Goal: Task Accomplishment & Management: Complete application form

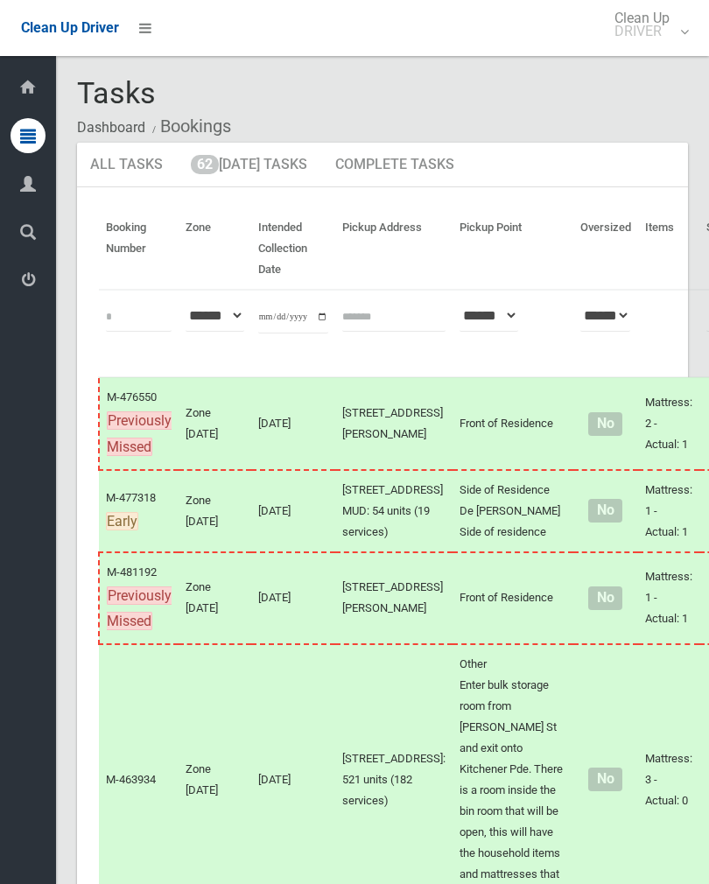
click at [237, 174] on link "62 Today's Tasks" at bounding box center [249, 165] width 143 height 45
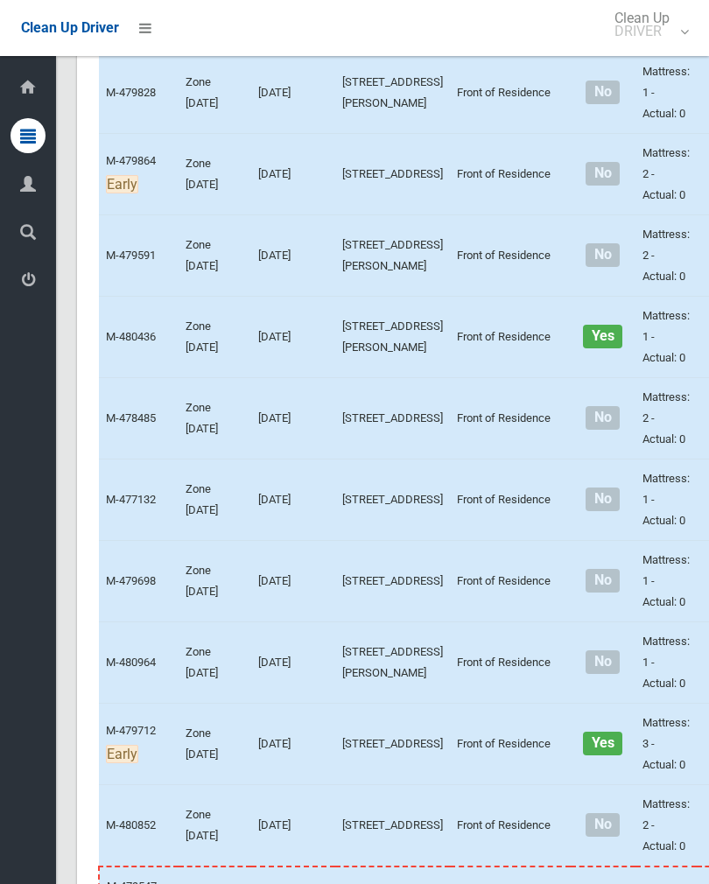
scroll to position [981, 0]
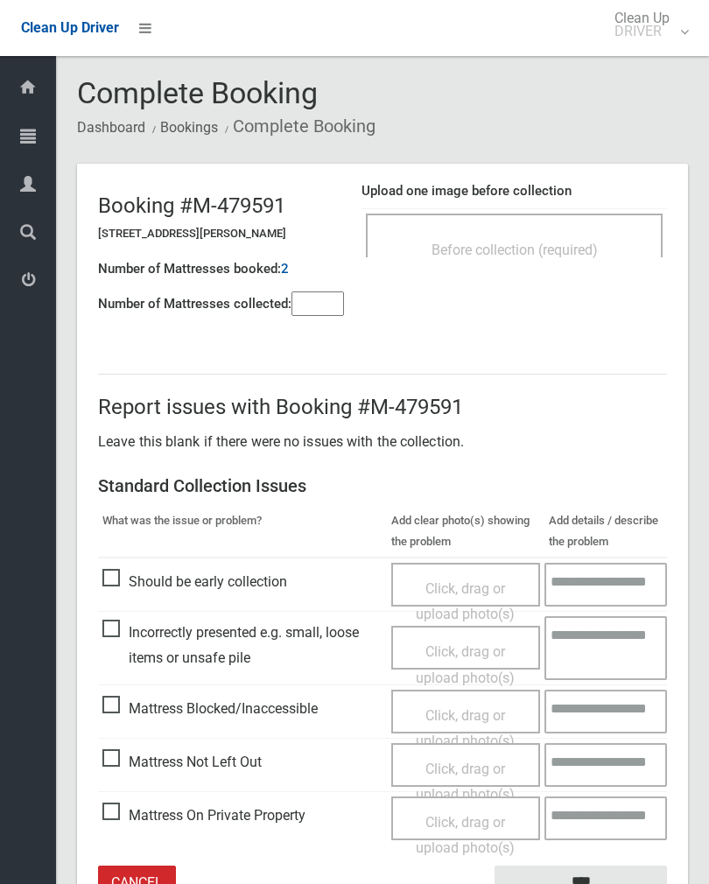
click at [563, 202] on div "Upload one image before collection Before collection (required)" at bounding box center [513, 228] width 305 height 110
click at [597, 251] on span "Before collection (required)" at bounding box center [514, 249] width 166 height 17
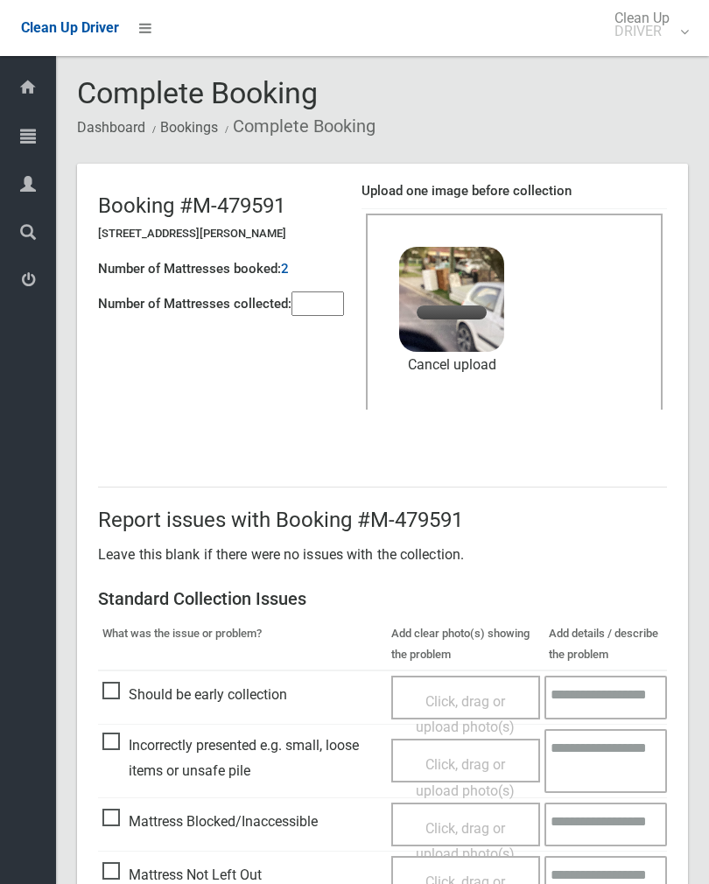
click at [304, 305] on input"] "number" at bounding box center [317, 303] width 52 height 24
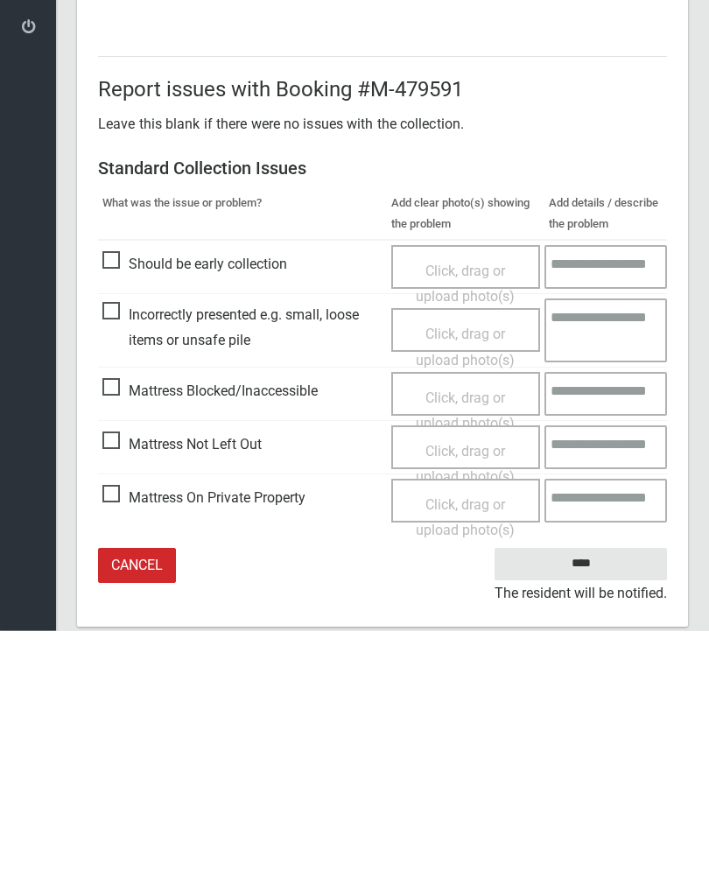
scroll to position [211, 0]
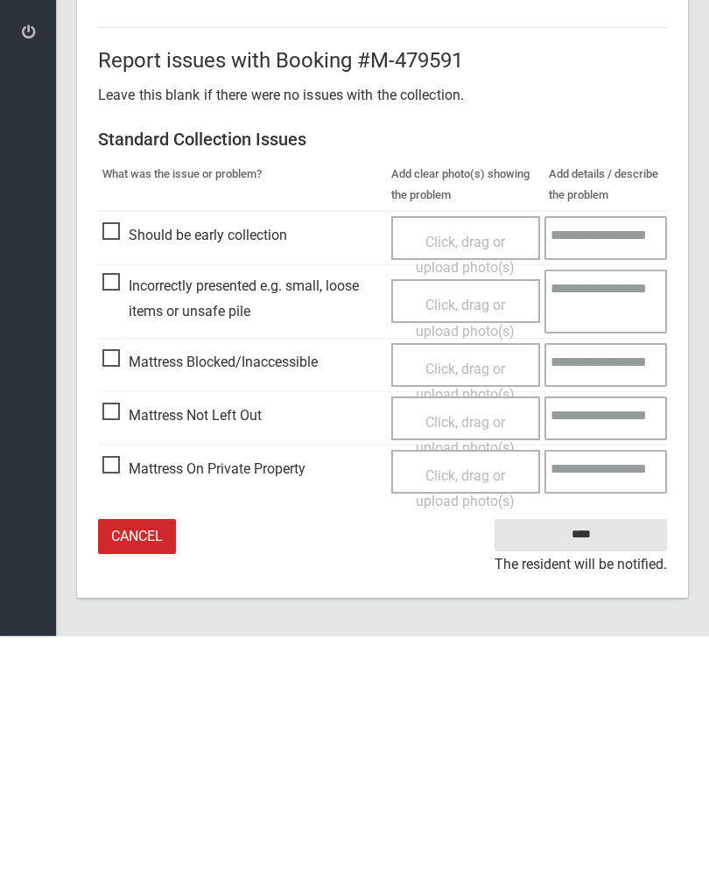
type input"] "*"
click at [591, 767] on input "****" at bounding box center [580, 783] width 172 height 32
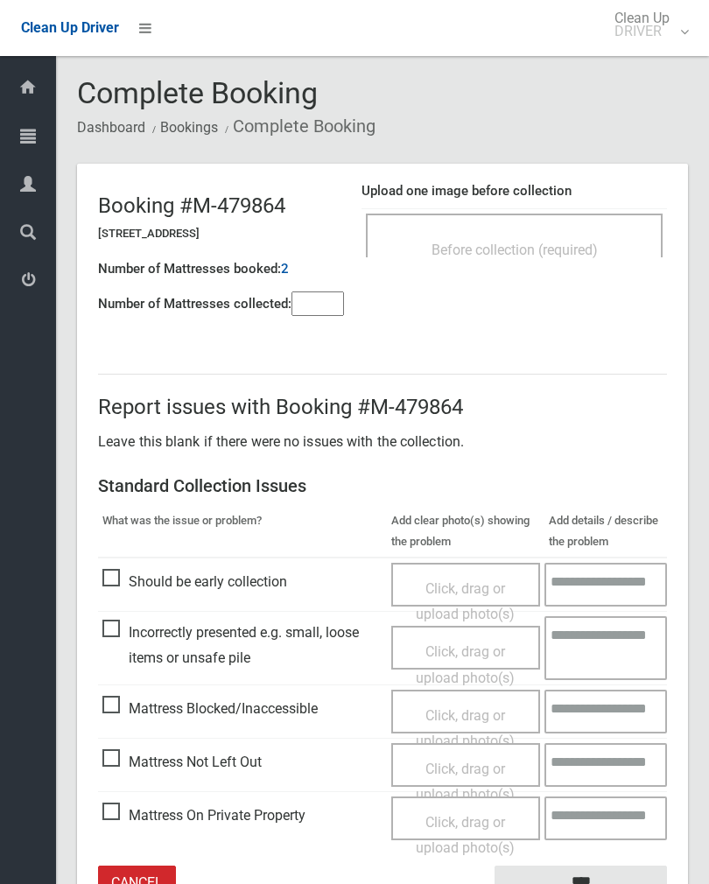
click at [524, 227] on div "Before collection (required)" at bounding box center [514, 235] width 297 height 44
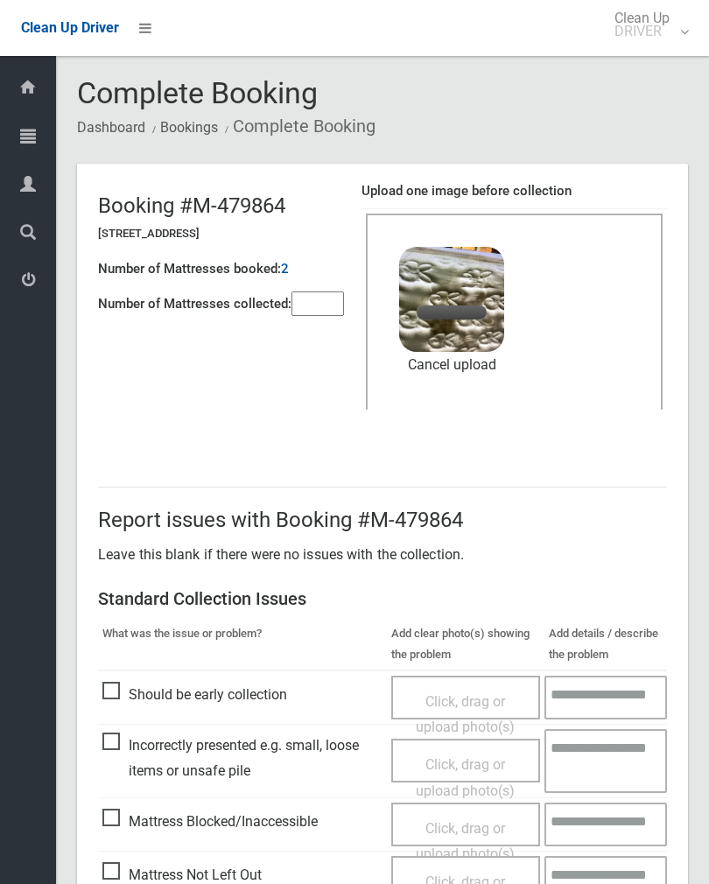
click at [313, 291] on input"] "number" at bounding box center [317, 303] width 52 height 24
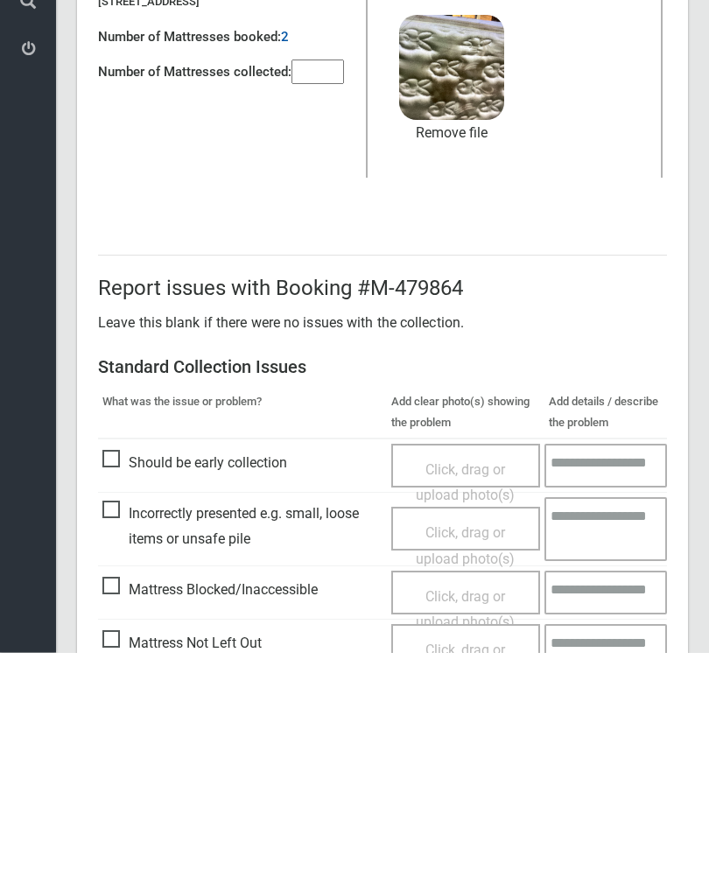
scroll to position [211, 0]
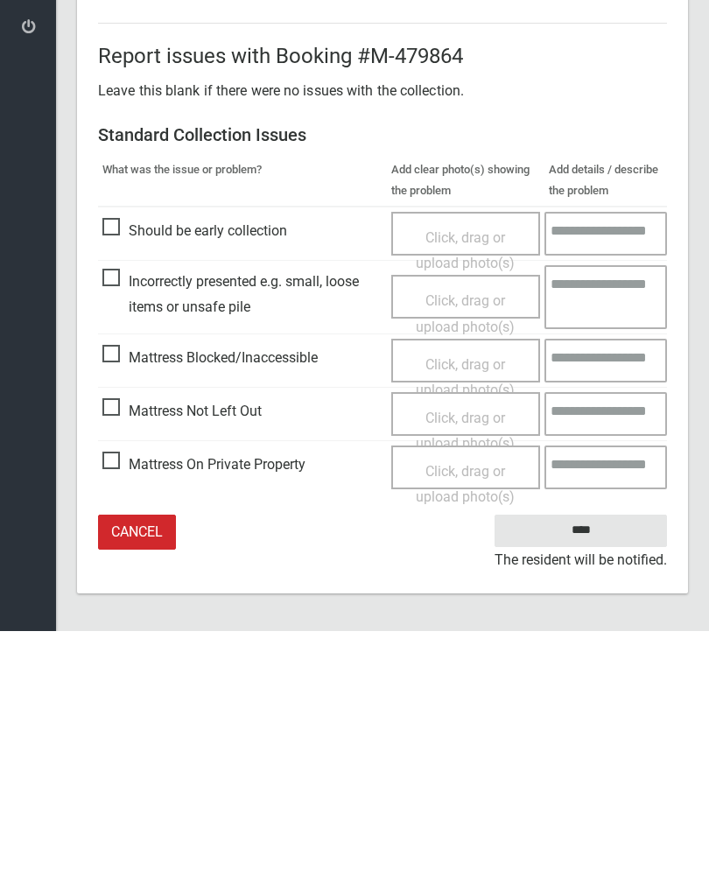
type input"] "*"
click at [611, 767] on input "****" at bounding box center [580, 783] width 172 height 32
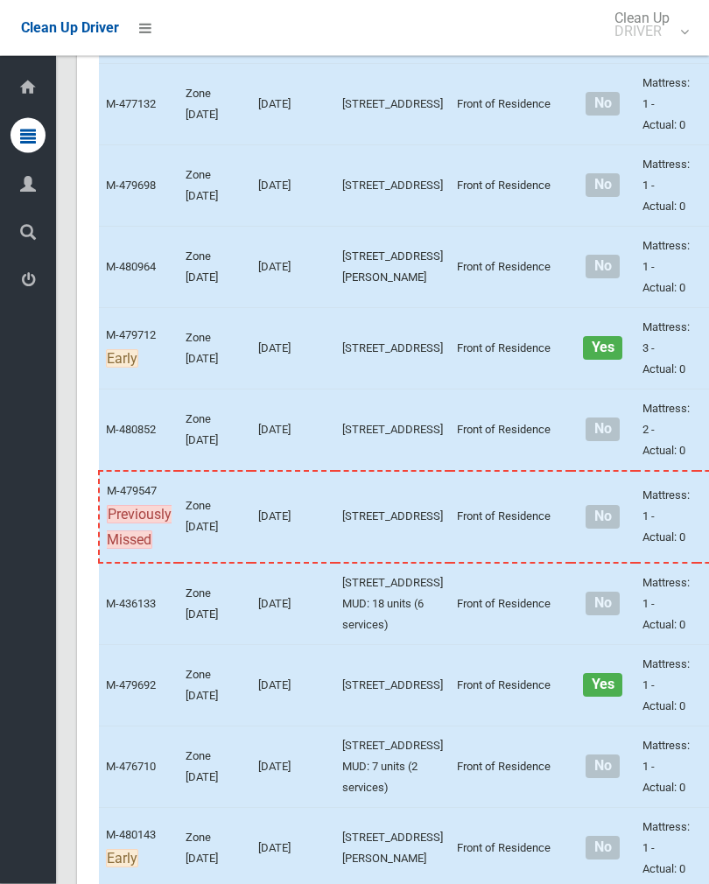
scroll to position [1375, 0]
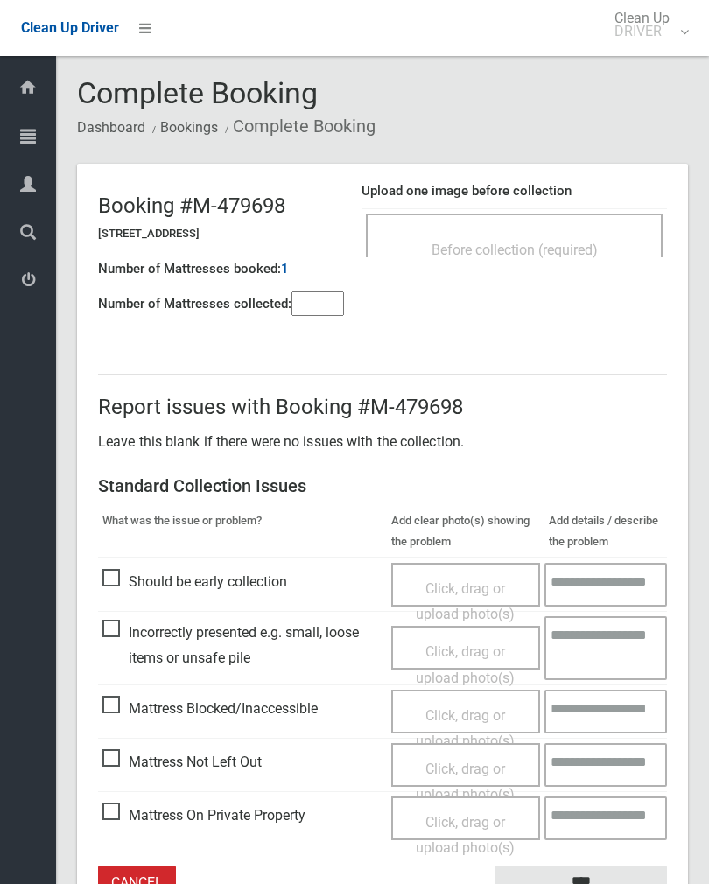
click at [555, 243] on span "Before collection (required)" at bounding box center [514, 249] width 166 height 17
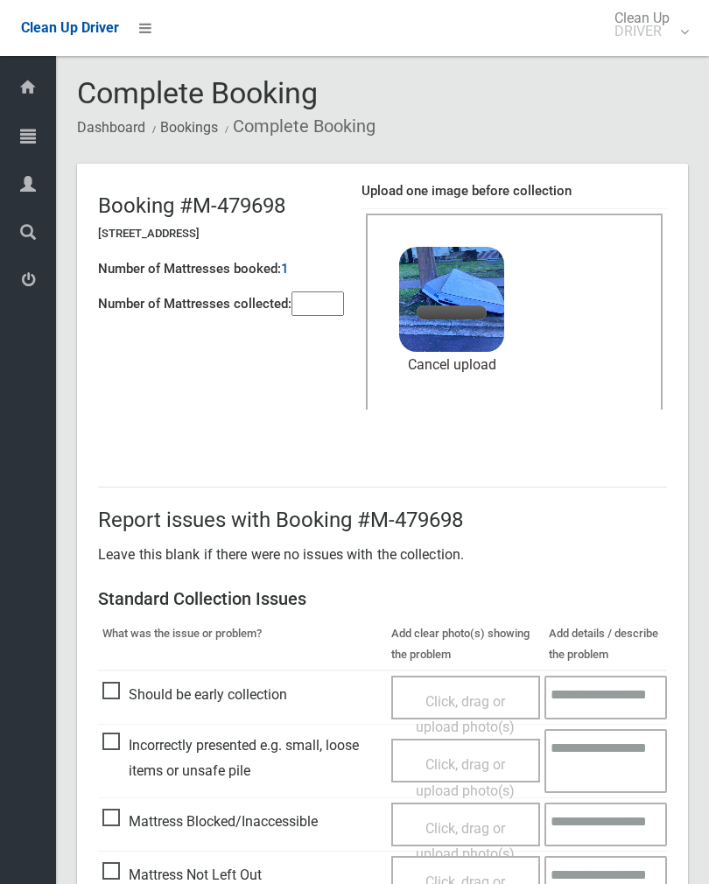
click at [332, 309] on input"] "number" at bounding box center [317, 303] width 52 height 24
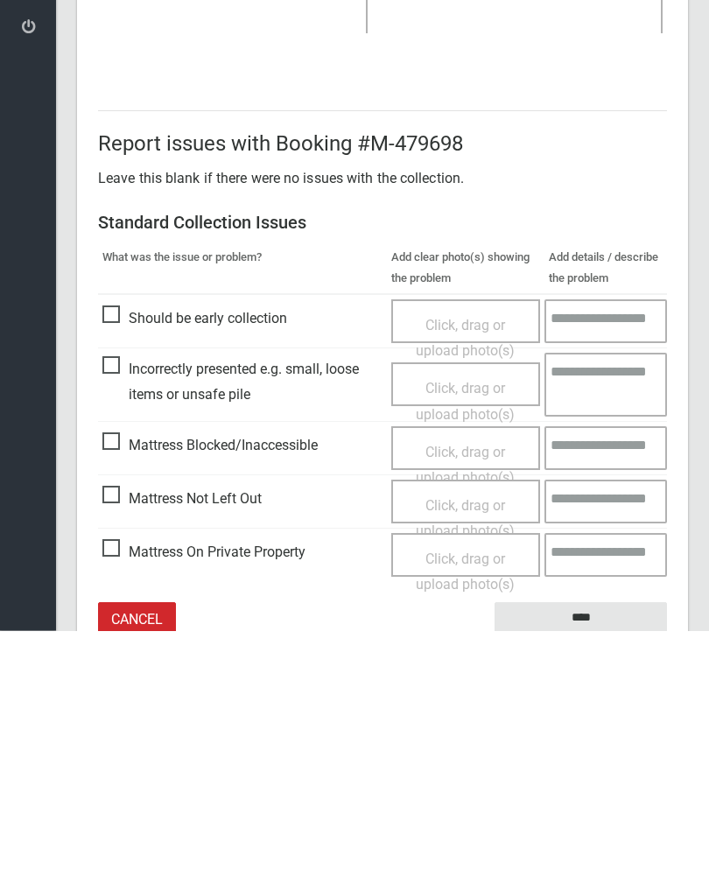
scroll to position [211, 0]
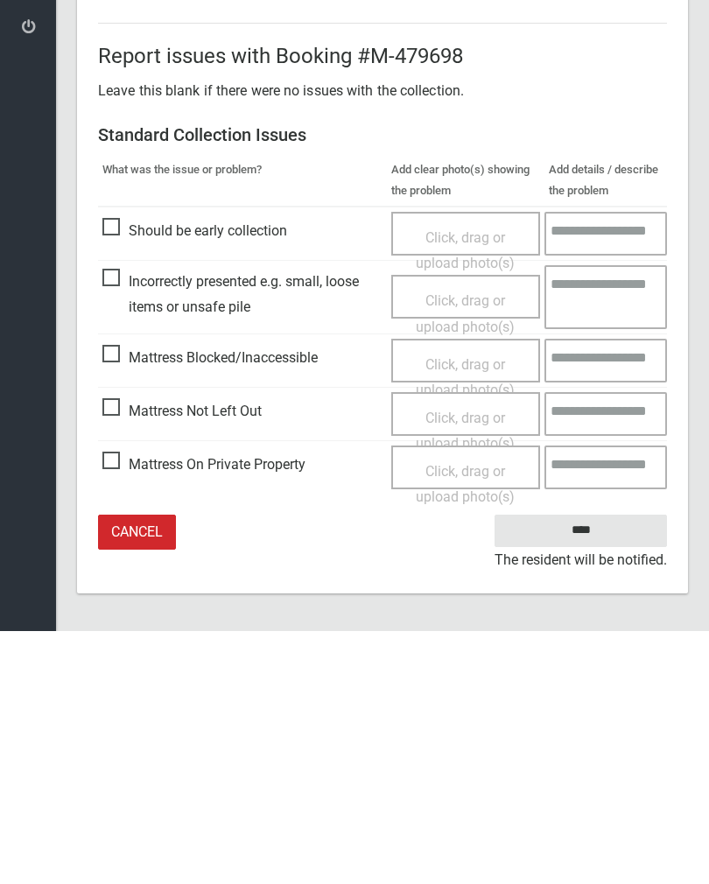
type input"] "*"
click at [571, 767] on input "****" at bounding box center [580, 783] width 172 height 32
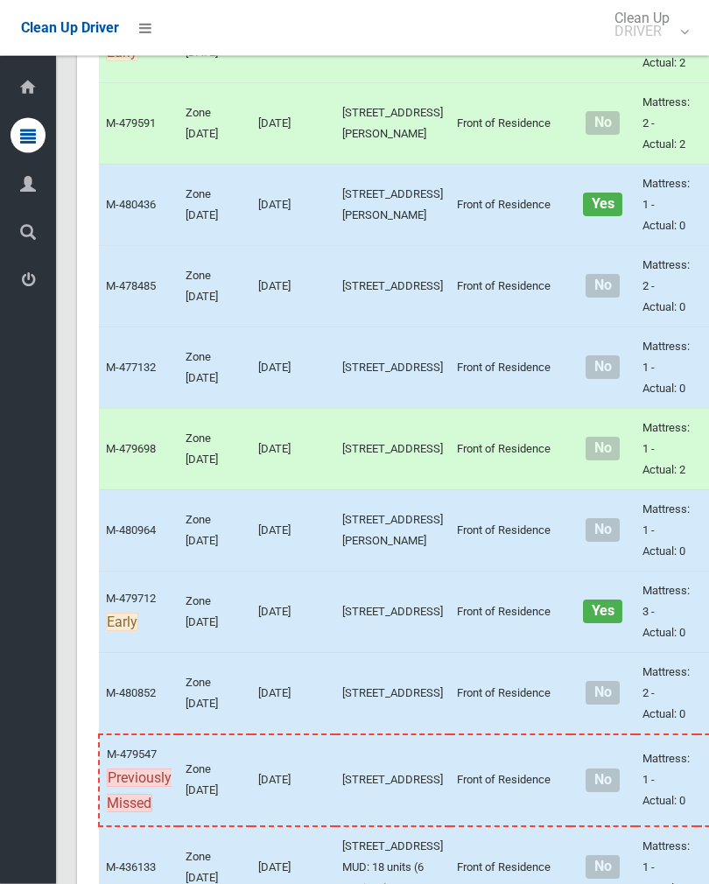
scroll to position [1112, 0]
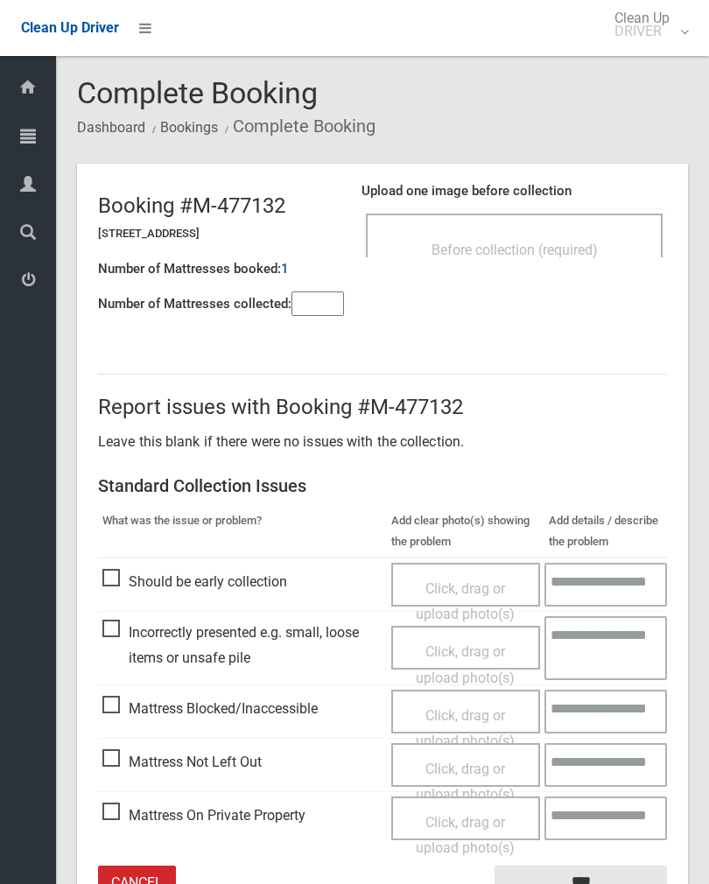
click at [318, 304] on input"] "number" at bounding box center [317, 303] width 52 height 24
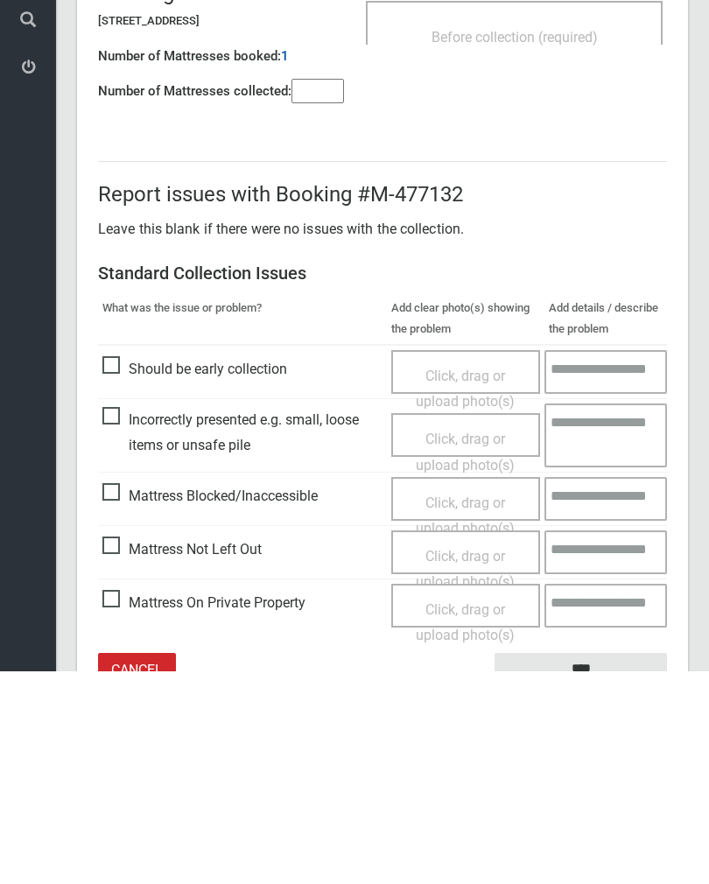
scroll to position [97, 0]
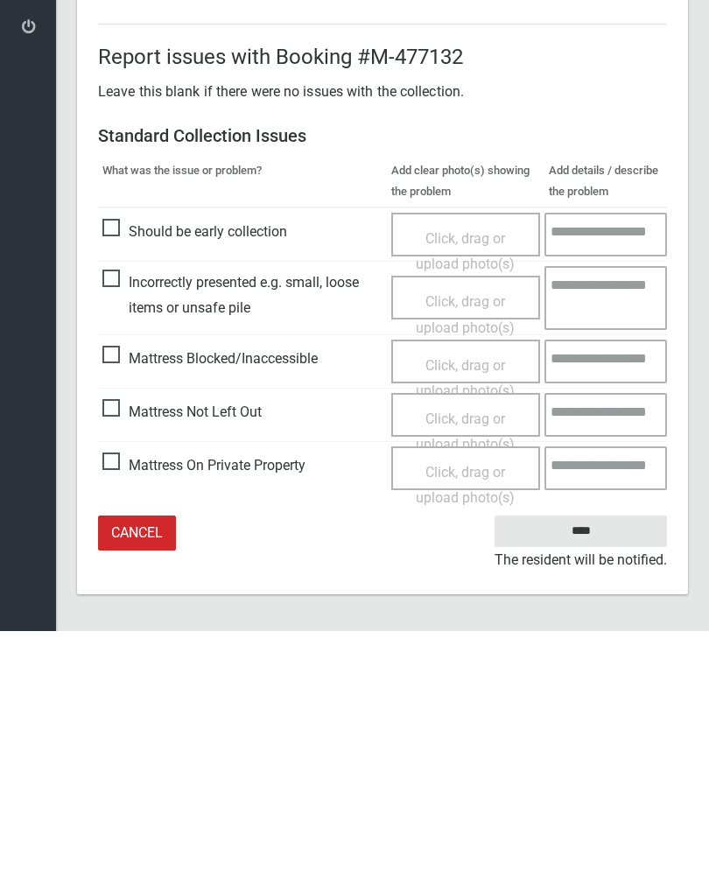
type input"] "*"
click at [108, 652] on span "Mattress Not Left Out" at bounding box center [181, 665] width 159 height 26
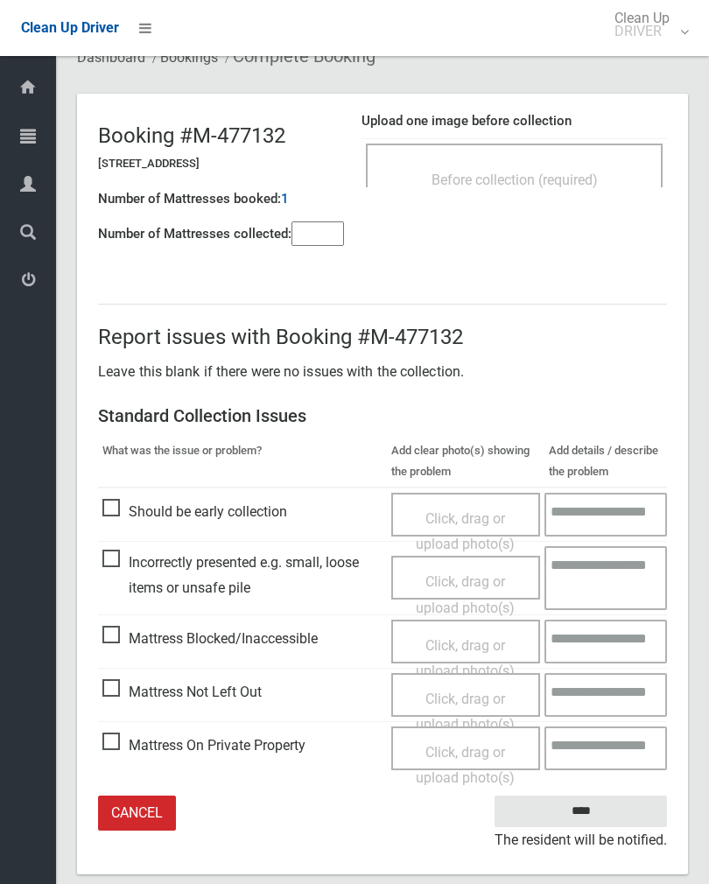
click at [452, 692] on span "Click, drag or upload photo(s)" at bounding box center [465, 711] width 99 height 43
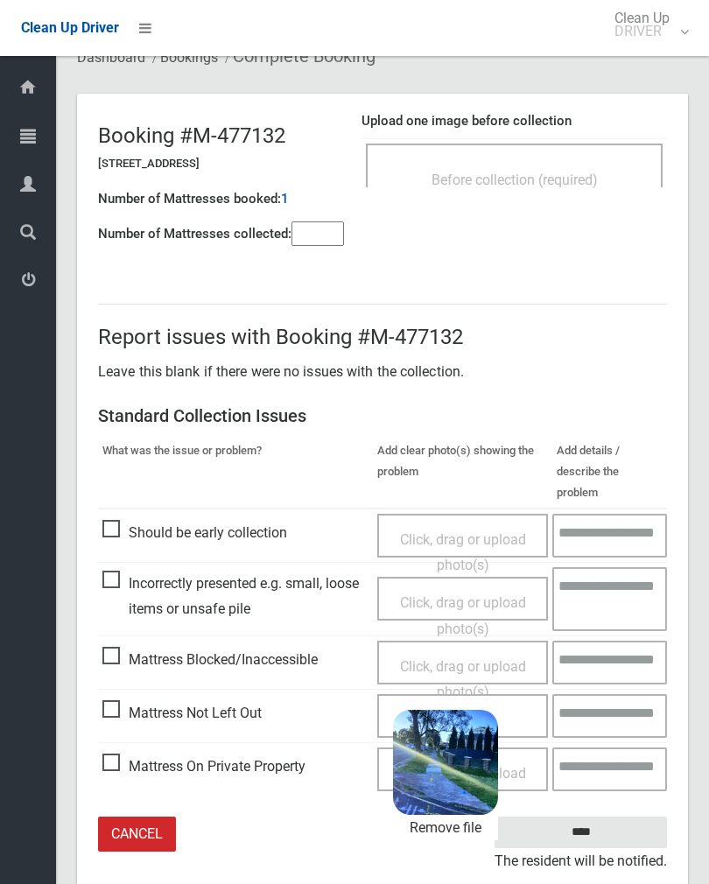
click at [610, 816] on input "****" at bounding box center [580, 832] width 172 height 32
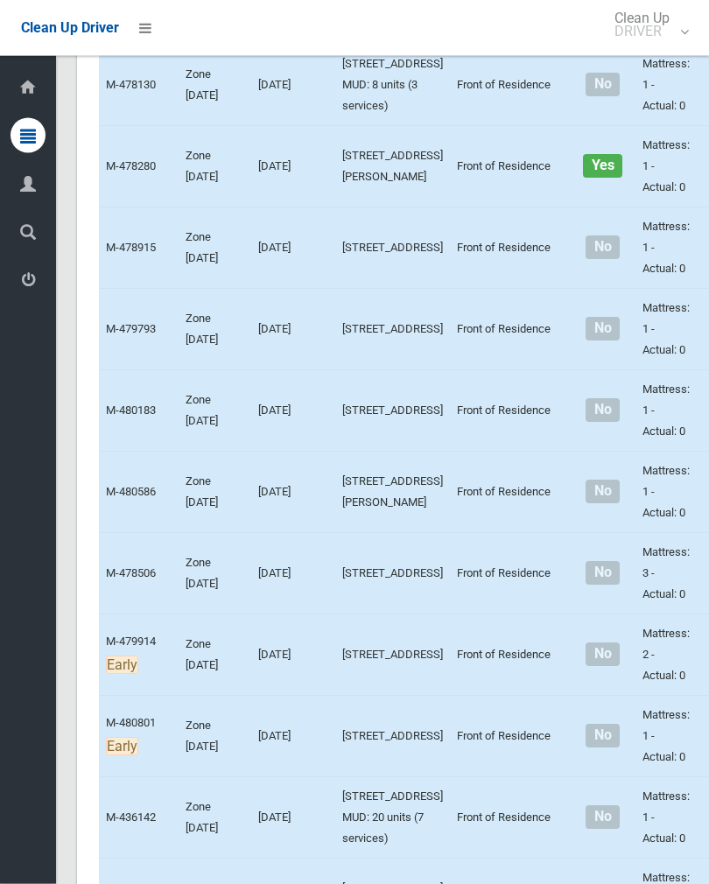
scroll to position [3309, 0]
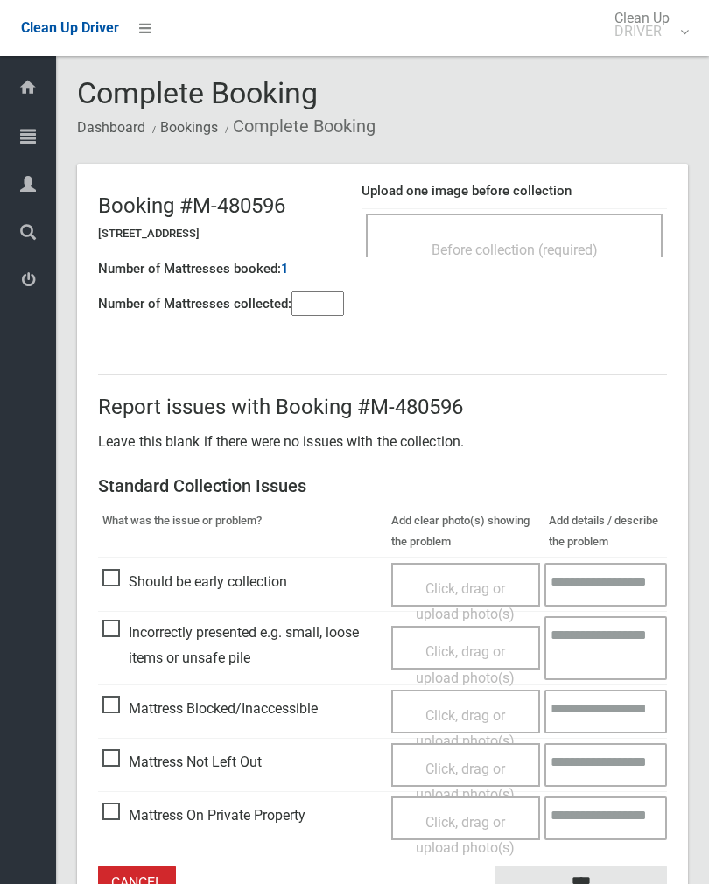
click at [534, 248] on span "Before collection (required)" at bounding box center [514, 249] width 166 height 17
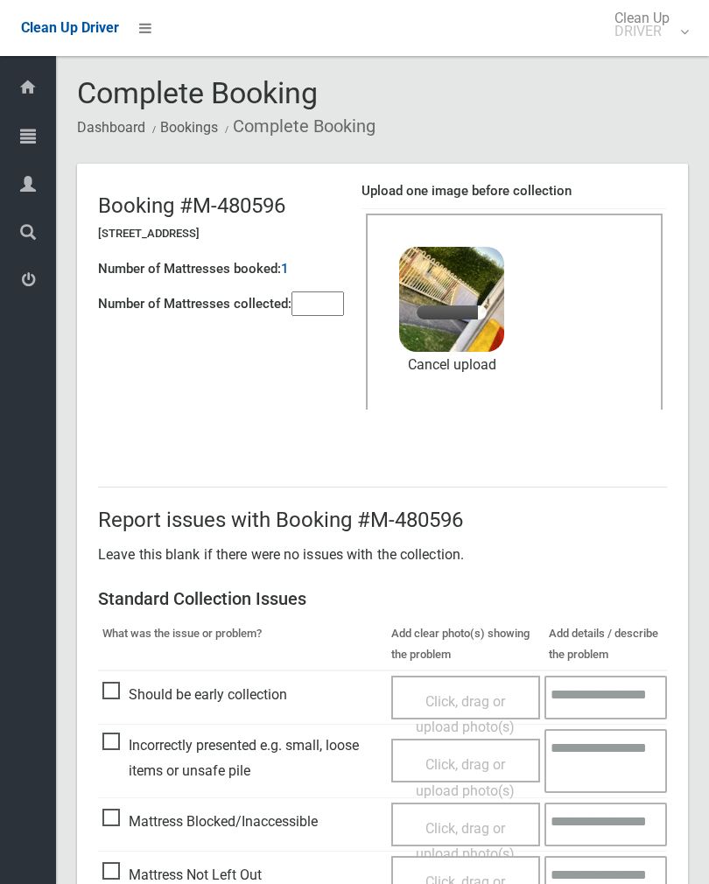
click at [312, 300] on input"] "number" at bounding box center [317, 303] width 52 height 24
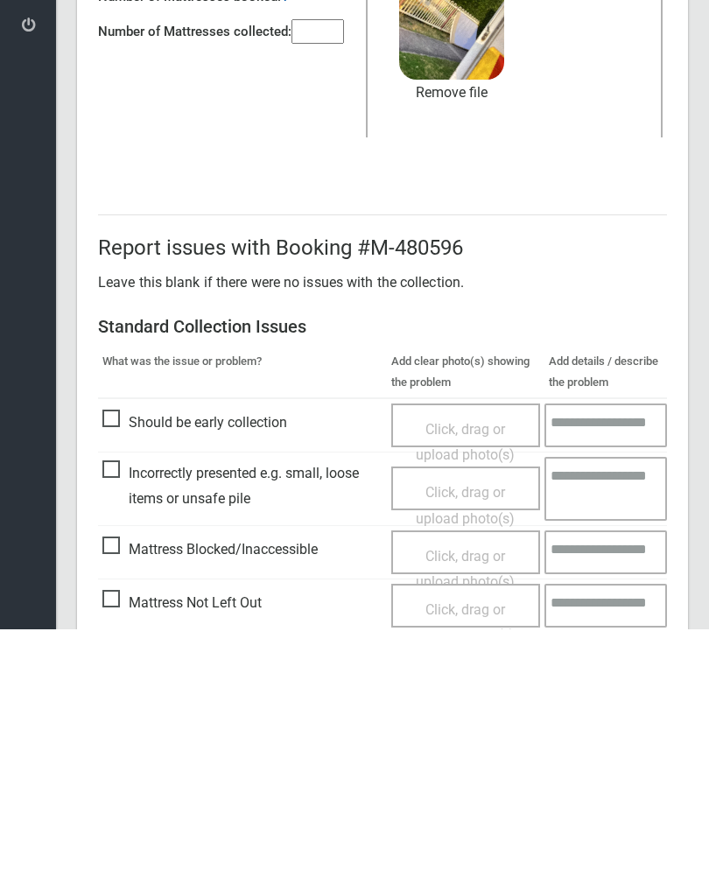
scroll to position [211, 0]
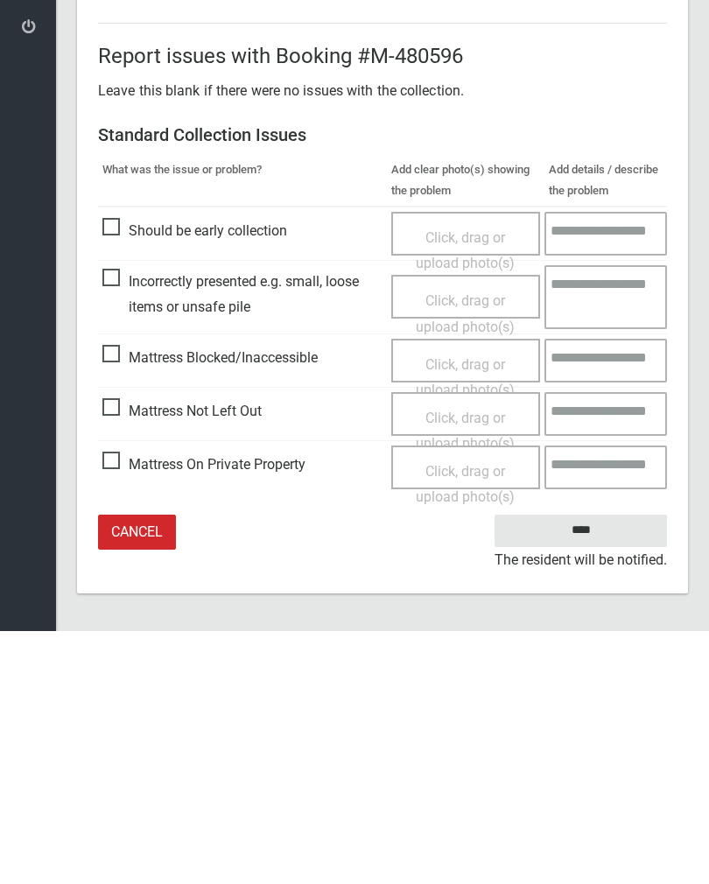
type input"] "*"
click at [594, 767] on input "****" at bounding box center [580, 783] width 172 height 32
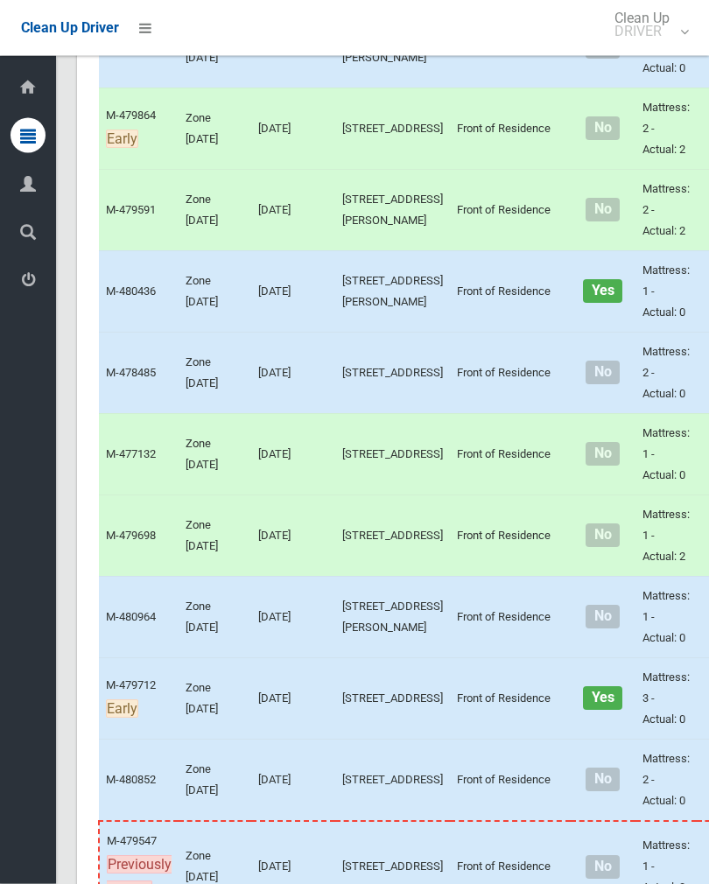
scroll to position [1025, 0]
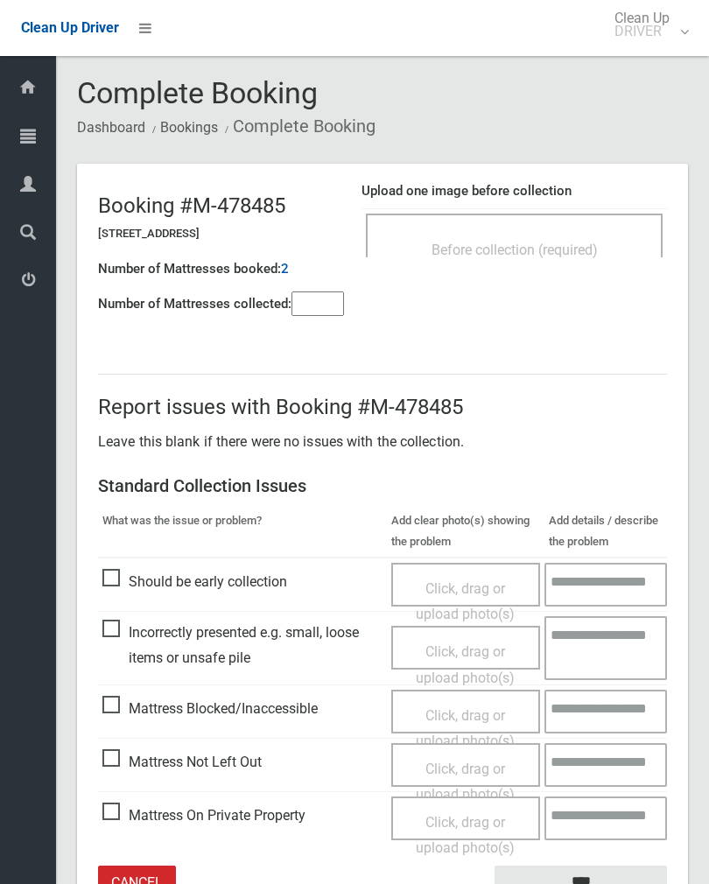
click at [564, 236] on div "Before collection (required)" at bounding box center [514, 249] width 258 height 32
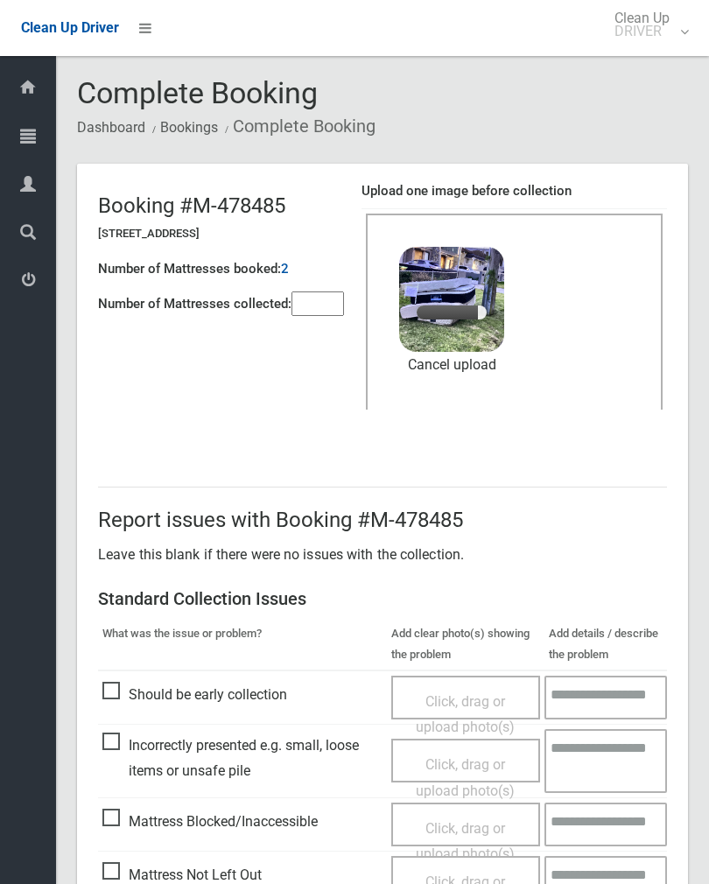
click at [339, 306] on input"] "number" at bounding box center [317, 303] width 52 height 24
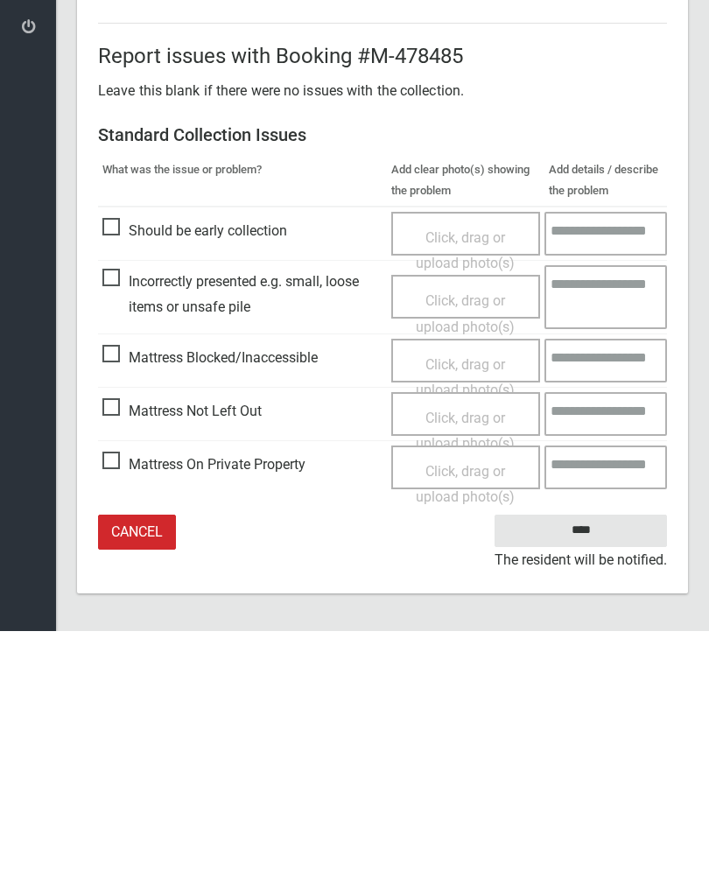
type input"] "*"
click at [581, 767] on input "****" at bounding box center [580, 783] width 172 height 32
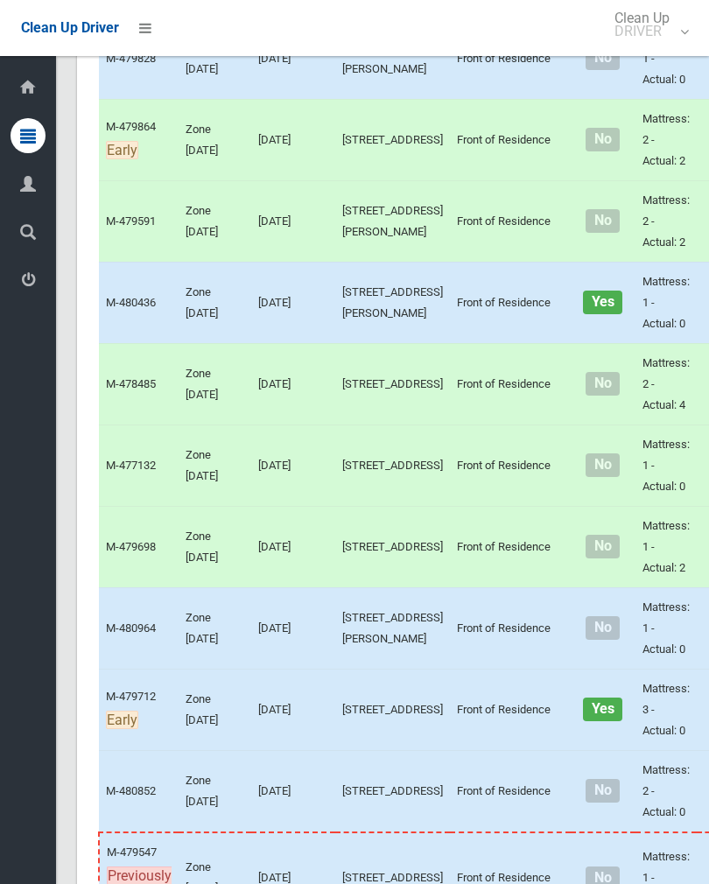
scroll to position [1179, 0]
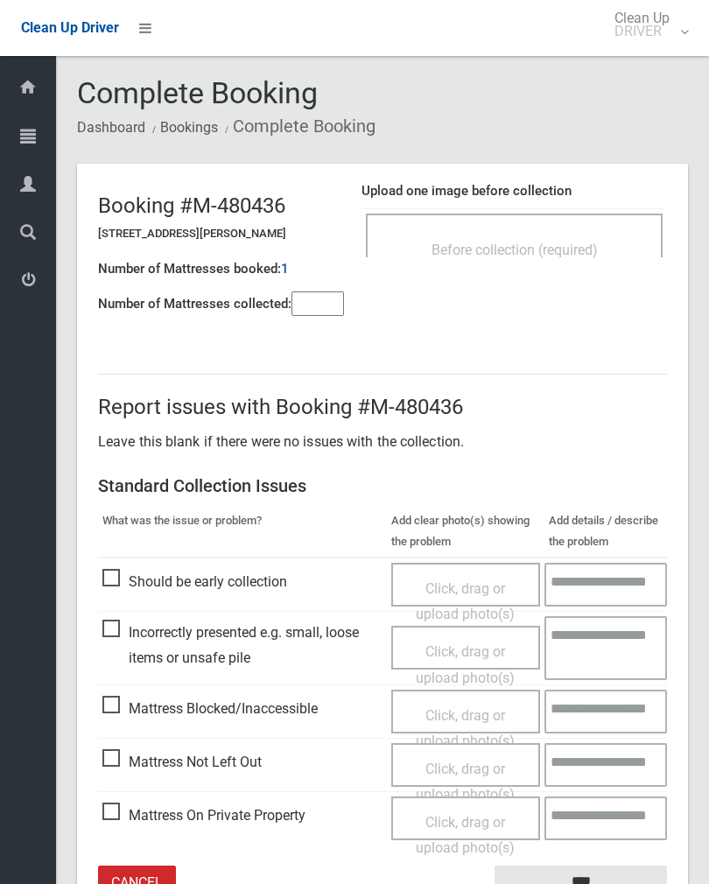
click at [559, 242] on span "Before collection (required)" at bounding box center [514, 249] width 166 height 17
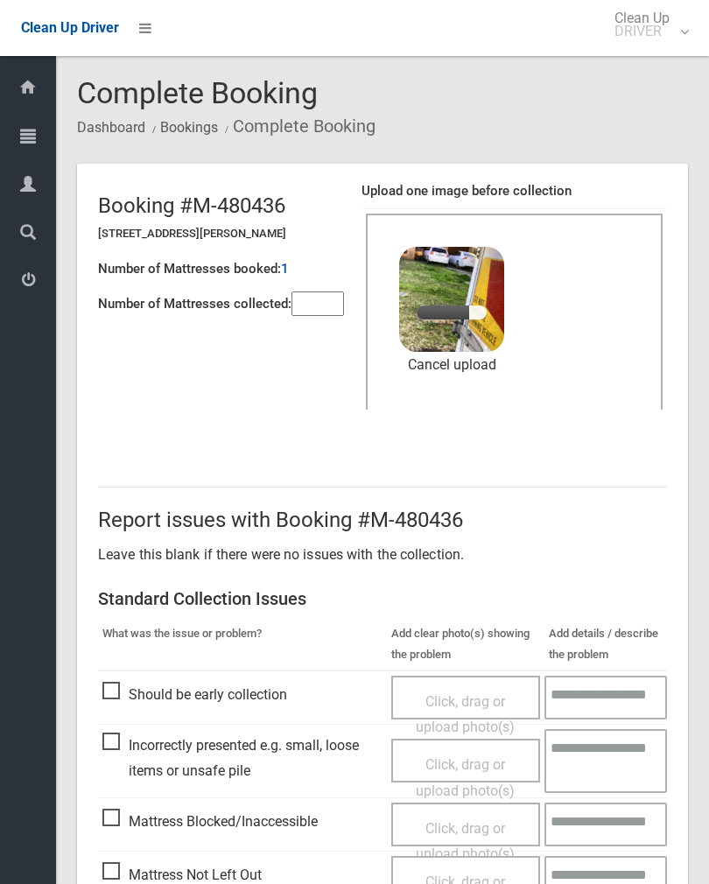
click at [312, 291] on input"] "number" at bounding box center [317, 303] width 52 height 24
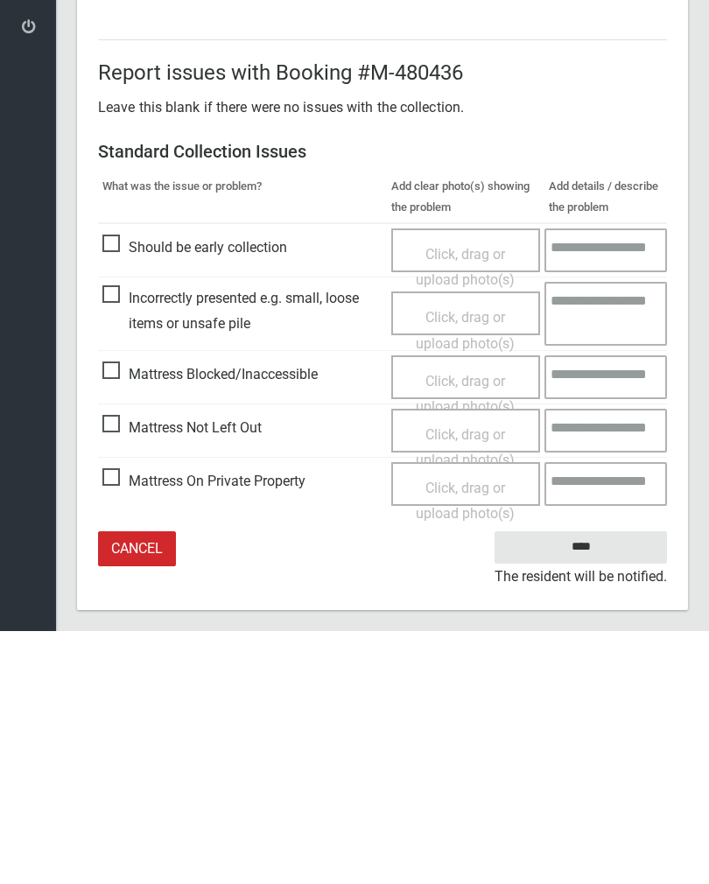
scroll to position [211, 0]
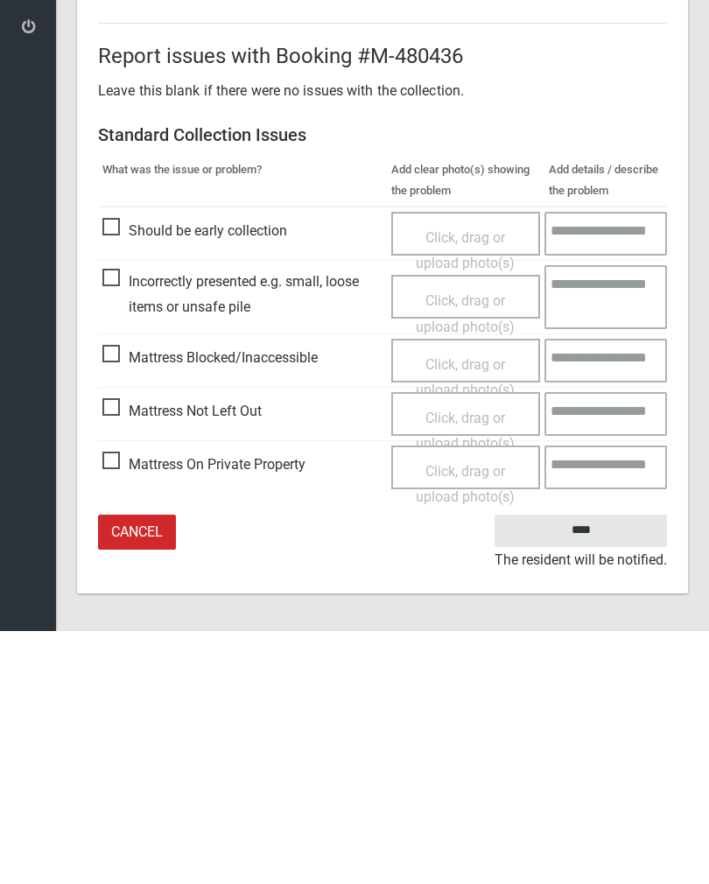
type input"] "*"
click at [594, 767] on input "****" at bounding box center [580, 783] width 172 height 32
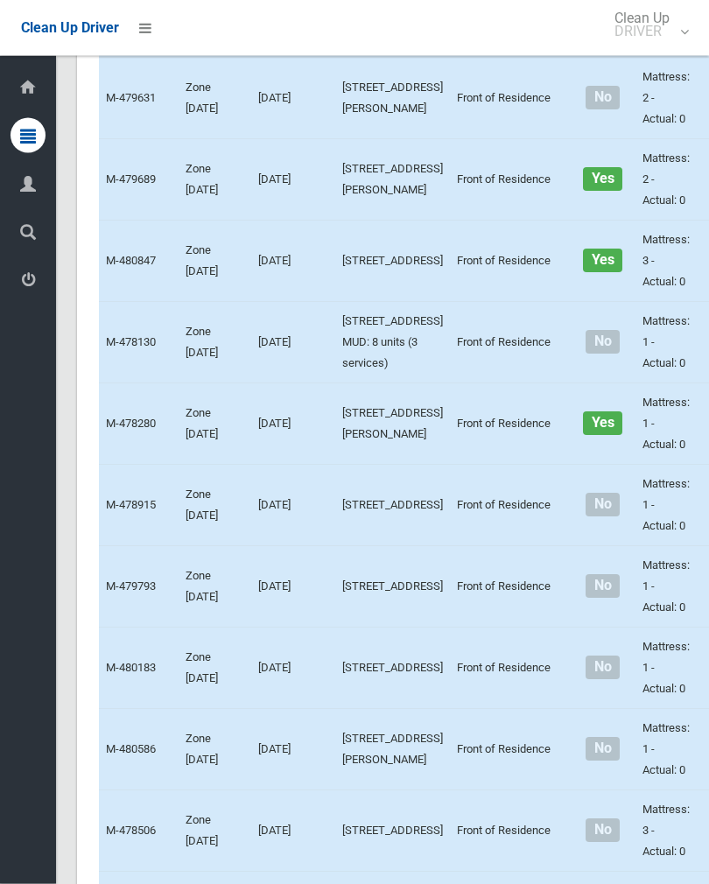
scroll to position [3061, 0]
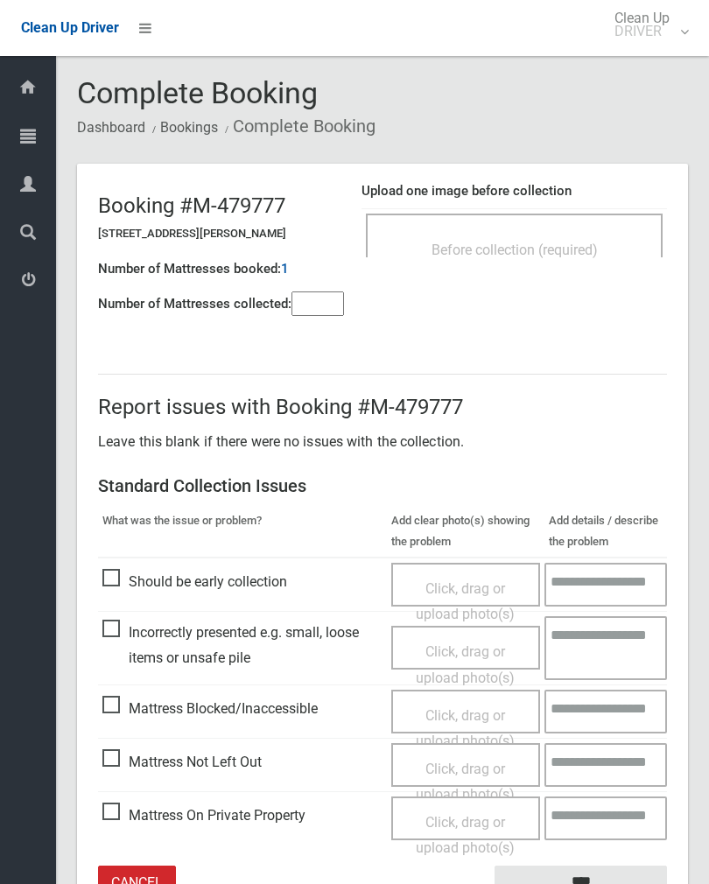
click at [585, 233] on div "Before collection (required)" at bounding box center [514, 249] width 258 height 32
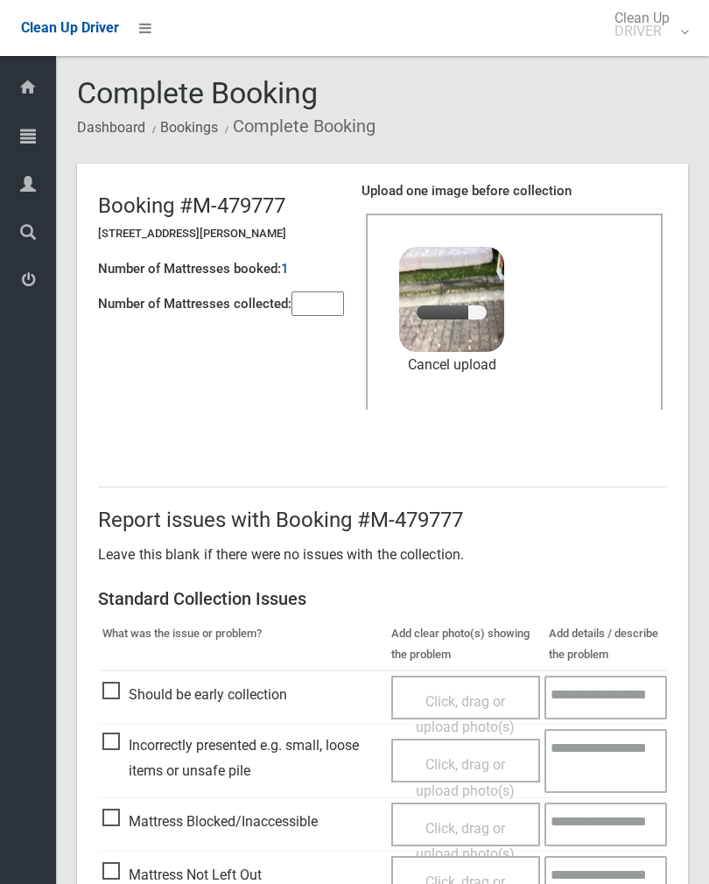
click at [311, 297] on input"] "number" at bounding box center [317, 303] width 52 height 24
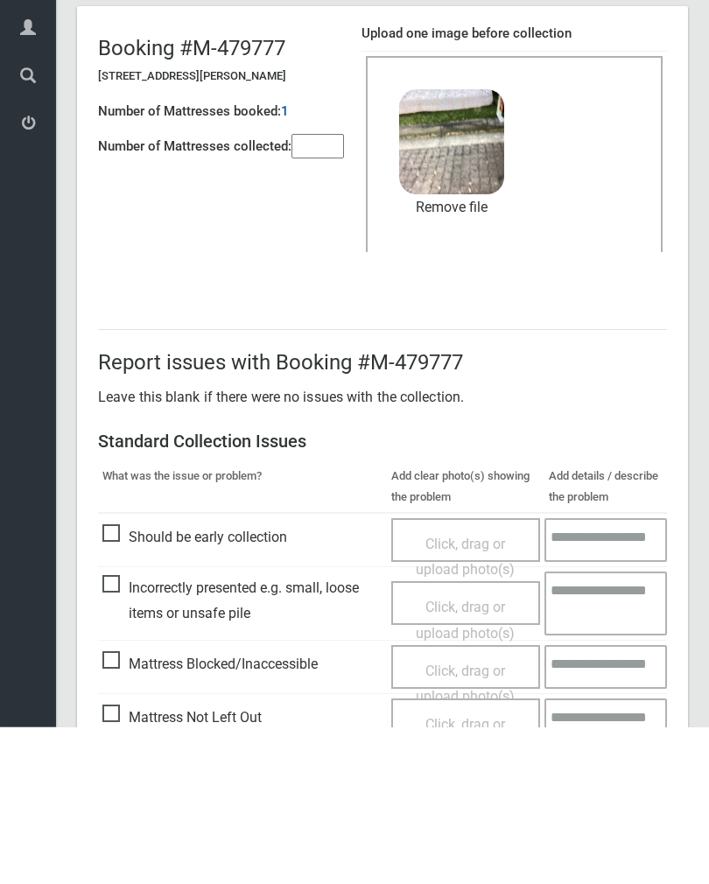
scroll to position [211, 0]
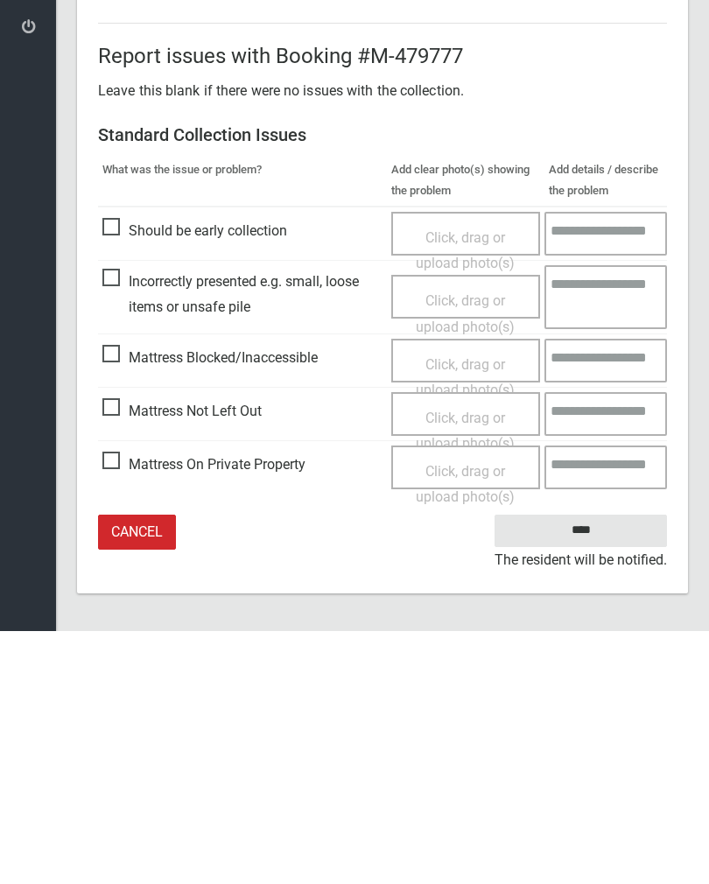
type input"] "*"
click at [607, 767] on input "****" at bounding box center [580, 783] width 172 height 32
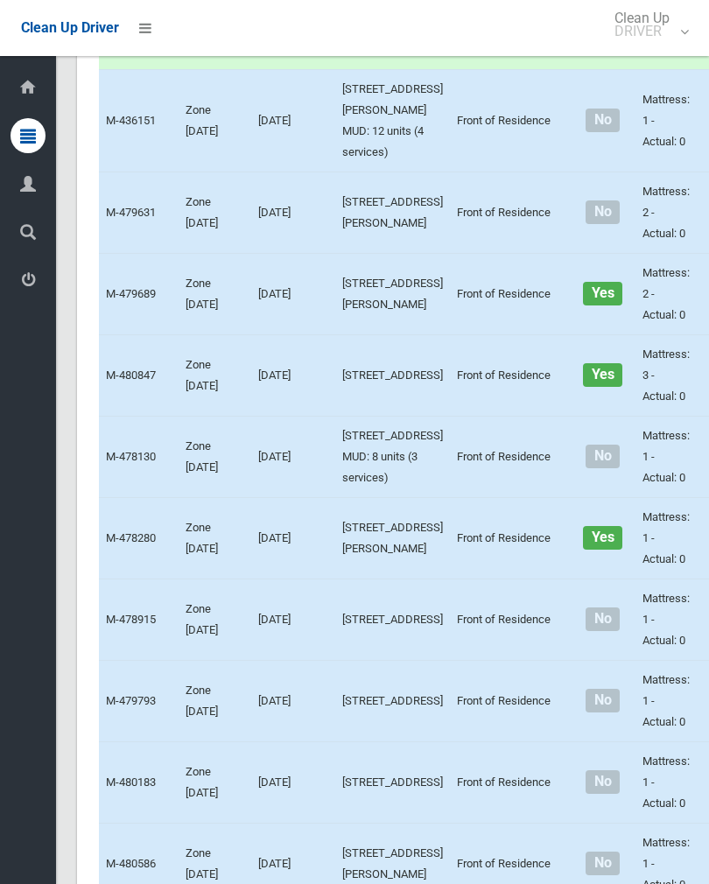
scroll to position [3053, 0]
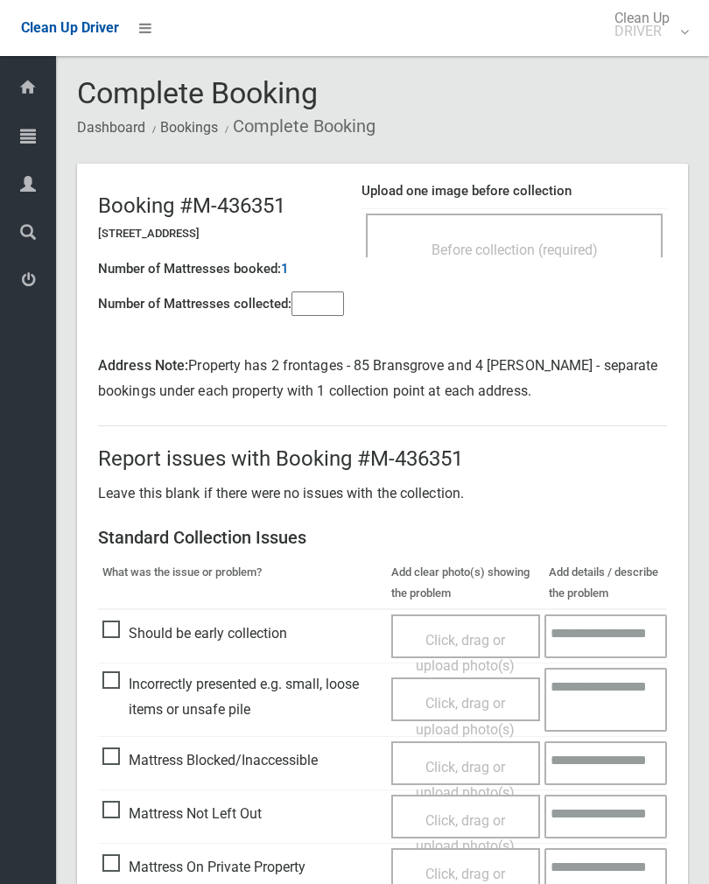
click at [317, 302] on input"] "number" at bounding box center [317, 303] width 52 height 24
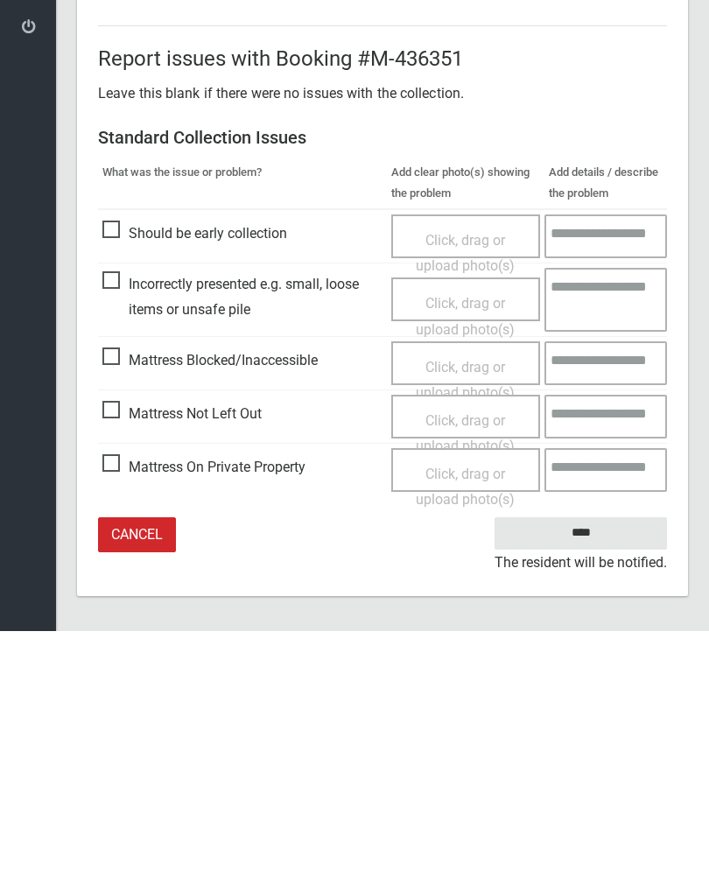
scroll to position [148, 0]
type input"] "*"
click at [116, 653] on span "Mattress Not Left Out" at bounding box center [181, 666] width 159 height 26
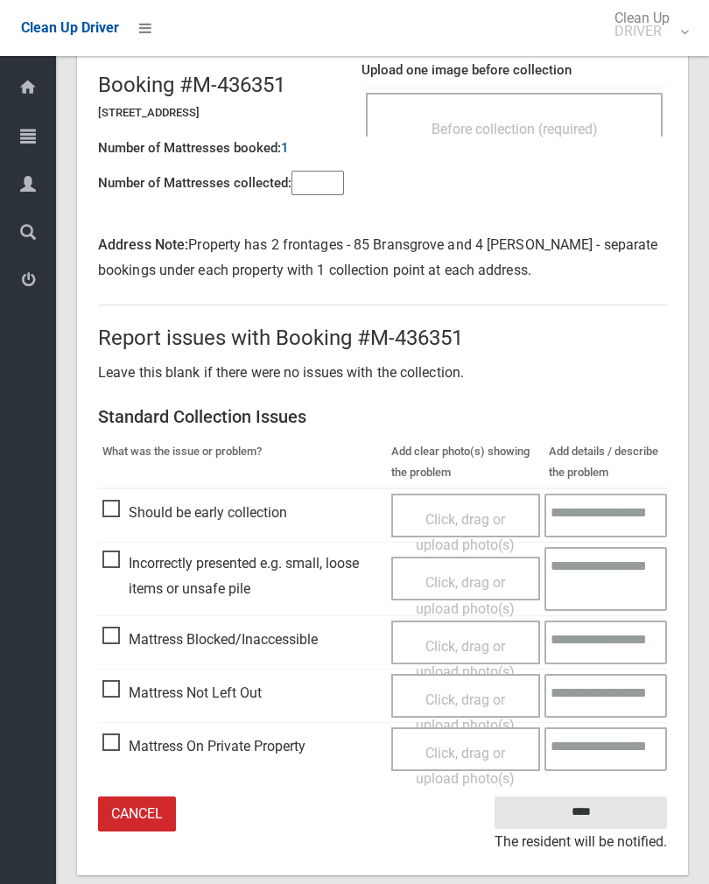
click at [470, 697] on span "Click, drag or upload photo(s)" at bounding box center [465, 712] width 99 height 43
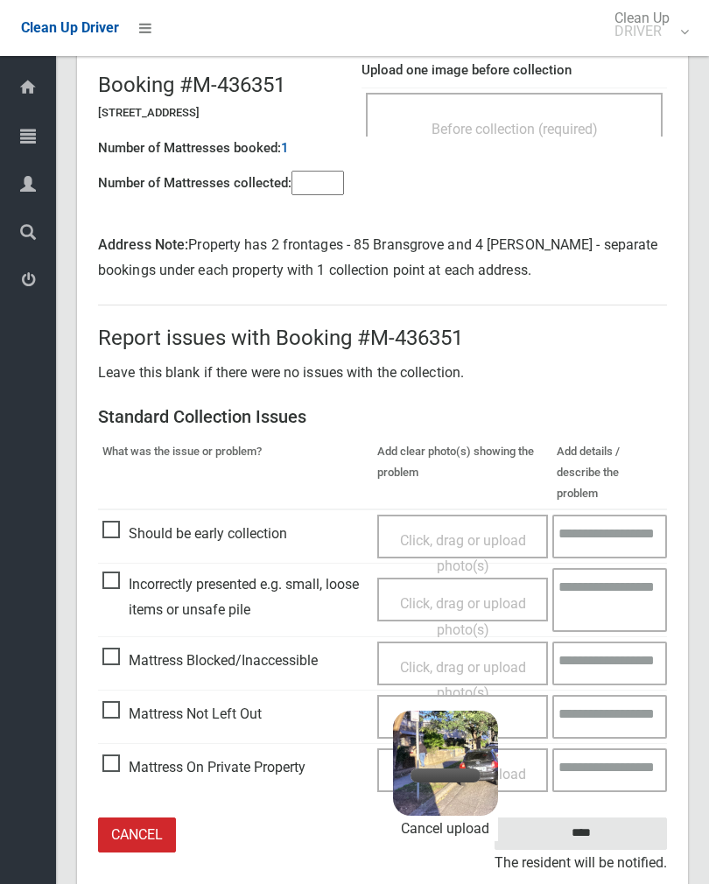
click at [623, 817] on input "****" at bounding box center [580, 833] width 172 height 32
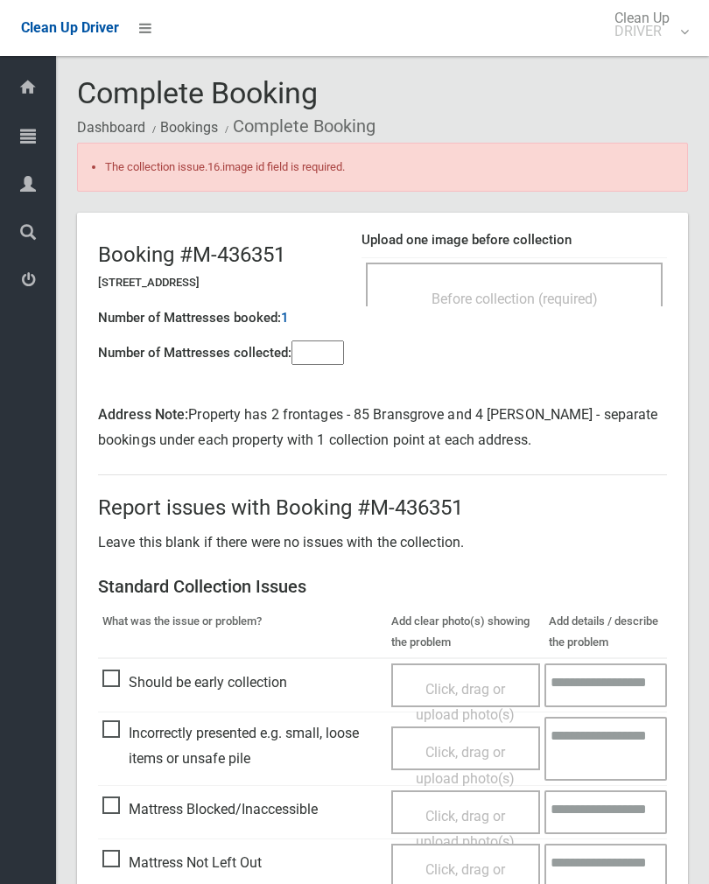
scroll to position [170, 0]
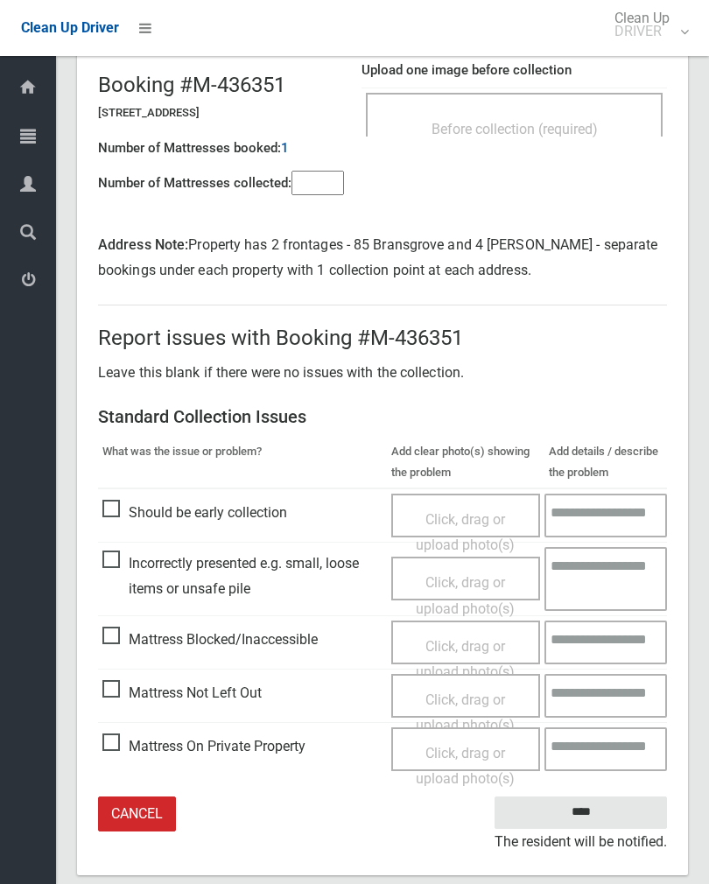
click at [461, 695] on span "Click, drag or upload photo(s)" at bounding box center [465, 712] width 99 height 43
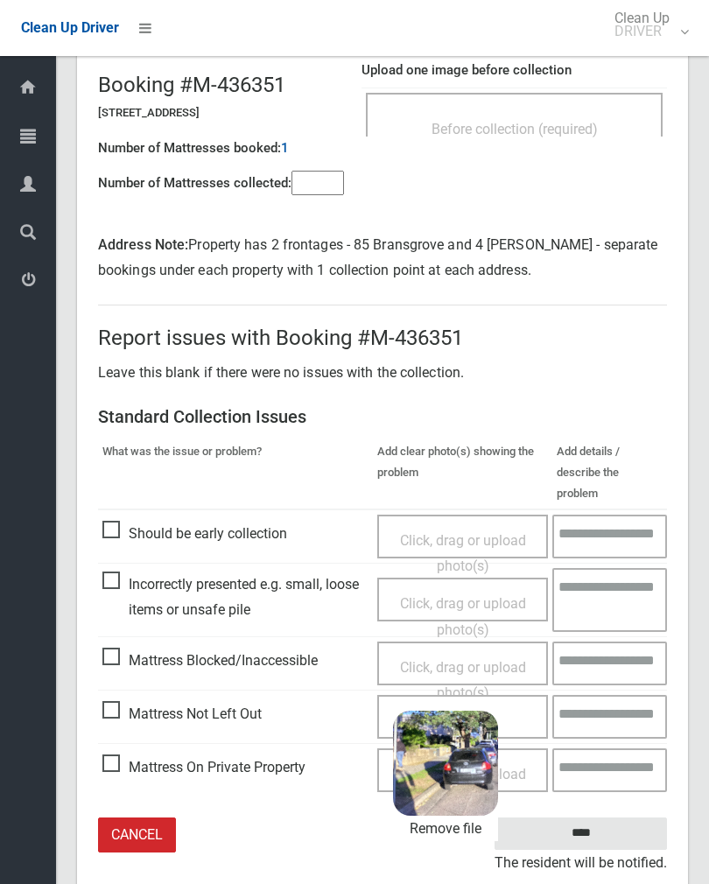
click at [303, 186] on input"] "number" at bounding box center [317, 183] width 52 height 24
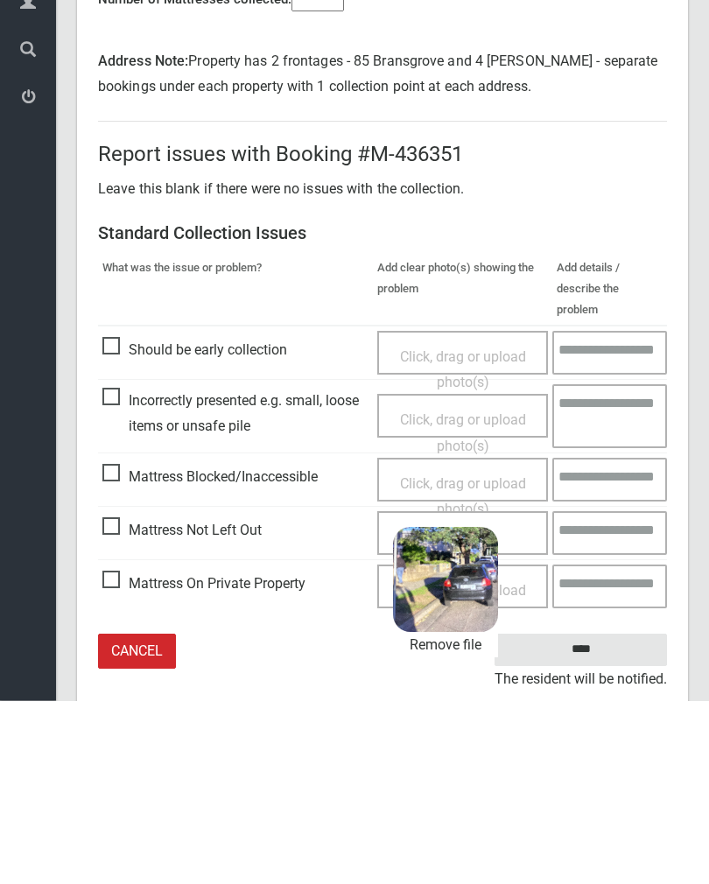
scroll to position [197, 0]
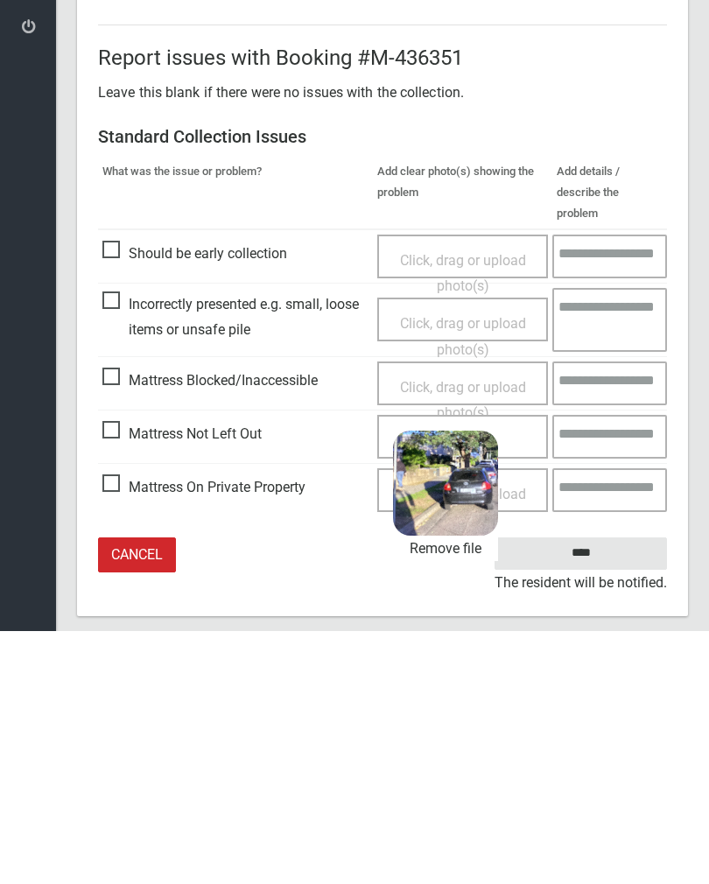
type input"] "*"
click at [584, 790] on input "****" at bounding box center [580, 806] width 172 height 32
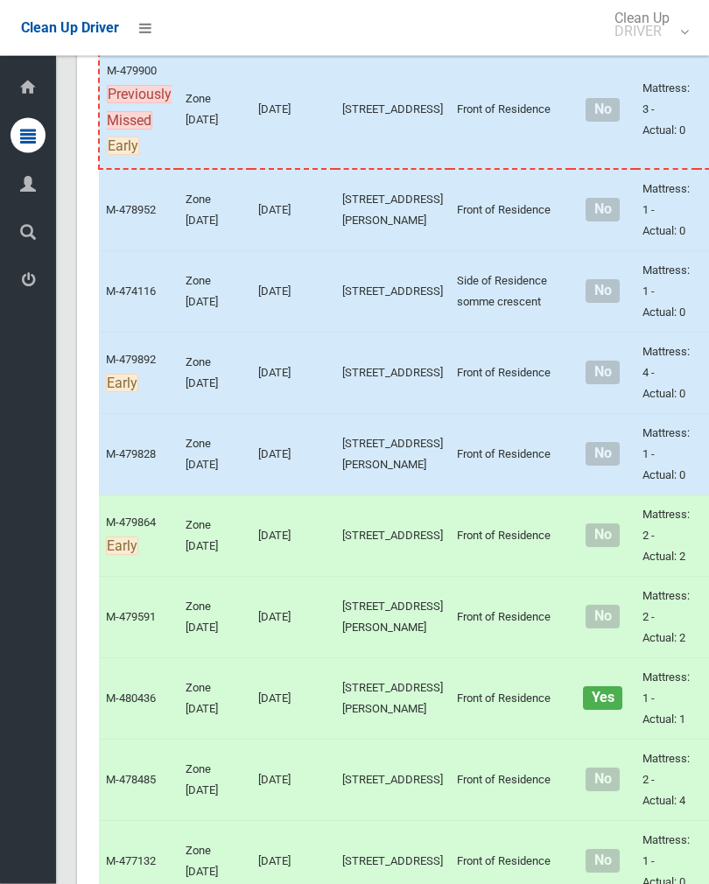
scroll to position [618, 0]
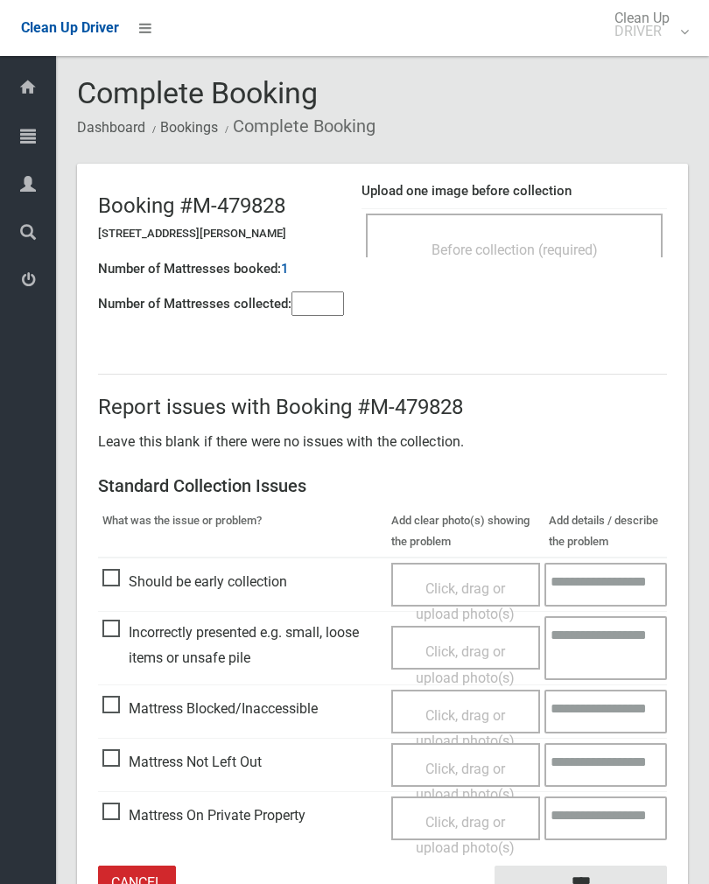
click at [594, 218] on div "Before collection (required)" at bounding box center [514, 235] width 297 height 44
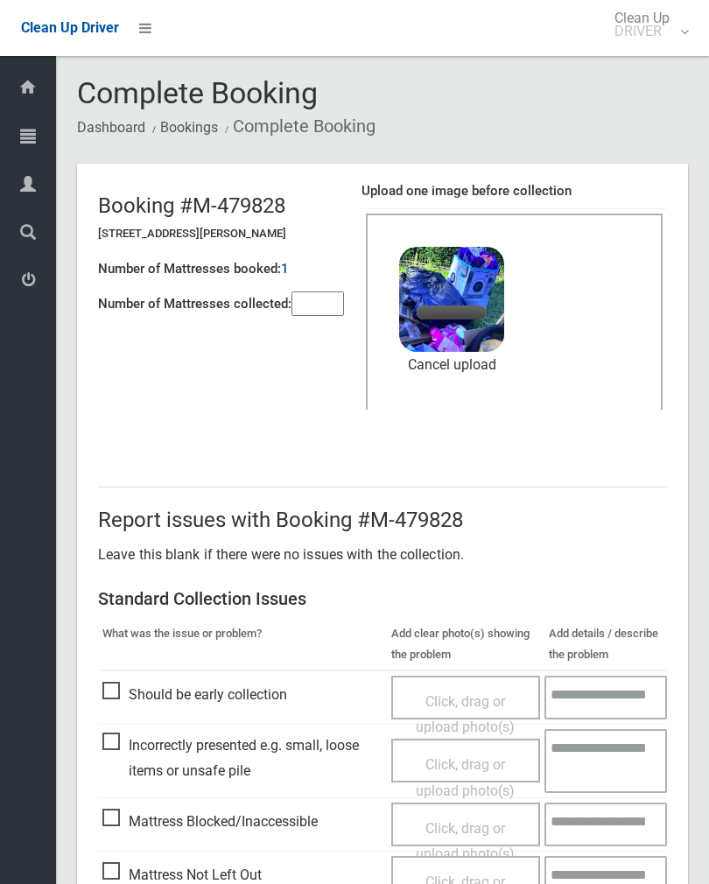
click at [304, 291] on input"] "number" at bounding box center [317, 303] width 52 height 24
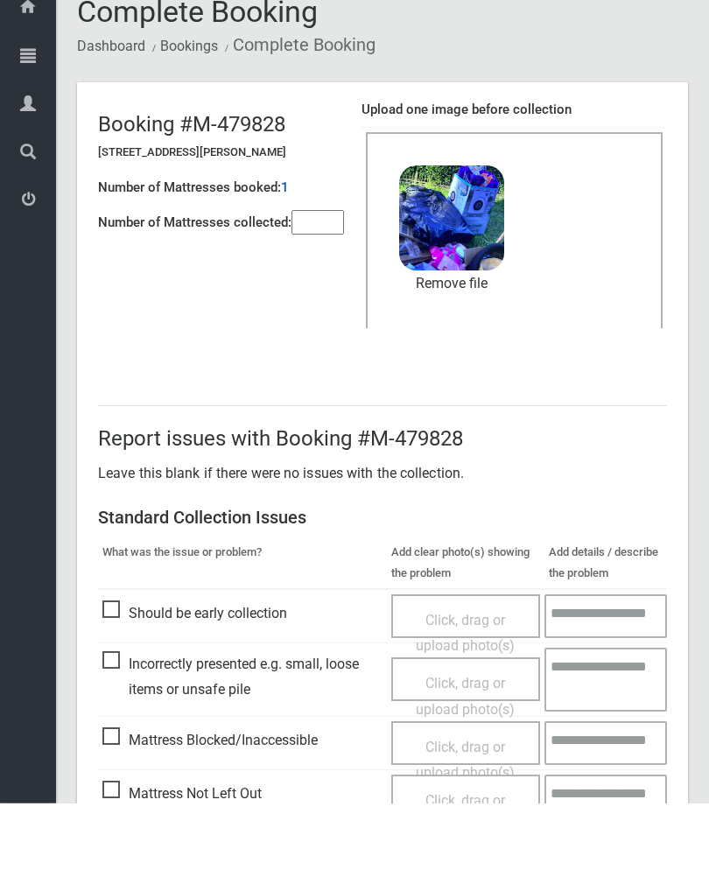
scroll to position [211, 0]
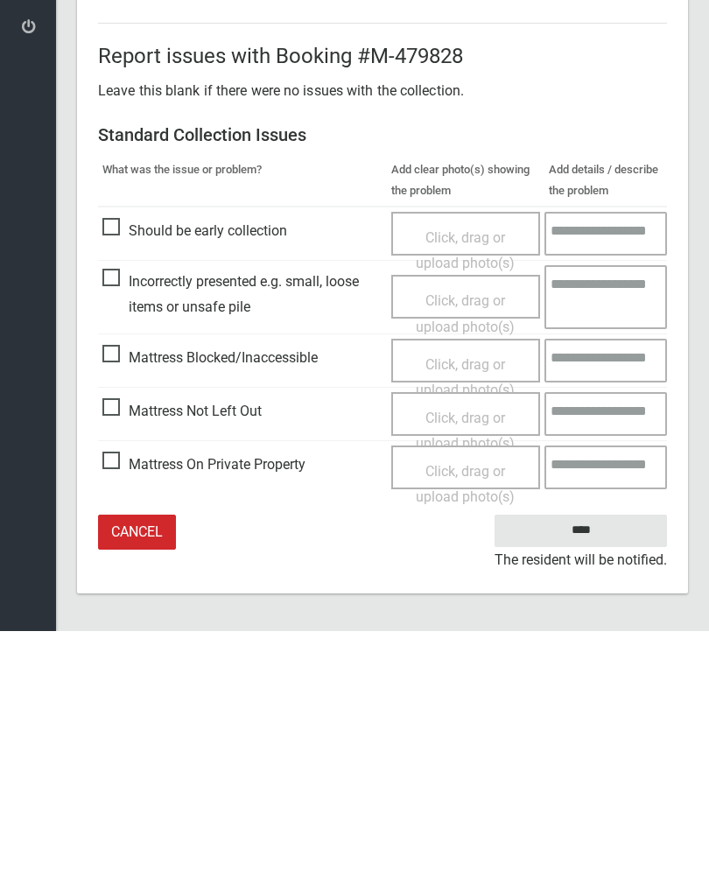
type input"] "*"
click at [621, 767] on input "****" at bounding box center [580, 783] width 172 height 32
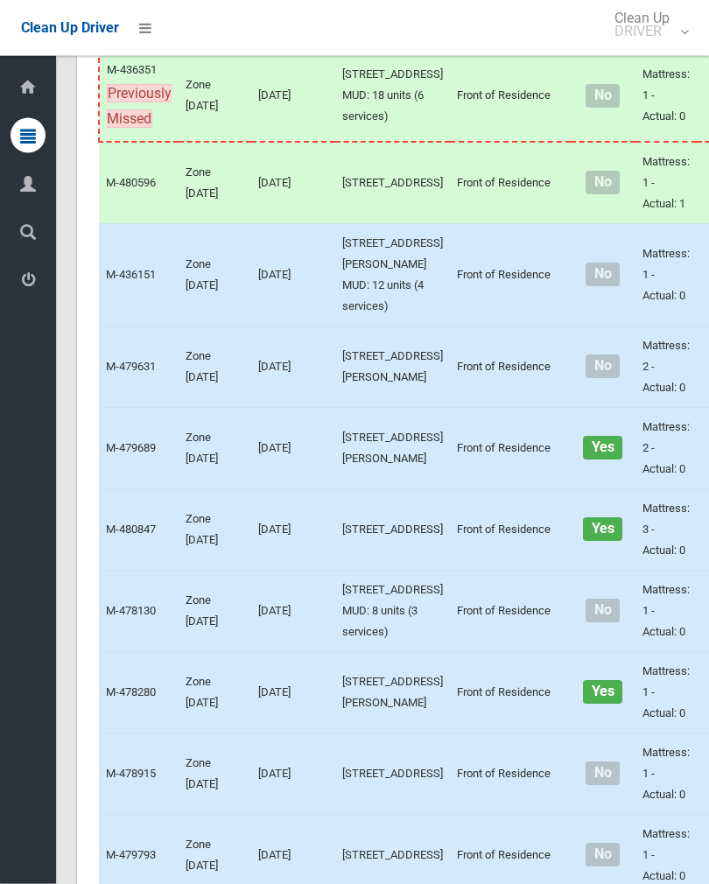
scroll to position [2783, 0]
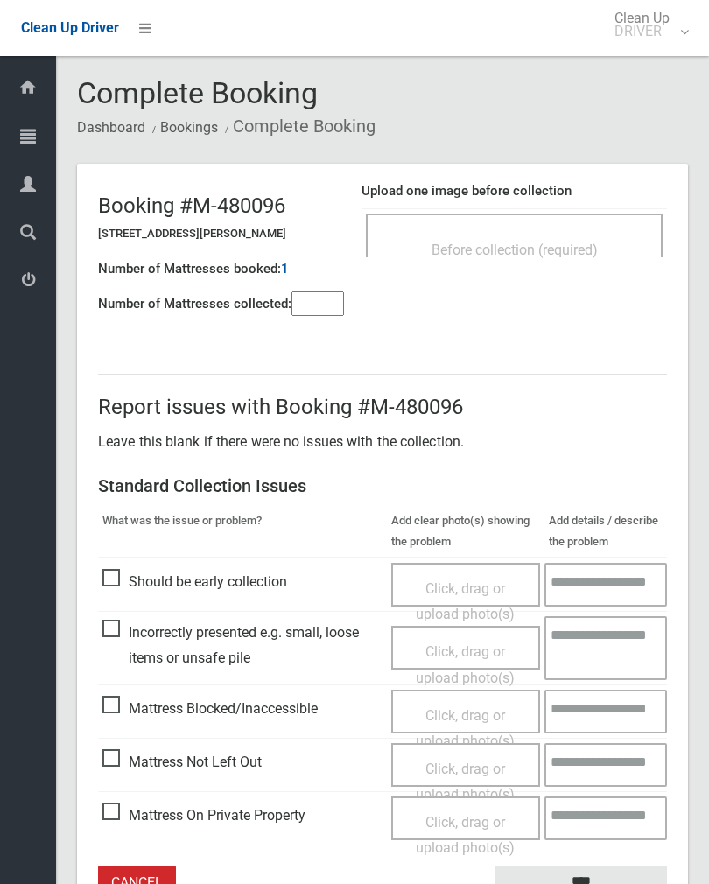
click at [533, 227] on div "Before collection (required)" at bounding box center [514, 235] width 297 height 44
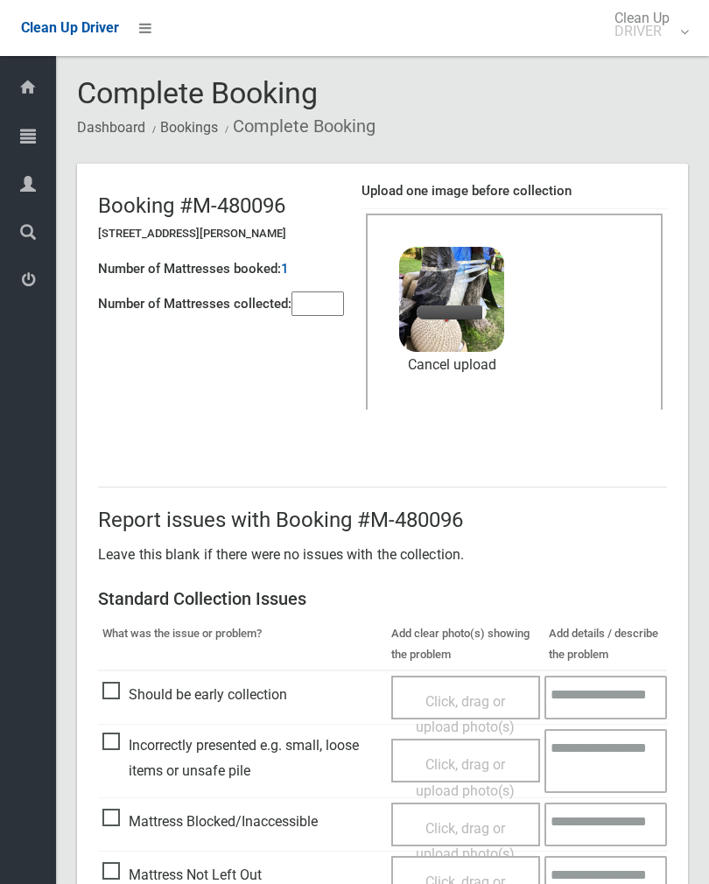
click at [312, 276] on div "Number of Mattresses booked: 1" at bounding box center [221, 269] width 246 height 36
click at [314, 294] on input"] "number" at bounding box center [317, 303] width 52 height 24
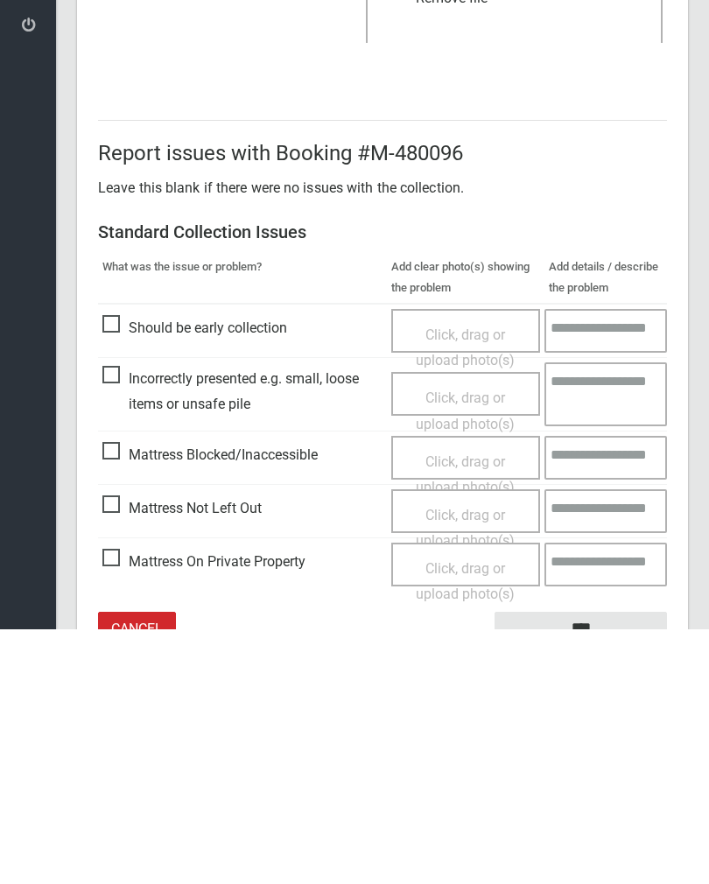
scroll to position [211, 0]
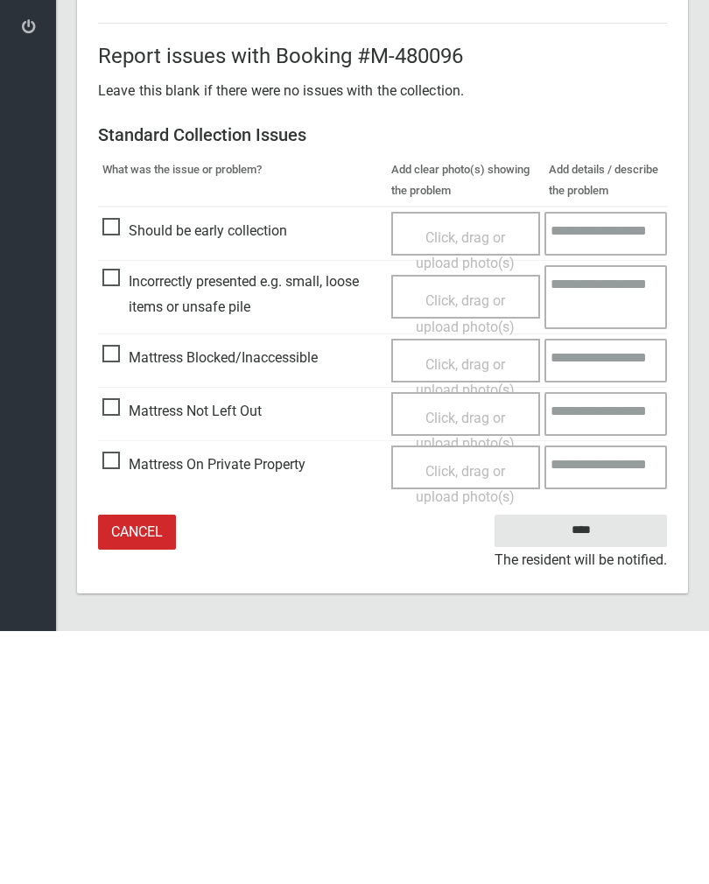
type input"] "*"
click at [604, 767] on input "****" at bounding box center [580, 783] width 172 height 32
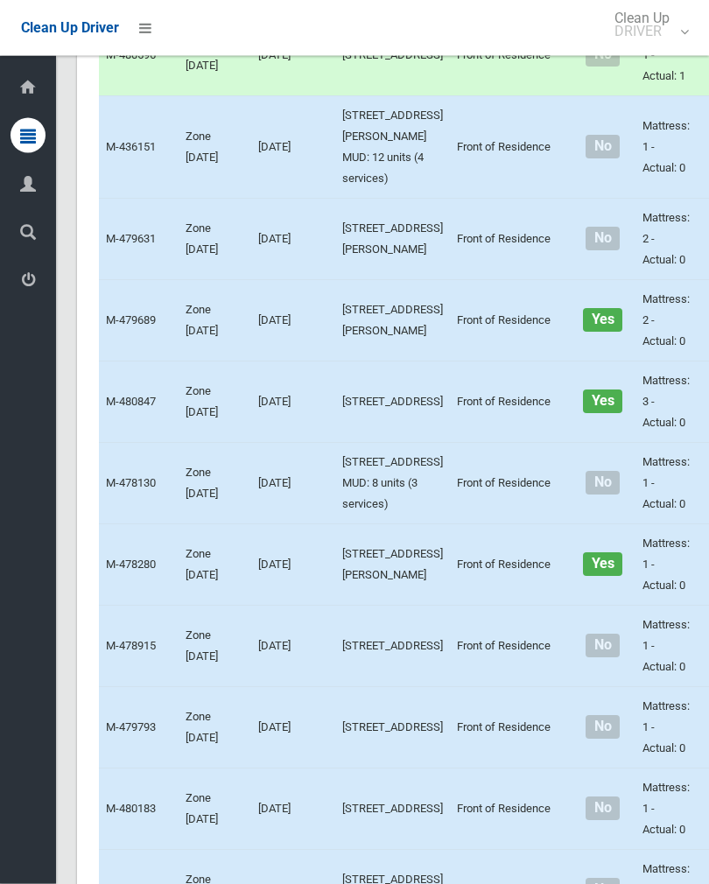
scroll to position [2911, 0]
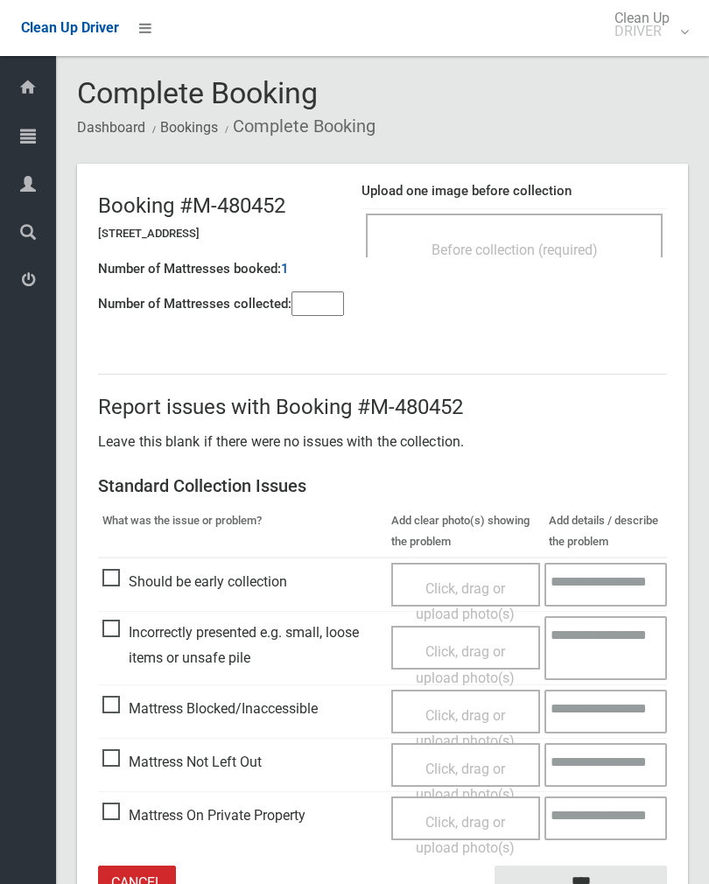
click at [521, 247] on span "Before collection (required)" at bounding box center [514, 249] width 166 height 17
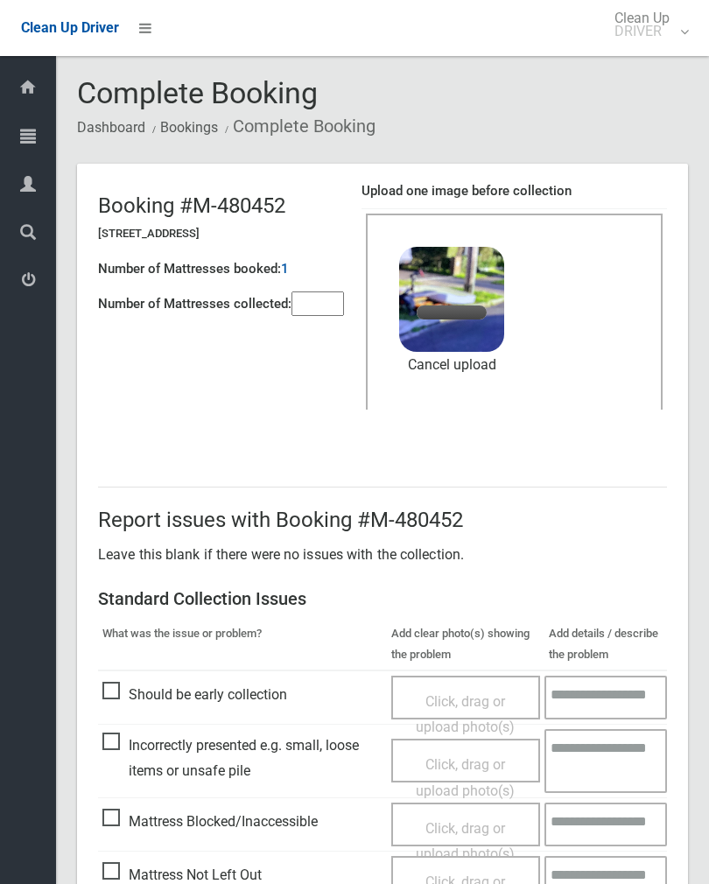
click at [324, 291] on input"] "number" at bounding box center [317, 303] width 52 height 24
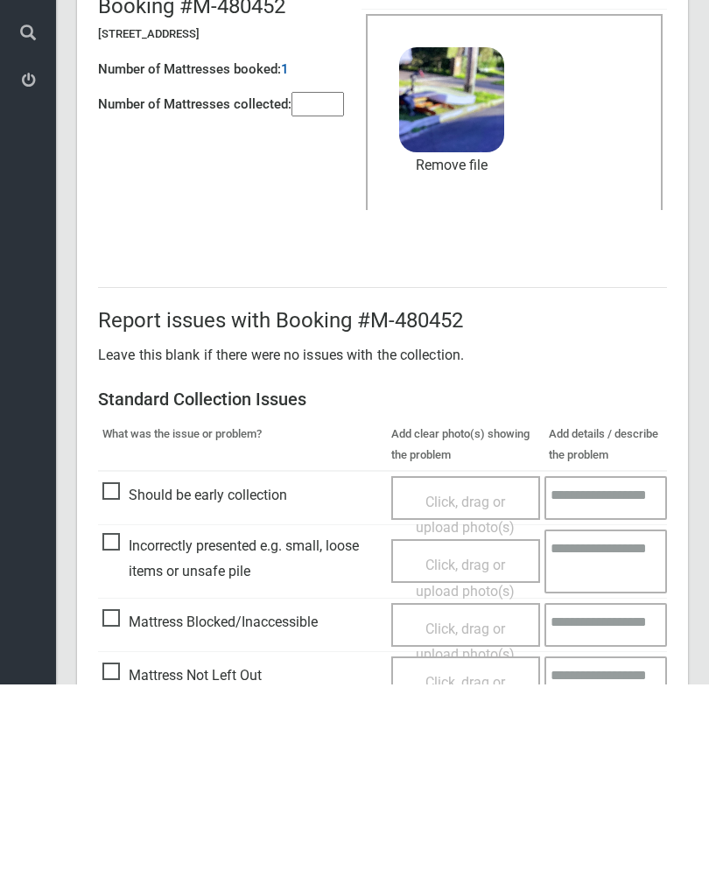
scroll to position [211, 0]
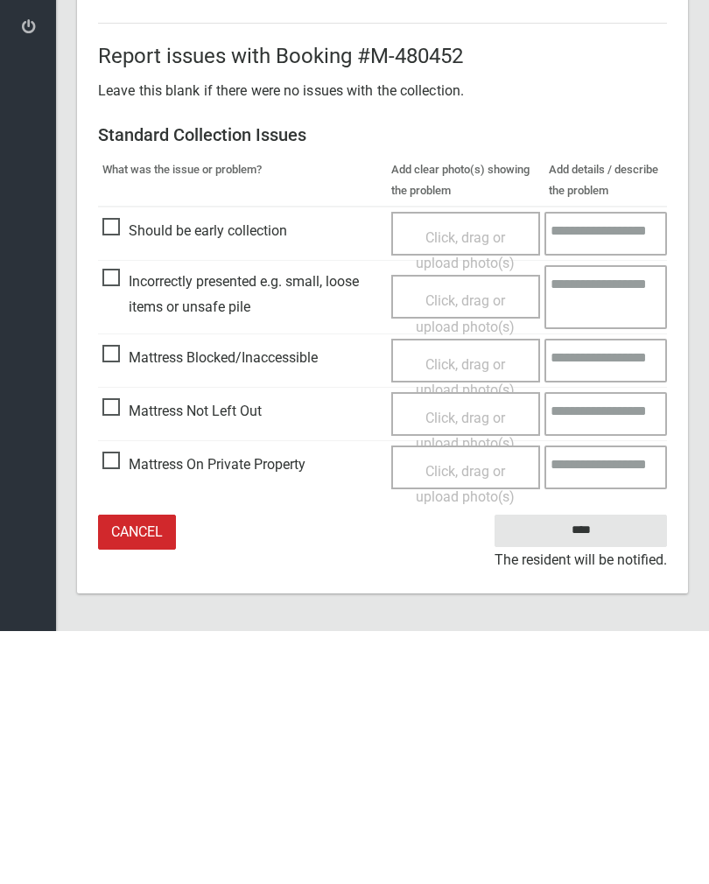
type input"] "*"
click at [585, 767] on input "****" at bounding box center [580, 783] width 172 height 32
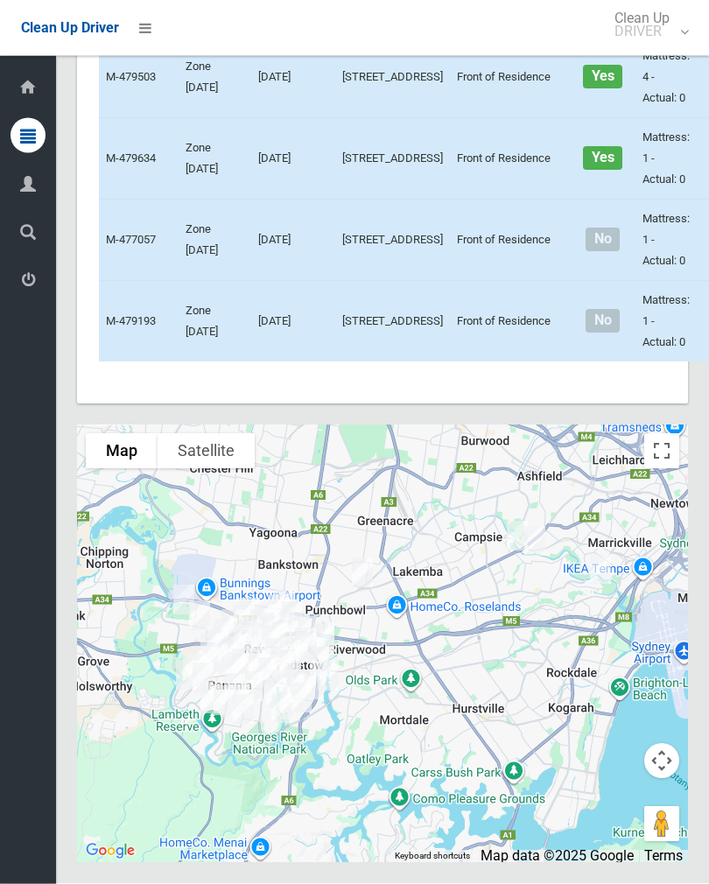
scroll to position [6555, 0]
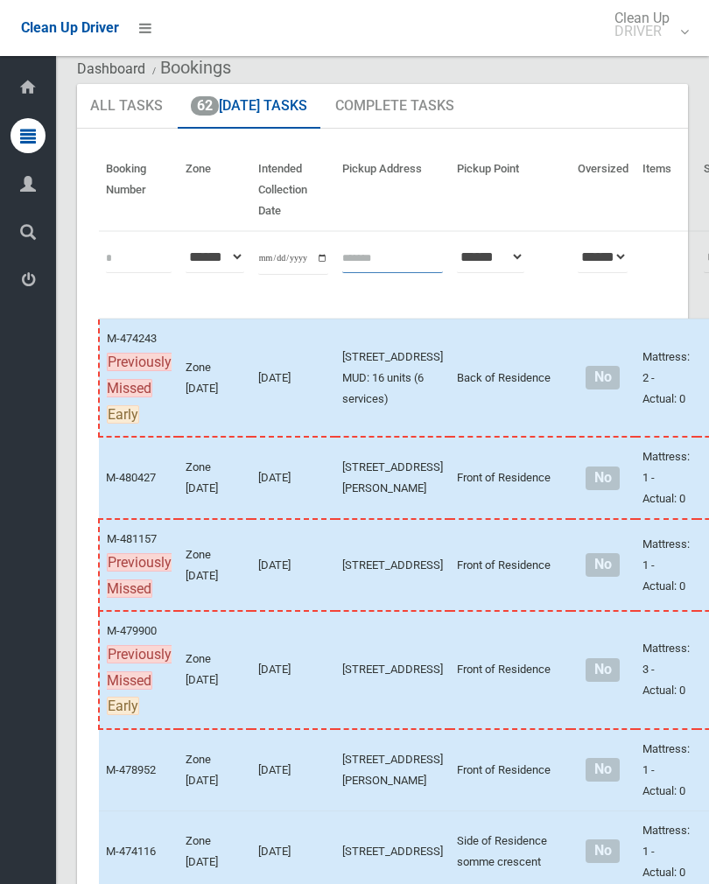
click at [342, 262] on input "text" at bounding box center [392, 257] width 101 height 32
type input "**********"
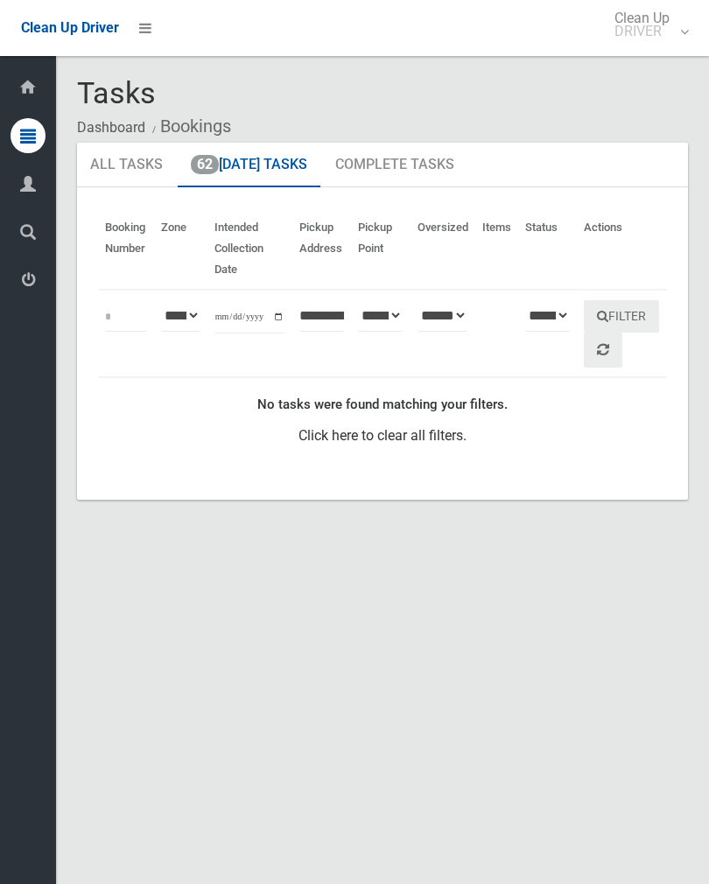
click at [228, 160] on link "62 Today's Tasks" at bounding box center [249, 165] width 143 height 45
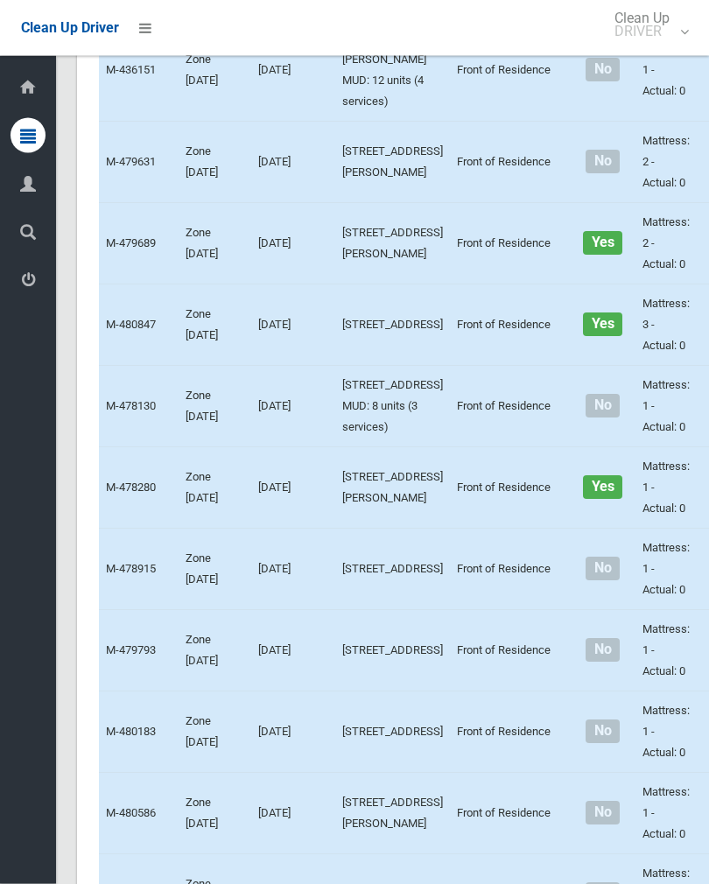
scroll to position [2988, 0]
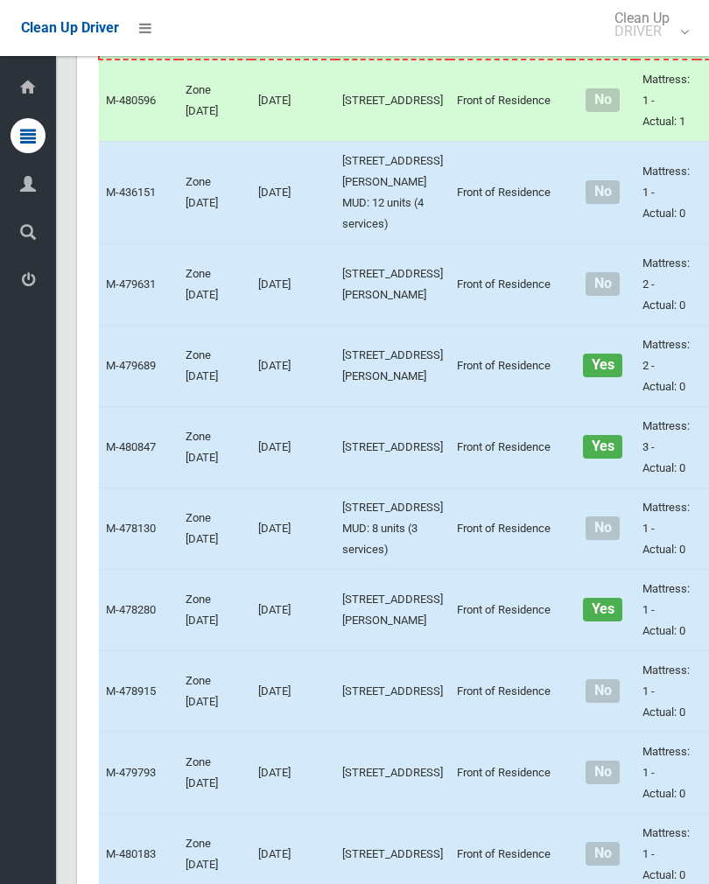
scroll to position [2910, 0]
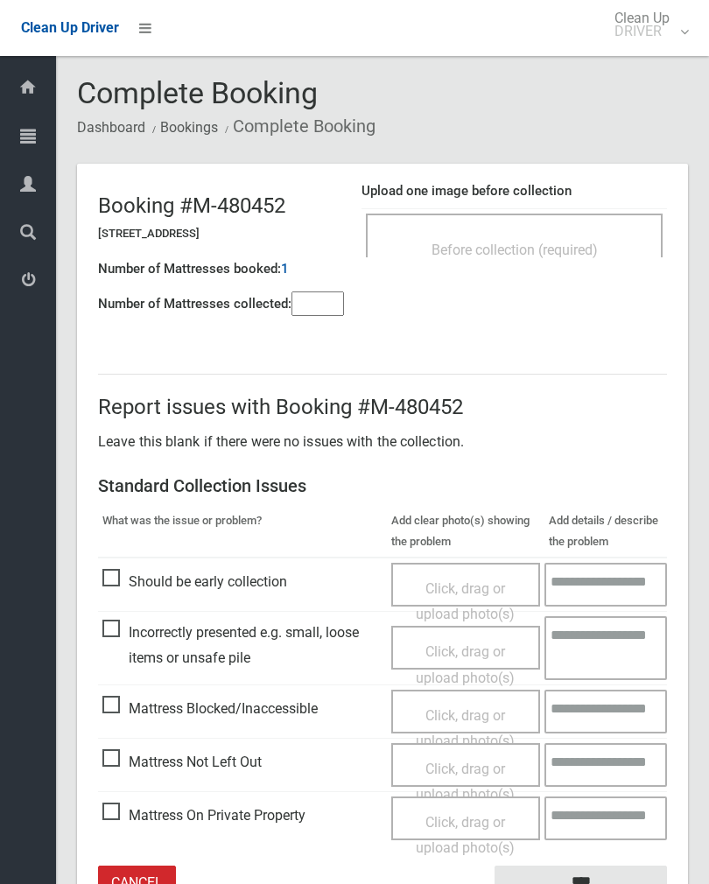
click at [561, 235] on div "Before collection (required)" at bounding box center [514, 249] width 258 height 32
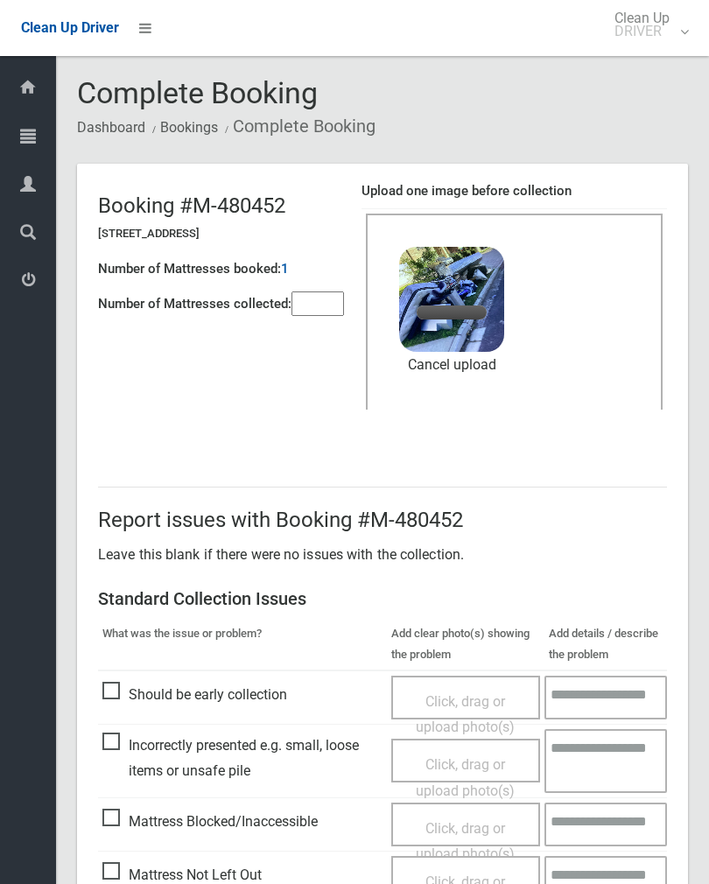
click at [319, 304] on input"] "number" at bounding box center [317, 303] width 52 height 24
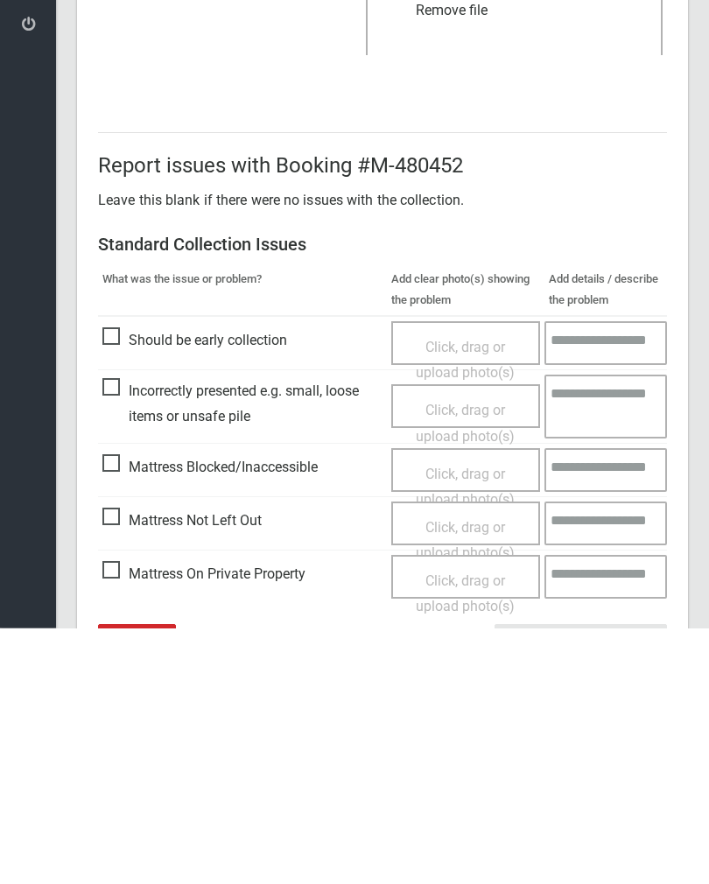
scroll to position [211, 0]
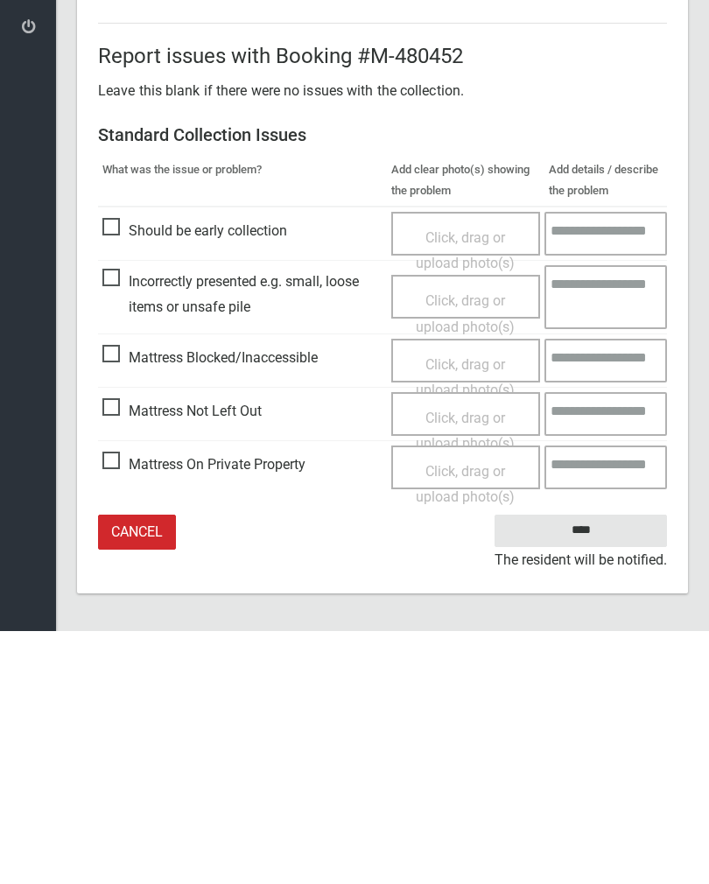
type input"] "*"
click at [589, 767] on input "****" at bounding box center [580, 783] width 172 height 32
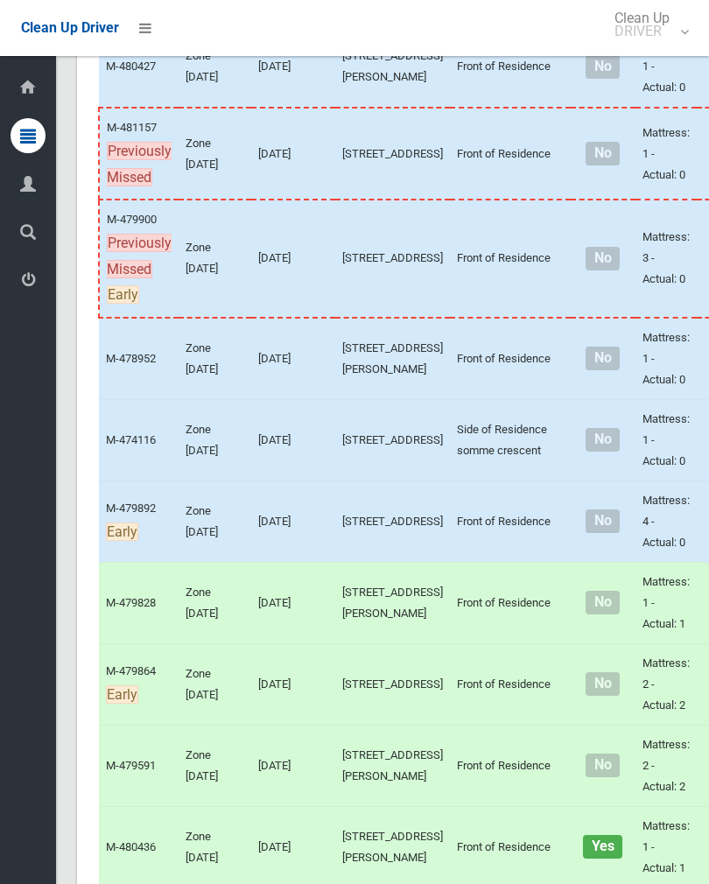
scroll to position [489, 0]
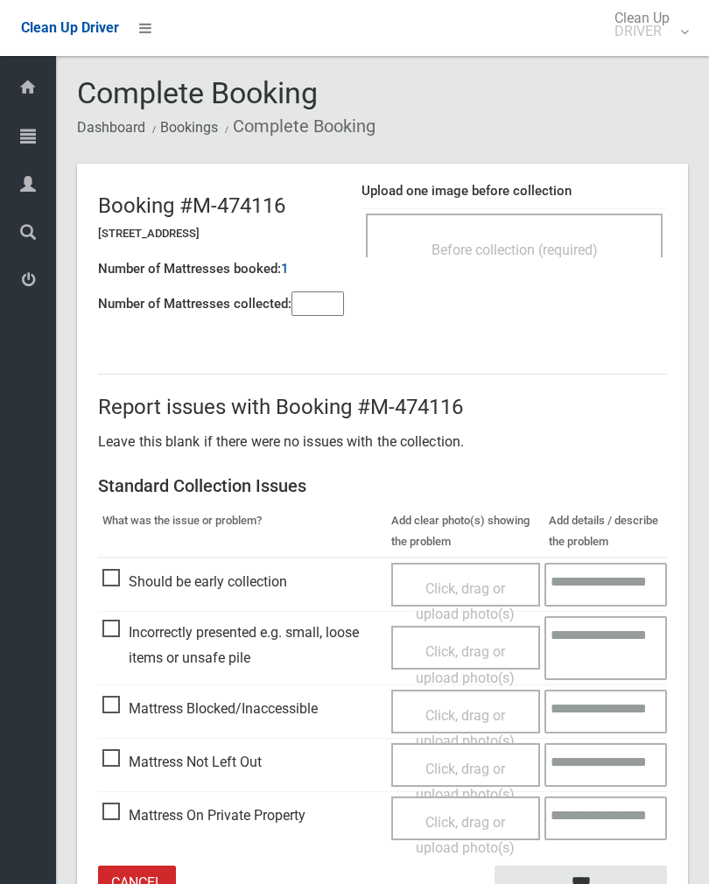
click at [571, 218] on div "Before collection (required)" at bounding box center [514, 235] width 297 height 44
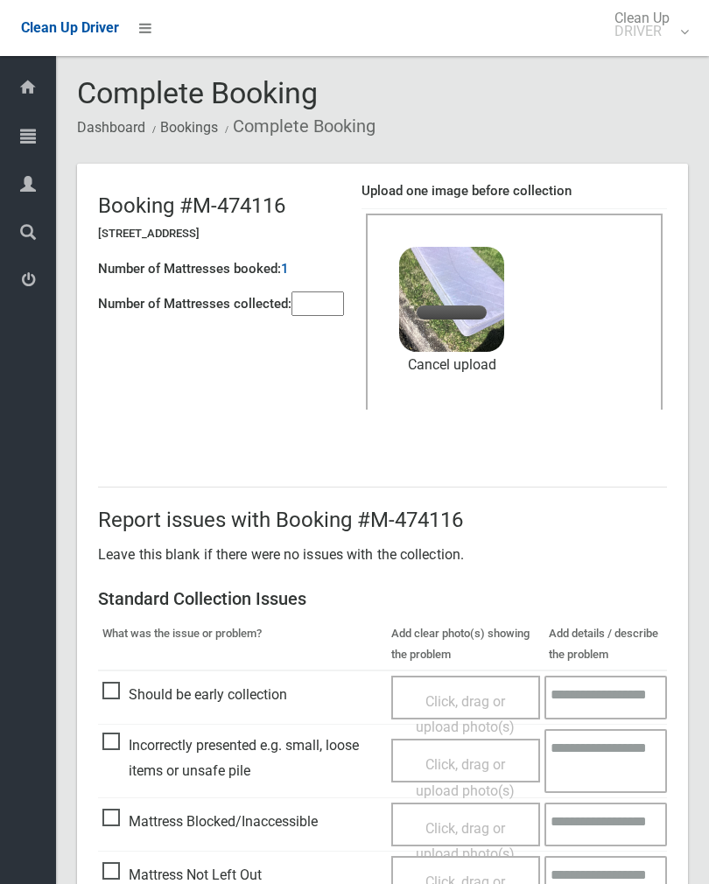
click at [339, 306] on input"] "number" at bounding box center [317, 303] width 52 height 24
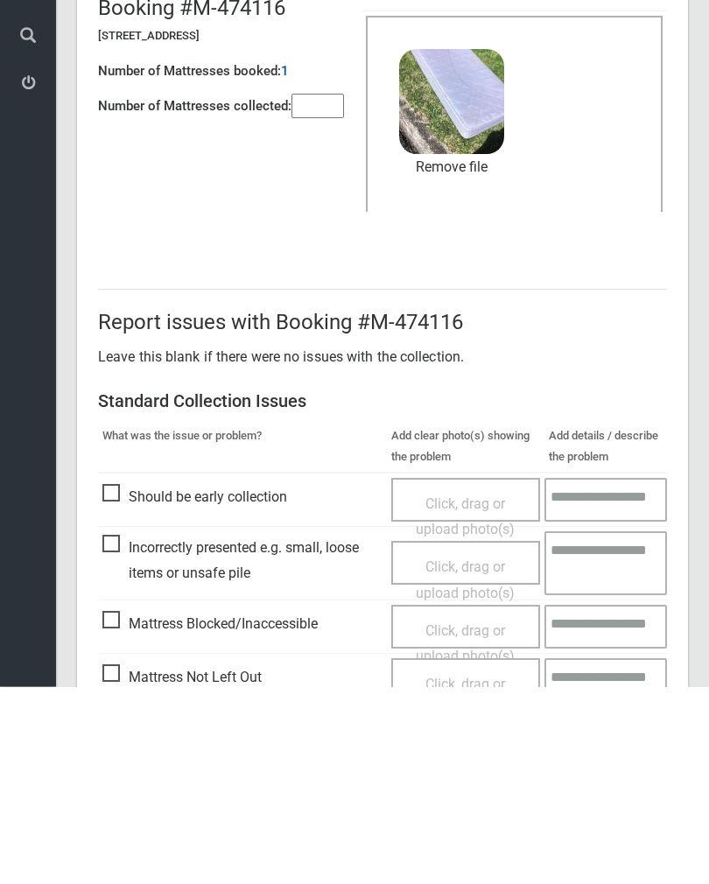
scroll to position [211, 0]
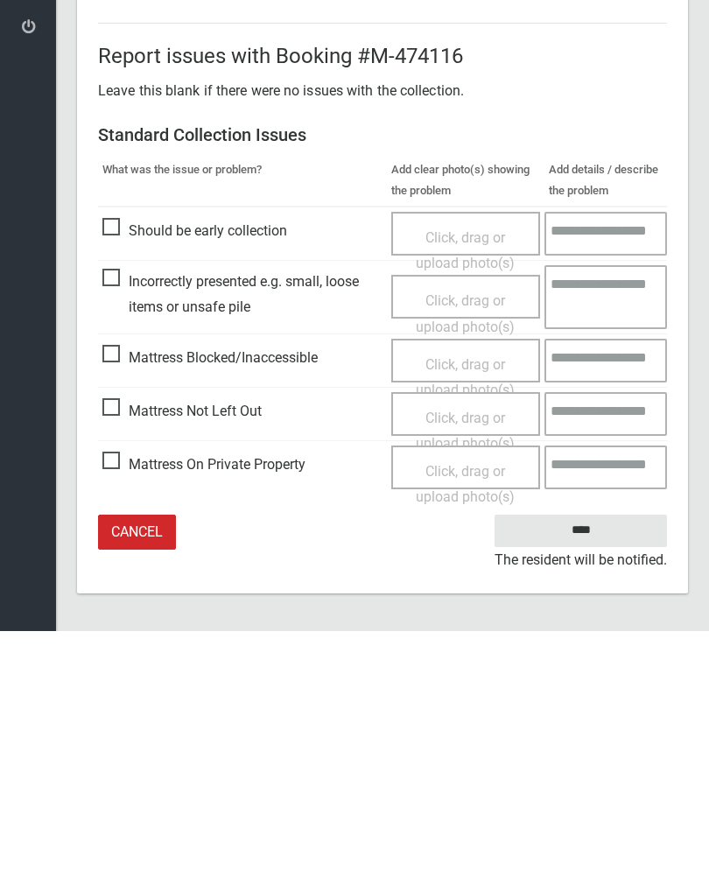
type input"] "*"
click at [591, 767] on input "****" at bounding box center [580, 783] width 172 height 32
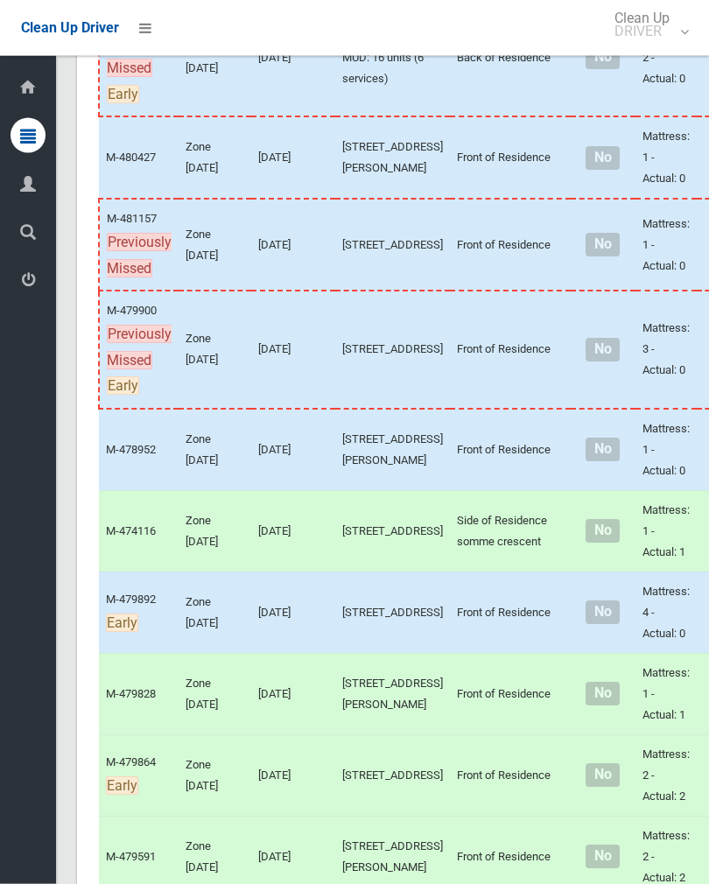
scroll to position [379, 0]
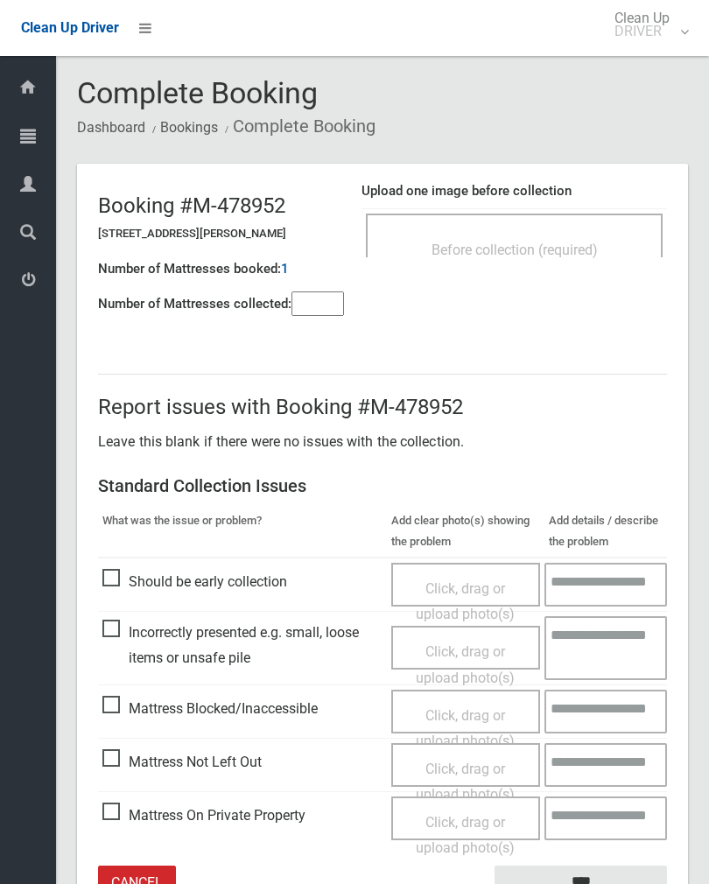
click at [583, 235] on div "Before collection (required)" at bounding box center [514, 249] width 258 height 32
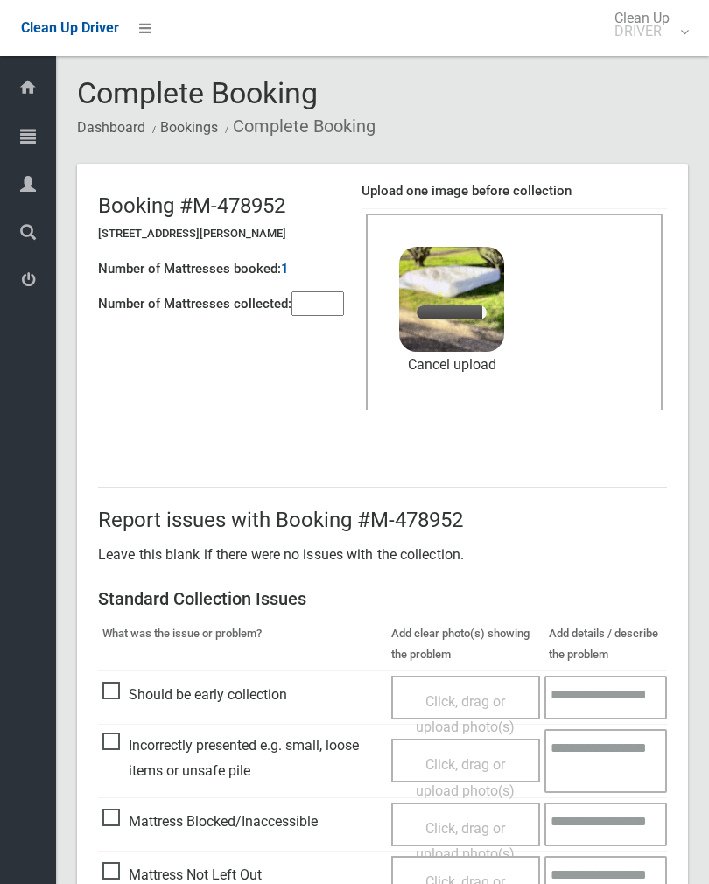
click at [321, 297] on input"] "number" at bounding box center [317, 303] width 52 height 24
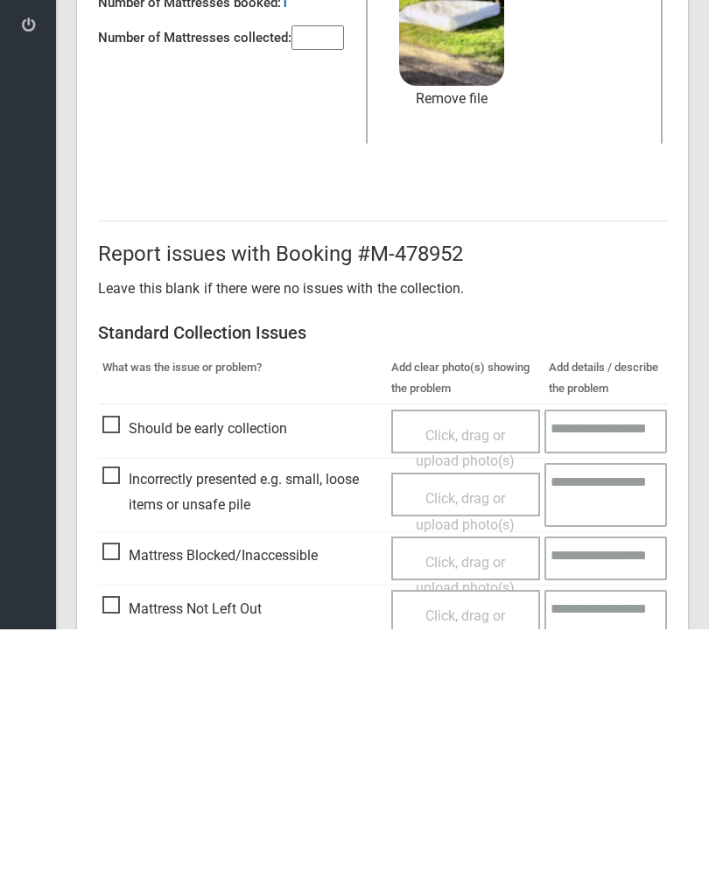
scroll to position [211, 0]
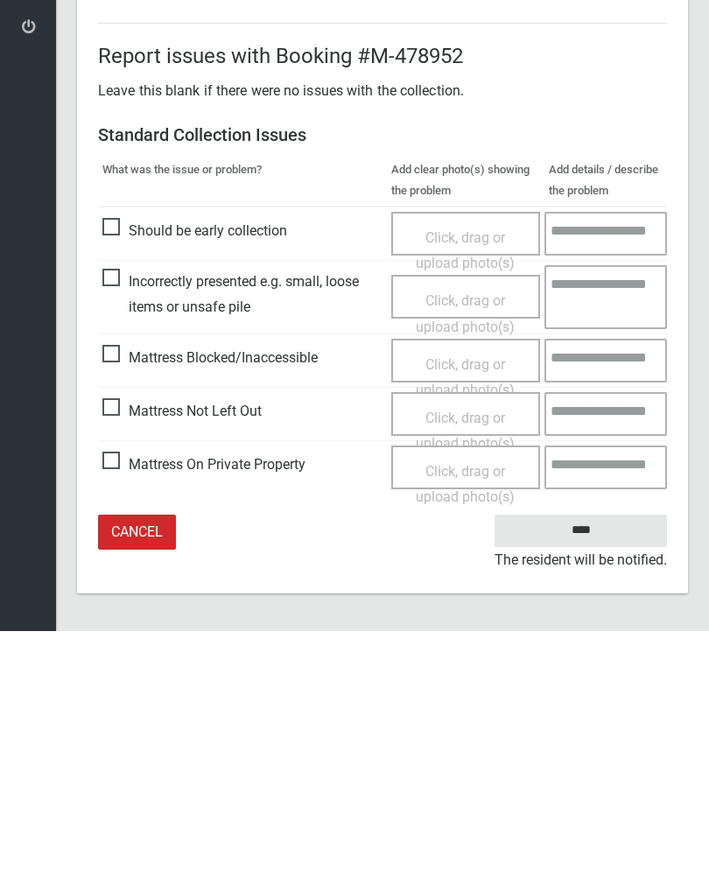
type input"] "*"
click at [594, 767] on input "****" at bounding box center [580, 783] width 172 height 32
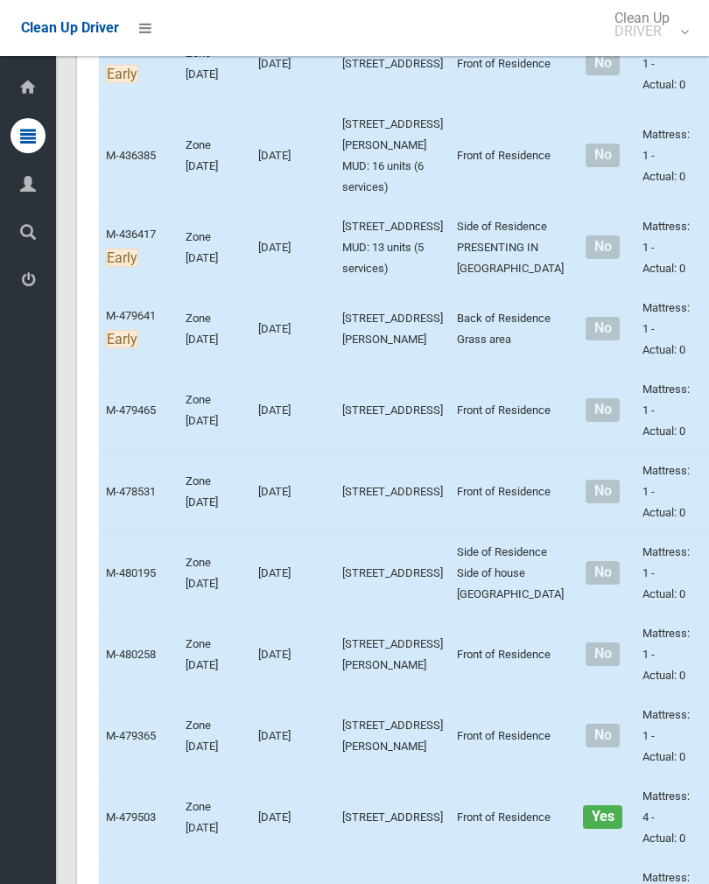
scroll to position [4501, 0]
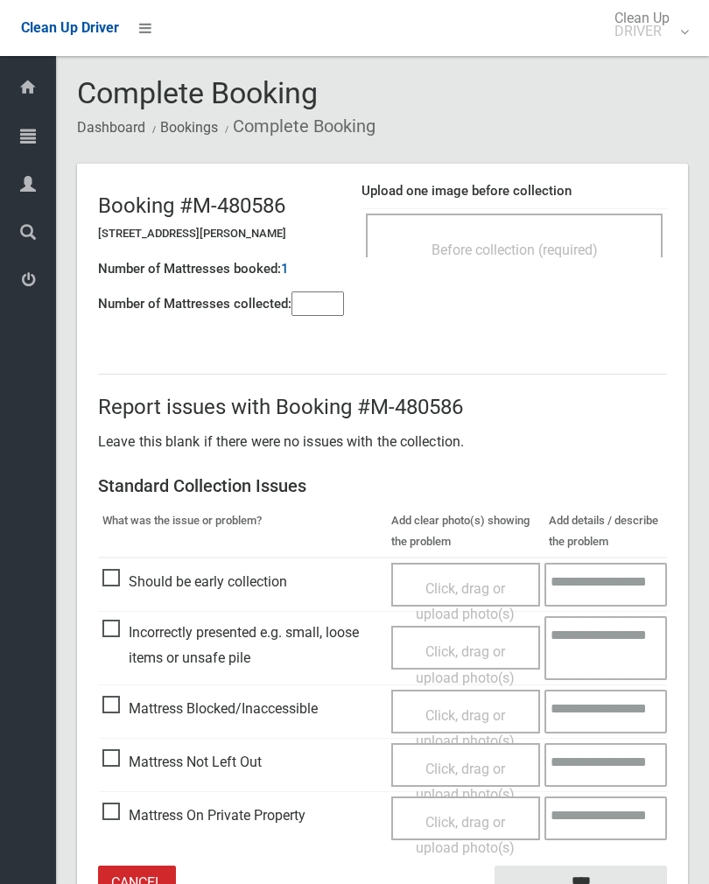
click at [546, 233] on div "Before collection (required)" at bounding box center [514, 249] width 258 height 32
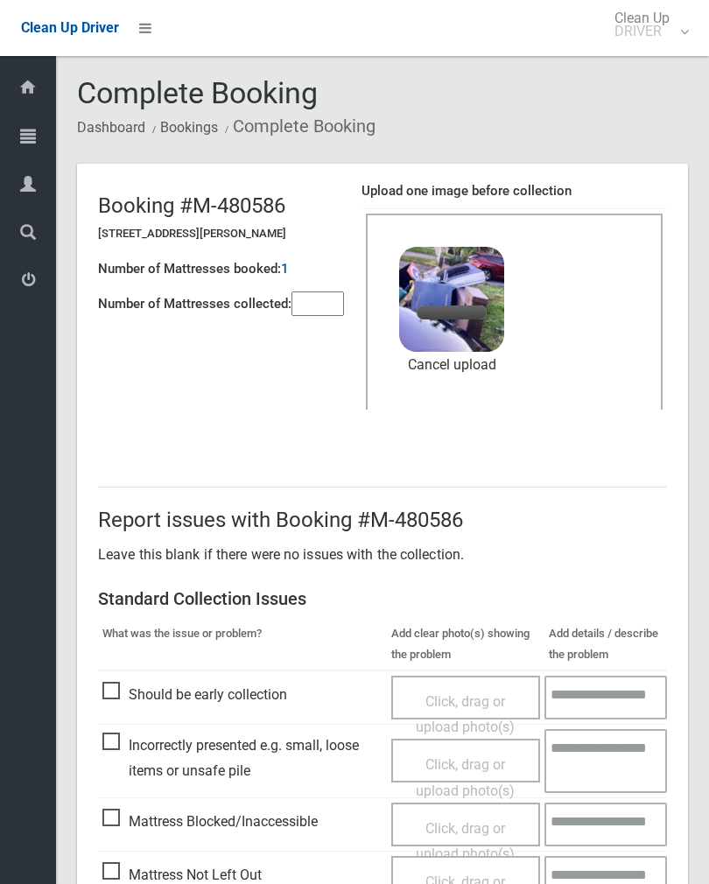
click at [336, 297] on input"] "number" at bounding box center [317, 303] width 52 height 24
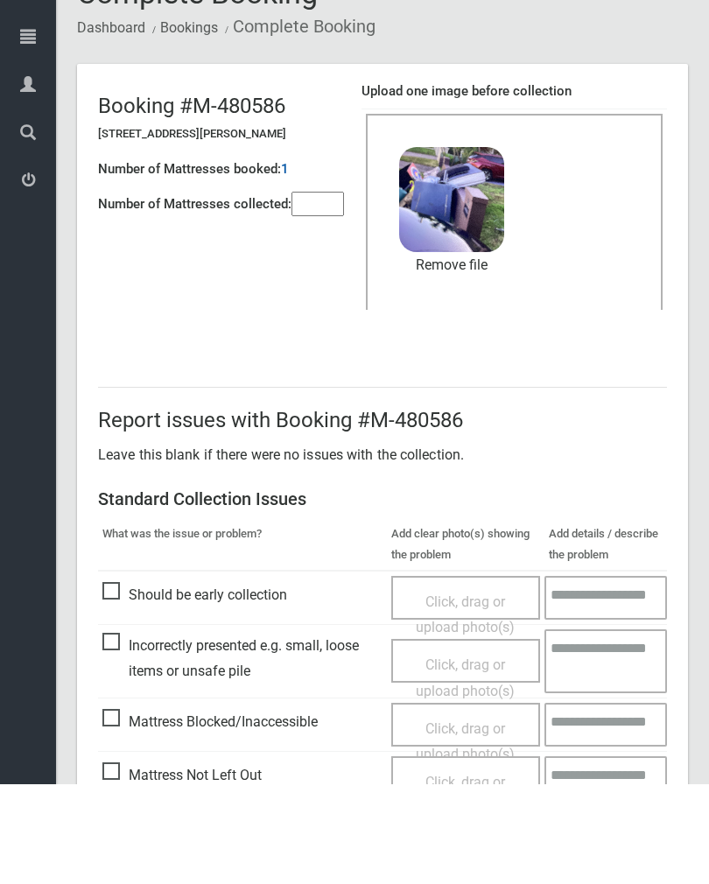
scroll to position [211, 0]
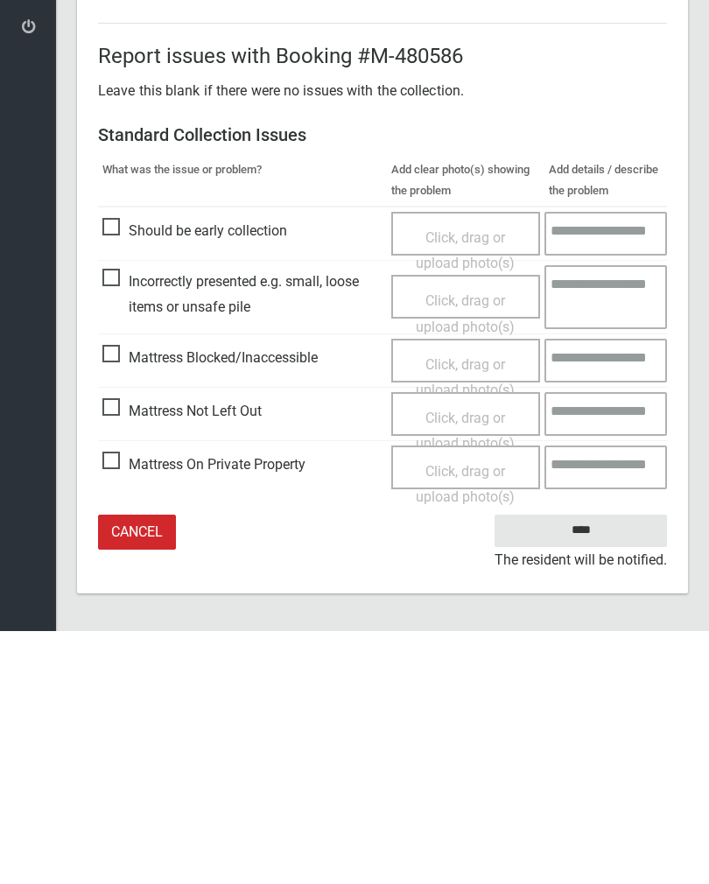
type input"] "*"
click at [591, 767] on input "****" at bounding box center [580, 783] width 172 height 32
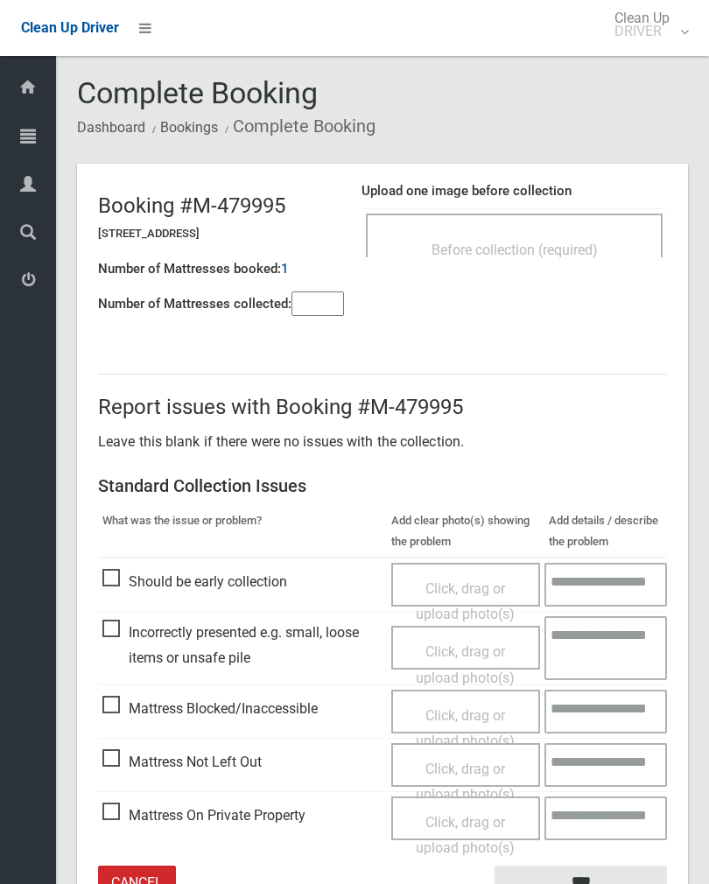
click at [562, 233] on div "Before collection (required)" at bounding box center [514, 249] width 258 height 32
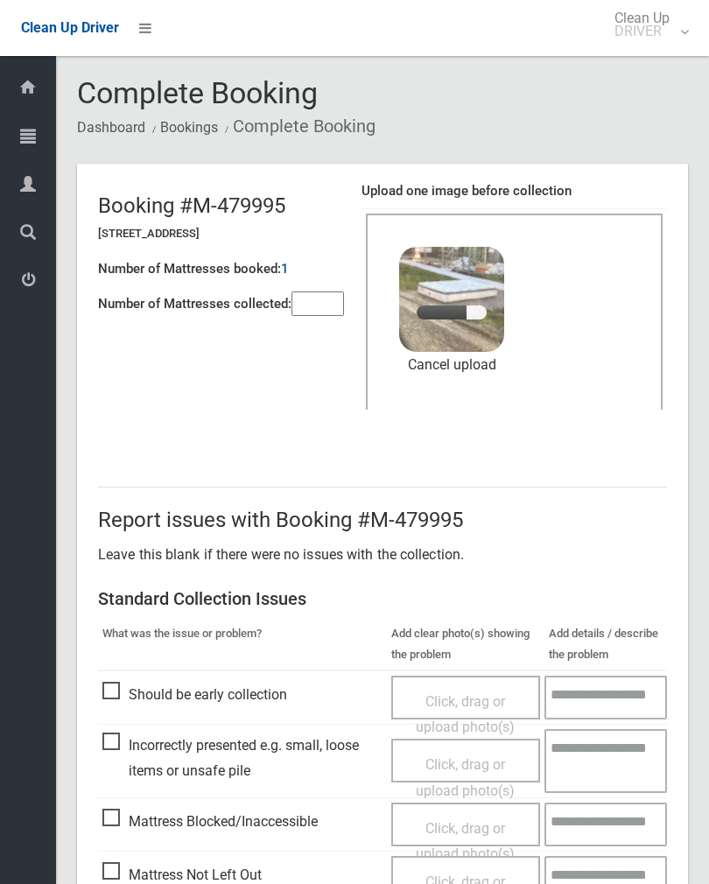
click at [318, 306] on input"] "number" at bounding box center [317, 303] width 52 height 24
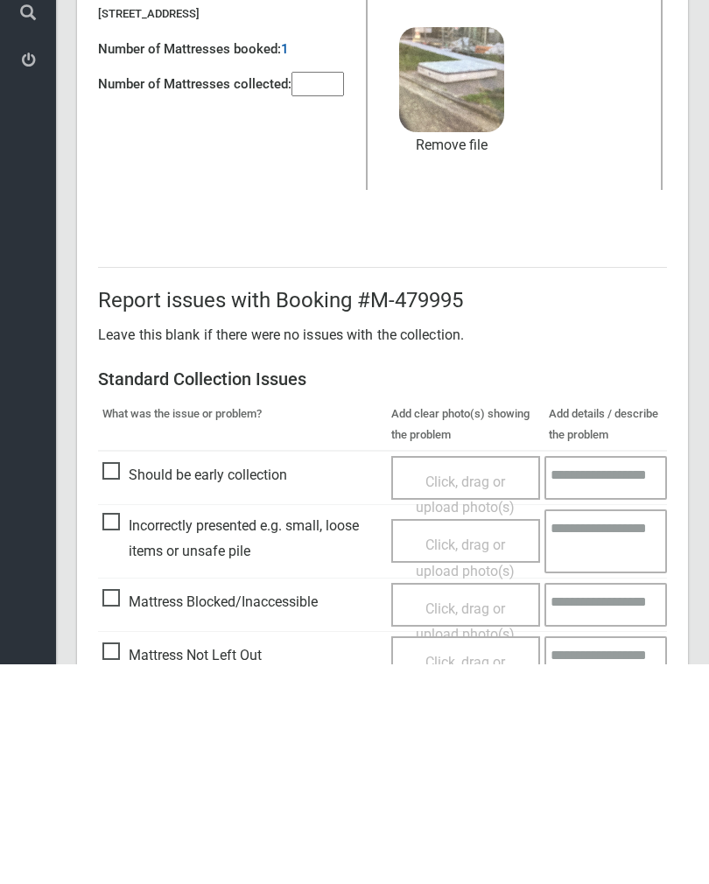
scroll to position [211, 0]
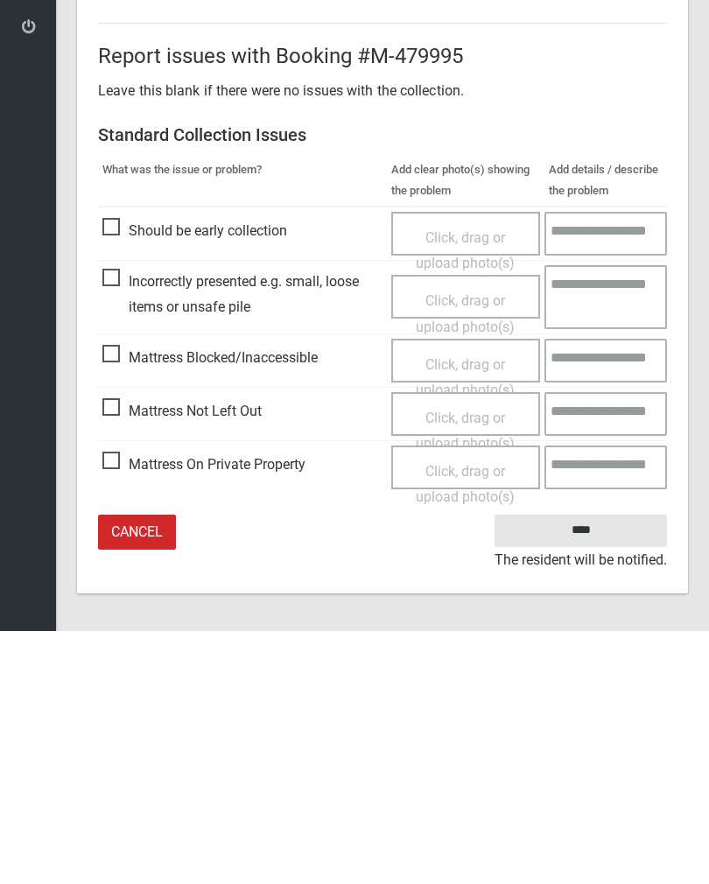
type input"] "*"
click at [609, 767] on input "****" at bounding box center [580, 783] width 172 height 32
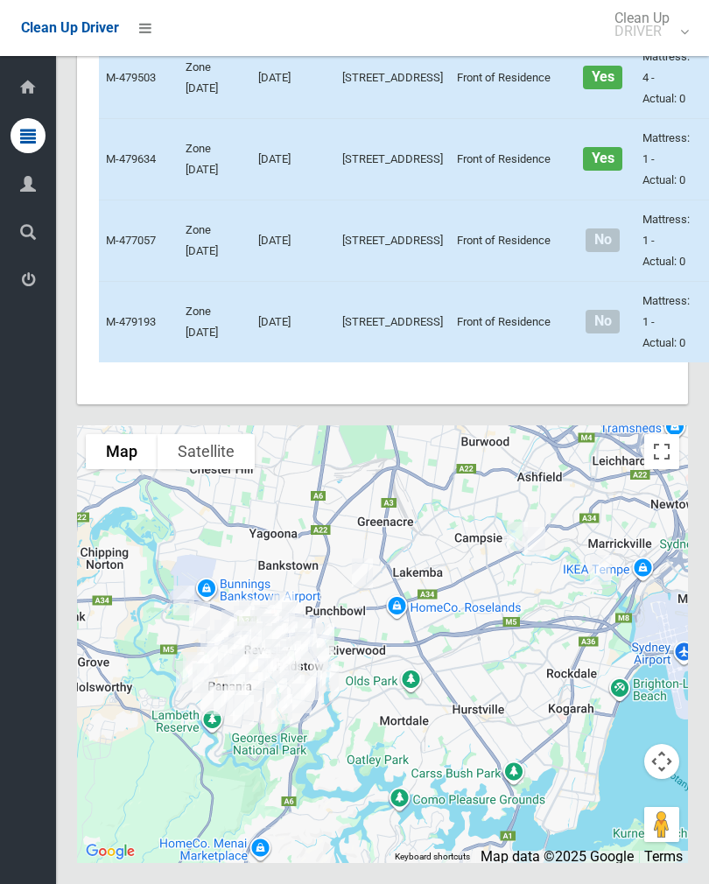
scroll to position [5923, 0]
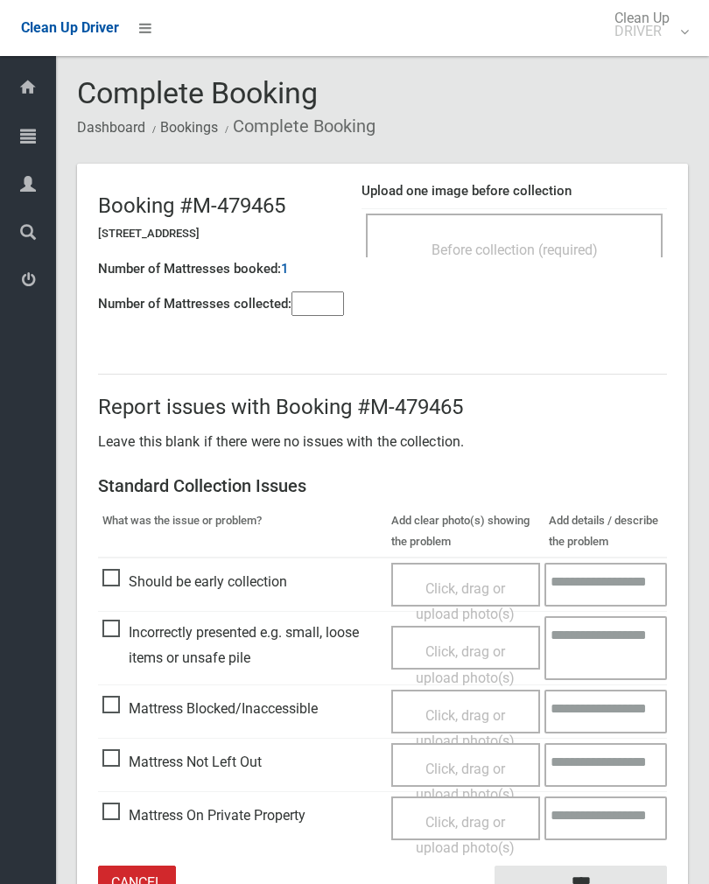
click at [574, 241] on span "Before collection (required)" at bounding box center [514, 249] width 166 height 17
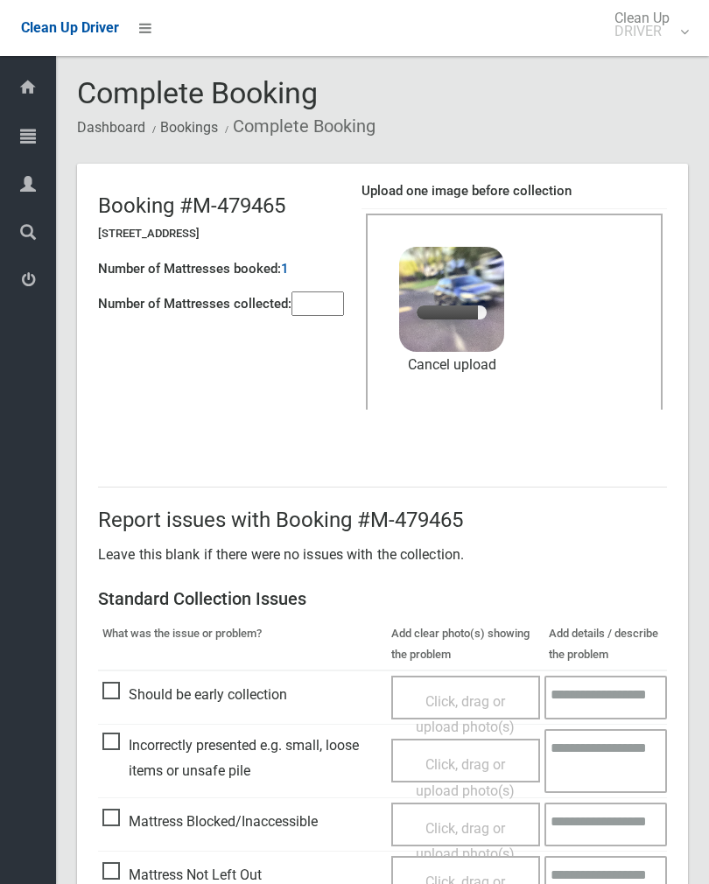
click at [317, 304] on input"] "number" at bounding box center [317, 303] width 52 height 24
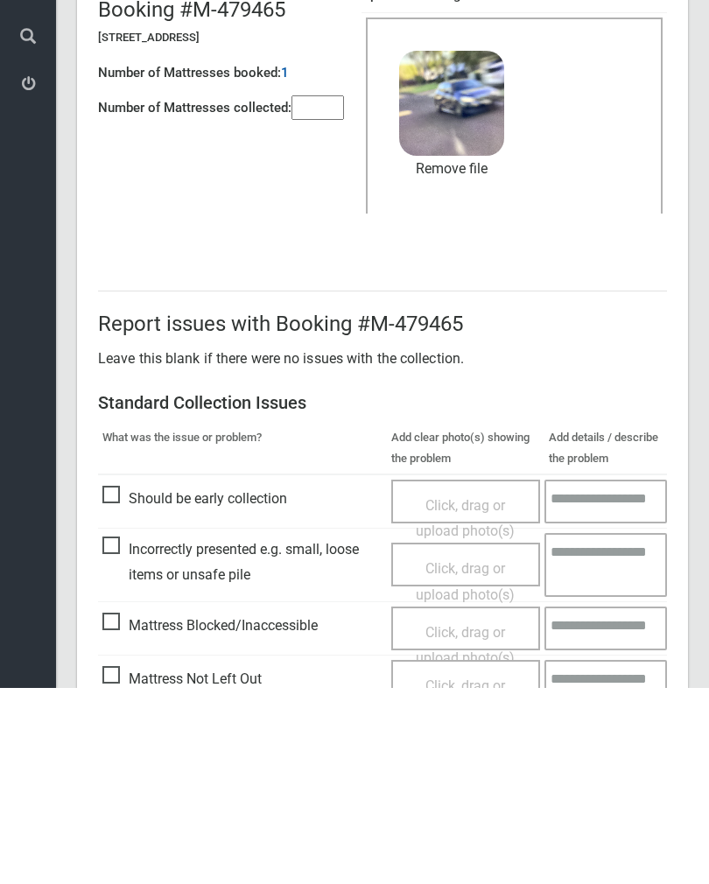
scroll to position [211, 0]
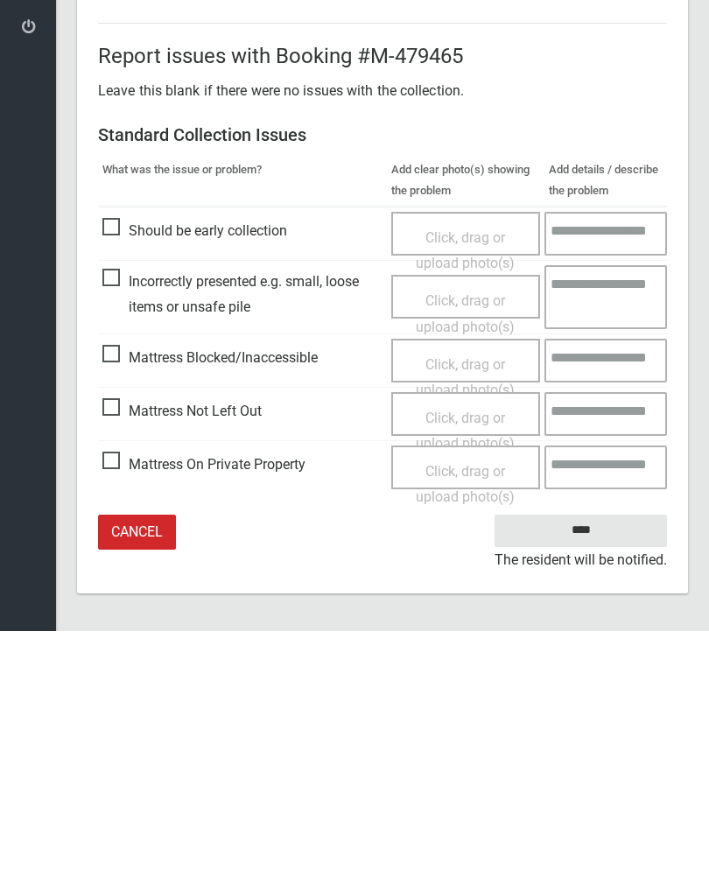
type input"] "*"
click at [600, 767] on input "****" at bounding box center [580, 783] width 172 height 32
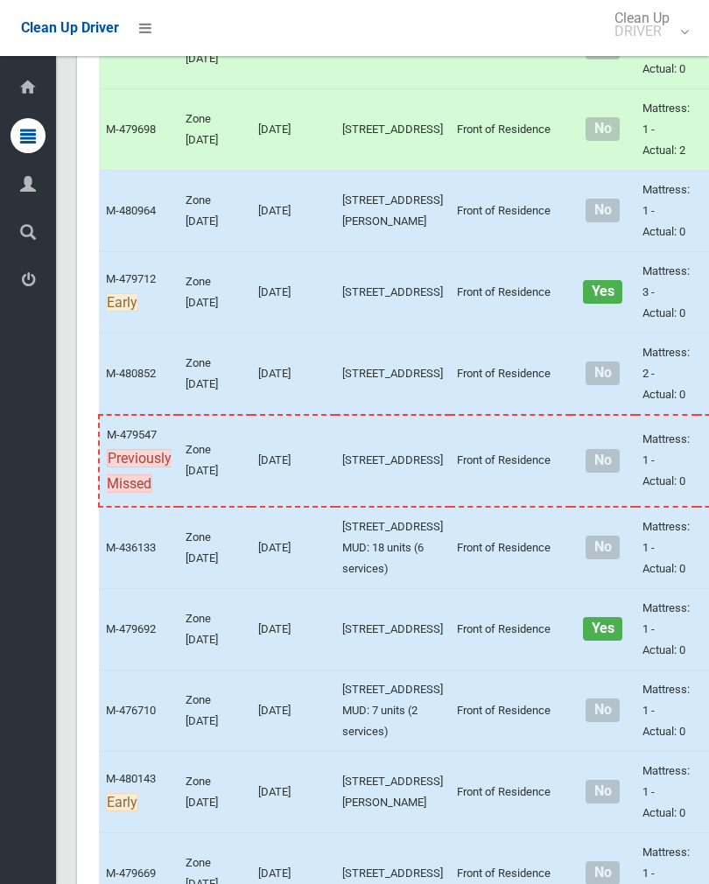
scroll to position [1442, 0]
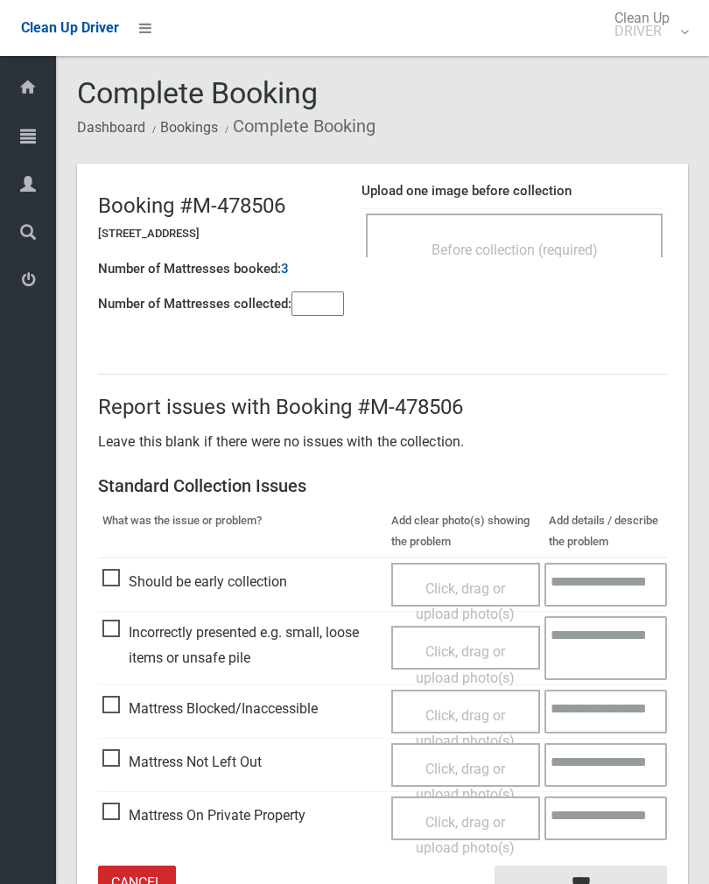
click at [560, 221] on div "Before collection (required)" at bounding box center [514, 235] width 297 height 44
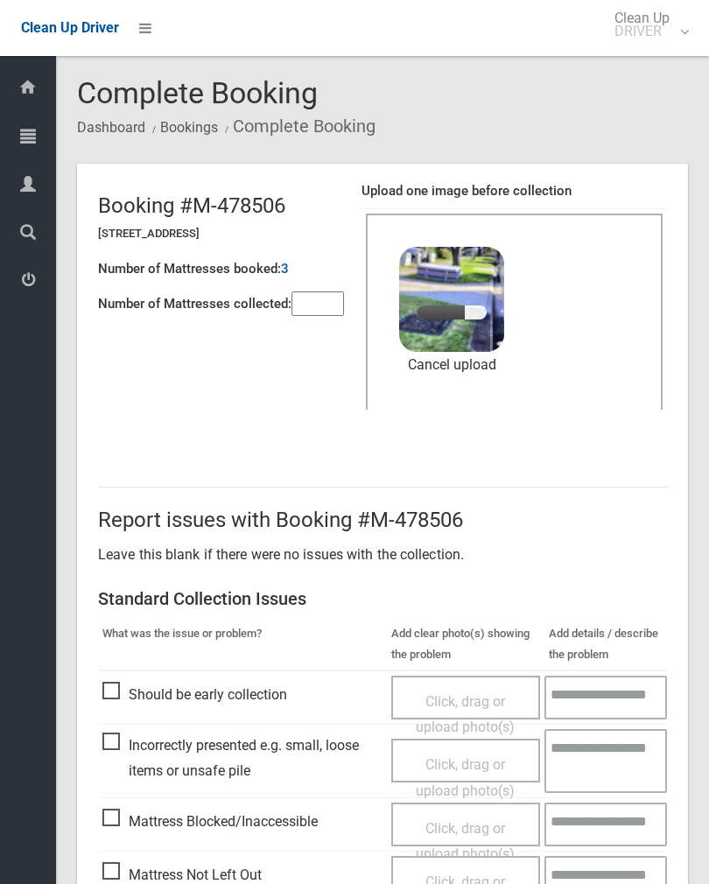
click at [325, 312] on input"] "number" at bounding box center [317, 303] width 52 height 24
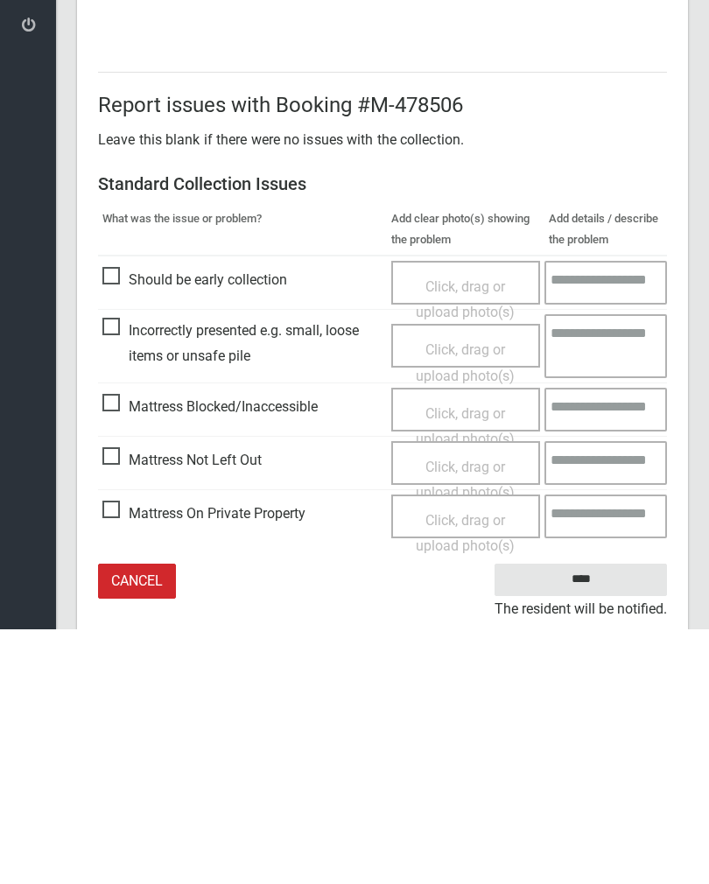
scroll to position [211, 0]
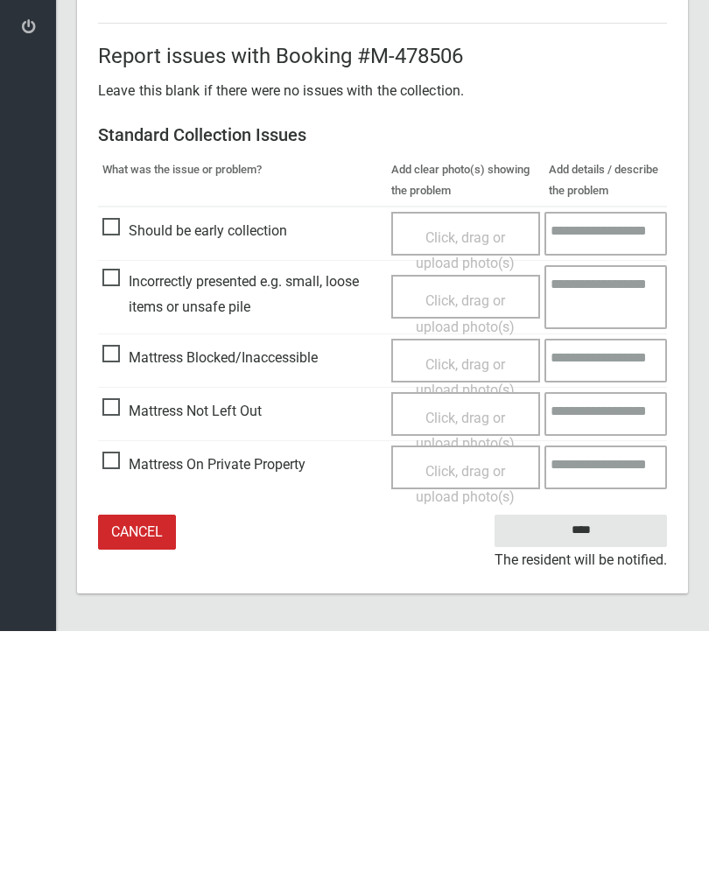
type input"] "*"
click at [590, 767] on input "****" at bounding box center [580, 783] width 172 height 32
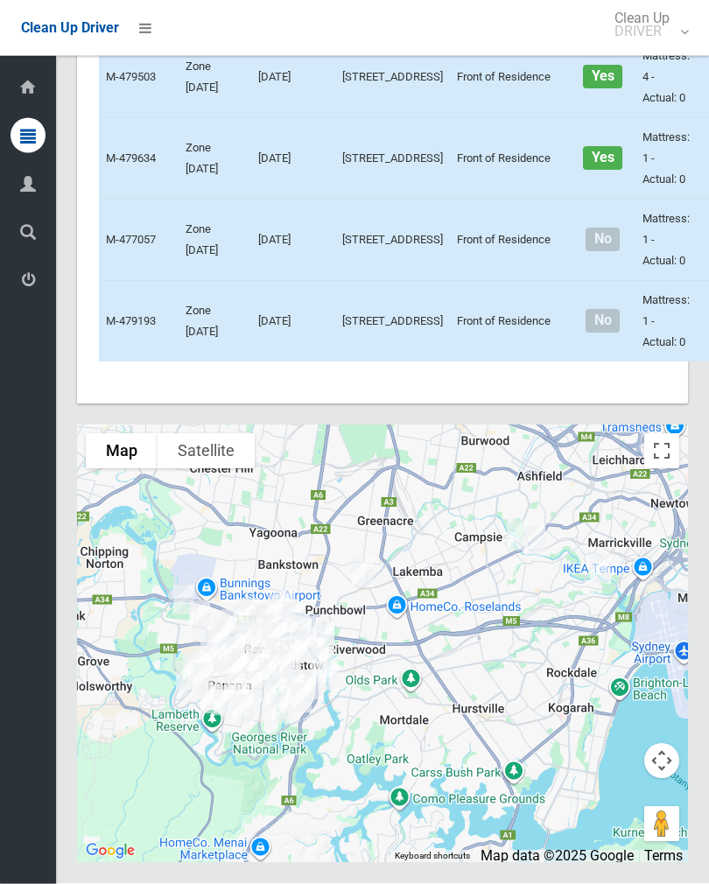
scroll to position [5472, 0]
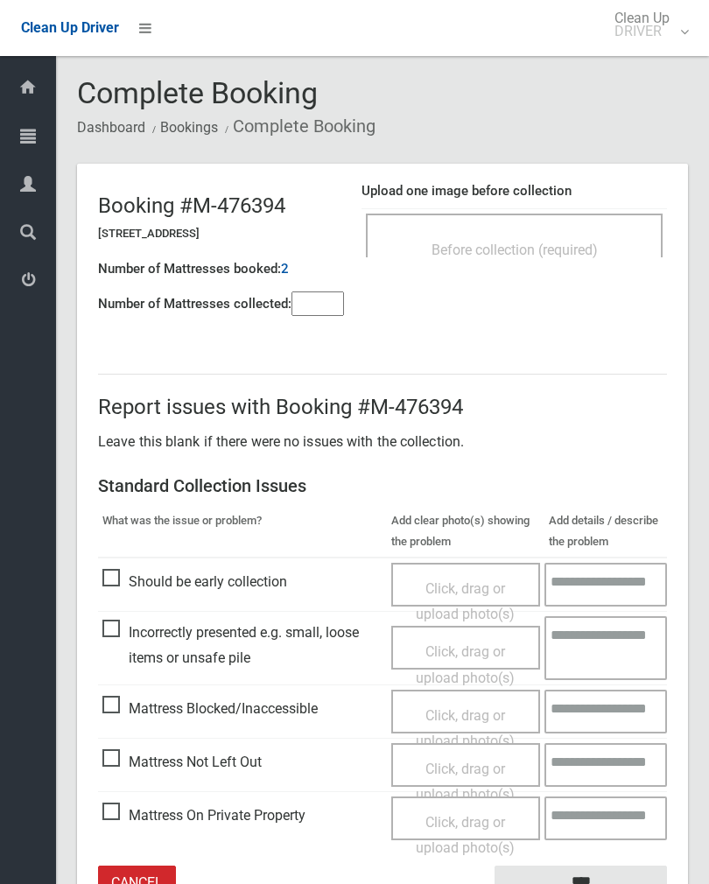
click at [608, 233] on div "Before collection (required)" at bounding box center [514, 249] width 258 height 32
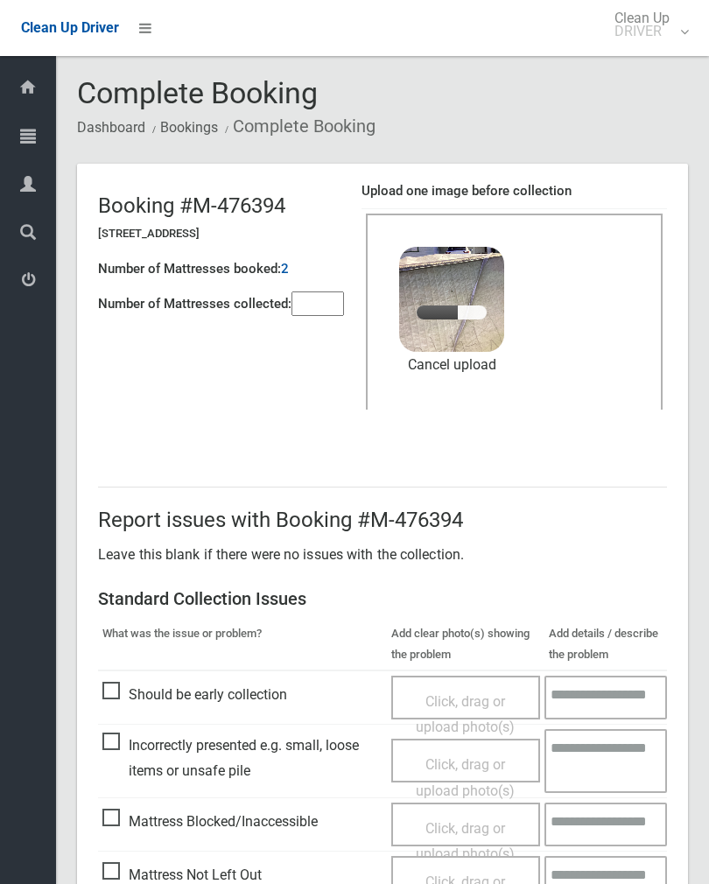
click at [321, 304] on input"] "number" at bounding box center [317, 303] width 52 height 24
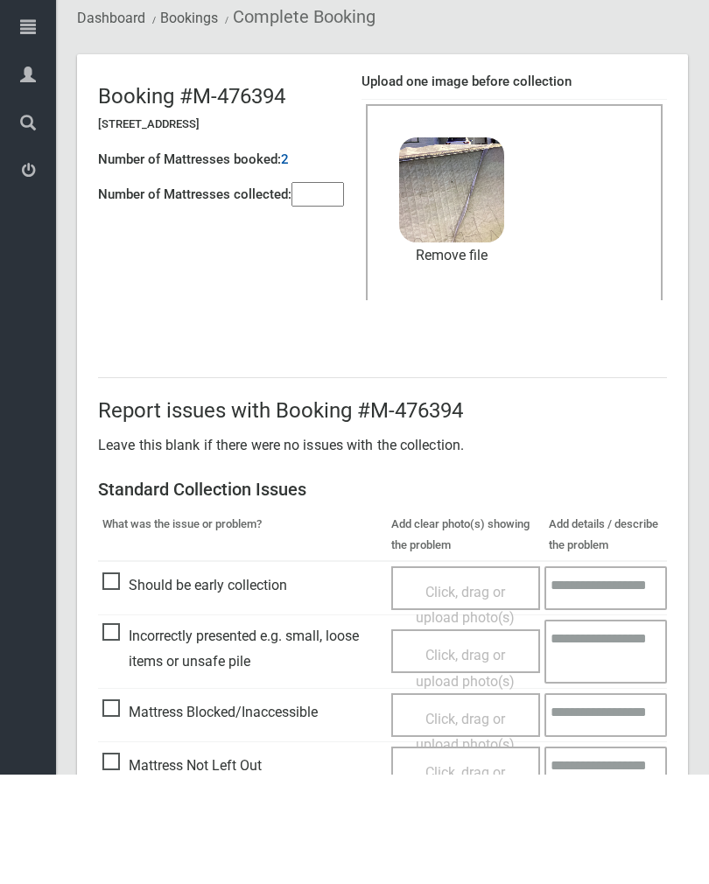
scroll to position [211, 0]
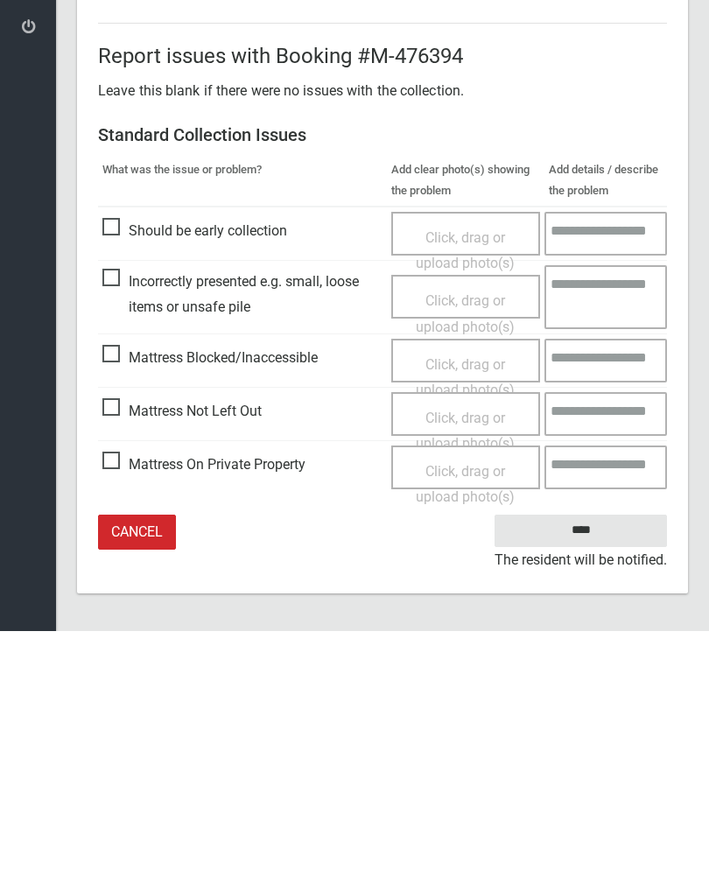
type input"] "*"
click at [591, 767] on input "****" at bounding box center [580, 783] width 172 height 32
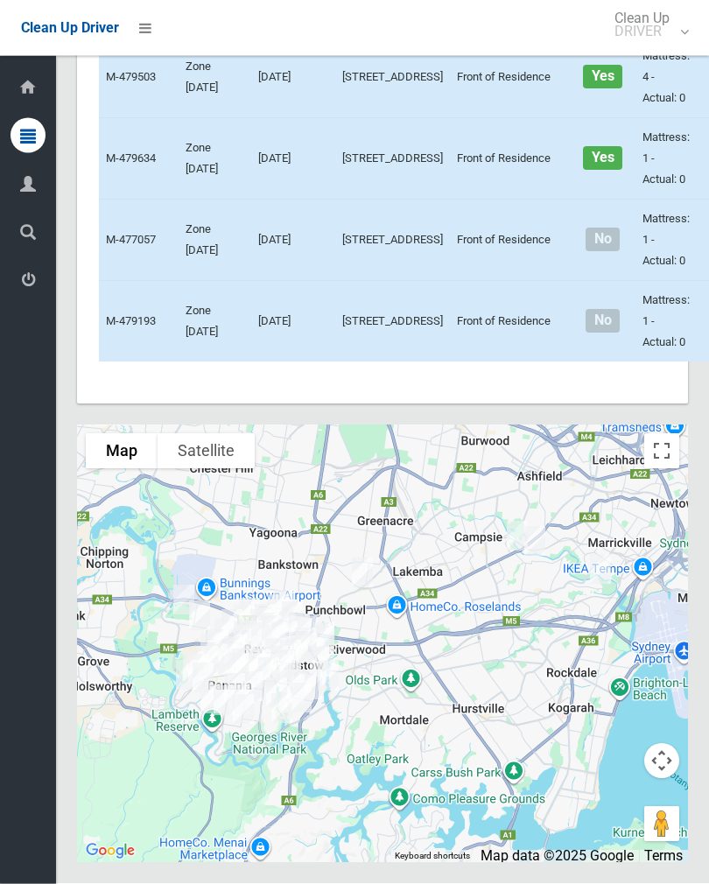
scroll to position [5717, 0]
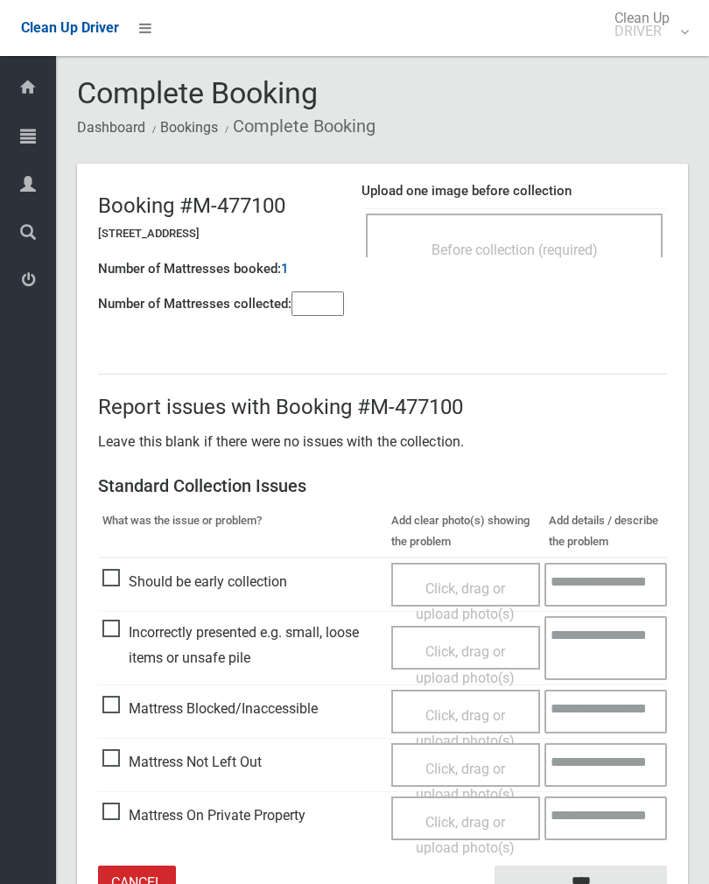
click at [597, 225] on div "Before collection (required)" at bounding box center [514, 235] width 297 height 44
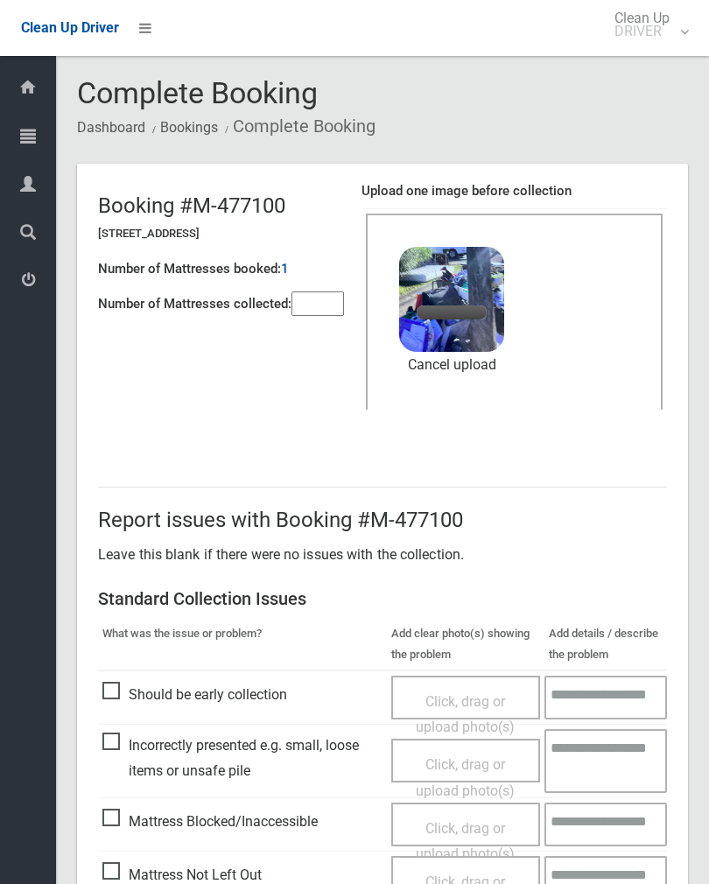
click at [321, 300] on input"] "number" at bounding box center [317, 303] width 52 height 24
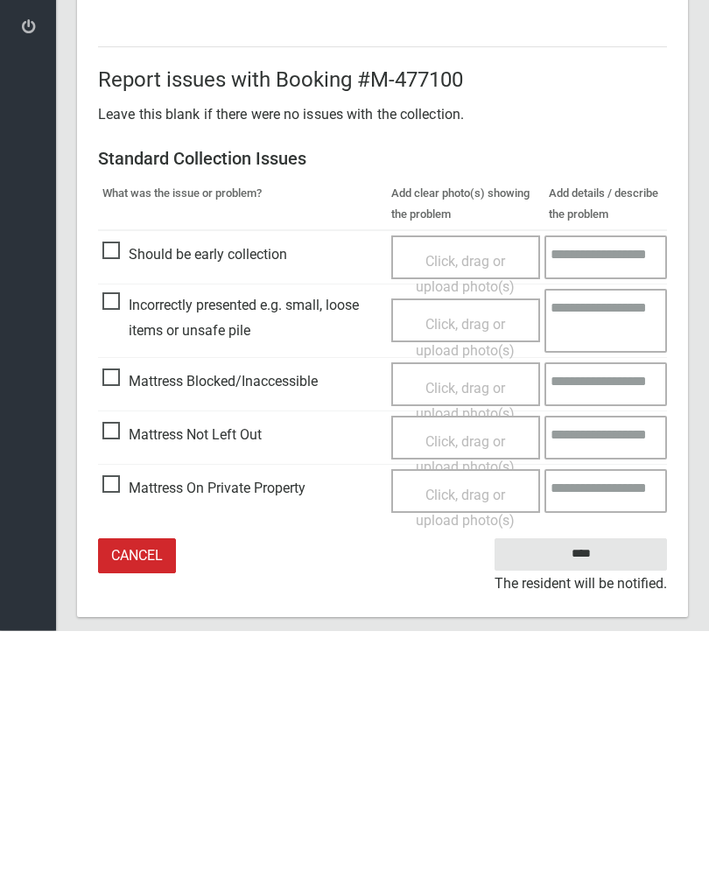
scroll to position [211, 0]
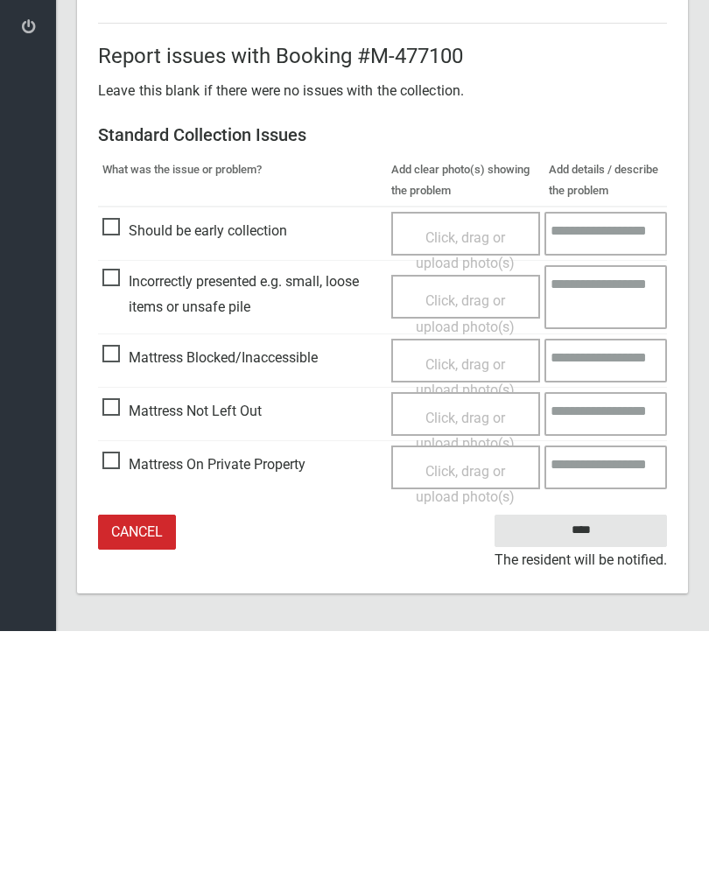
type input"] "*"
click at [604, 767] on input "****" at bounding box center [580, 783] width 172 height 32
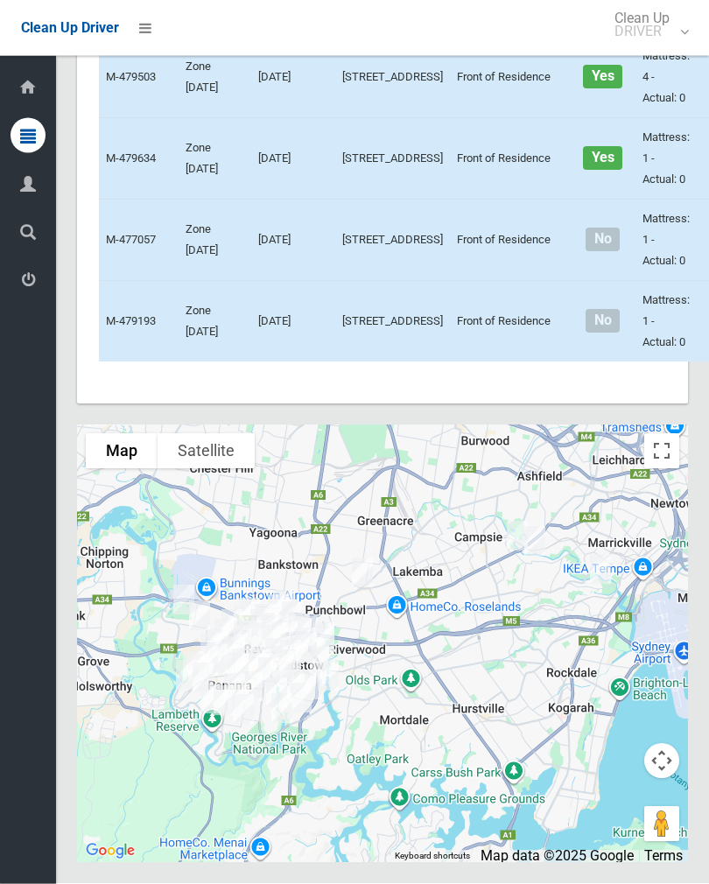
scroll to position [5612, 0]
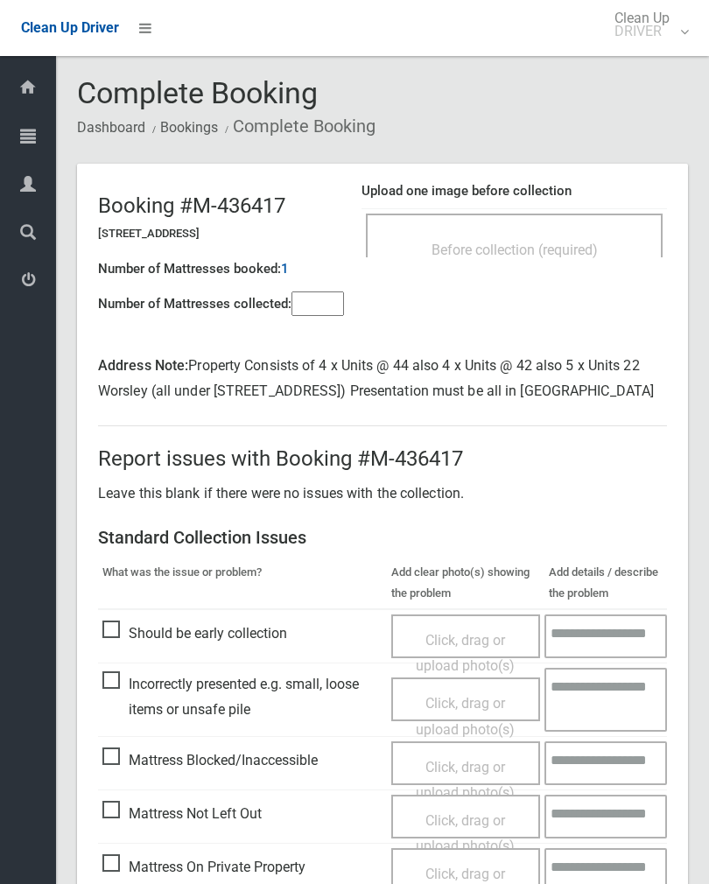
click at [567, 231] on div "Before collection (required)" at bounding box center [514, 235] width 297 height 44
click at [602, 230] on div "Before collection (required)" at bounding box center [514, 235] width 297 height 44
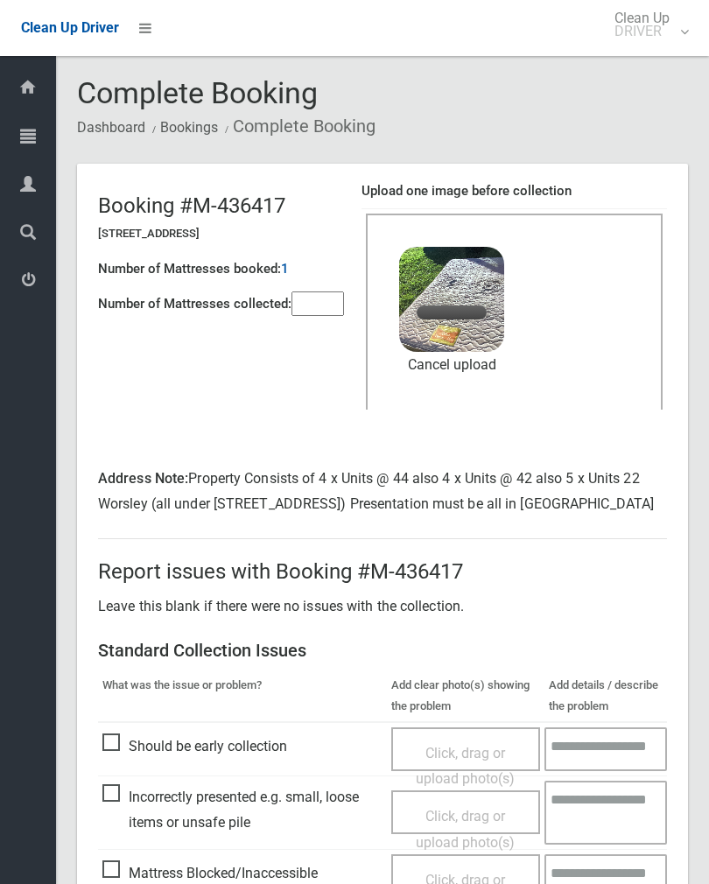
click at [480, 361] on link "Cancel upload" at bounding box center [451, 365] width 105 height 26
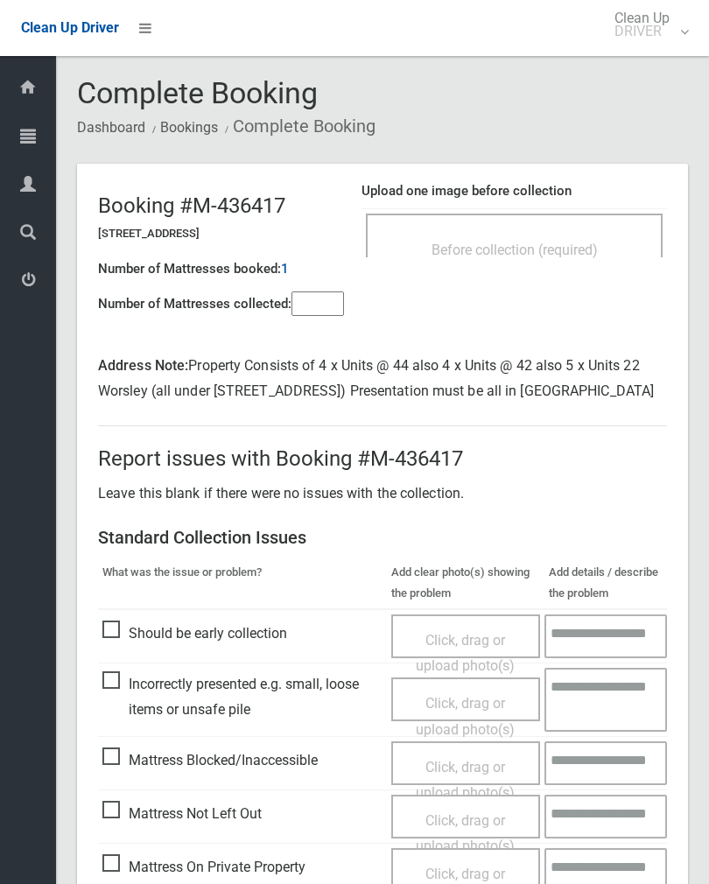
click at [576, 241] on span "Before collection (required)" at bounding box center [514, 249] width 166 height 17
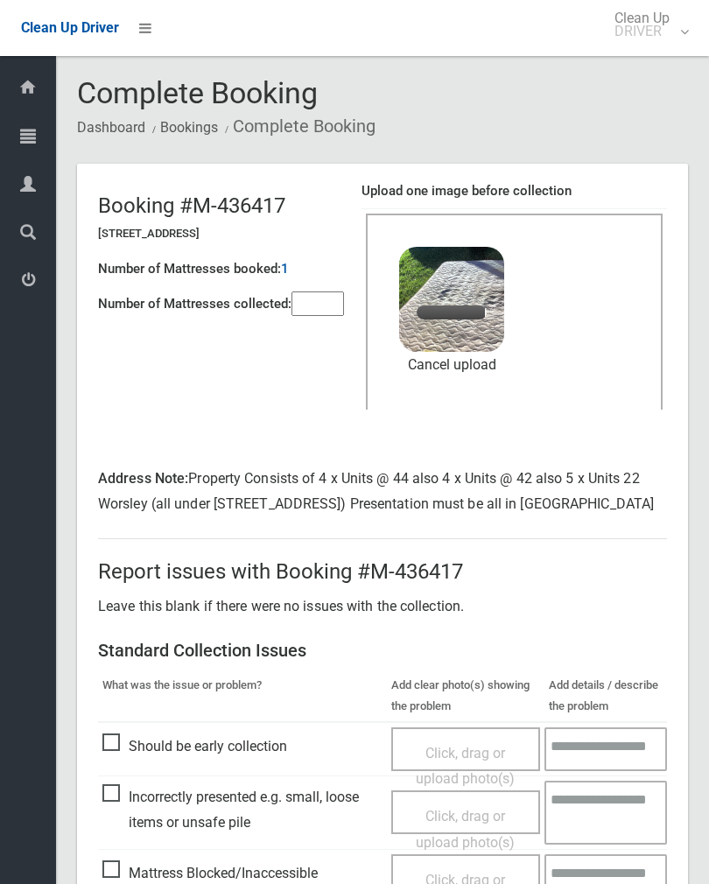
click at [333, 283] on div "Number of Mattresses booked: 1" at bounding box center [221, 269] width 246 height 36
click at [311, 308] on input"] "number" at bounding box center [317, 303] width 52 height 24
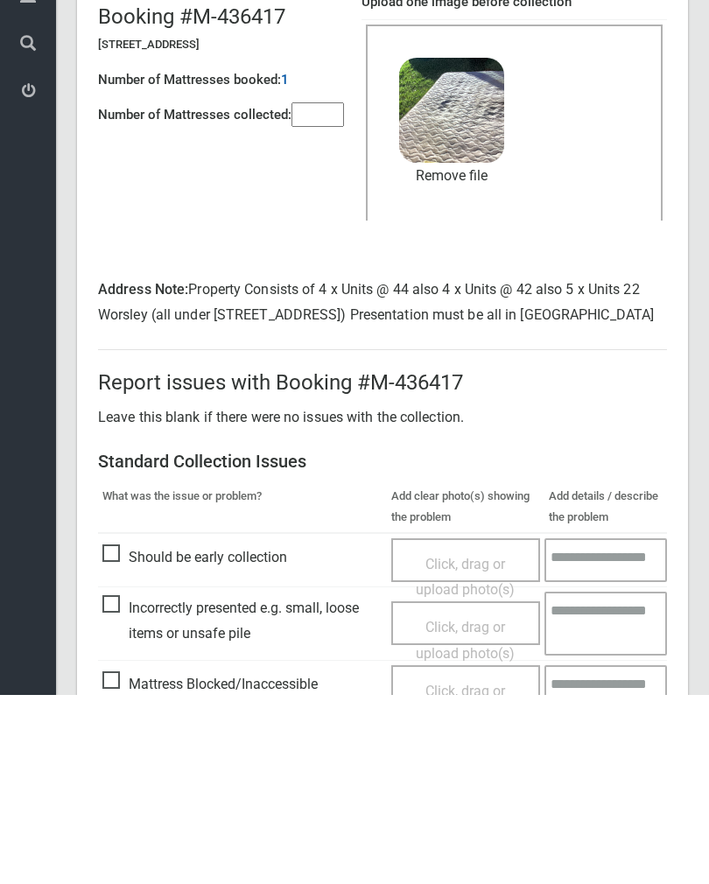
scroll to position [287, 0]
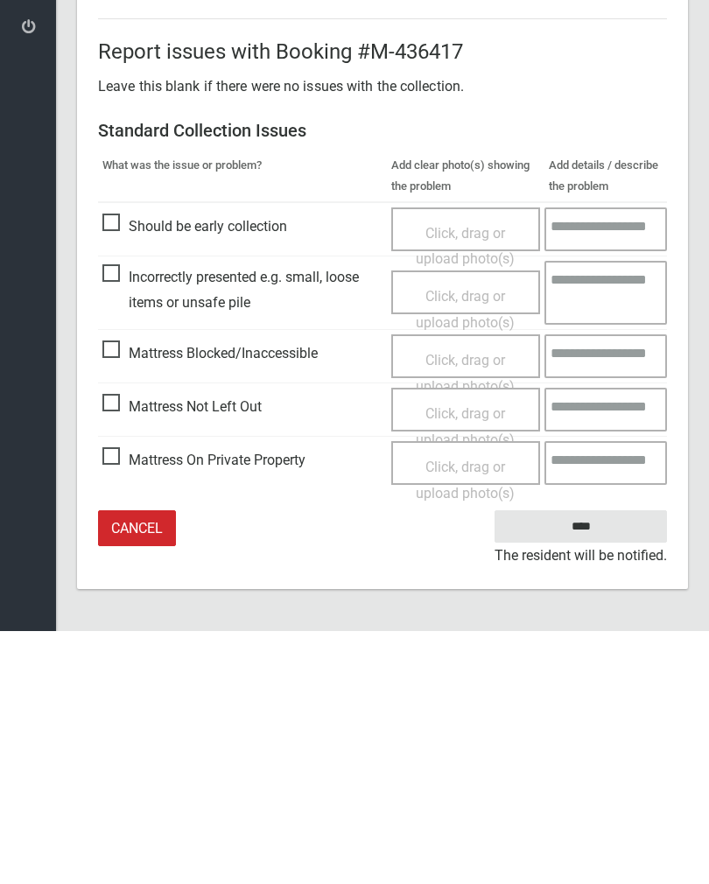
type input"] "*"
click at [585, 763] on input "****" at bounding box center [580, 779] width 172 height 32
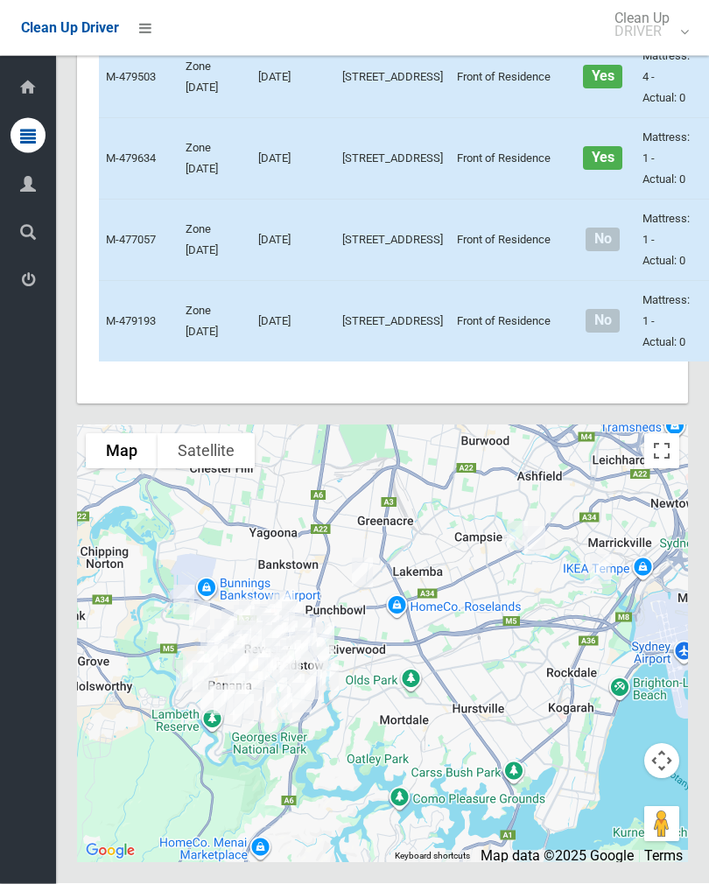
scroll to position [5645, 0]
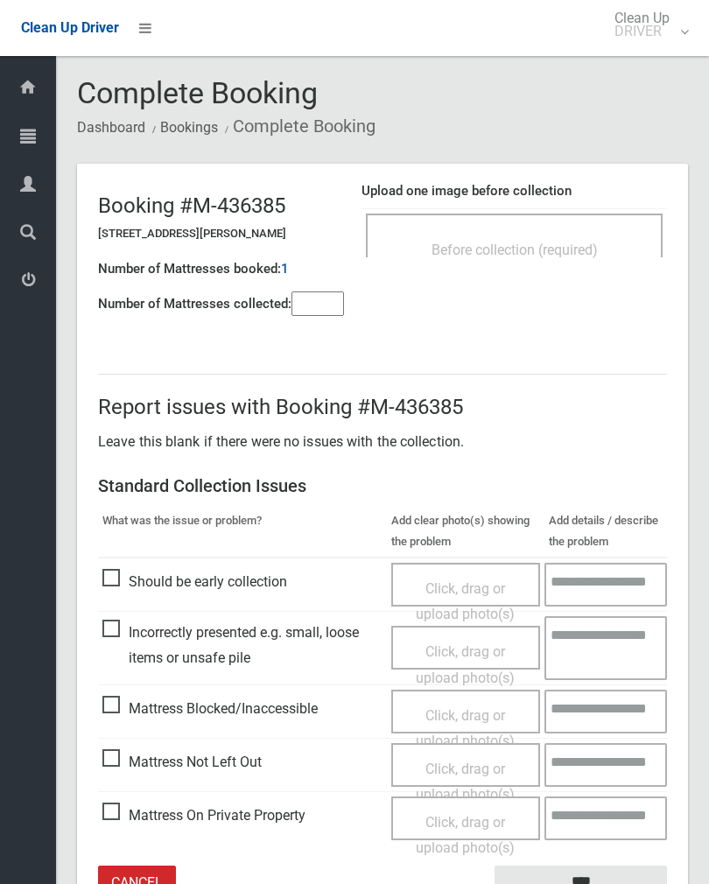
click at [618, 230] on div "Before collection (required)" at bounding box center [514, 235] width 297 height 44
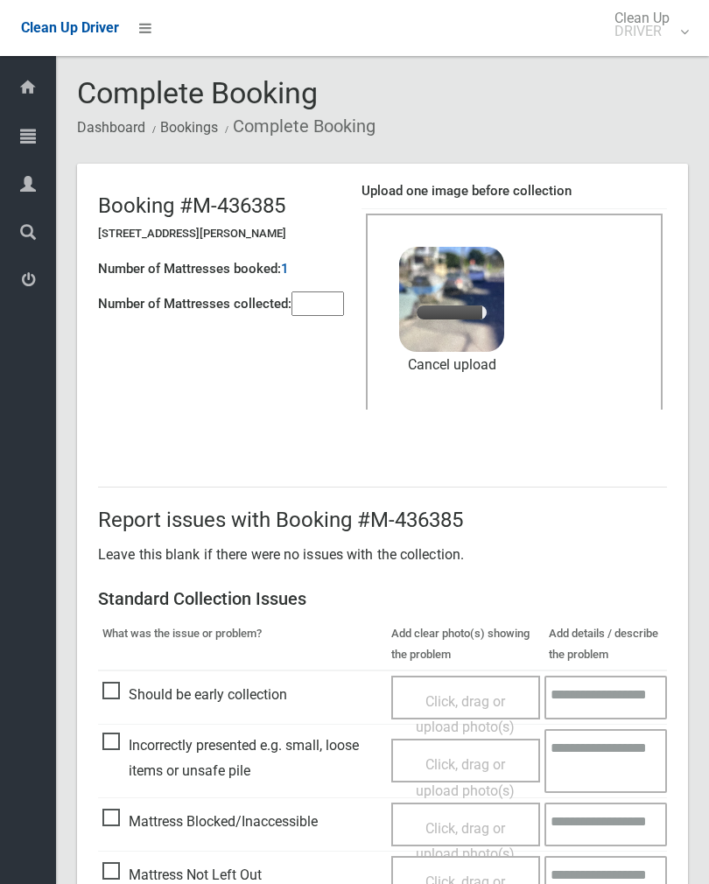
click at [332, 299] on input"] "number" at bounding box center [317, 303] width 52 height 24
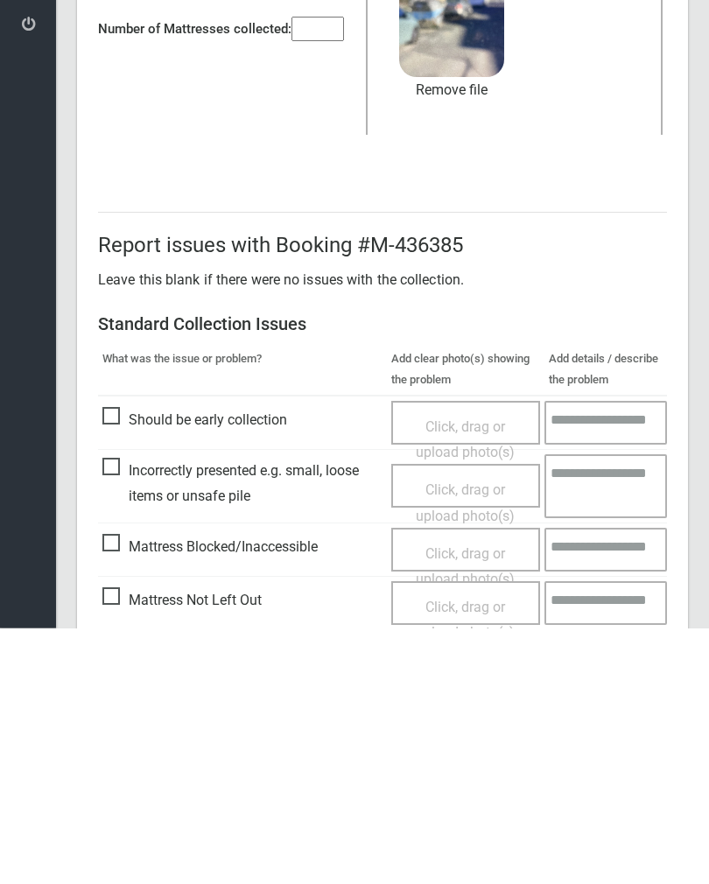
scroll to position [211, 0]
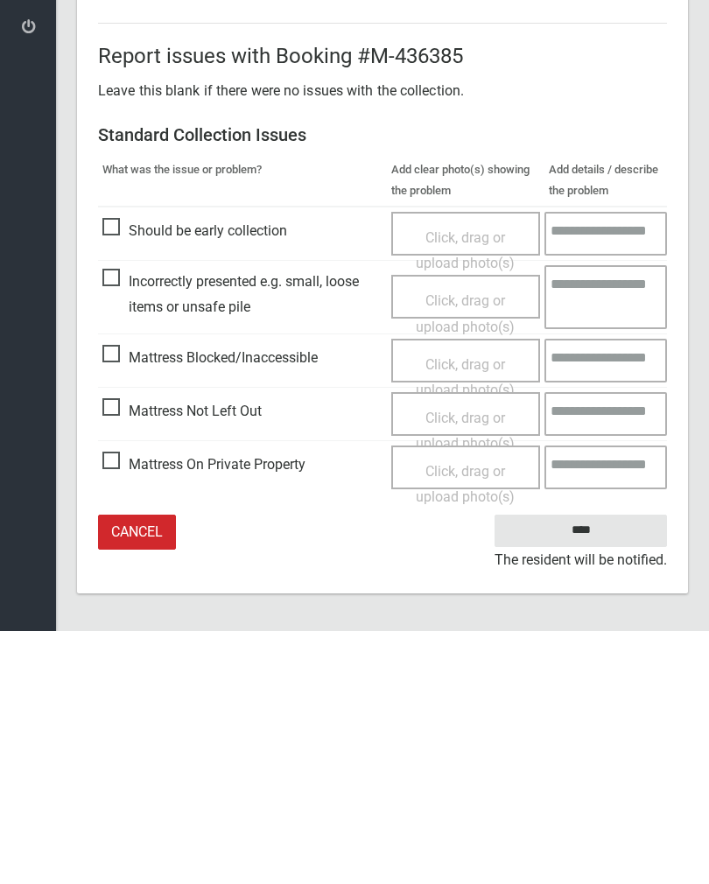
type input"] "*"
click at [596, 767] on input "****" at bounding box center [580, 783] width 172 height 32
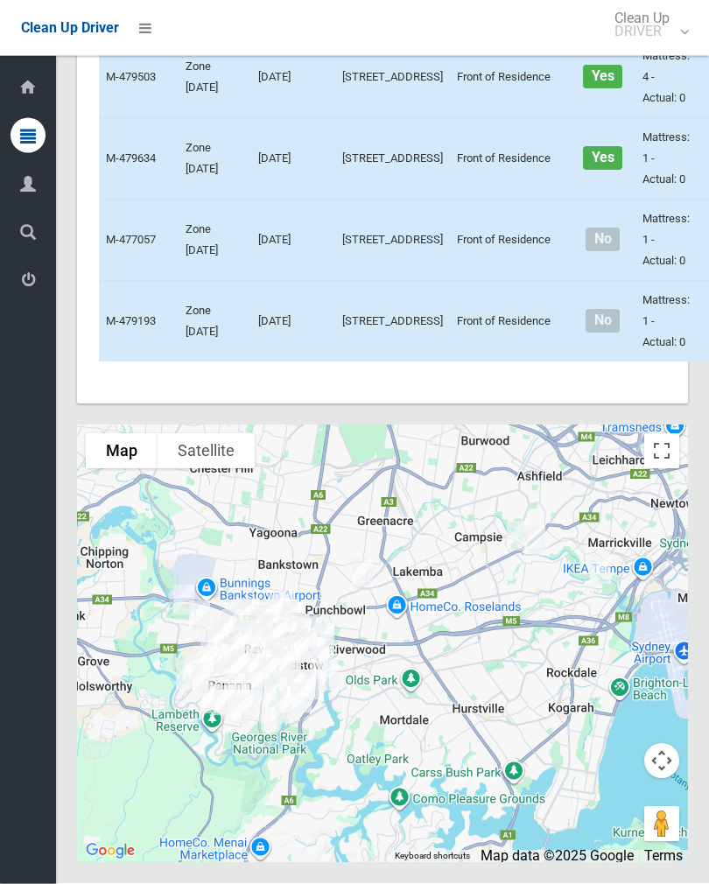
scroll to position [5759, 0]
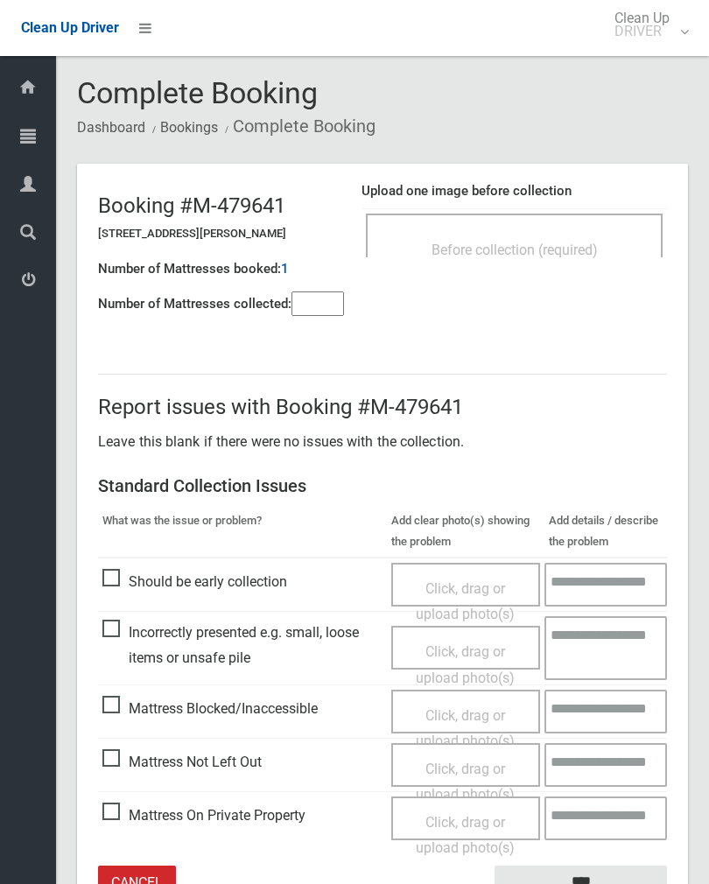
click at [563, 227] on div "Before collection (required)" at bounding box center [514, 235] width 297 height 44
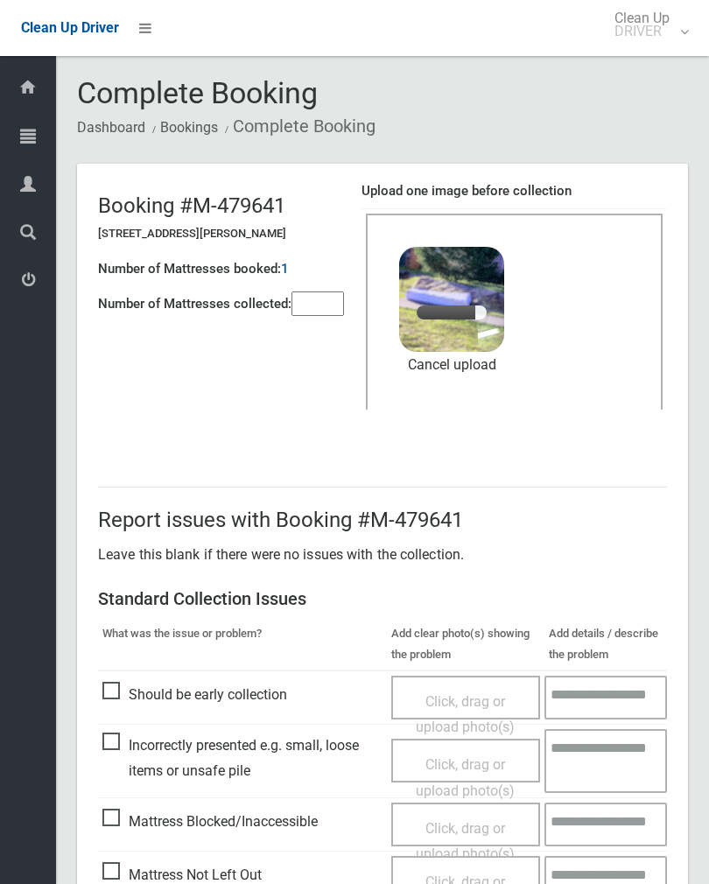
click at [332, 316] on input"] "number" at bounding box center [317, 303] width 52 height 24
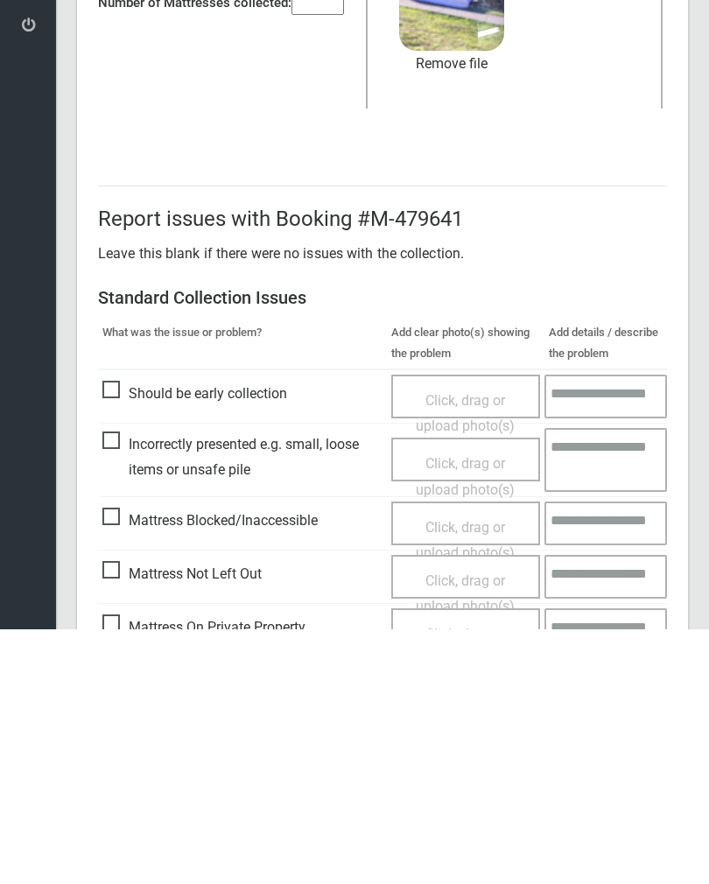
scroll to position [211, 0]
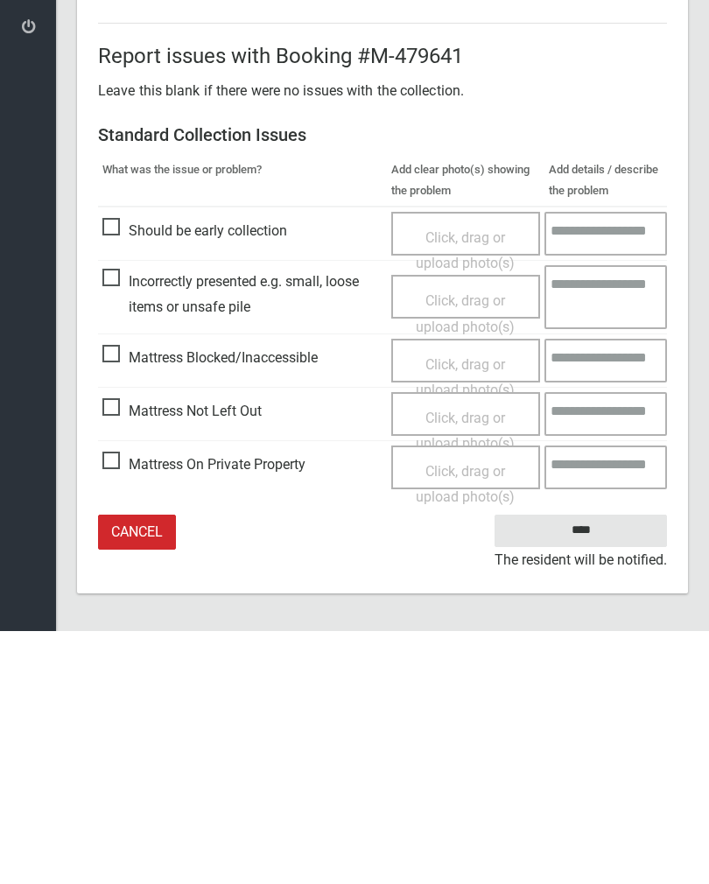
type input"] "*"
click at [596, 767] on input "****" at bounding box center [580, 783] width 172 height 32
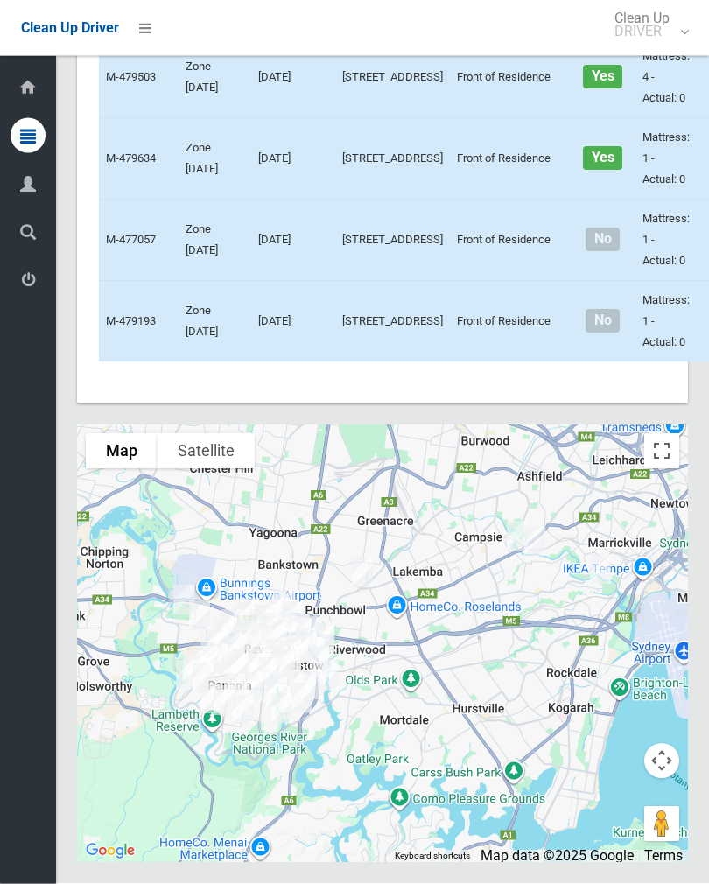
scroll to position [6005, 0]
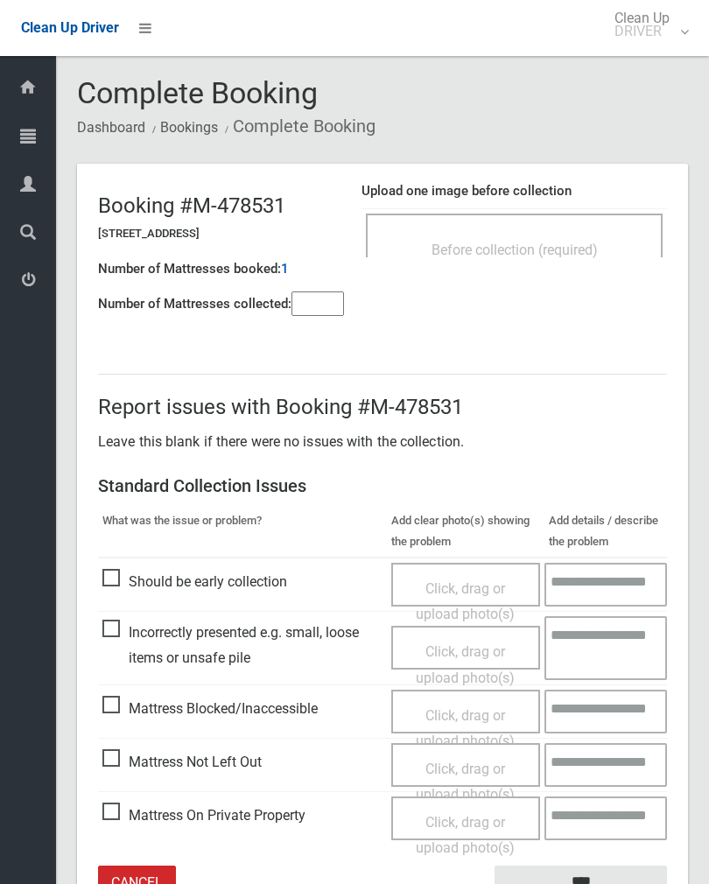
click at [329, 306] on input"] "number" at bounding box center [317, 303] width 52 height 24
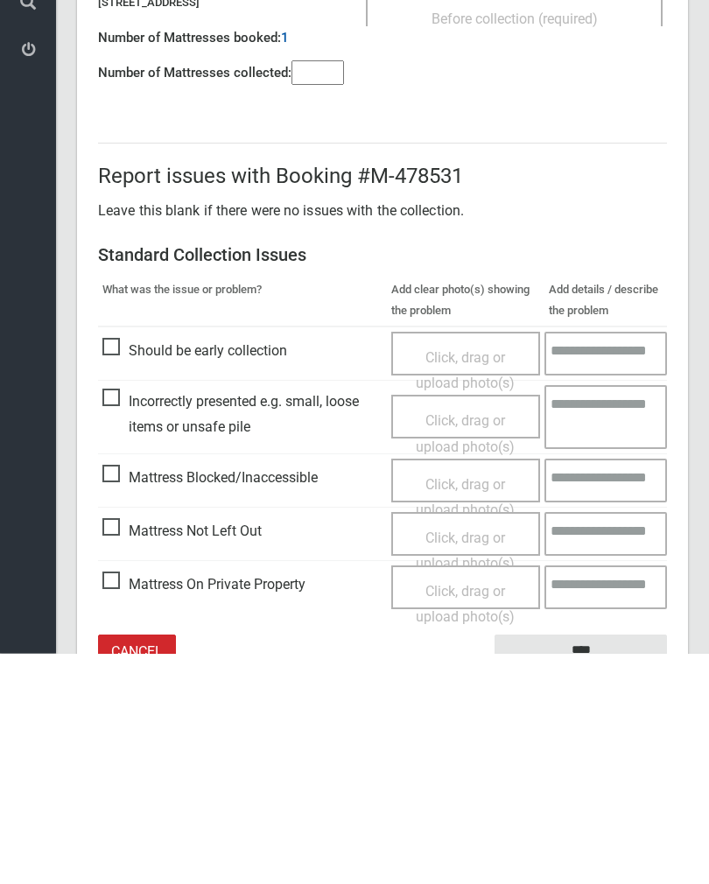
scroll to position [97, 0]
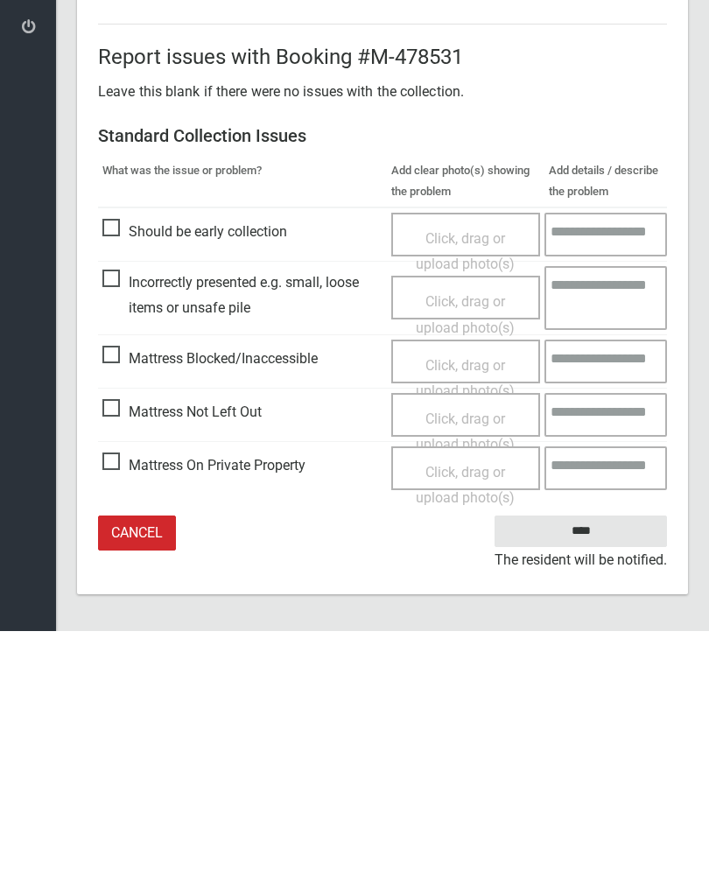
type input"] "*"
click at [116, 652] on span "Mattress Not Left Out" at bounding box center [181, 665] width 159 height 26
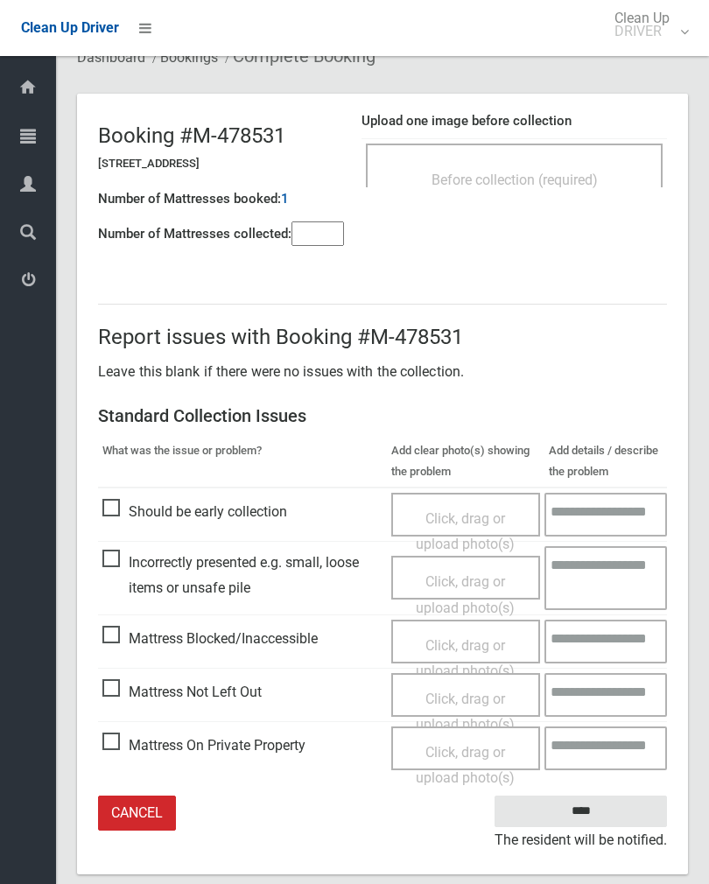
click at [467, 704] on div "Click, drag or upload photo(s)" at bounding box center [465, 712] width 123 height 52
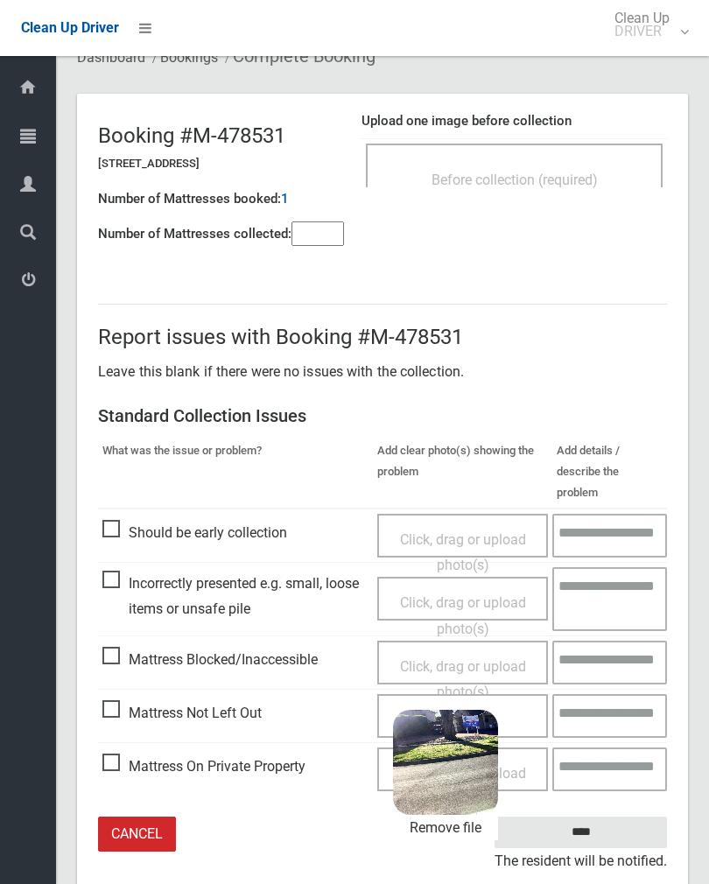
click at [610, 816] on input "****" at bounding box center [580, 832] width 172 height 32
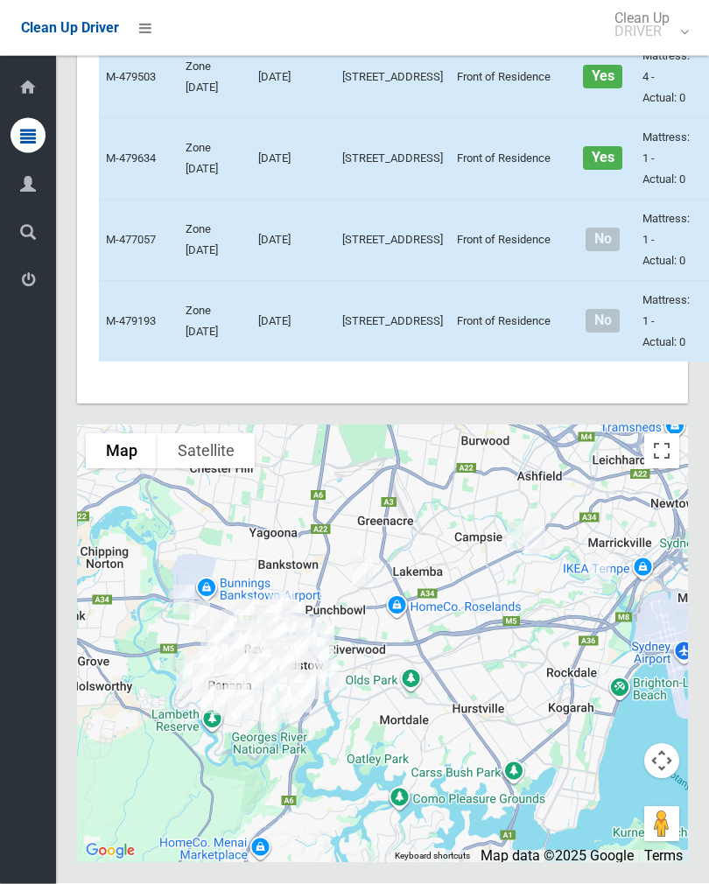
scroll to position [6516, 0]
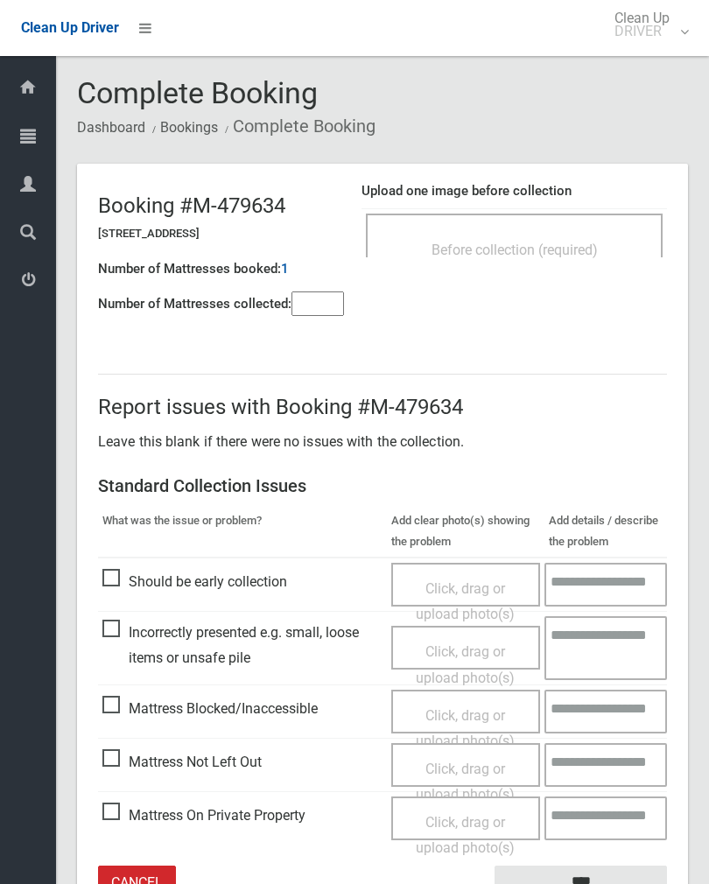
click at [556, 242] on span "Before collection (required)" at bounding box center [514, 249] width 166 height 17
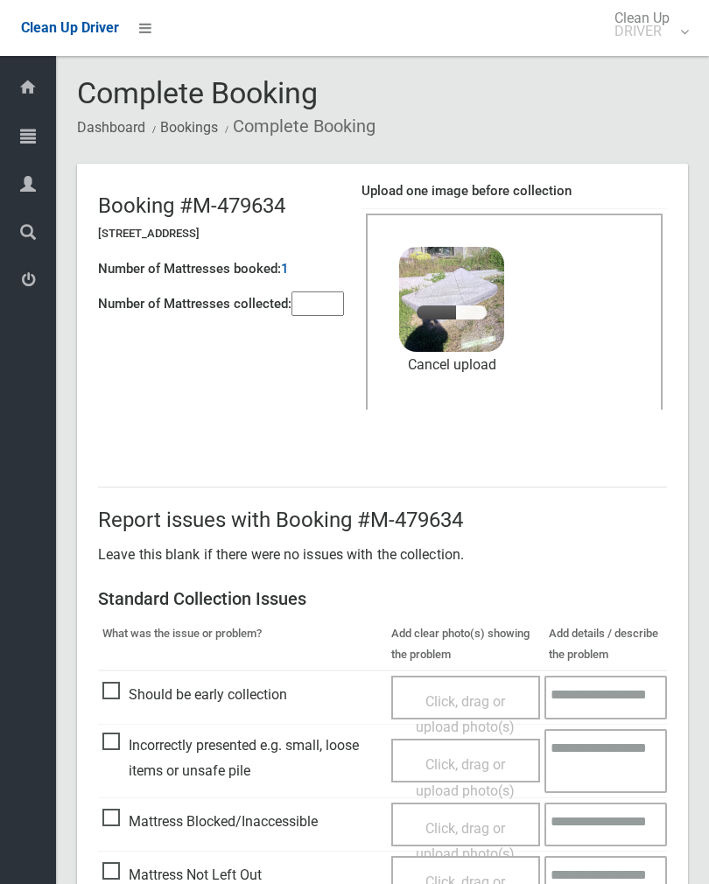
click at [310, 311] on input"] "number" at bounding box center [317, 303] width 52 height 24
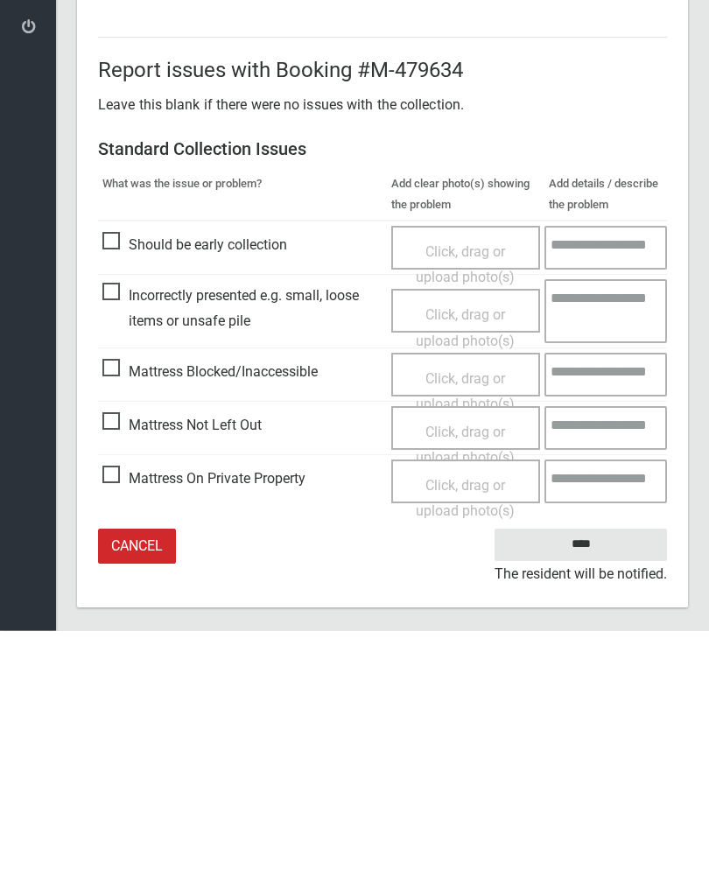
scroll to position [211, 0]
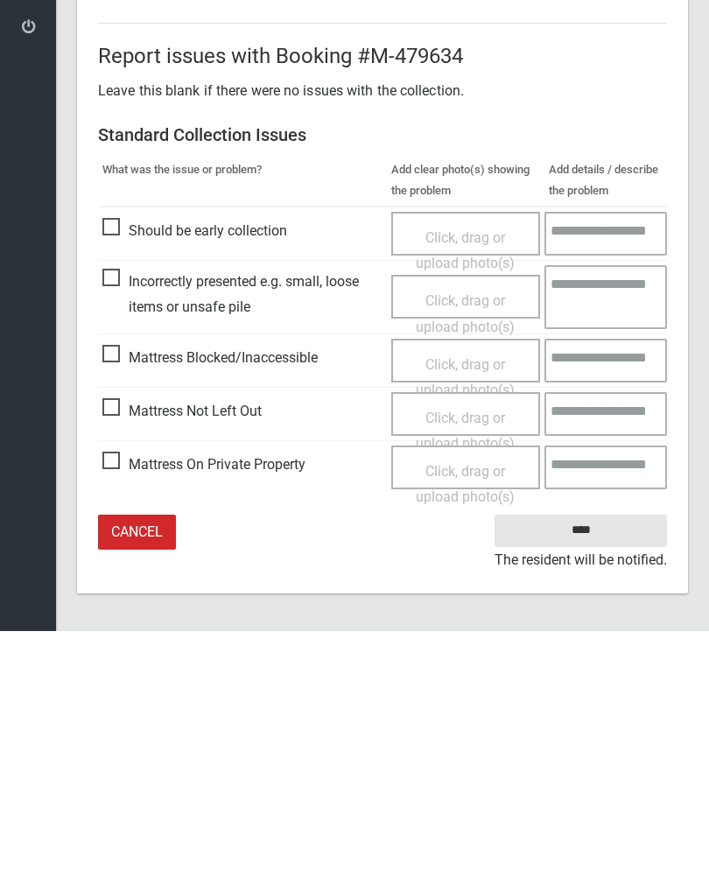
type input"] "*"
click at [597, 767] on input "****" at bounding box center [580, 783] width 172 height 32
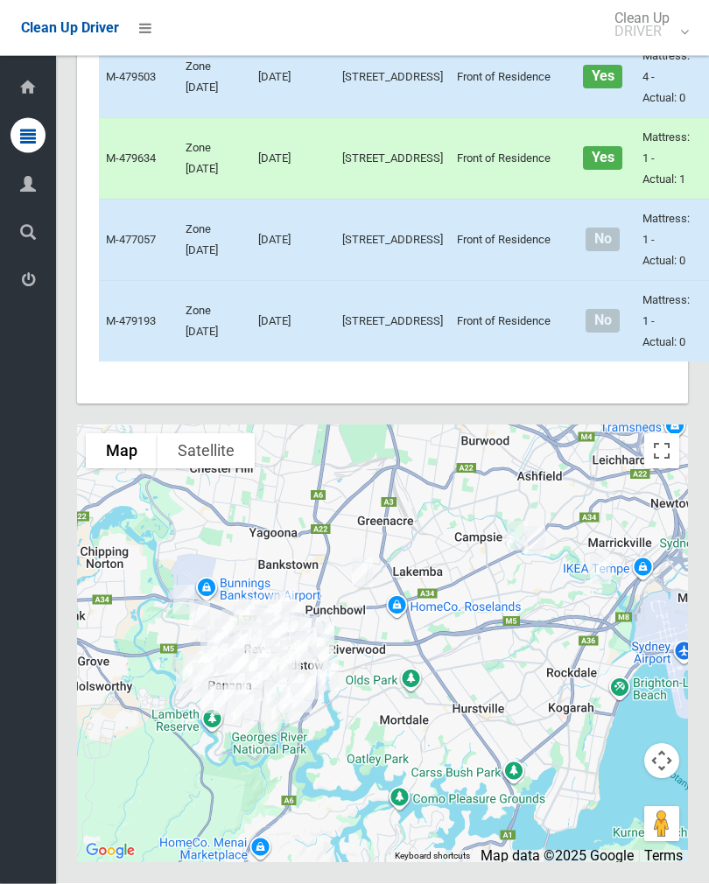
scroll to position [6409, 0]
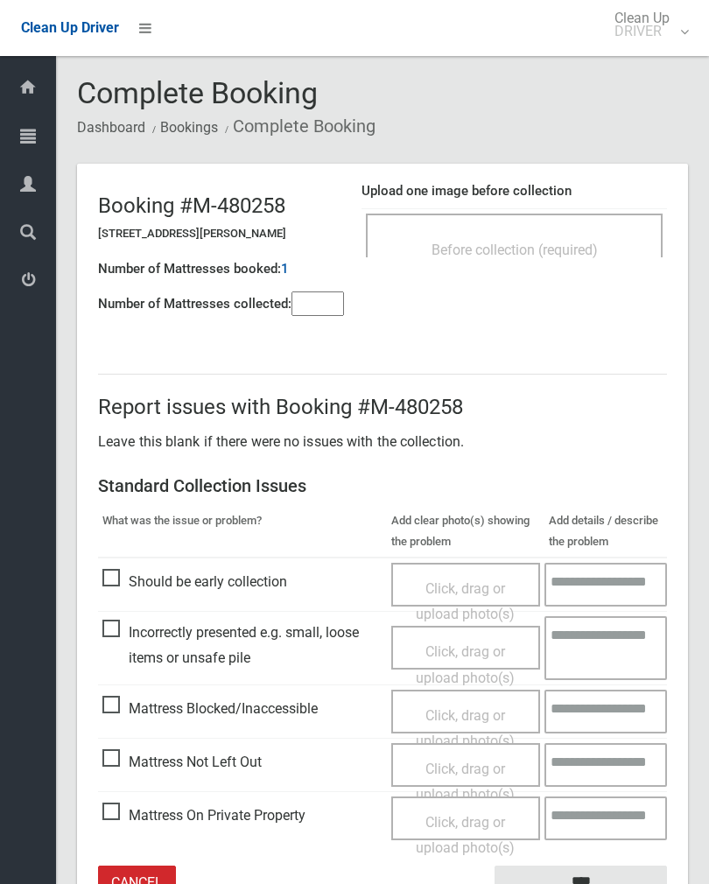
click at [549, 217] on div "Before collection (required)" at bounding box center [514, 235] width 297 height 44
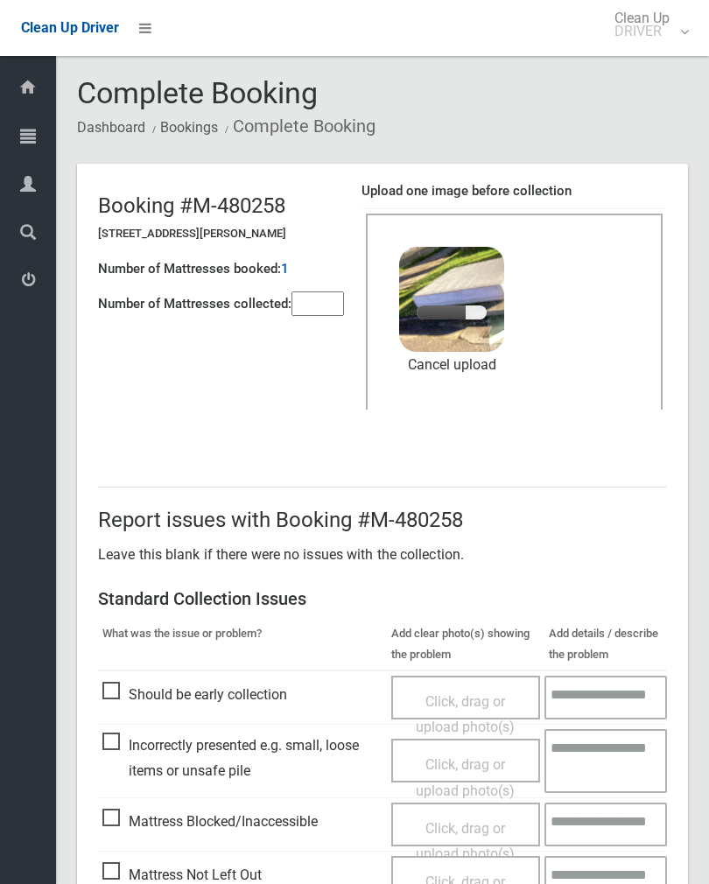
click at [315, 314] on input"] "number" at bounding box center [317, 303] width 52 height 24
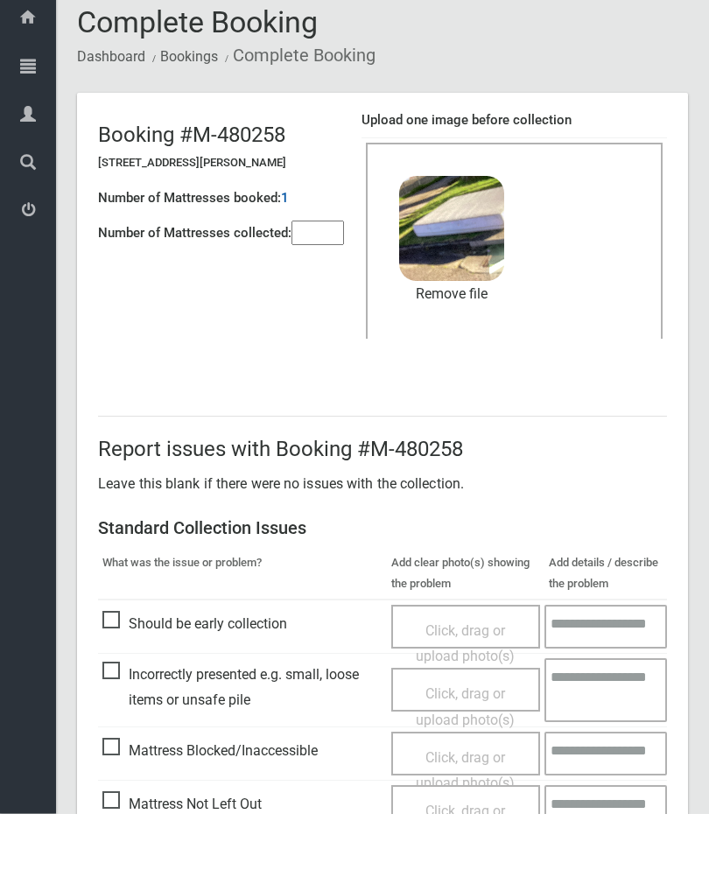
scroll to position [211, 0]
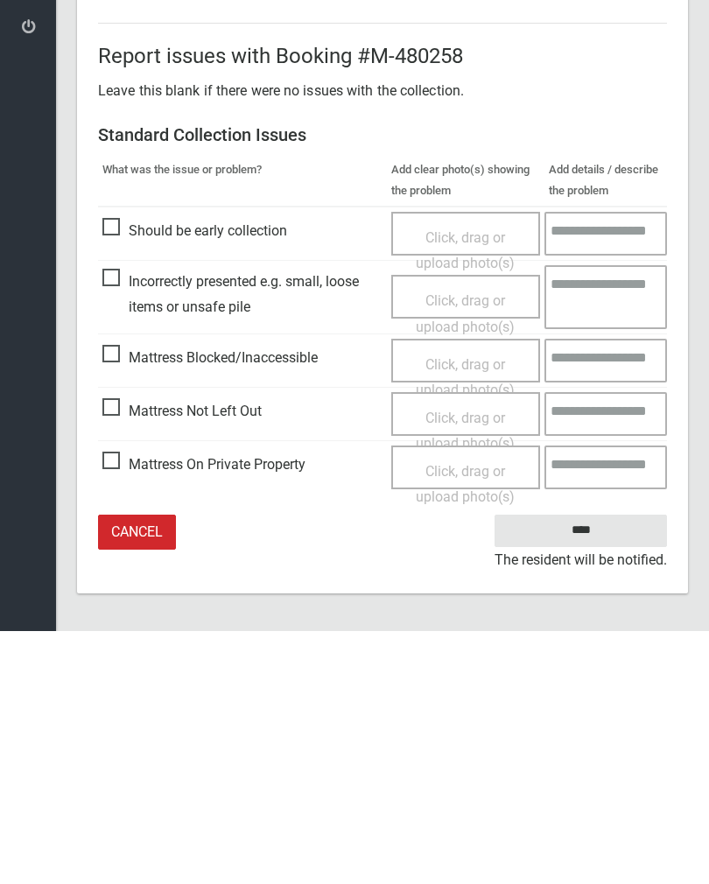
type input"] "*"
click at [600, 767] on input "****" at bounding box center [580, 783] width 172 height 32
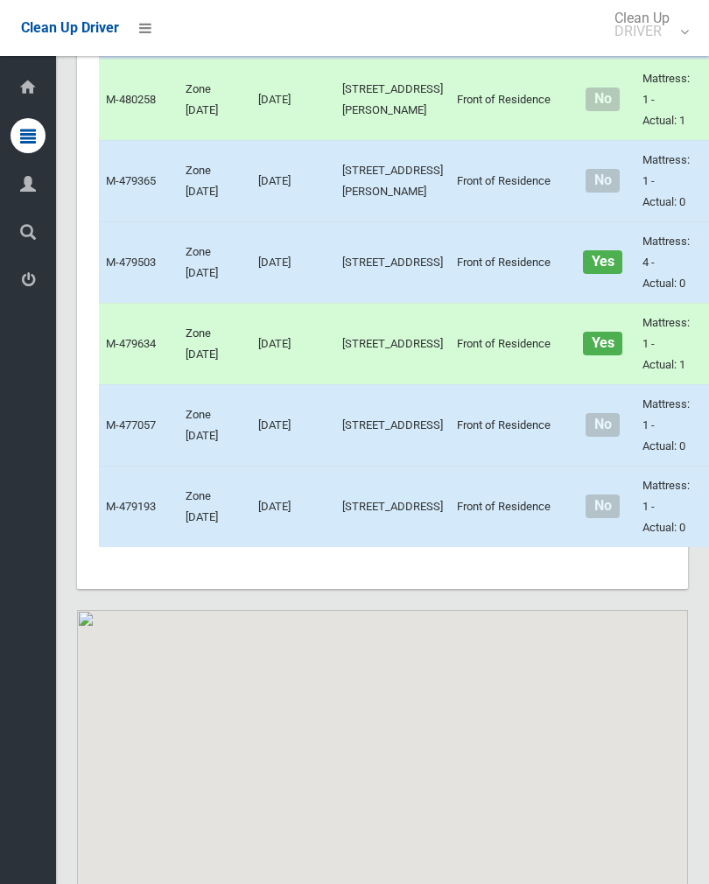
scroll to position [6946, 0]
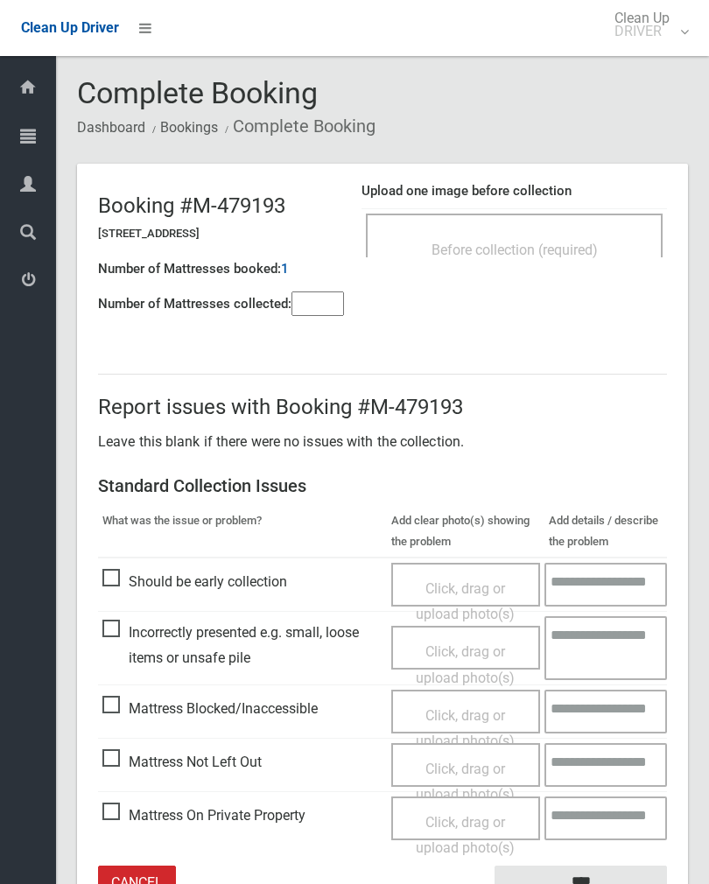
click at [581, 252] on span "Before collection (required)" at bounding box center [514, 249] width 166 height 17
click at [314, 298] on input"] "number" at bounding box center [317, 303] width 52 height 24
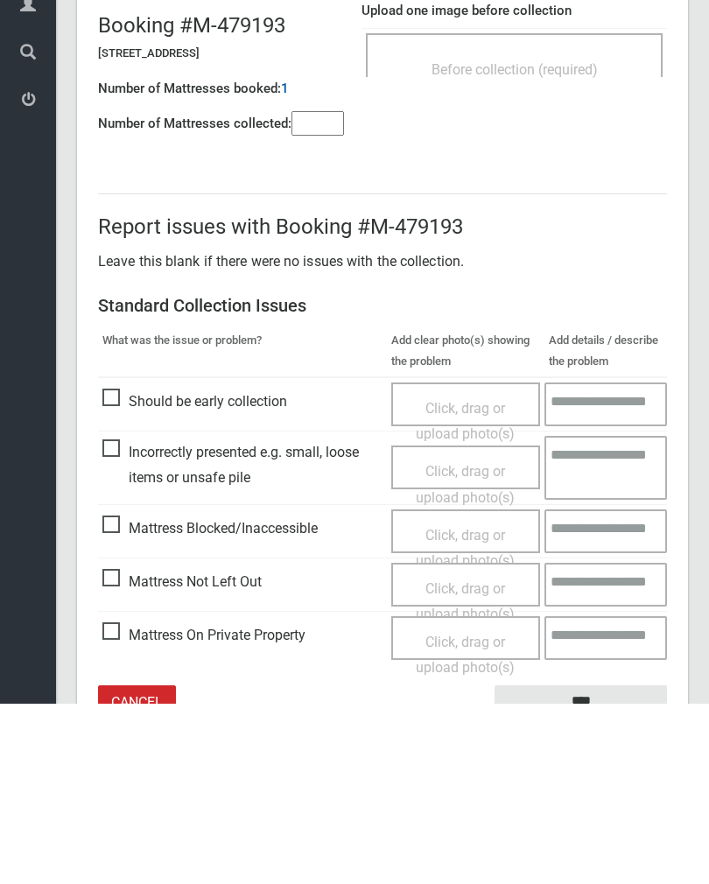
scroll to position [97, 0]
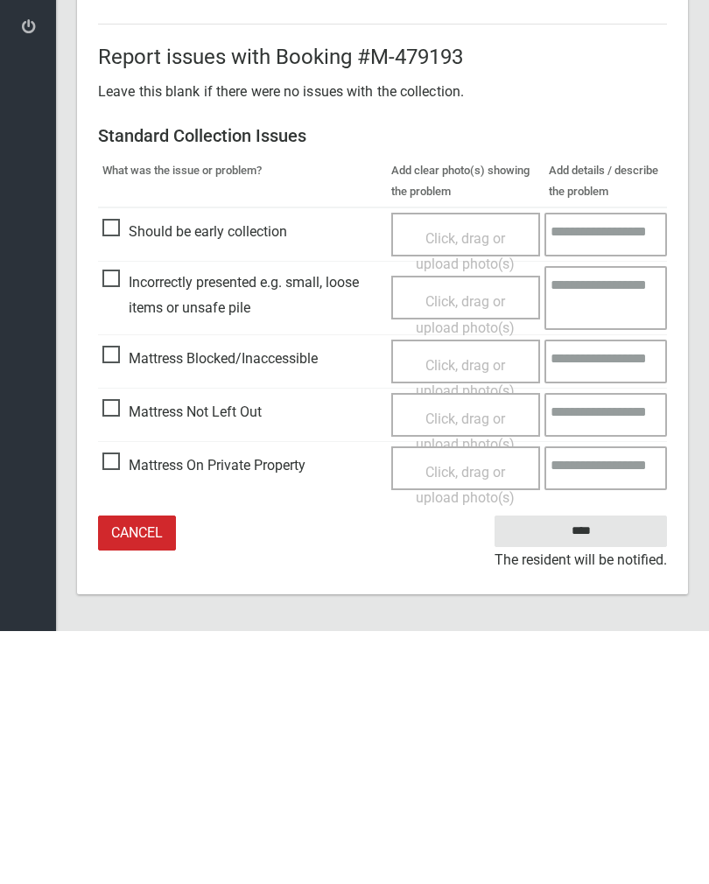
type input"] "*"
click at [117, 652] on span "Mattress Not Left Out" at bounding box center [181, 665] width 159 height 26
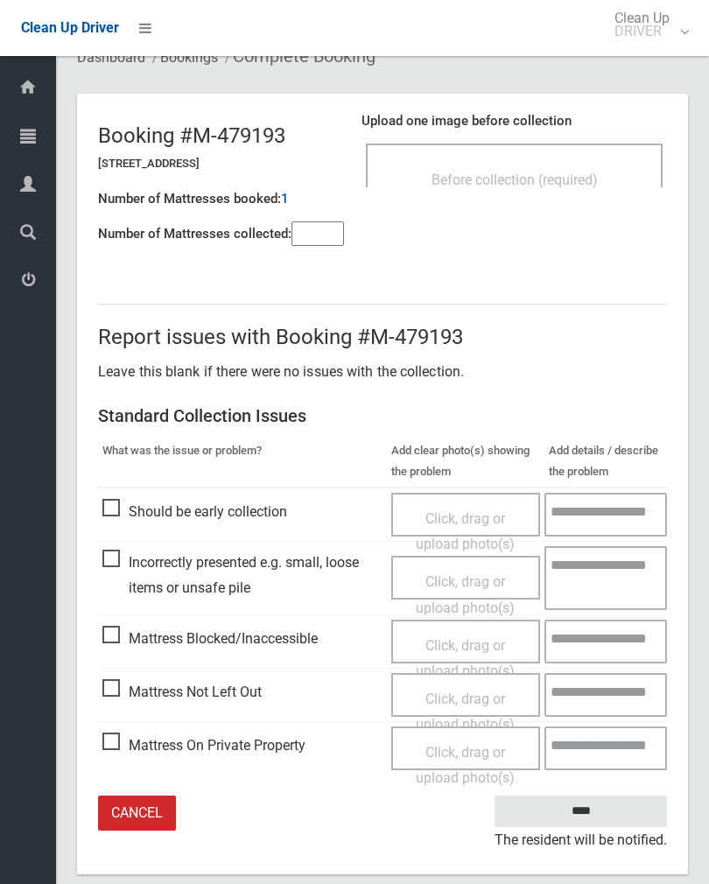
click at [469, 692] on span "Click, drag or upload photo(s)" at bounding box center [465, 711] width 99 height 43
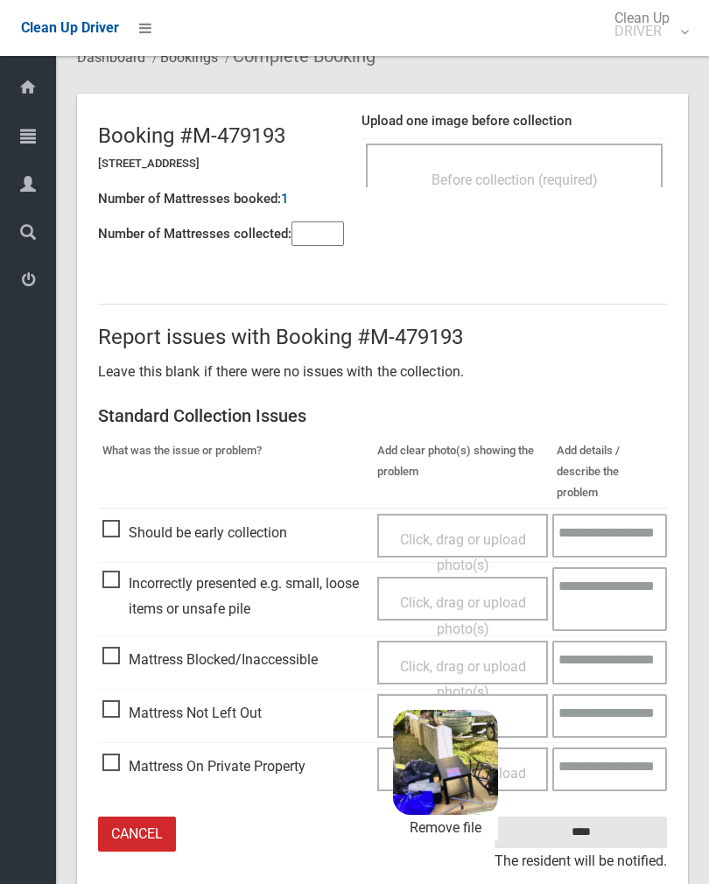
click at [614, 816] on input "****" at bounding box center [580, 832] width 172 height 32
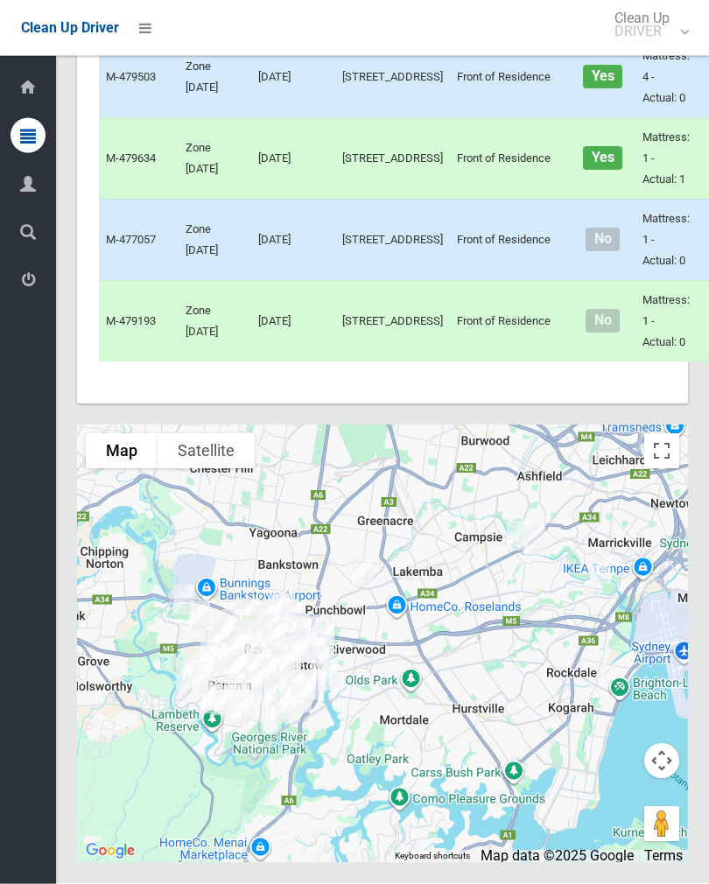
scroll to position [6743, 0]
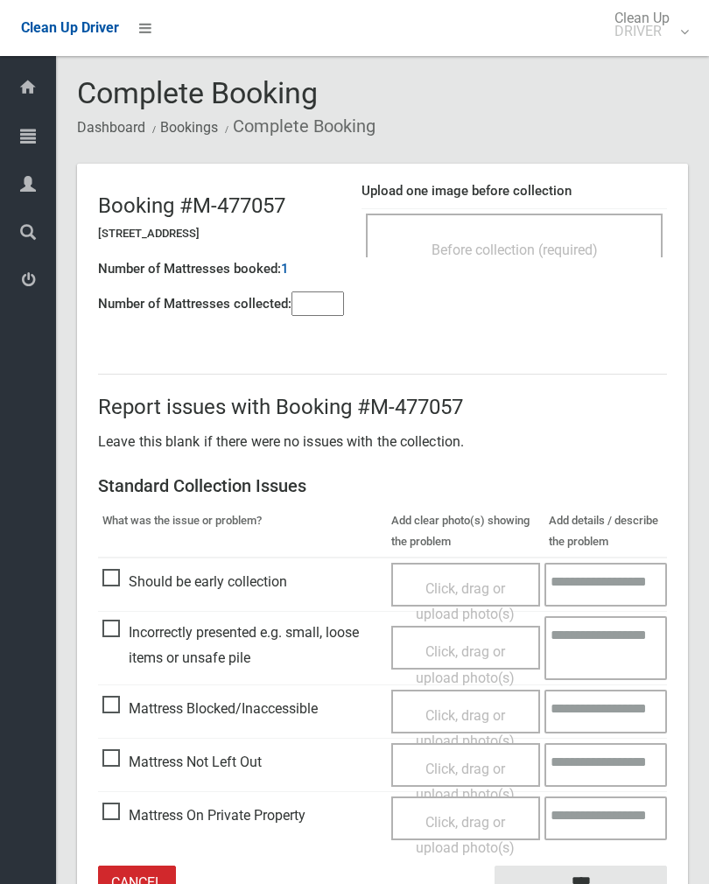
click at [555, 231] on div "Before collection (required)" at bounding box center [514, 235] width 297 height 44
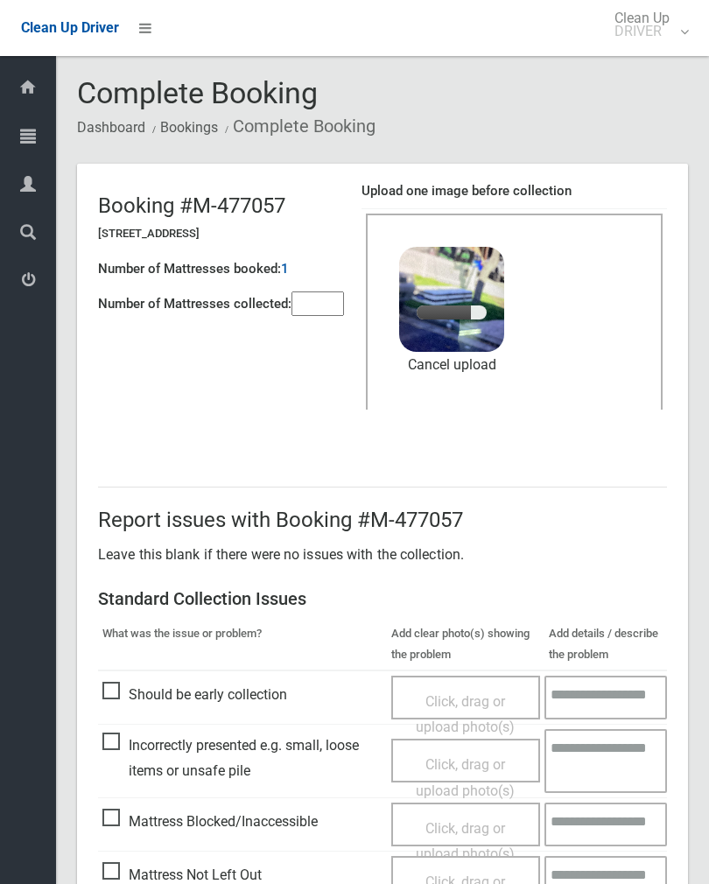
click at [331, 302] on input"] "number" at bounding box center [317, 303] width 52 height 24
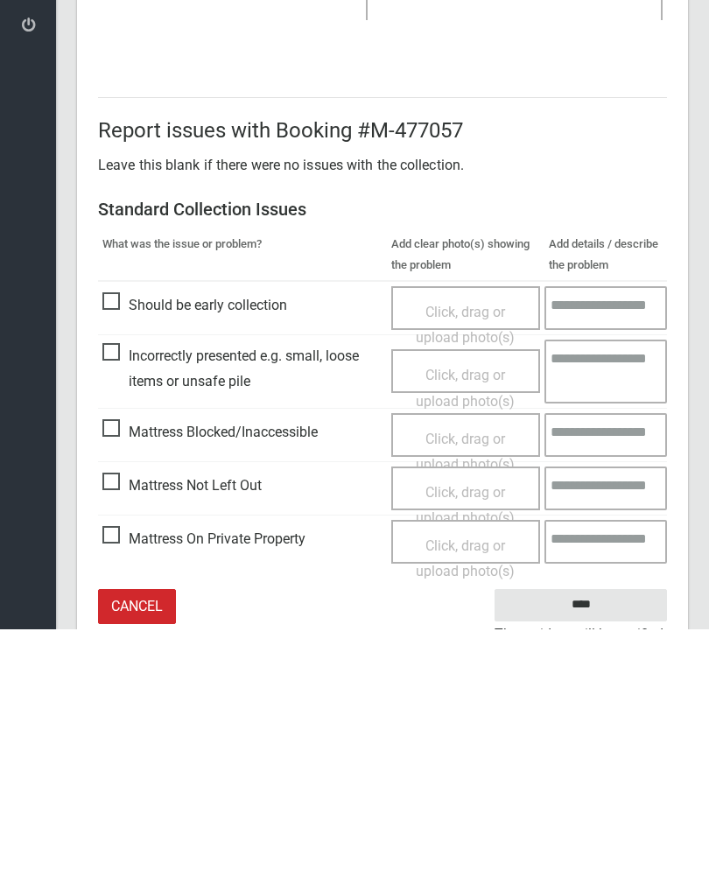
scroll to position [211, 0]
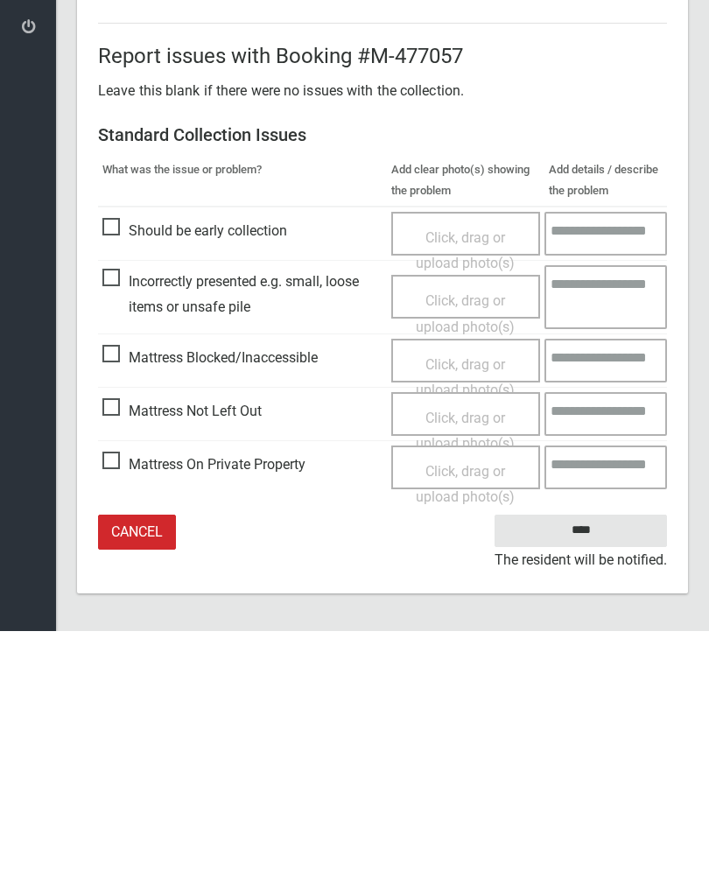
type input"] "*"
click at [580, 767] on input "****" at bounding box center [580, 783] width 172 height 32
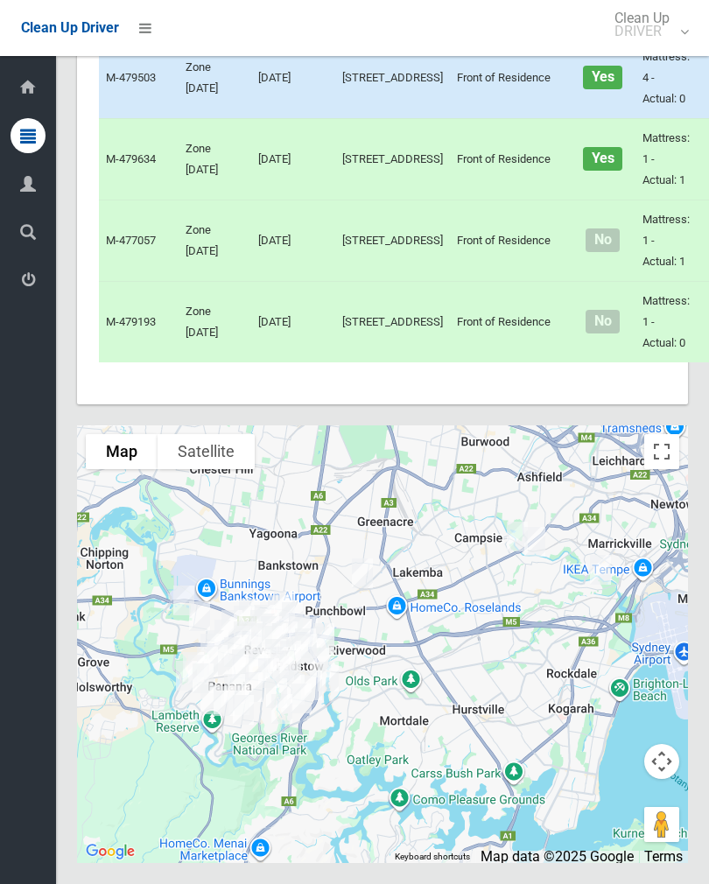
scroll to position [6459, 0]
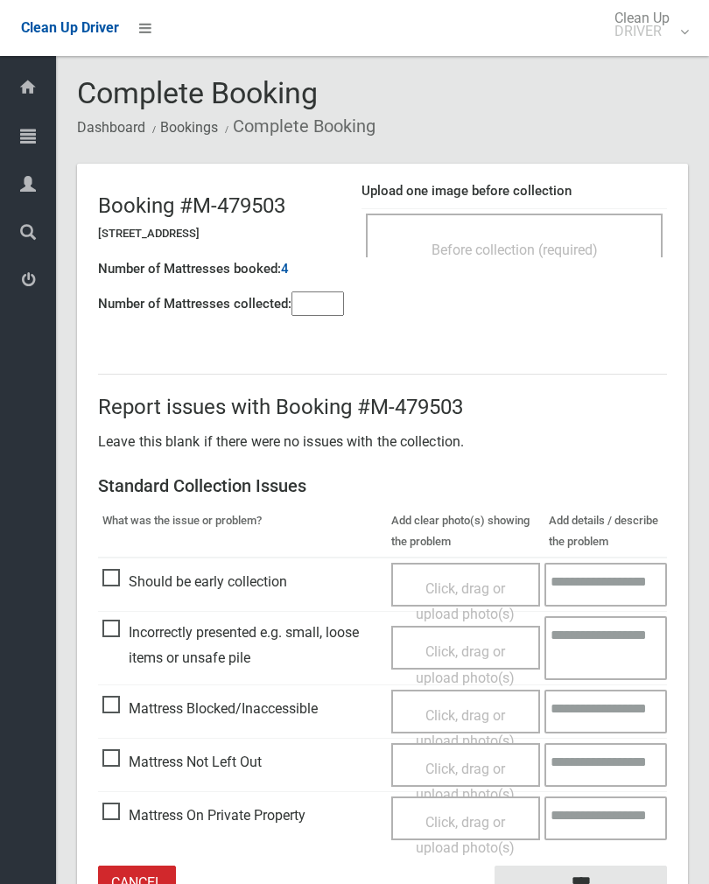
click at [559, 236] on div "Before collection (required)" at bounding box center [514, 249] width 258 height 32
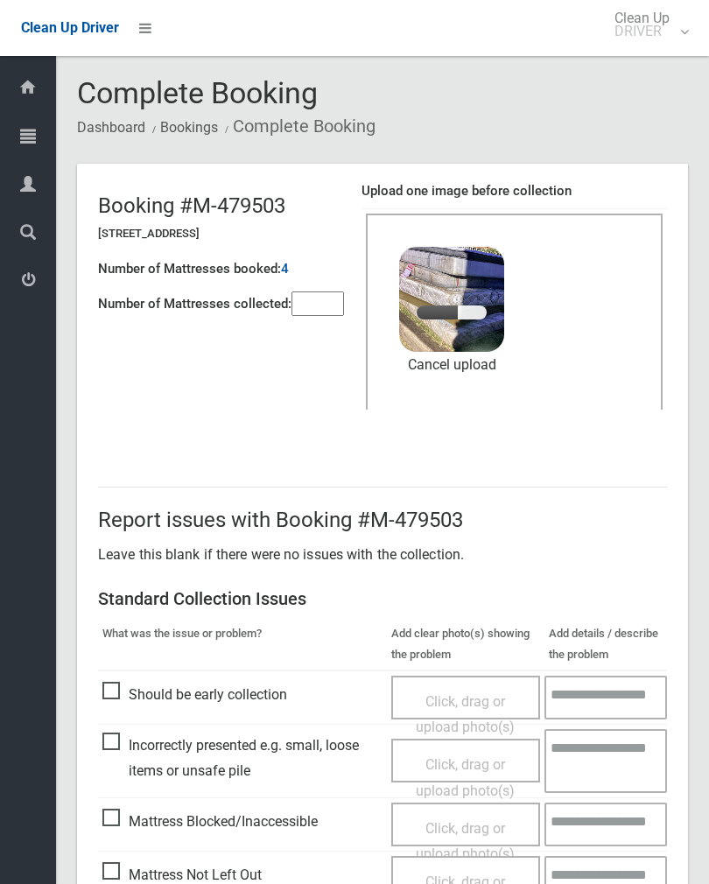
click at [321, 303] on input"] "number" at bounding box center [317, 303] width 52 height 24
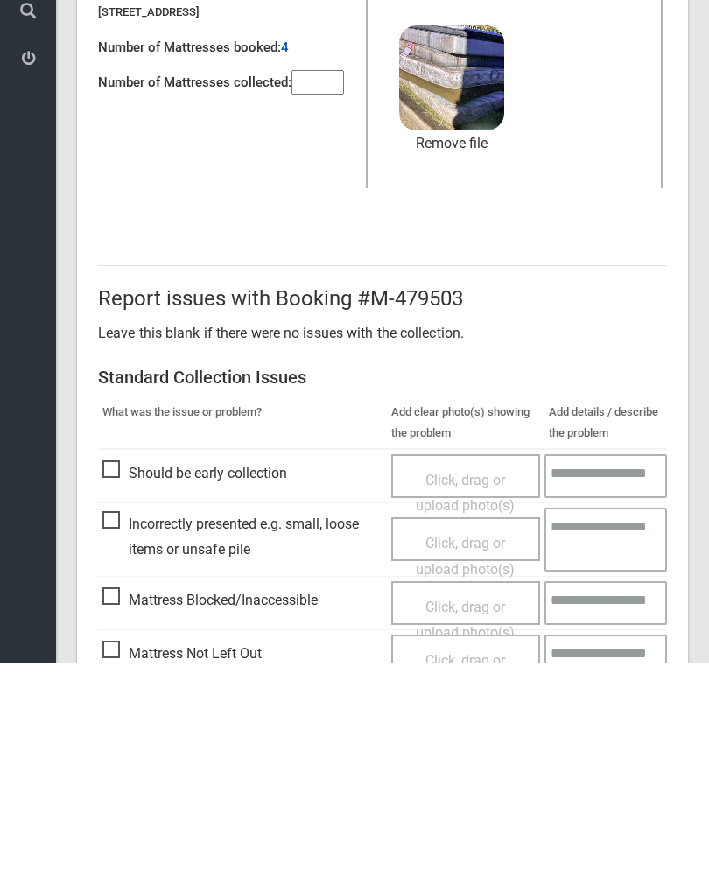
scroll to position [211, 0]
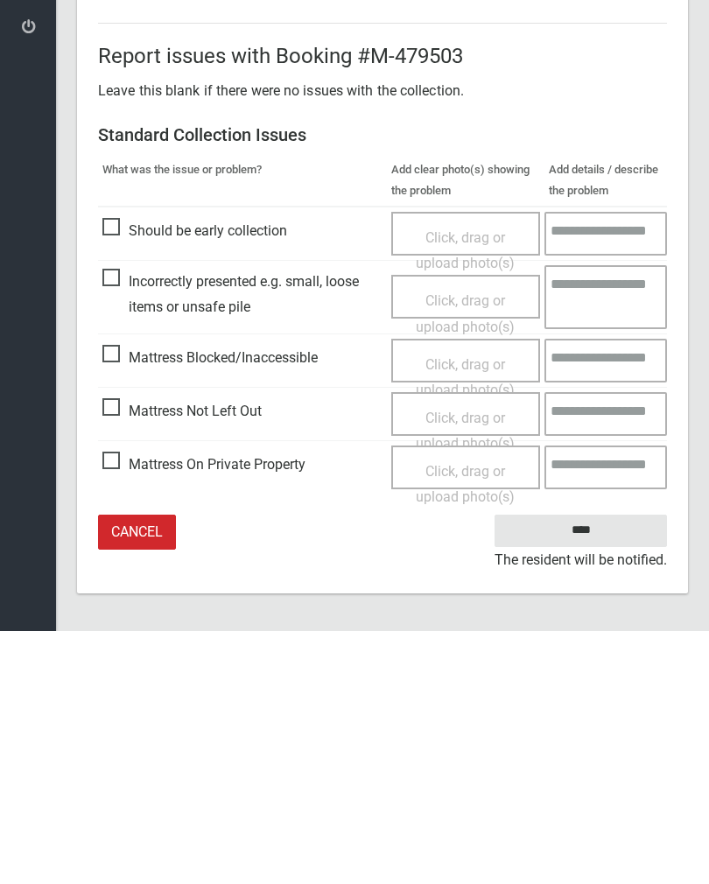
type input"] "*"
click at [591, 767] on input "****" at bounding box center [580, 783] width 172 height 32
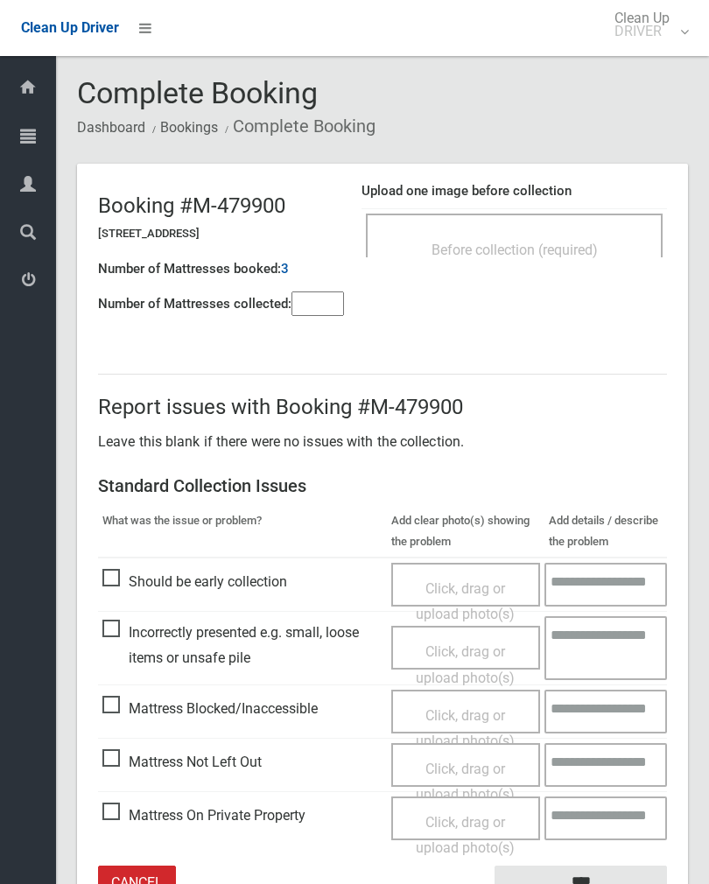
click at [545, 248] on span "Before collection (required)" at bounding box center [514, 249] width 166 height 17
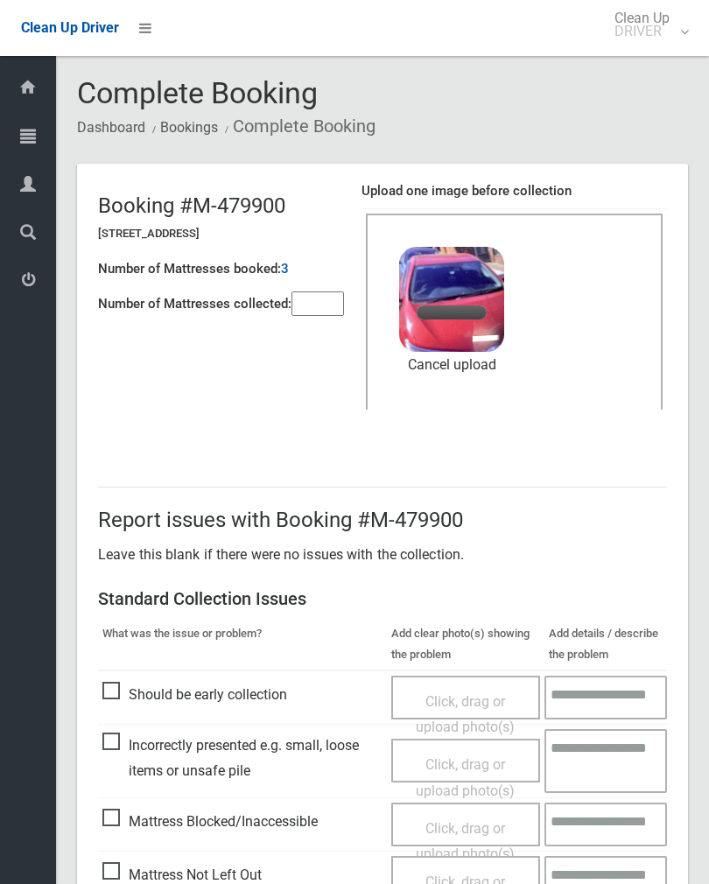
click at [323, 302] on input"] "number" at bounding box center [317, 303] width 52 height 24
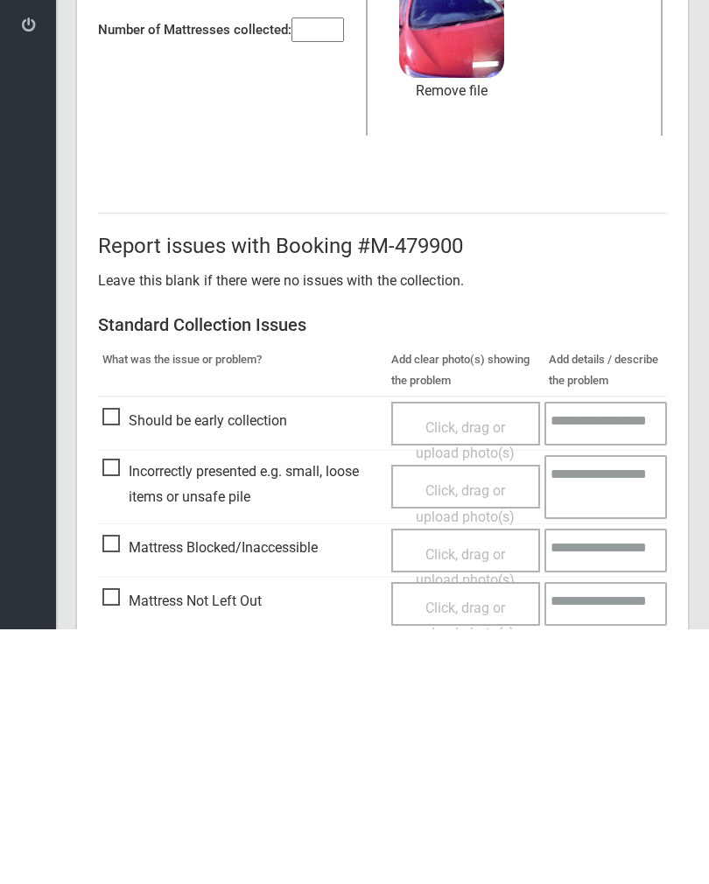
scroll to position [211, 0]
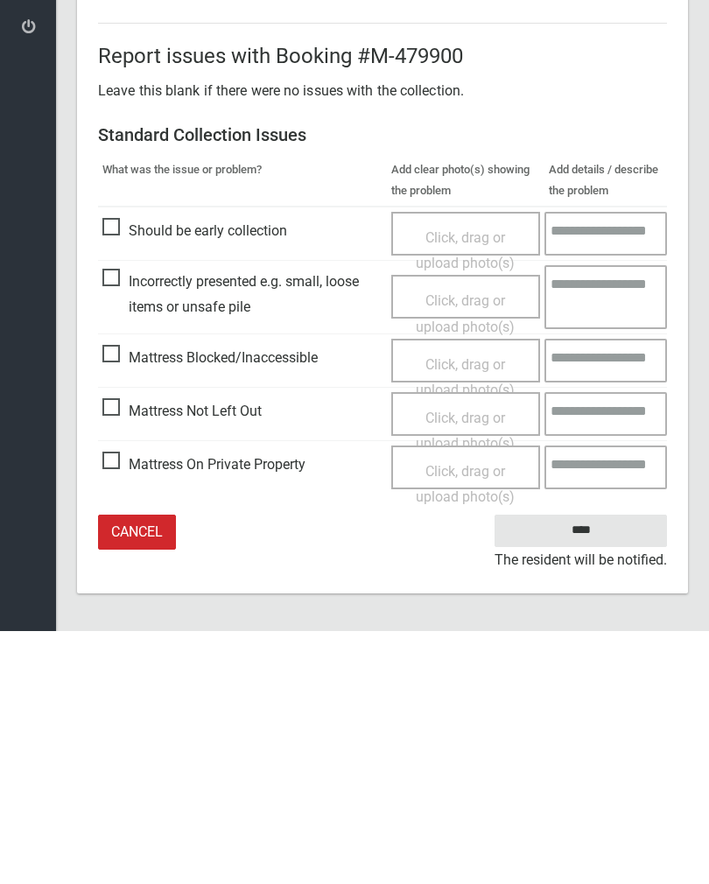
type input"] "*"
click at [593, 767] on input "****" at bounding box center [580, 783] width 172 height 32
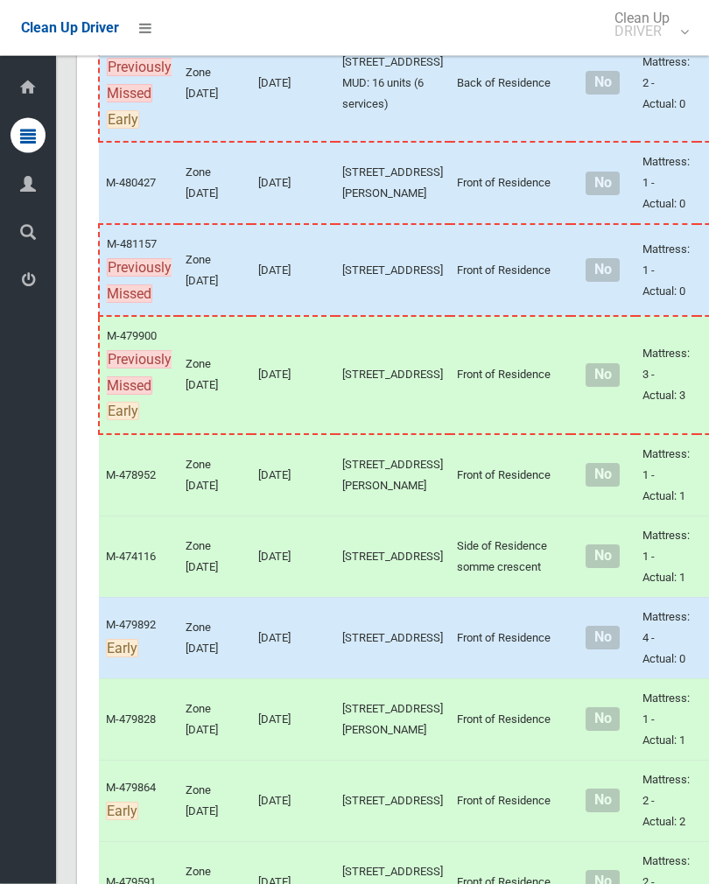
scroll to position [354, 0]
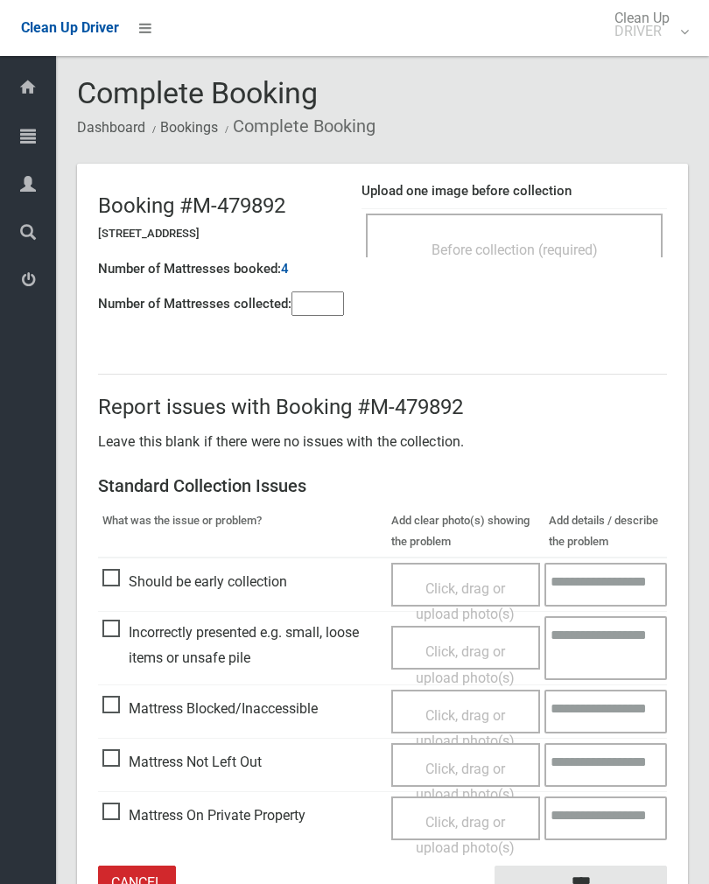
click at [565, 225] on div "Before collection (required)" at bounding box center [514, 235] width 297 height 44
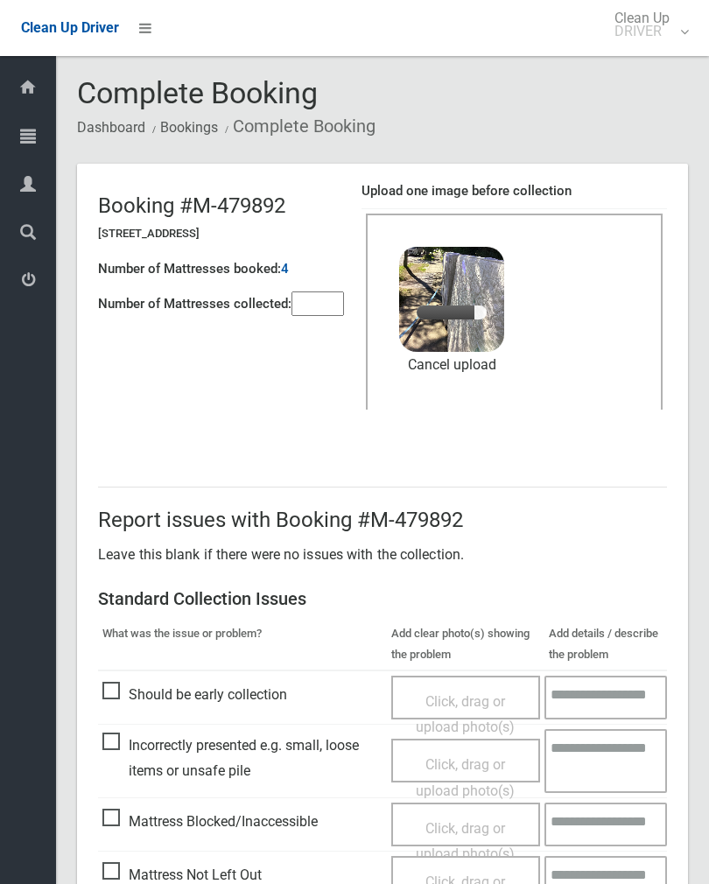
click at [332, 298] on input"] "number" at bounding box center [317, 303] width 52 height 24
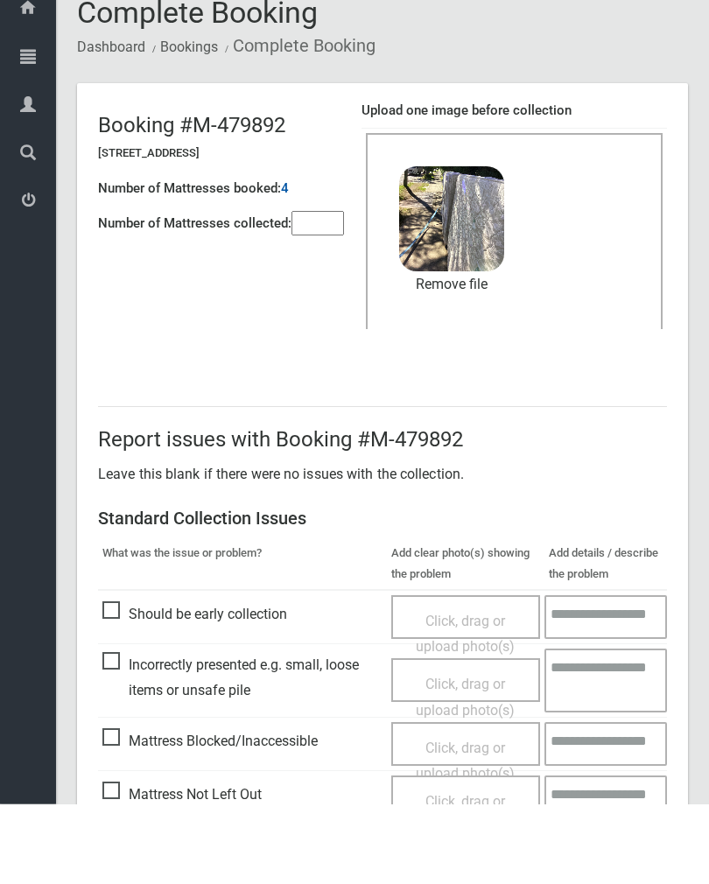
scroll to position [211, 0]
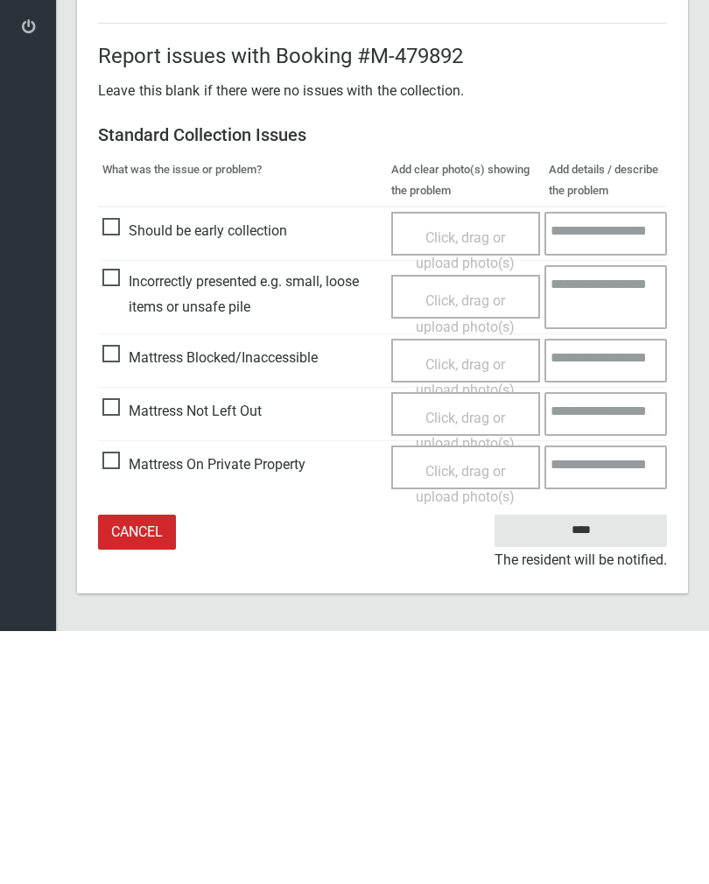
type input"] "*"
click at [596, 767] on input "****" at bounding box center [580, 783] width 172 height 32
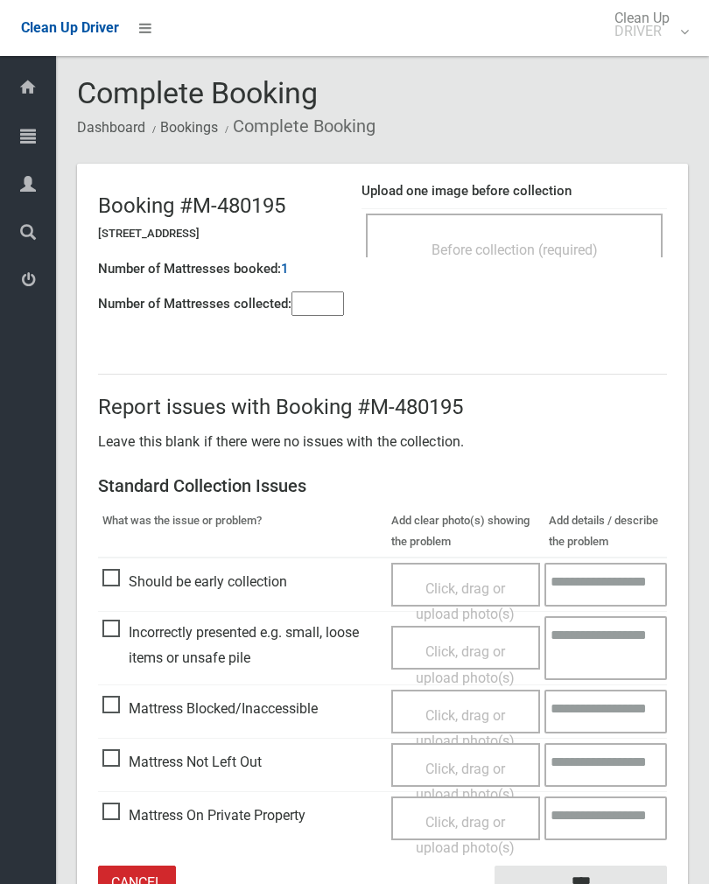
click at [321, 308] on input"] "number" at bounding box center [317, 303] width 52 height 24
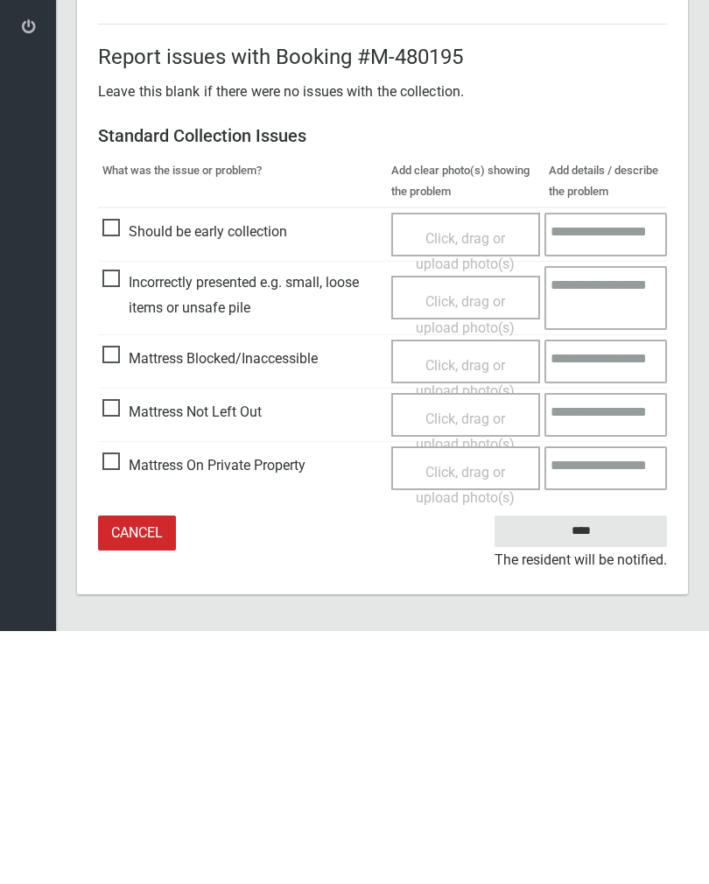
type input"] "*"
click at [120, 652] on span "Mattress Not Left Out" at bounding box center [181, 665] width 159 height 26
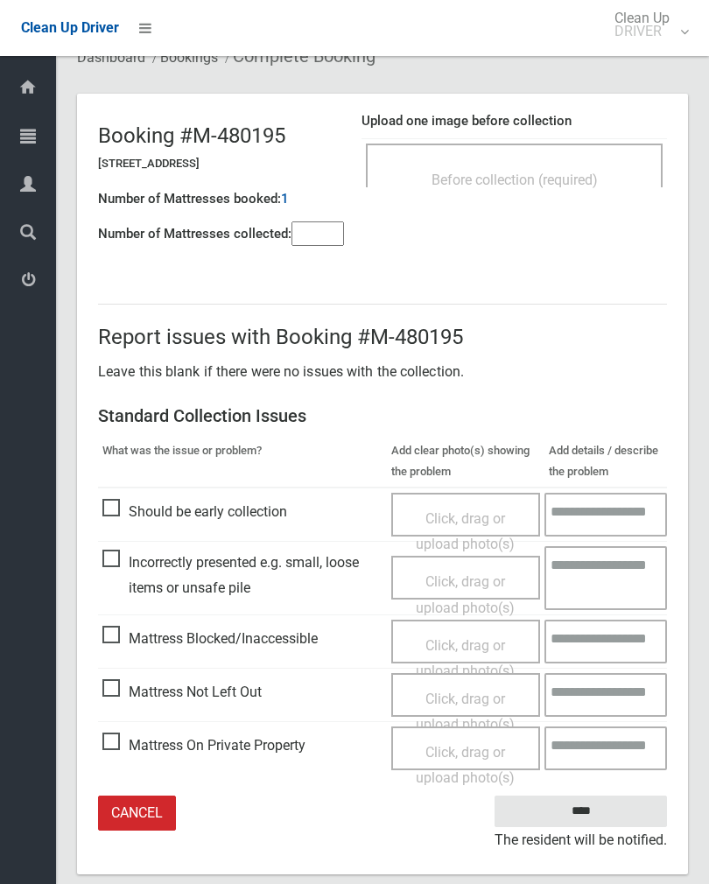
click at [467, 696] on span "Click, drag or upload photo(s)" at bounding box center [465, 711] width 99 height 43
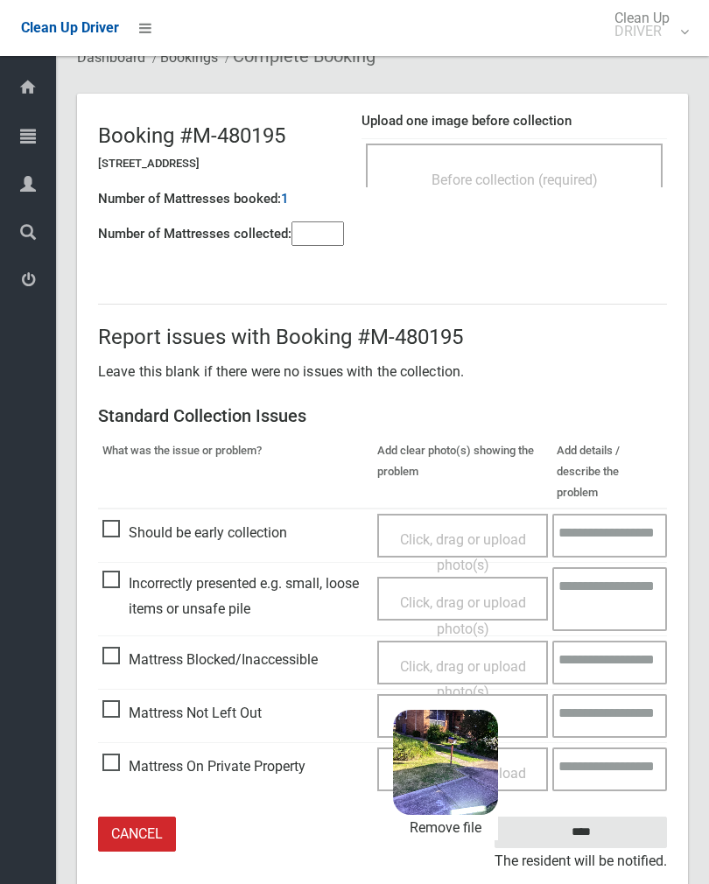
click at [627, 816] on input "****" at bounding box center [580, 832] width 172 height 32
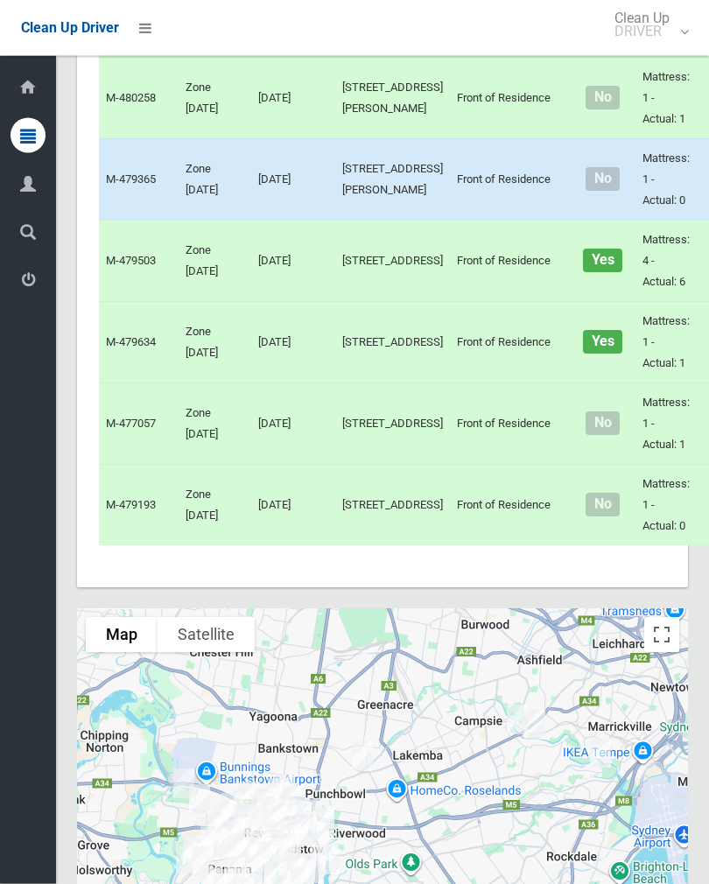
scroll to position [5013, 0]
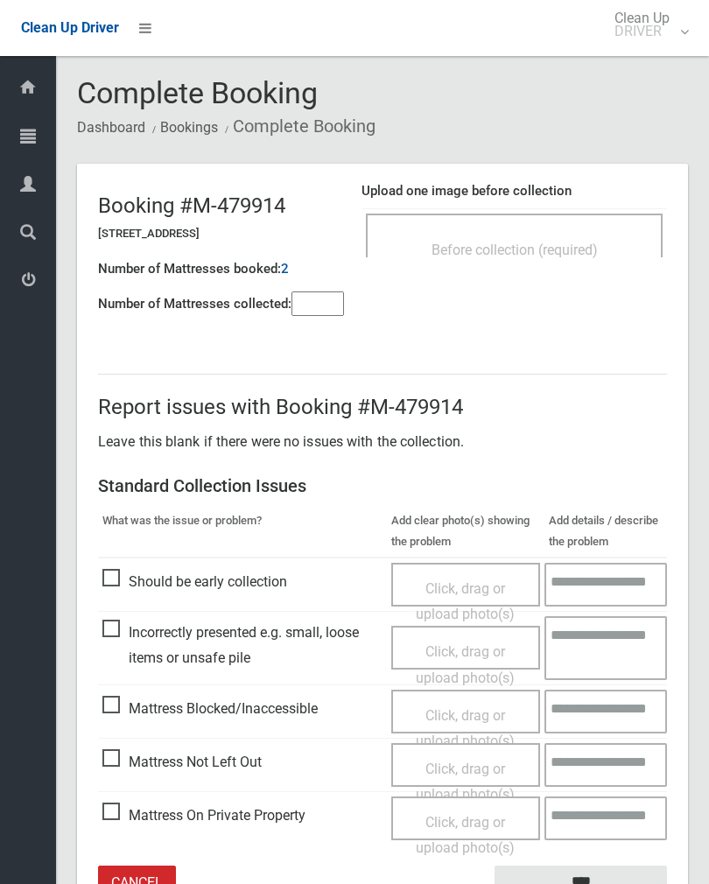
click at [565, 224] on div "Before collection (required)" at bounding box center [514, 235] width 297 height 44
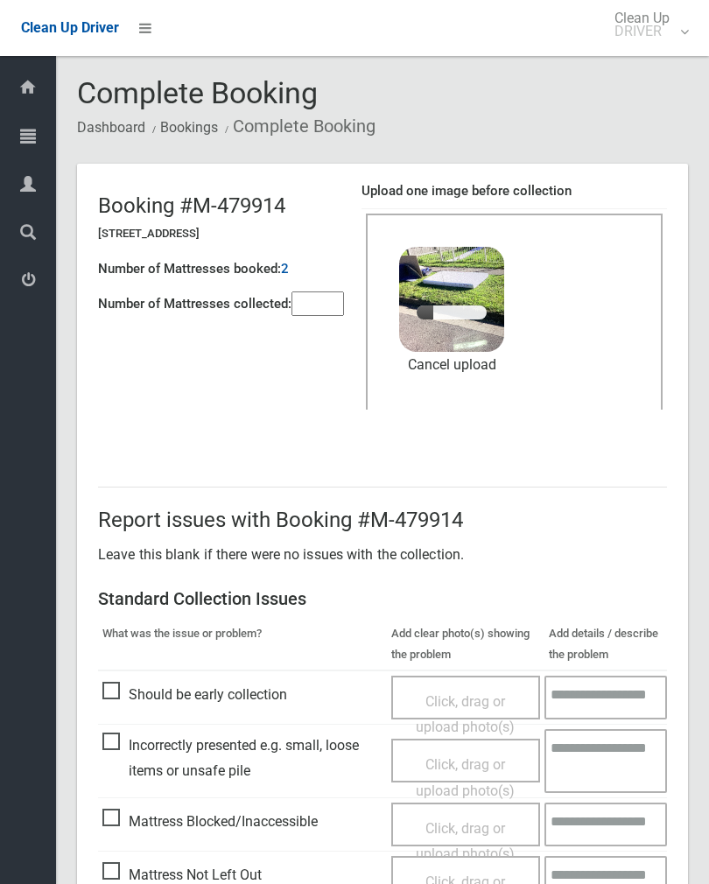
click at [322, 310] on input"] "number" at bounding box center [317, 303] width 52 height 24
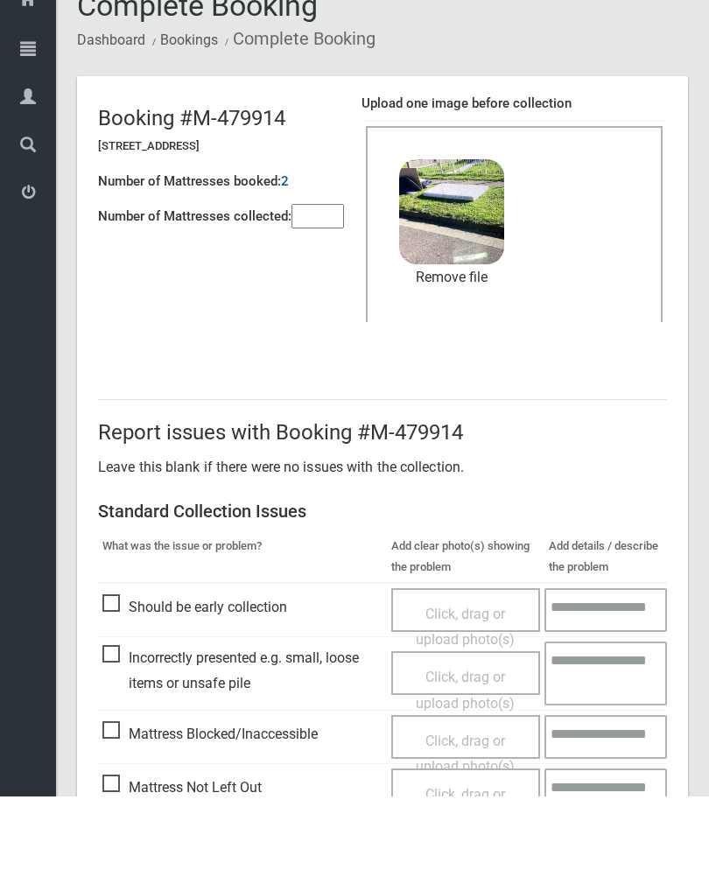
scroll to position [211, 0]
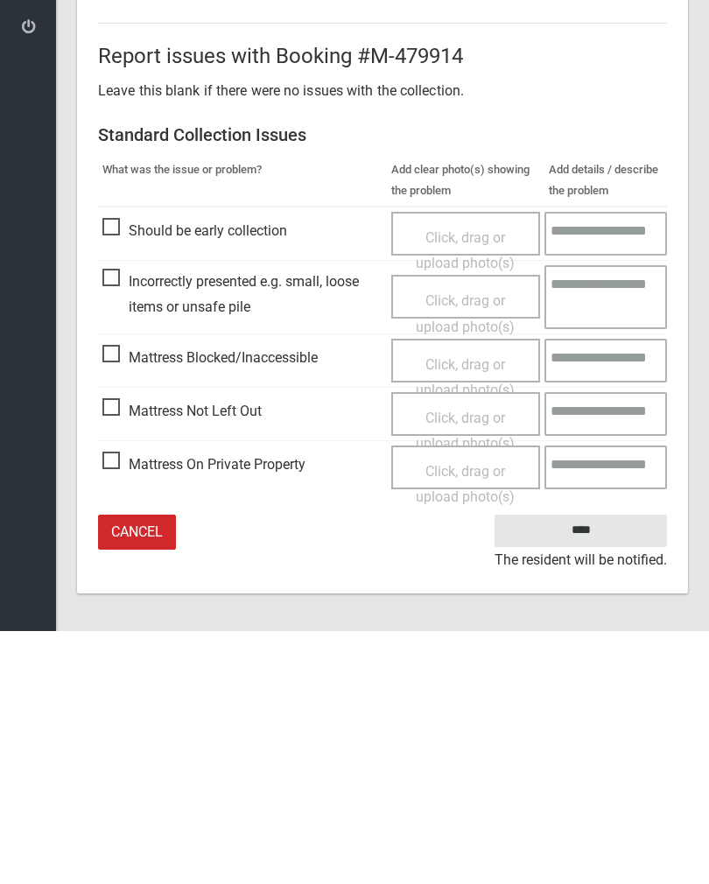
type input"] "*"
click at [589, 767] on input "****" at bounding box center [580, 783] width 172 height 32
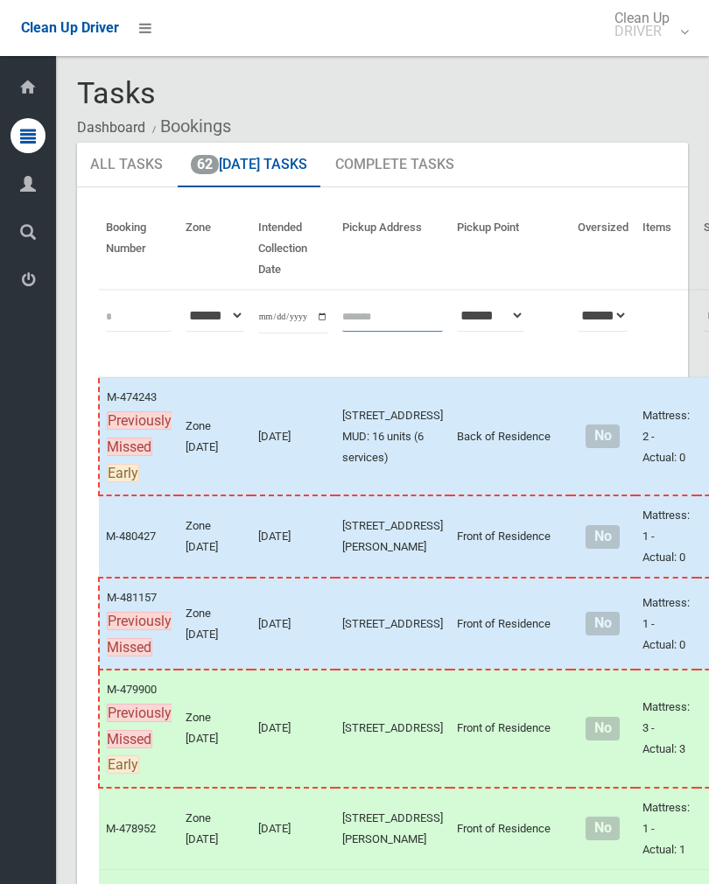
click at [346, 317] on input "text" at bounding box center [392, 315] width 101 height 32
type input "**********"
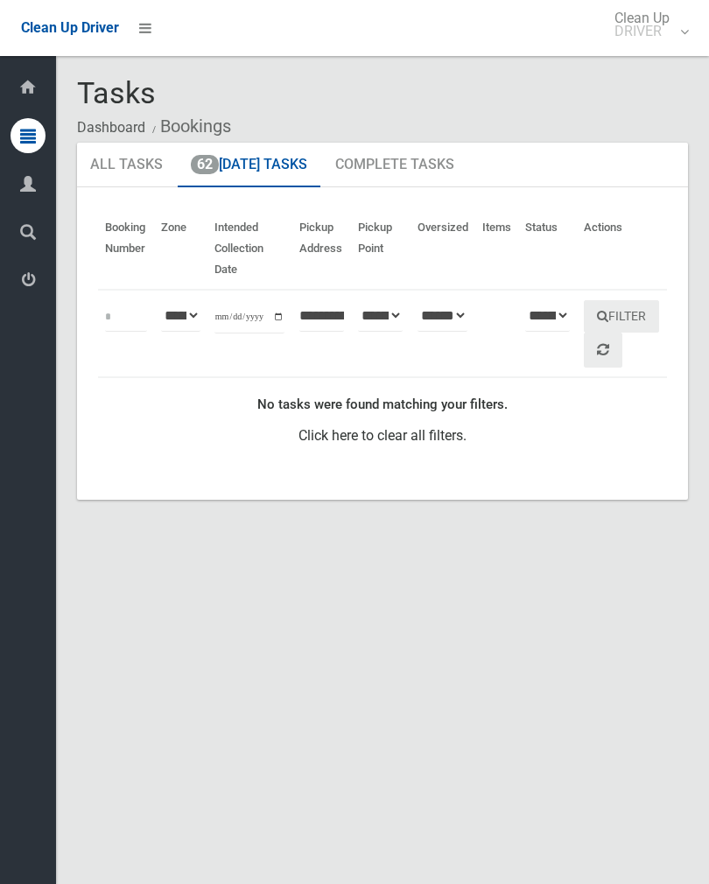
click at [253, 164] on link "62 Today's Tasks" at bounding box center [249, 165] width 143 height 45
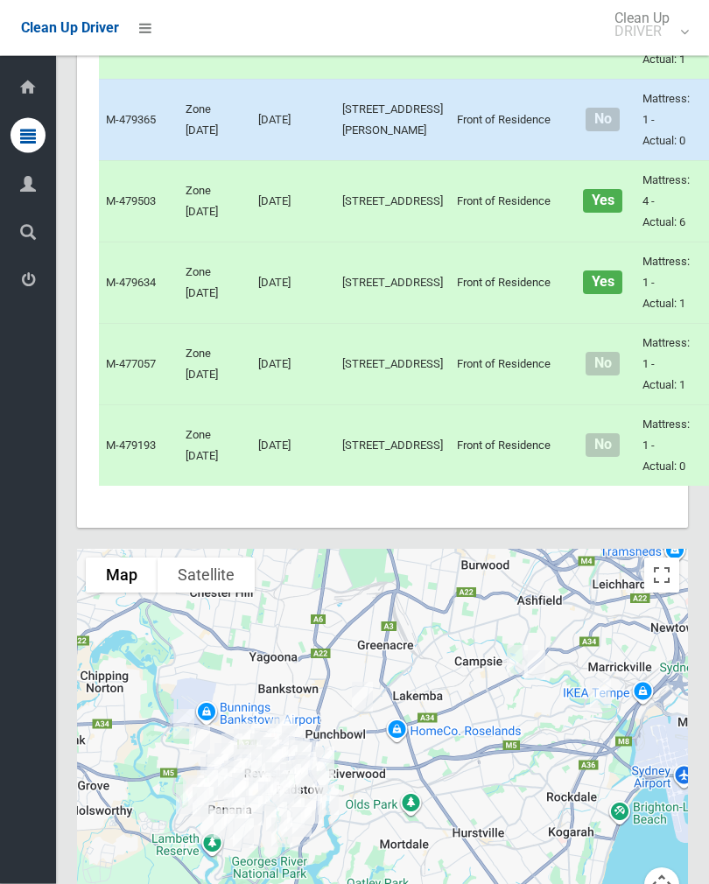
scroll to position [5085, 0]
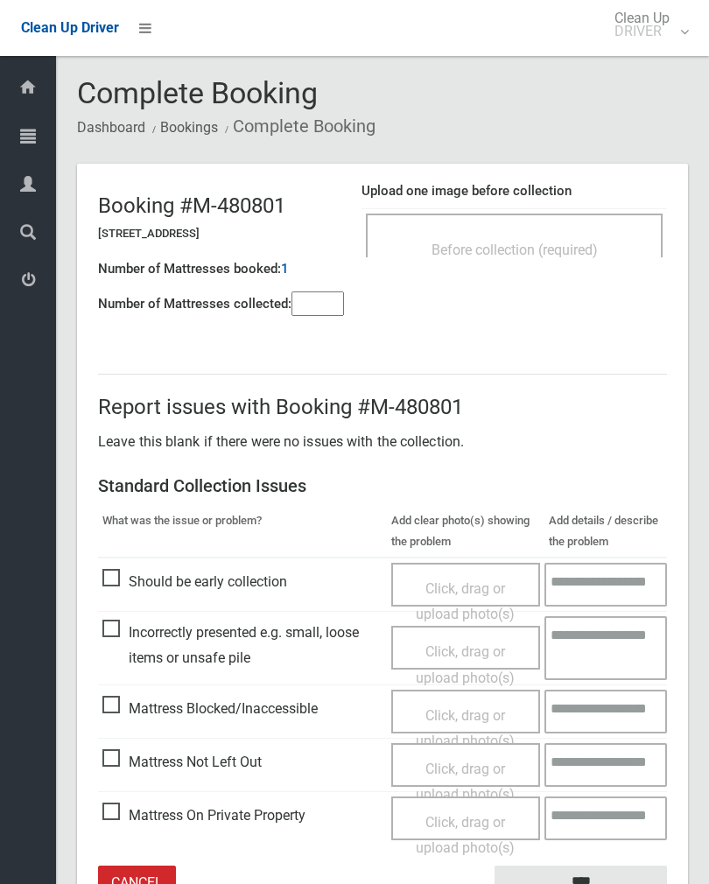
click at [596, 224] on div "Before collection (required)" at bounding box center [514, 235] width 297 height 44
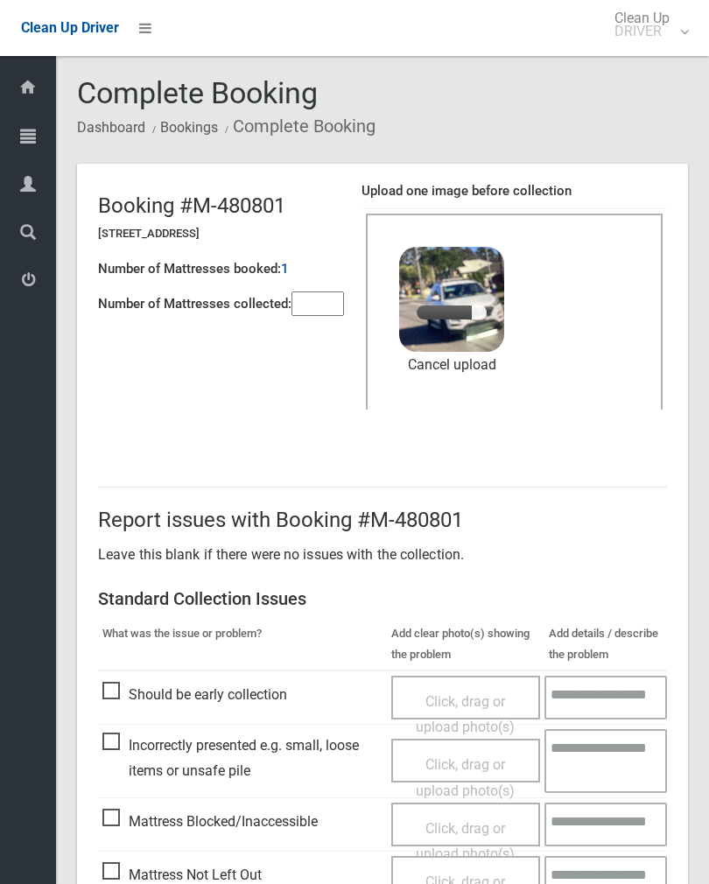
click at [329, 311] on input"] "number" at bounding box center [317, 303] width 52 height 24
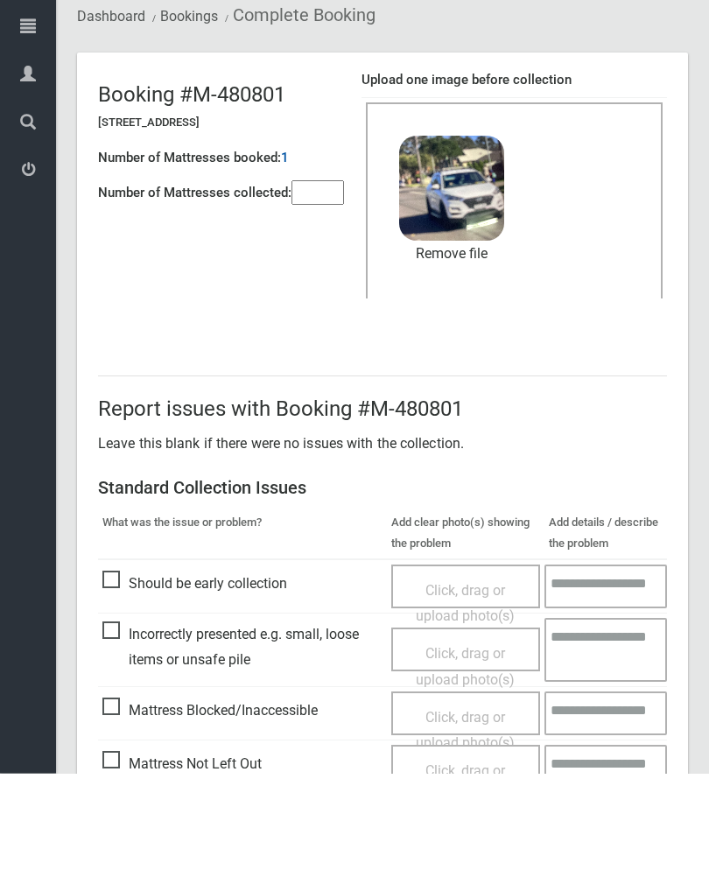
scroll to position [211, 0]
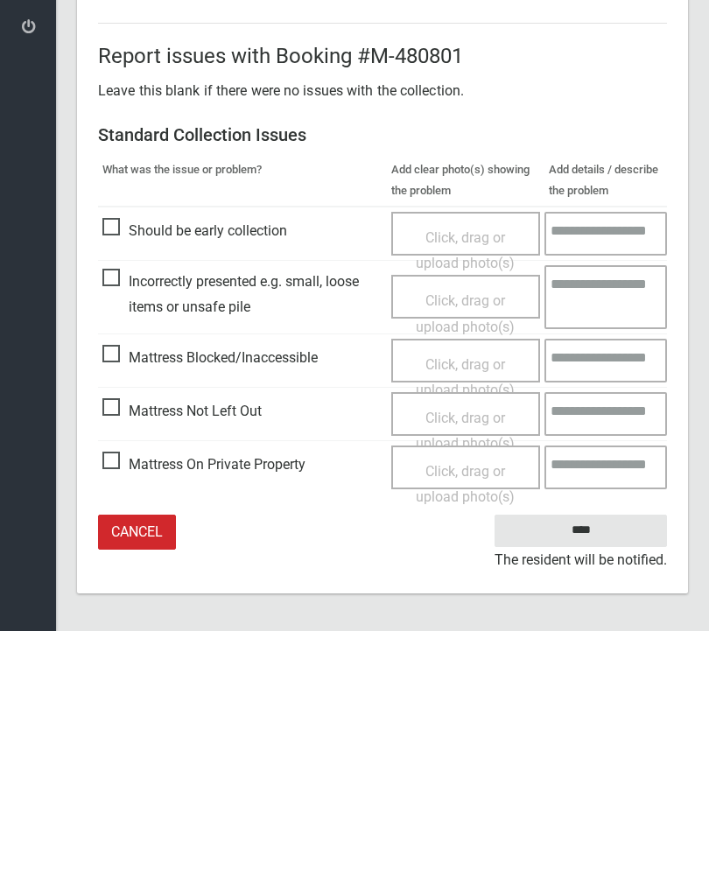
type input"] "*"
click at [602, 767] on input "****" at bounding box center [580, 783] width 172 height 32
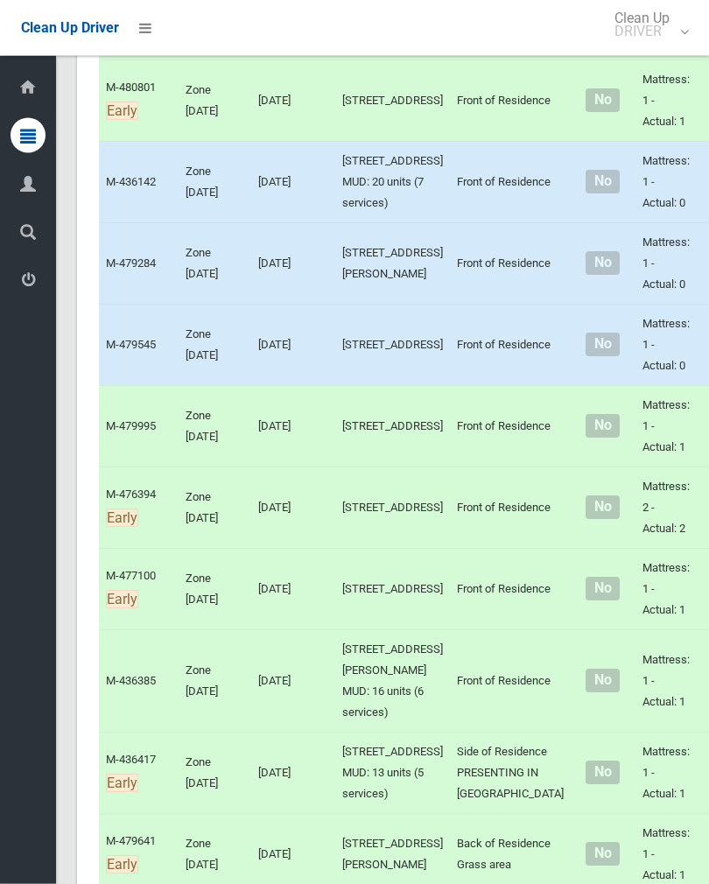
scroll to position [3952, 0]
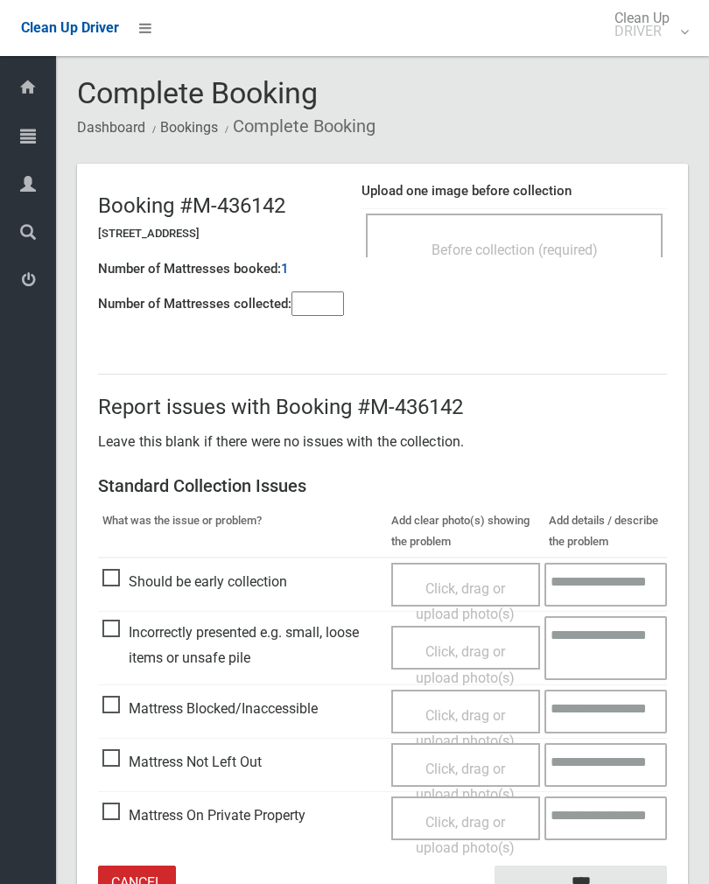
click at [511, 223] on div "Before collection (required)" at bounding box center [514, 235] width 297 height 44
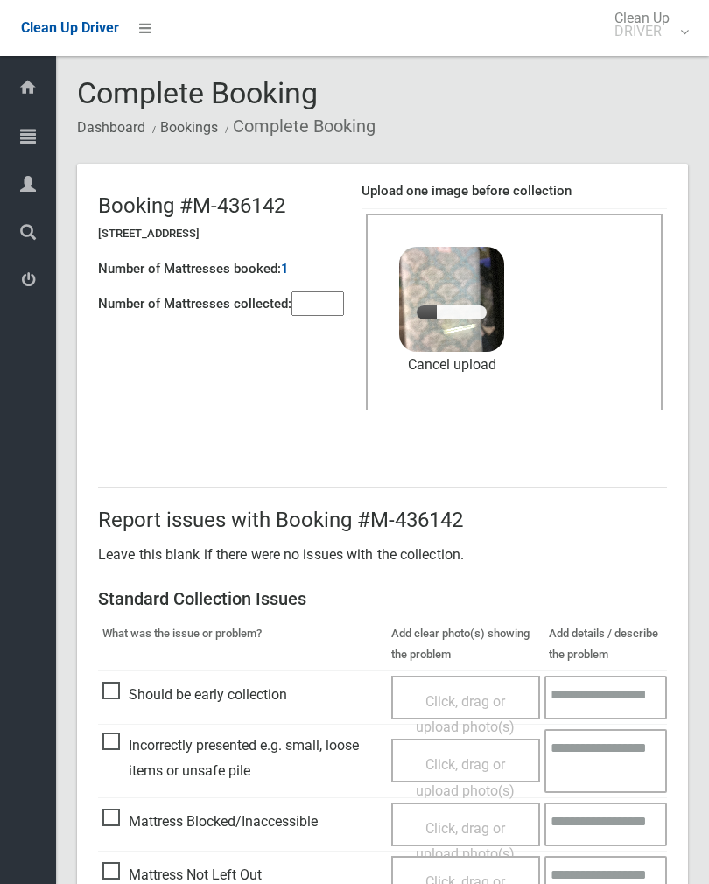
click at [327, 265] on div "Number of Mattresses booked: 1" at bounding box center [221, 269] width 246 height 36
click at [330, 304] on input"] "number" at bounding box center [317, 303] width 52 height 24
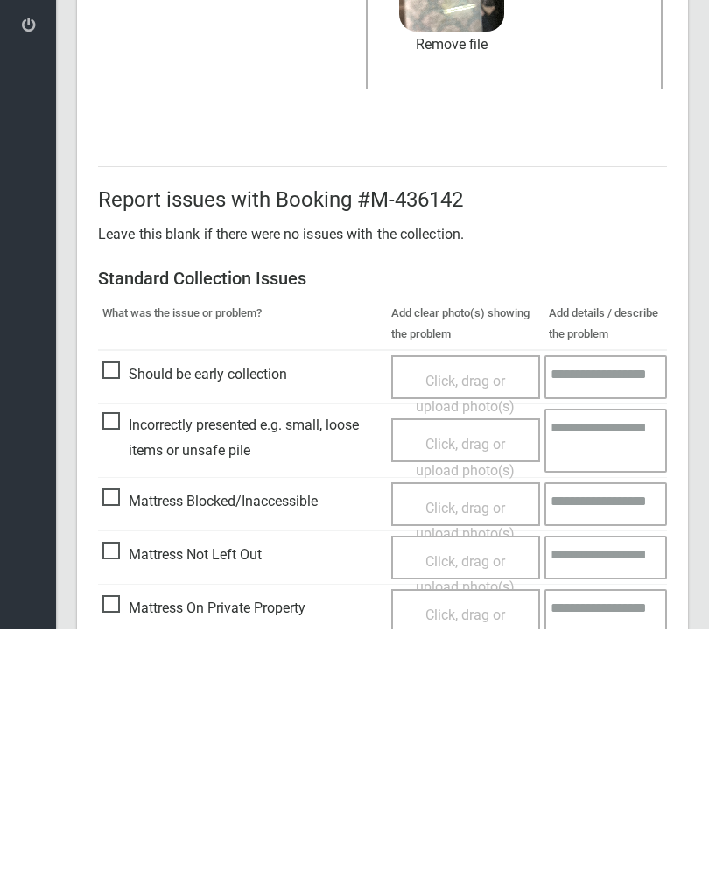
scroll to position [211, 0]
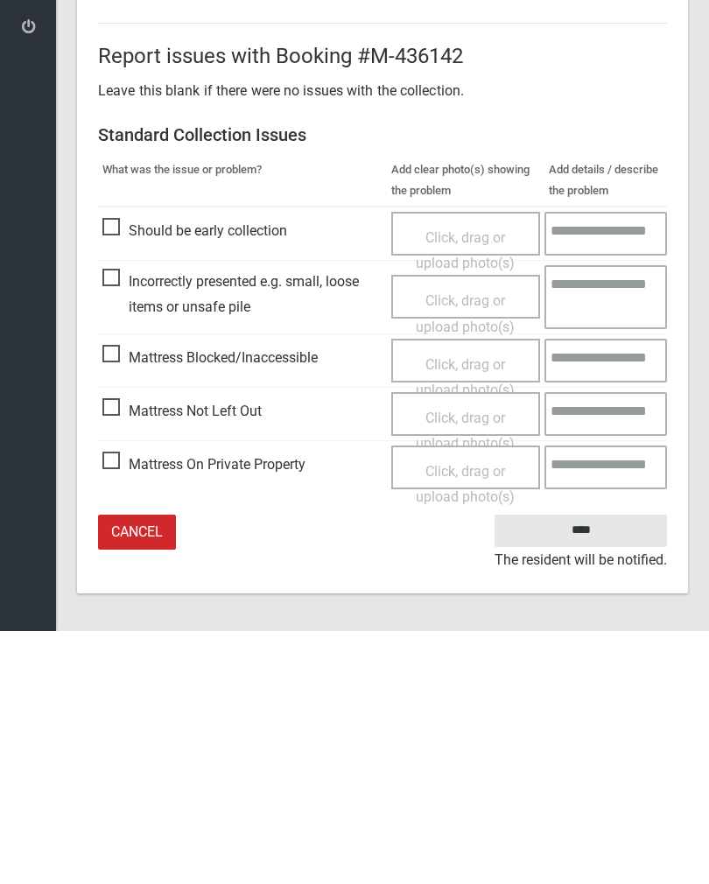
type input"] "*"
click at [603, 767] on input "****" at bounding box center [580, 783] width 172 height 32
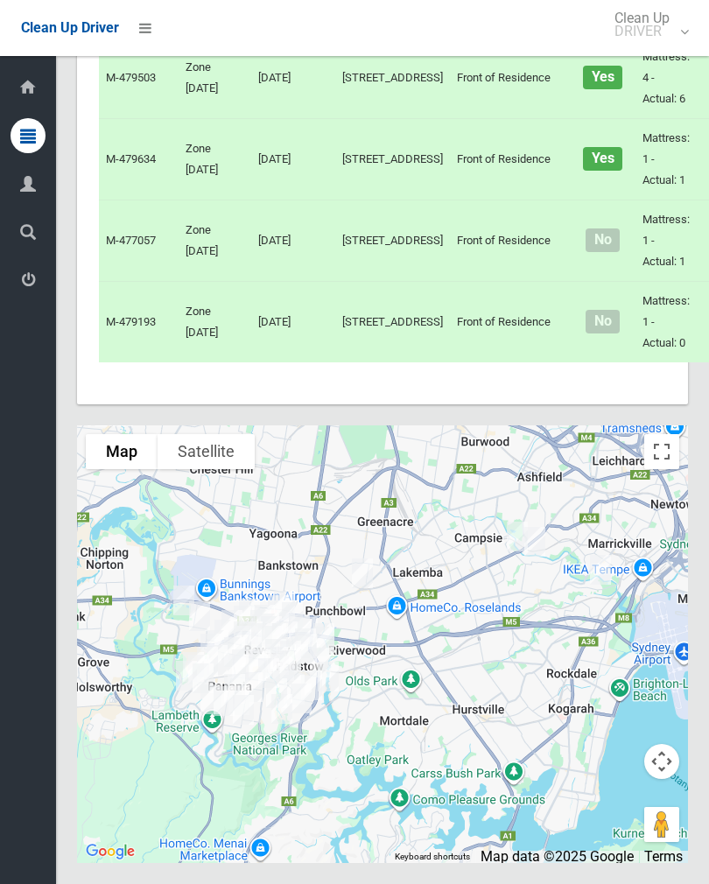
scroll to position [6321, 0]
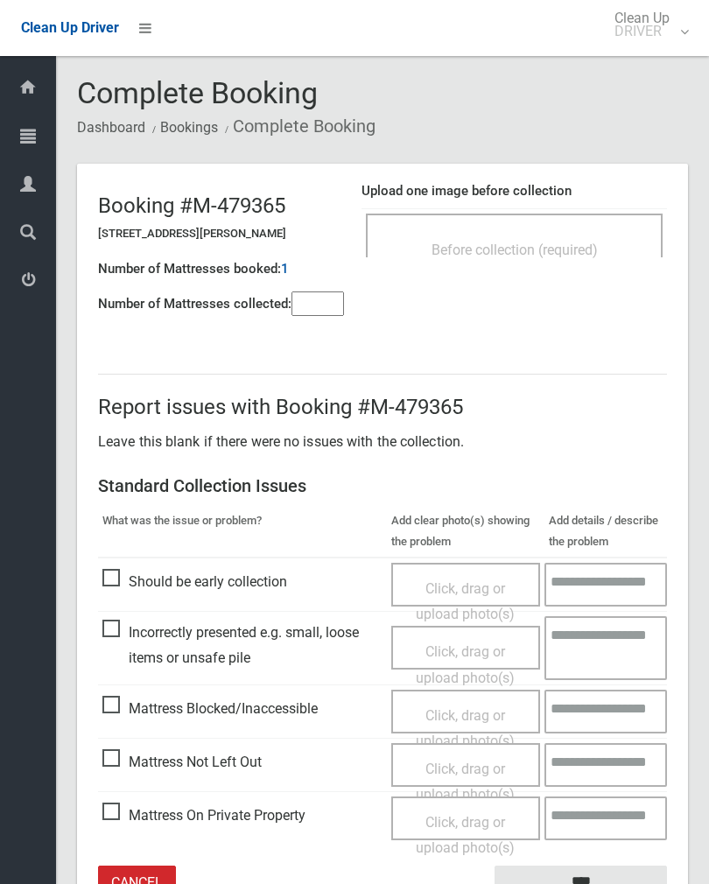
scroll to position [3, 0]
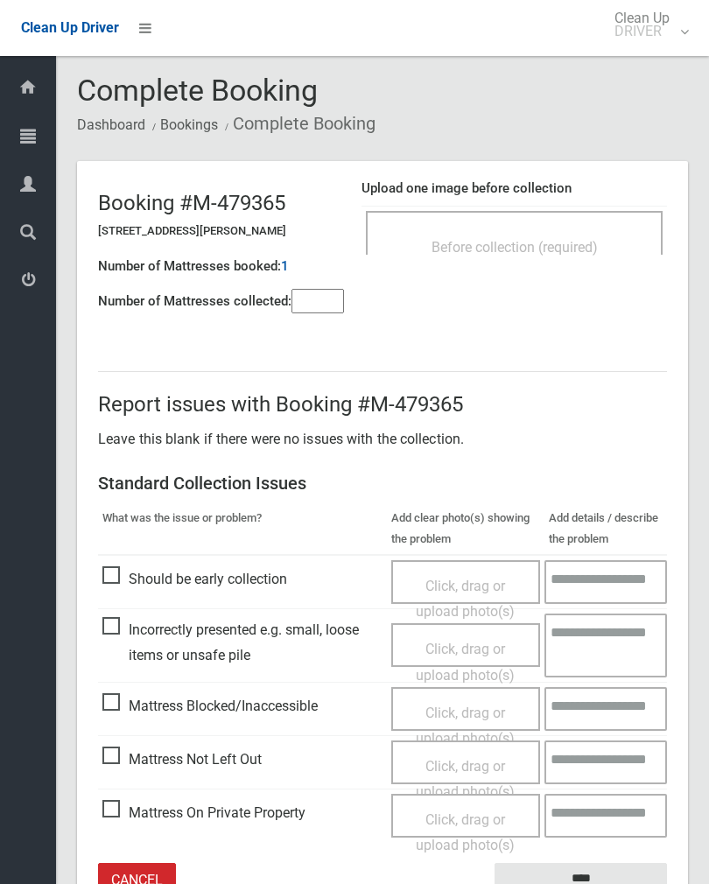
click at [587, 248] on span "Before collection (required)" at bounding box center [514, 247] width 166 height 17
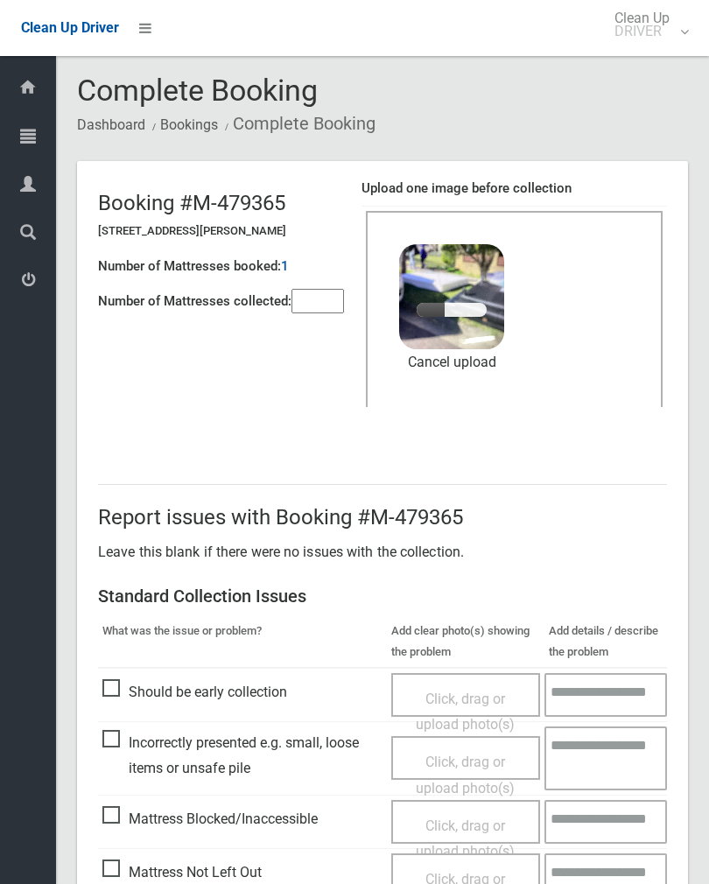
click at [325, 295] on input"] "number" at bounding box center [317, 301] width 52 height 24
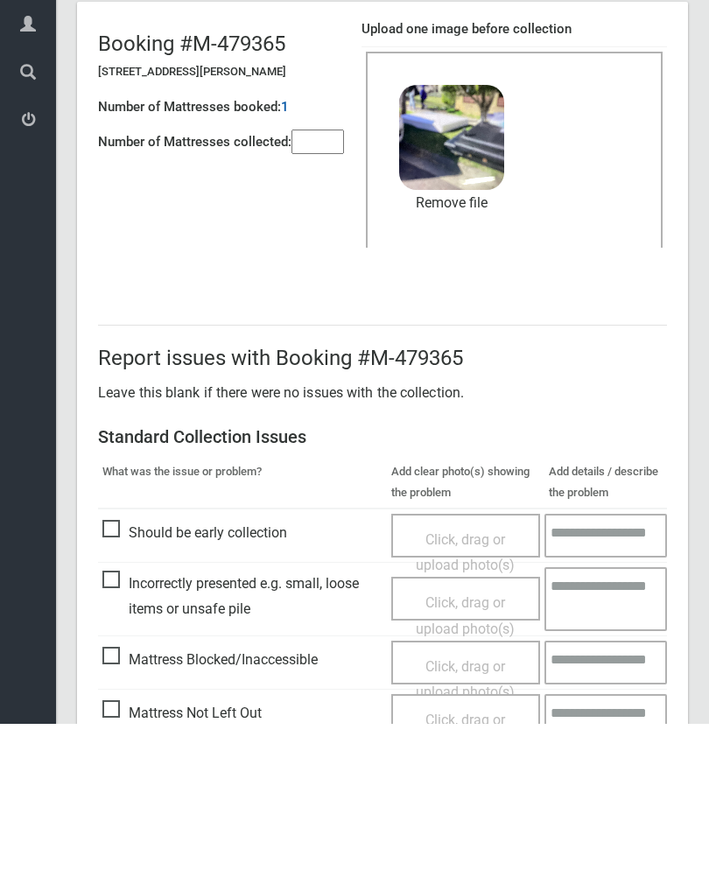
scroll to position [211, 0]
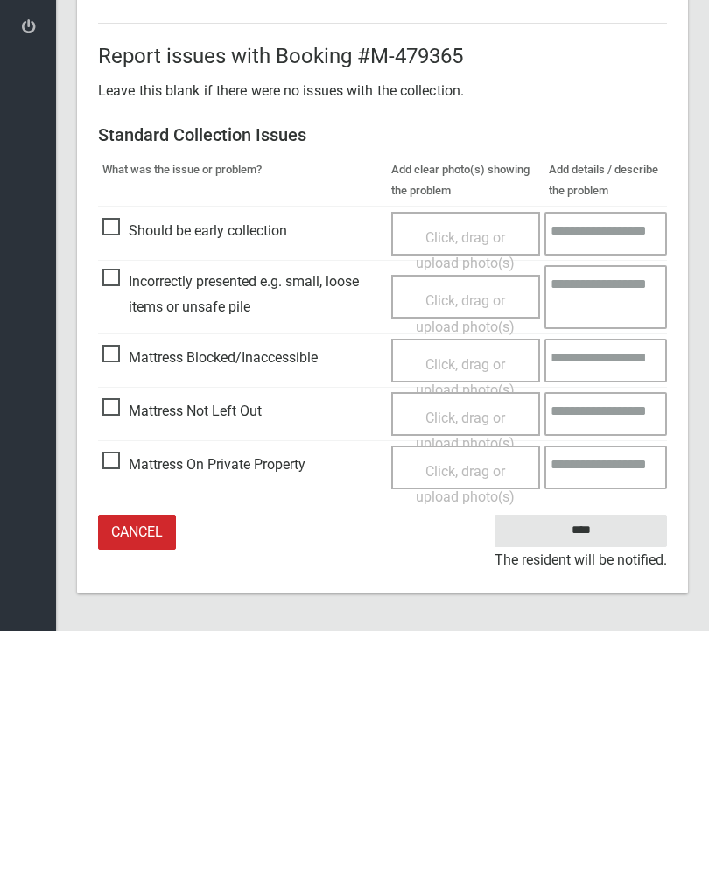
type input"] "*"
click at [594, 767] on input "****" at bounding box center [580, 783] width 172 height 32
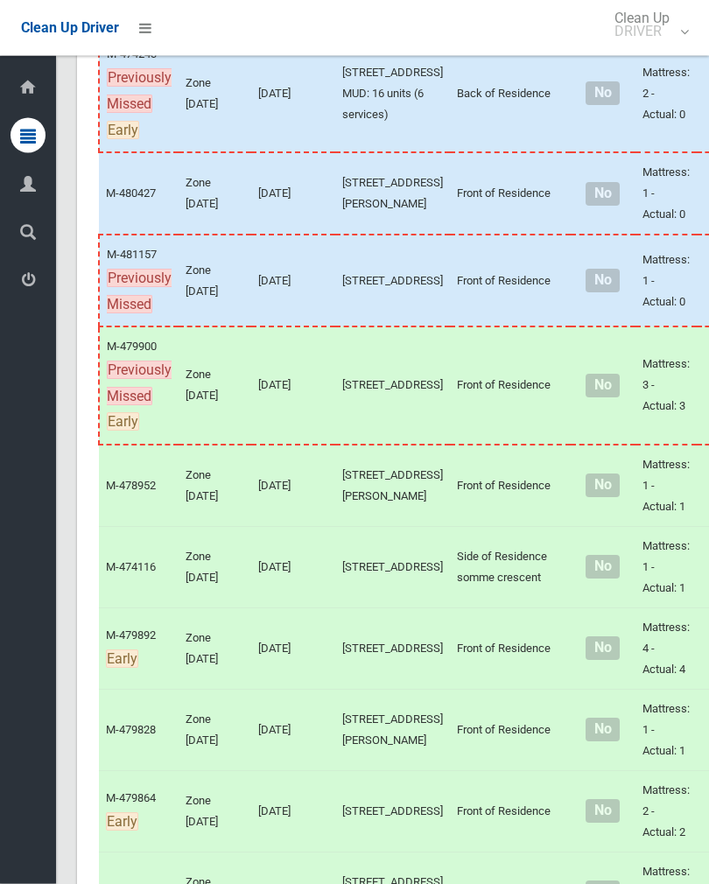
scroll to position [430, 0]
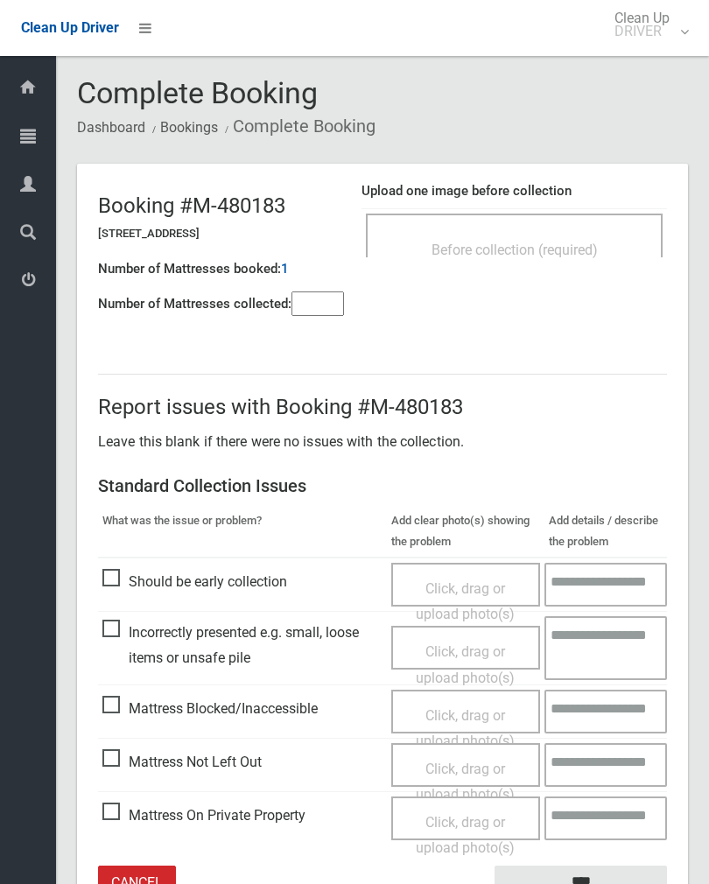
click at [544, 225] on div "Before collection (required)" at bounding box center [514, 235] width 297 height 44
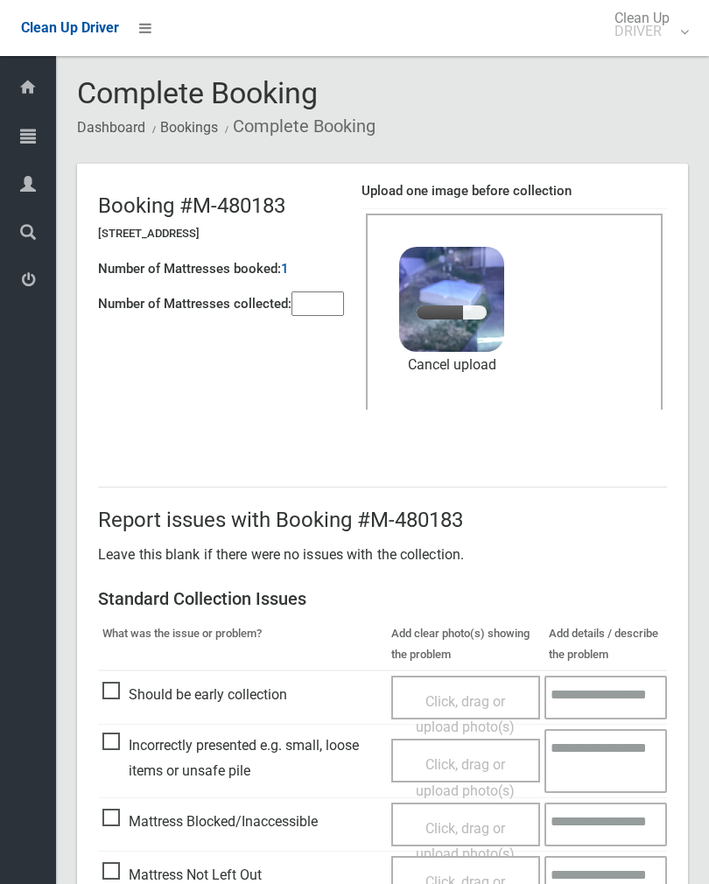
click at [312, 311] on input"] "number" at bounding box center [317, 303] width 52 height 24
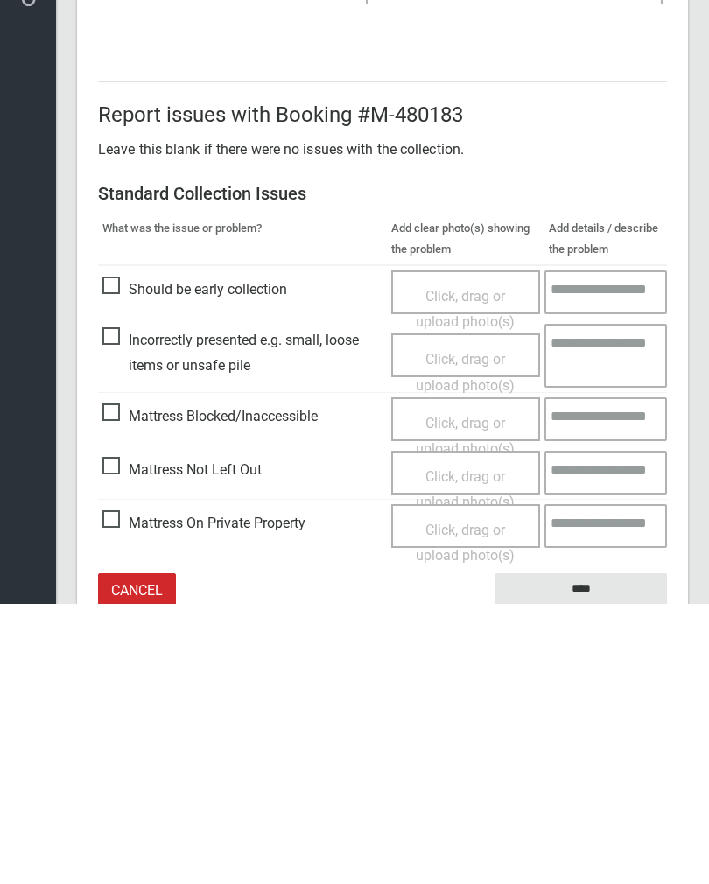
scroll to position [211, 0]
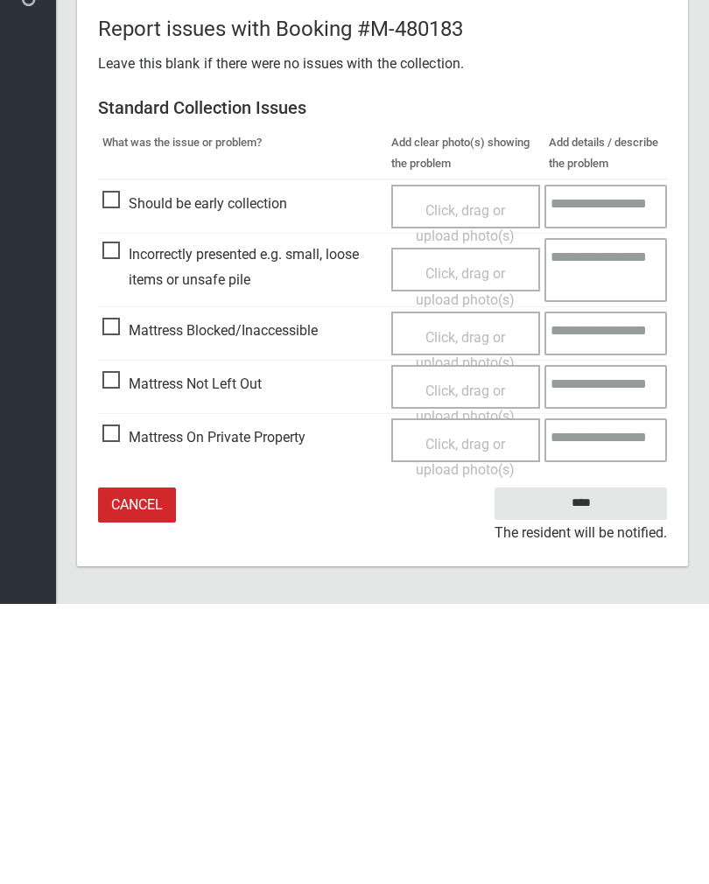
type input"] "*"
click at [602, 767] on input "****" at bounding box center [580, 783] width 172 height 32
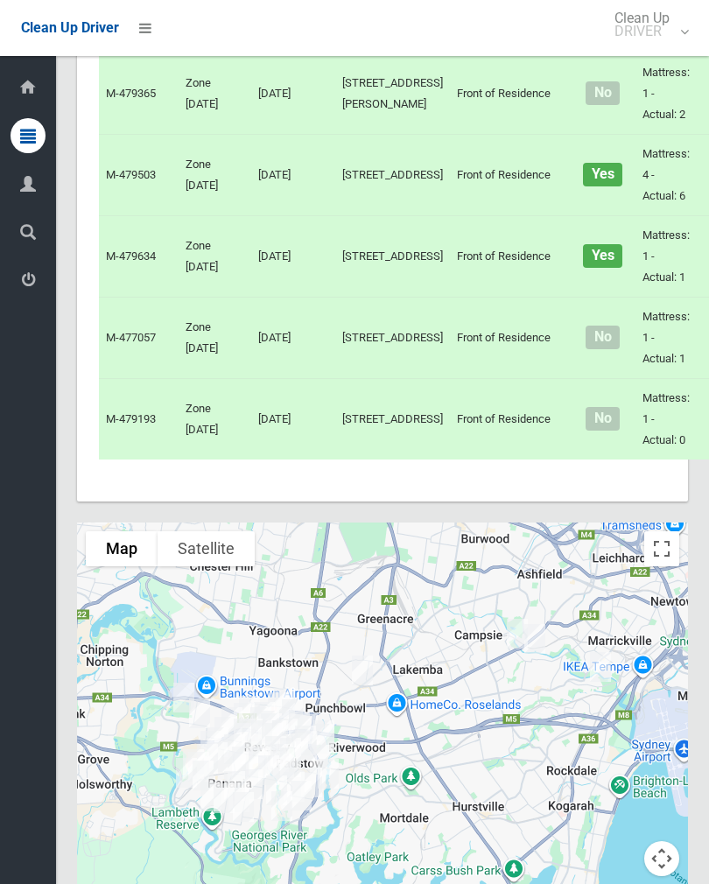
scroll to position [5143, 0]
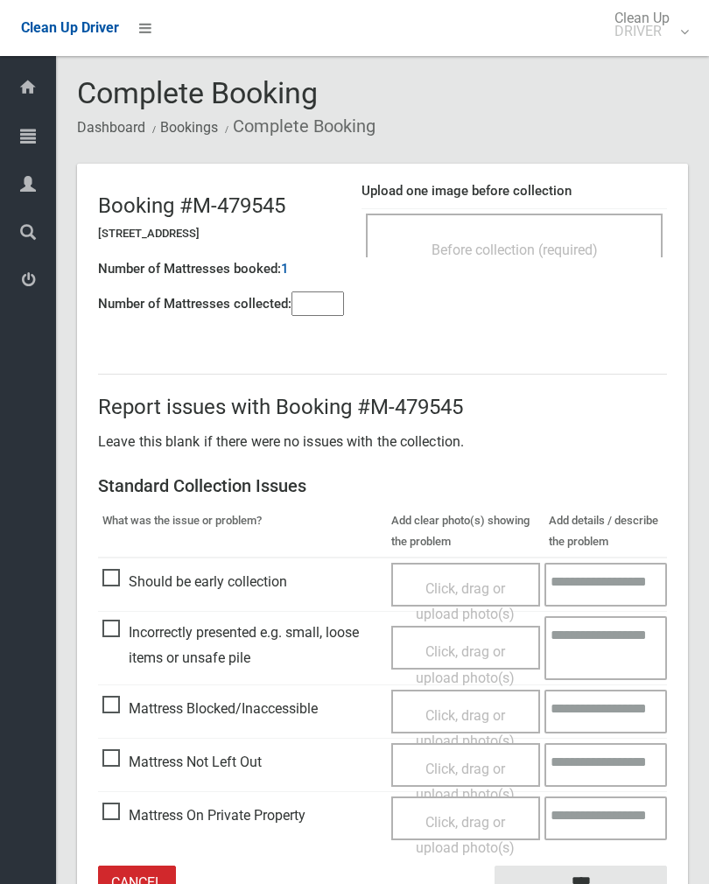
click at [564, 245] on span "Before collection (required)" at bounding box center [514, 249] width 166 height 17
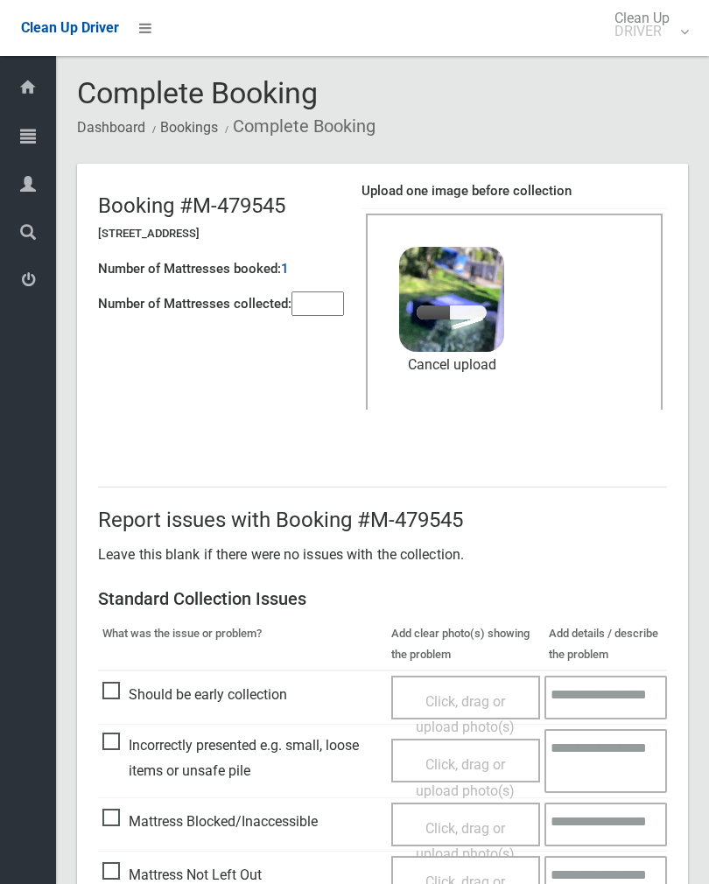
click at [331, 283] on div "Number of Mattresses booked: 1" at bounding box center [221, 269] width 246 height 36
click at [325, 312] on input"] "number" at bounding box center [317, 303] width 52 height 24
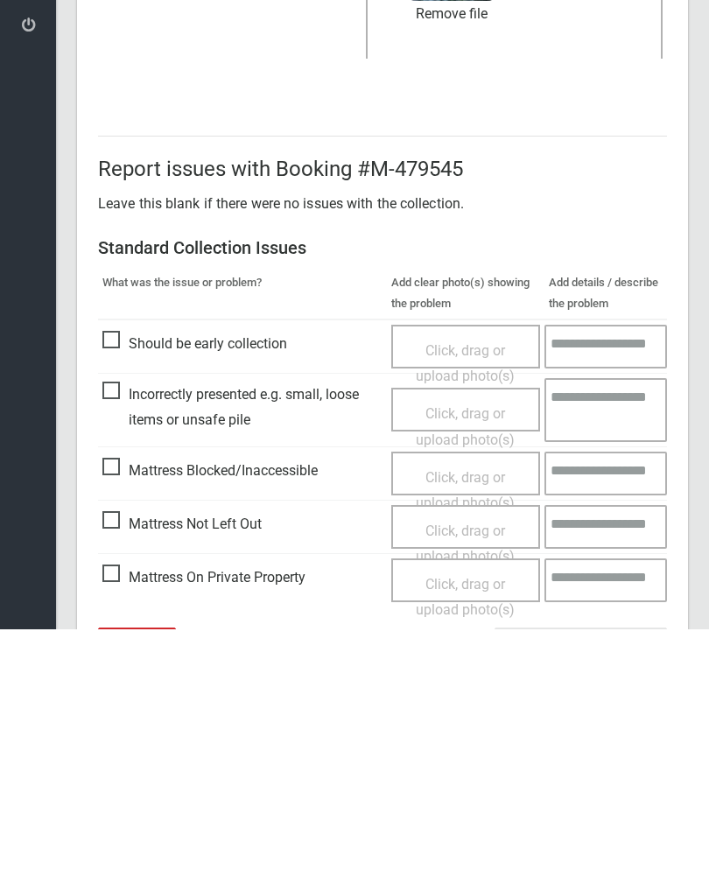
scroll to position [211, 0]
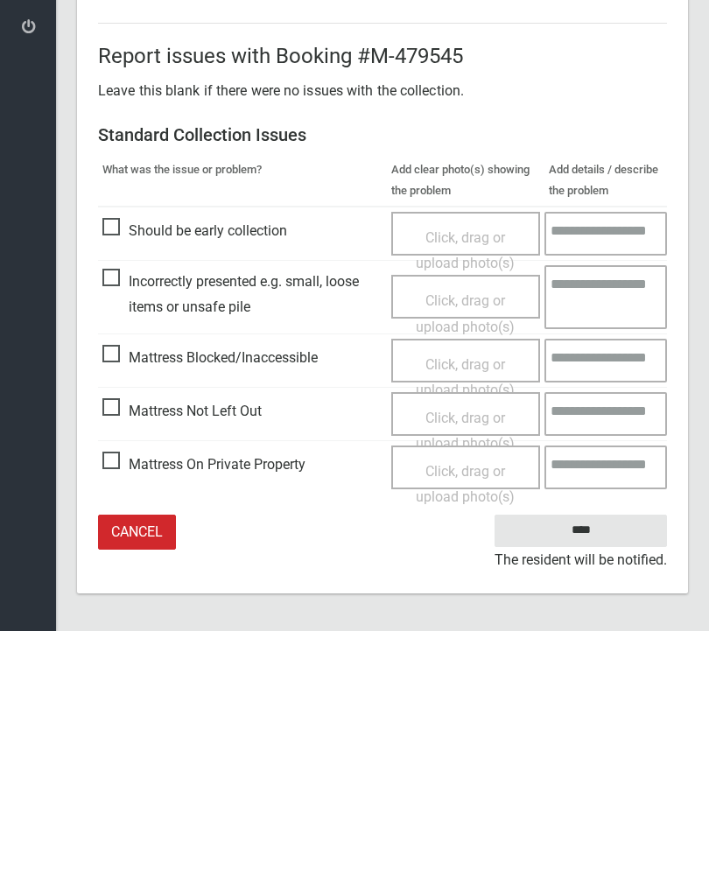
type input"] "*"
click at [590, 767] on input "****" at bounding box center [580, 783] width 172 height 32
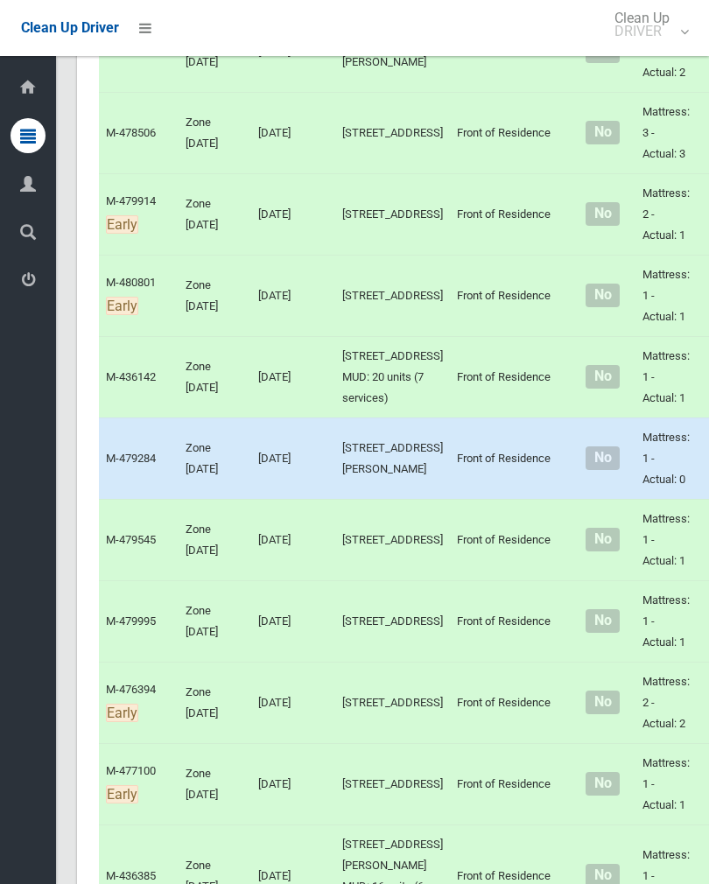
scroll to position [3743, 0]
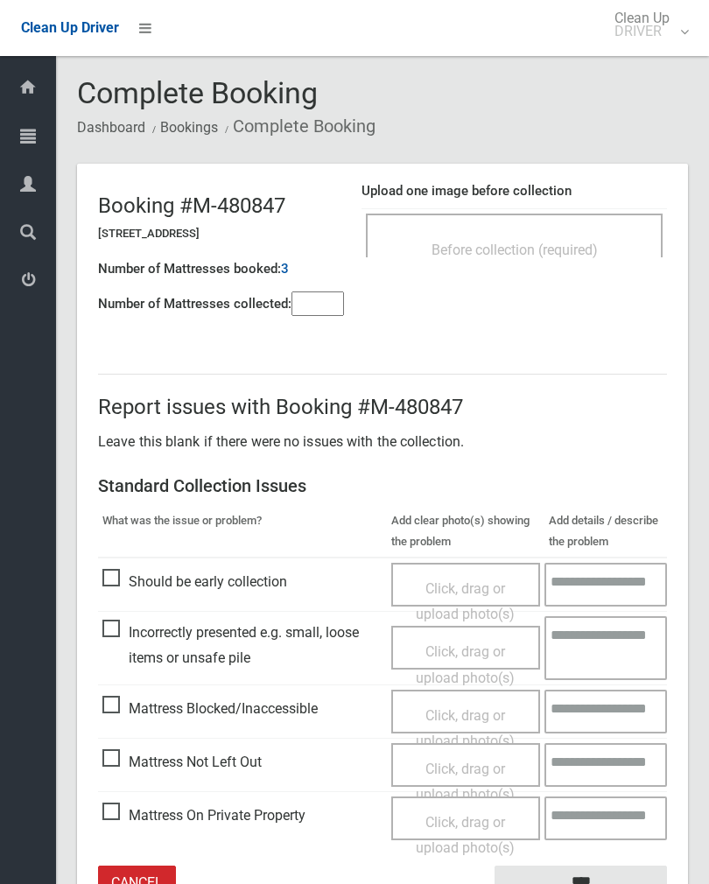
click at [553, 218] on div "Before collection (required)" at bounding box center [514, 235] width 297 height 44
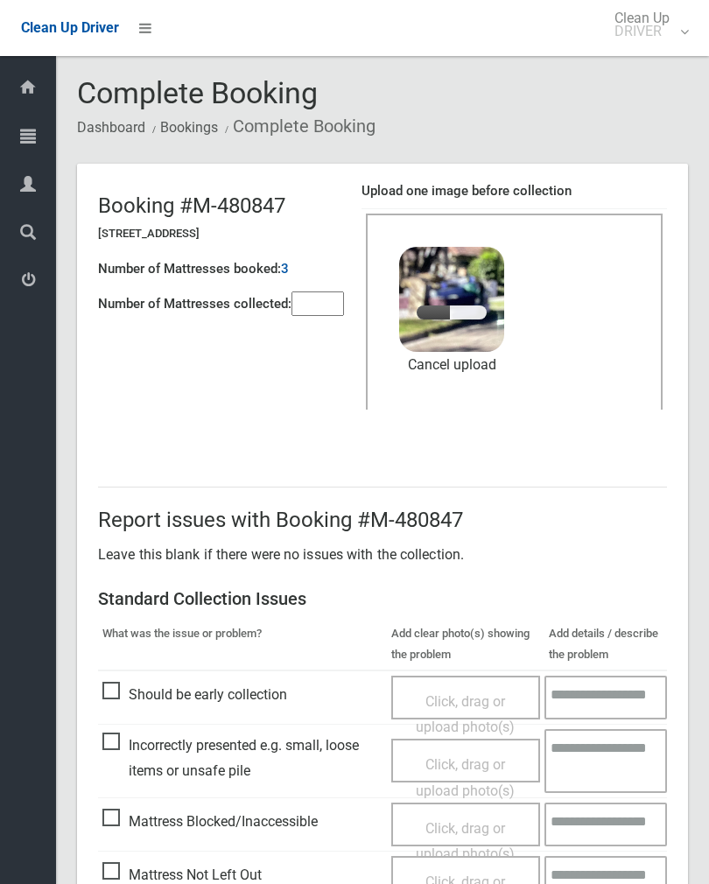
click at [306, 304] on input"] "number" at bounding box center [317, 303] width 52 height 24
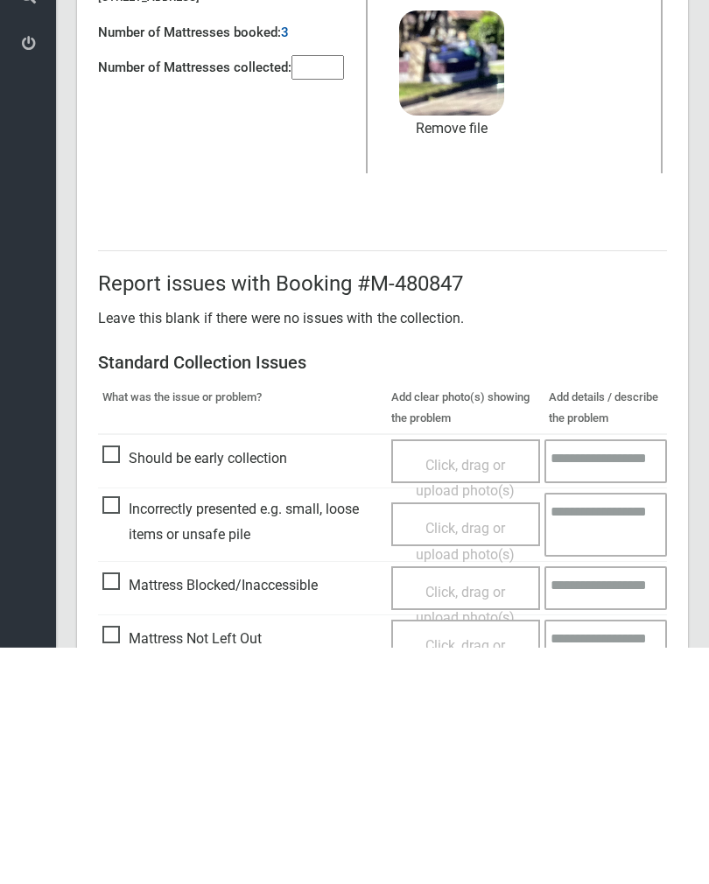
scroll to position [211, 0]
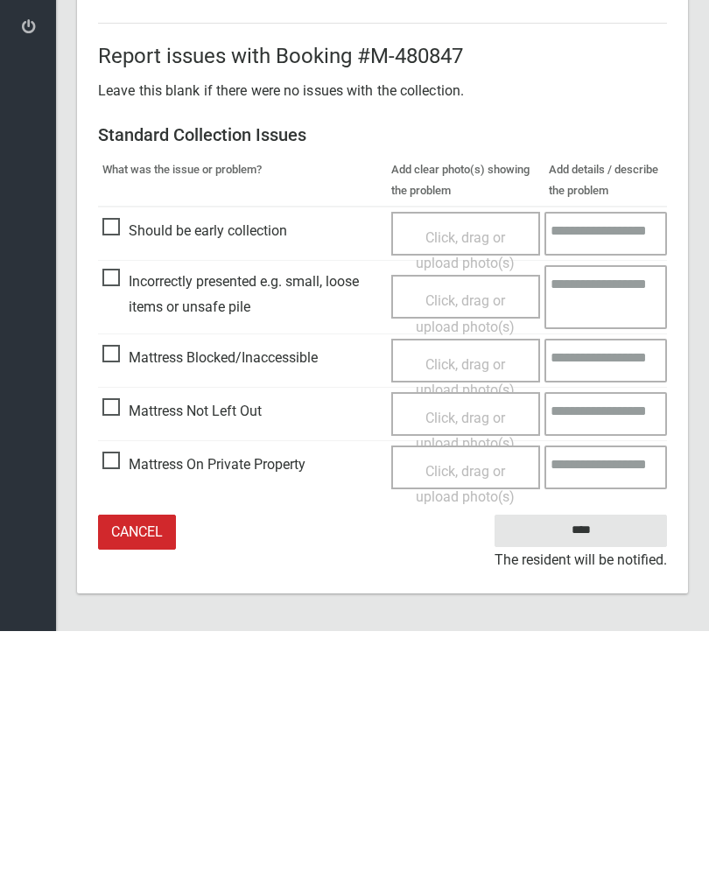
type input"] "*"
click at [592, 767] on input "****" at bounding box center [580, 783] width 172 height 32
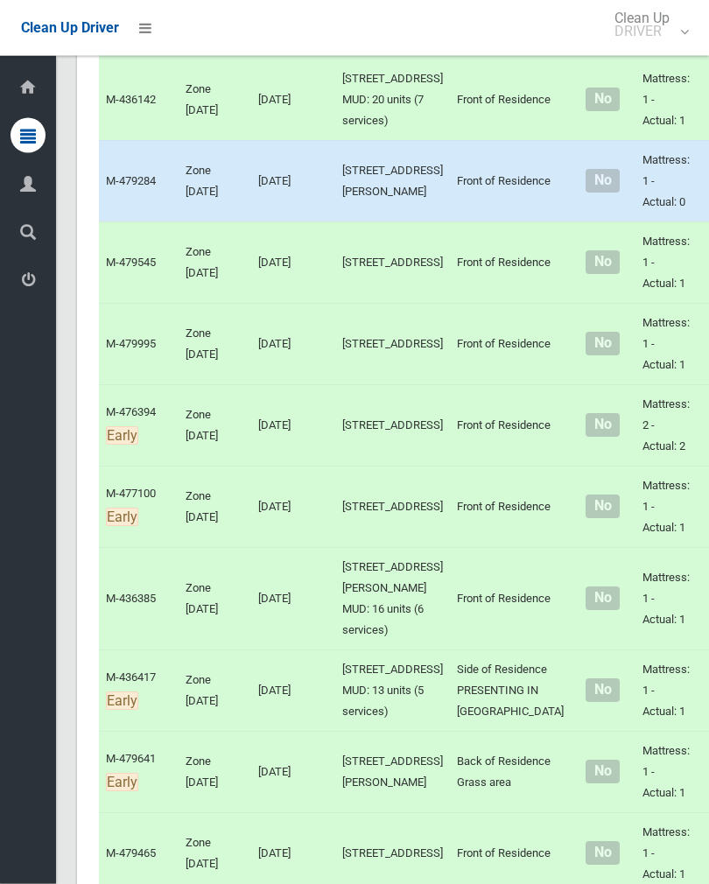
scroll to position [3848, 0]
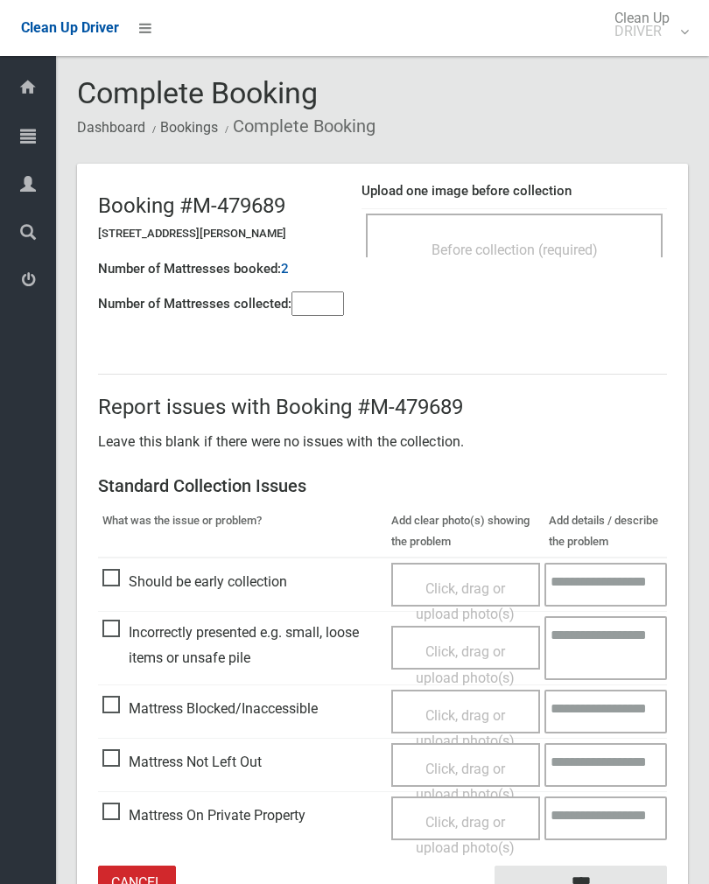
click at [563, 227] on div "Before collection (required)" at bounding box center [514, 235] width 297 height 44
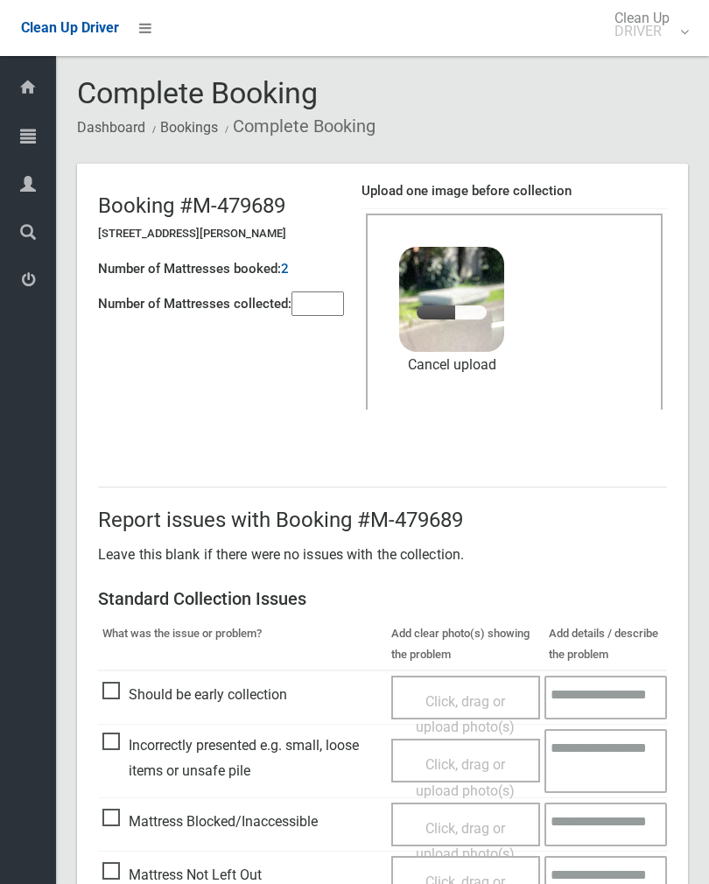
click at [316, 313] on input"] "number" at bounding box center [317, 303] width 52 height 24
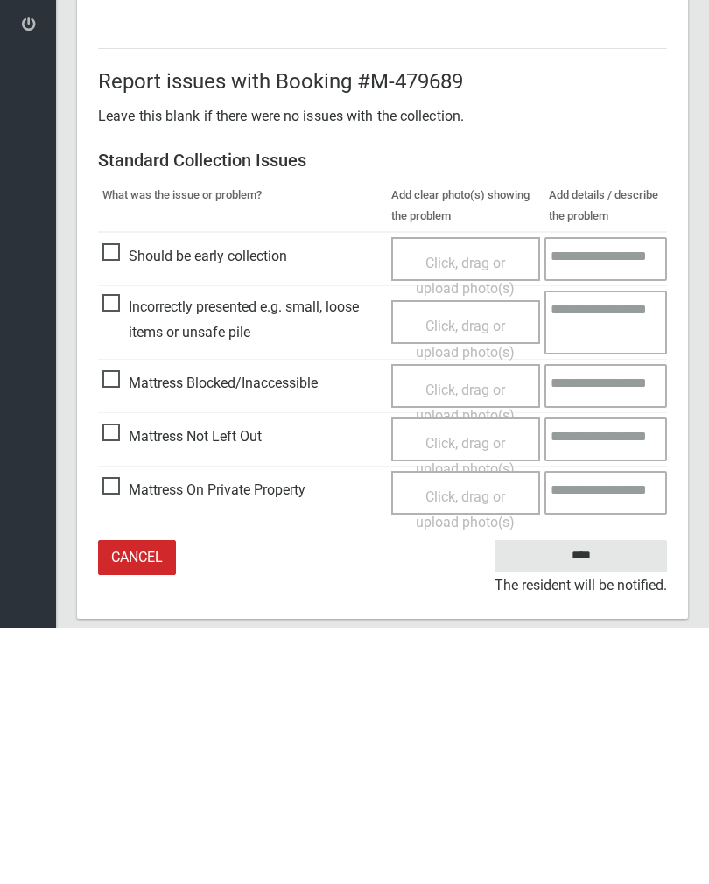
scroll to position [211, 0]
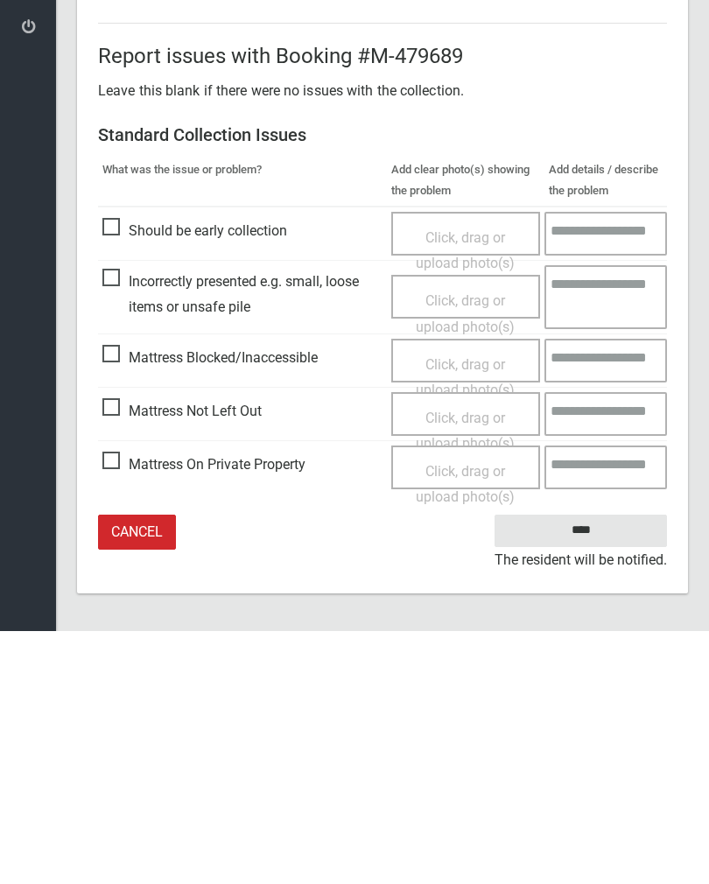
type input"] "*"
click at [584, 767] on input "****" at bounding box center [580, 783] width 172 height 32
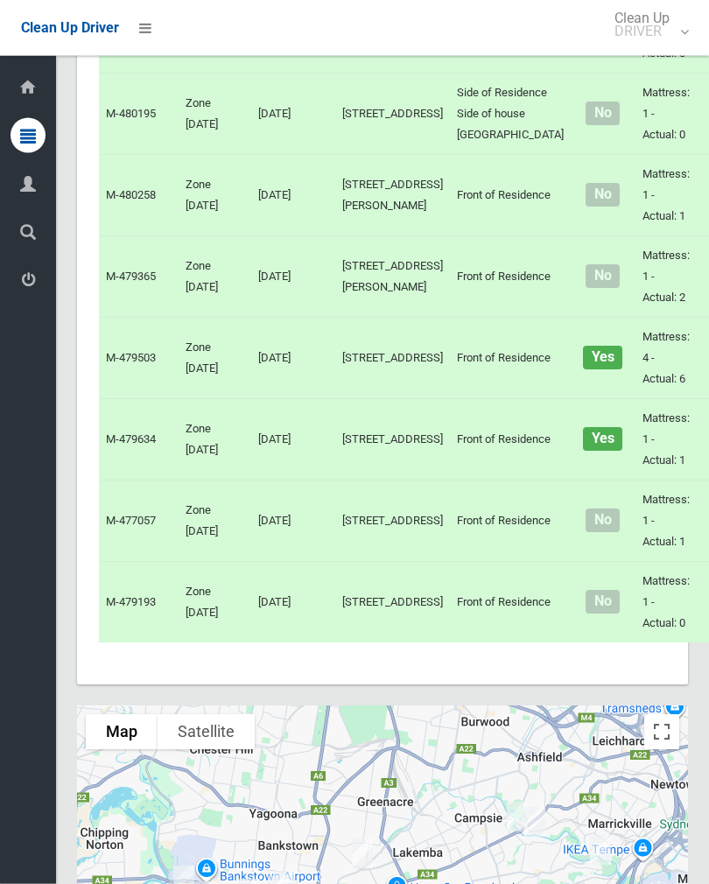
scroll to position [4928, 0]
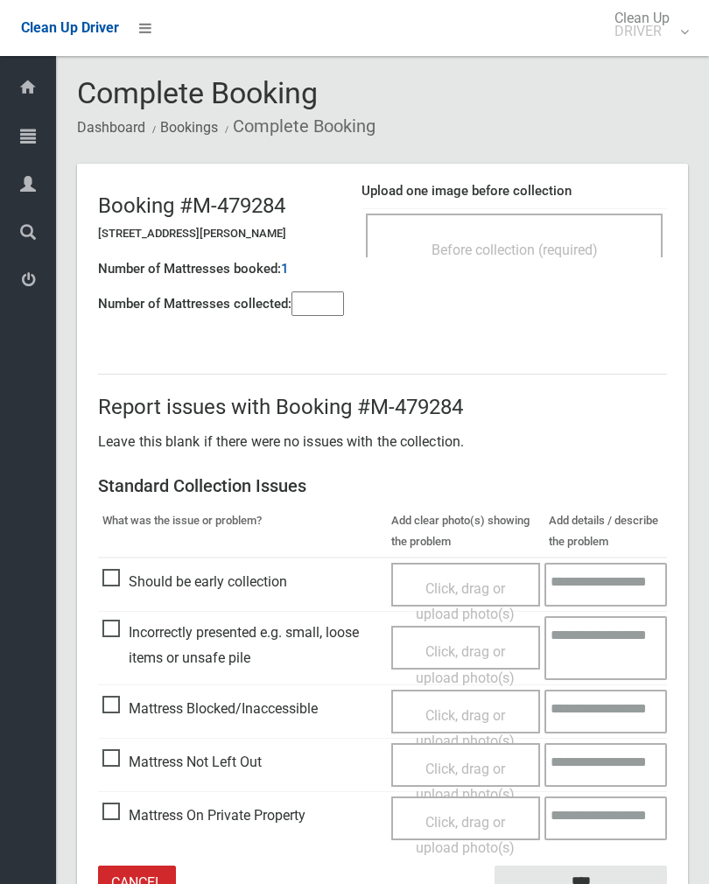
click at [332, 295] on input"] "number" at bounding box center [317, 303] width 52 height 24
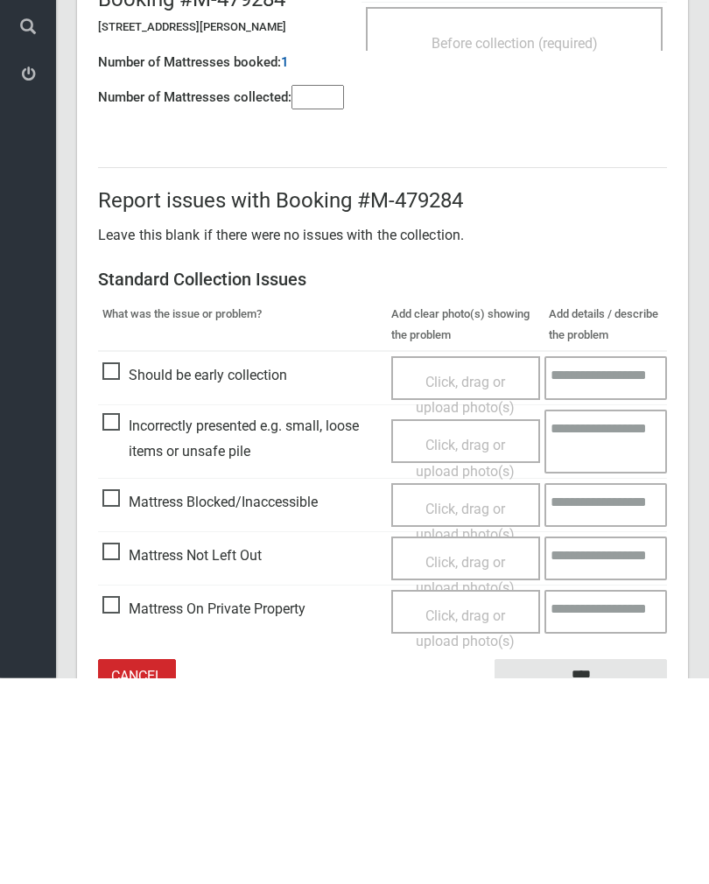
scroll to position [97, 0]
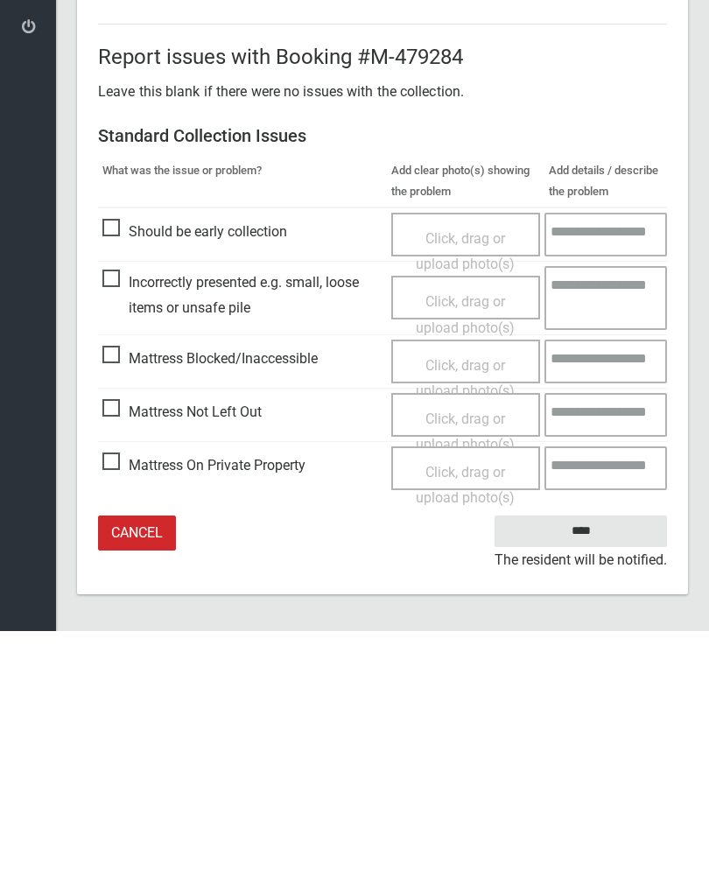
type input"] "*"
click at [107, 652] on span "Mattress Not Left Out" at bounding box center [181, 665] width 159 height 26
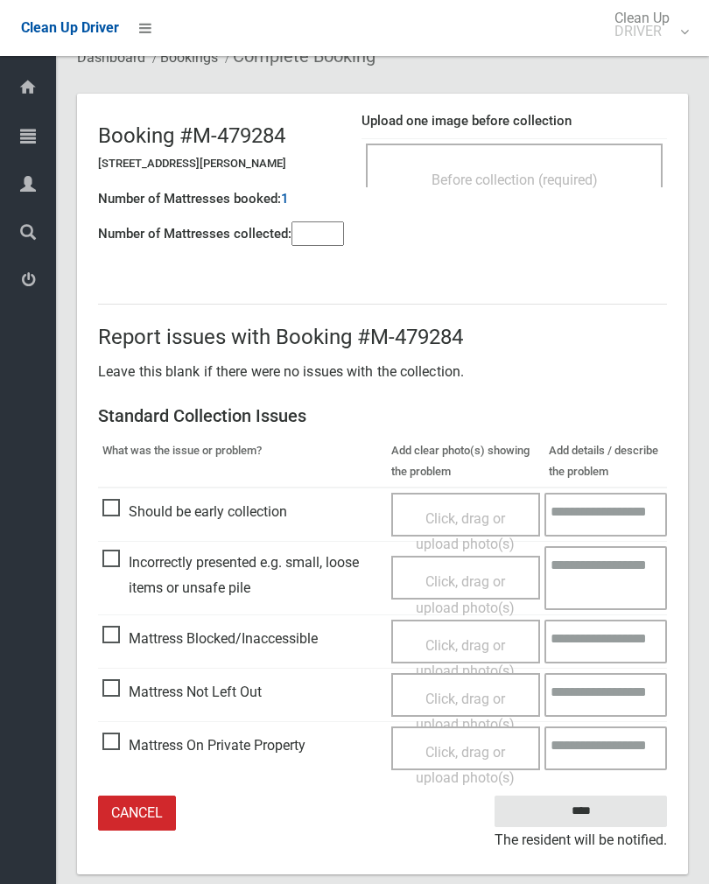
click at [471, 694] on span "Click, drag or upload photo(s)" at bounding box center [465, 711] width 99 height 43
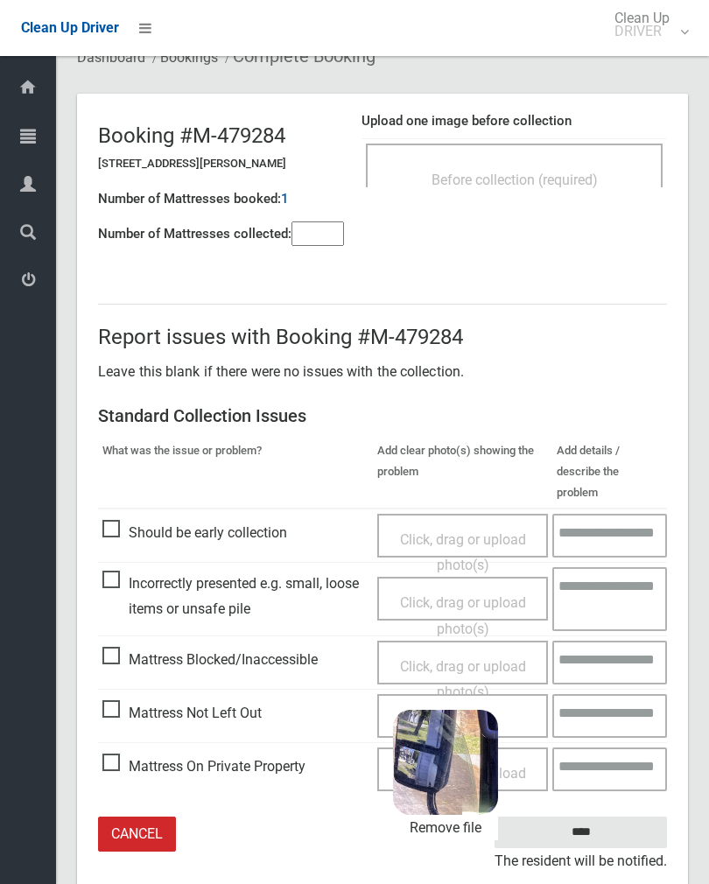
click at [597, 816] on input "****" at bounding box center [580, 832] width 172 height 32
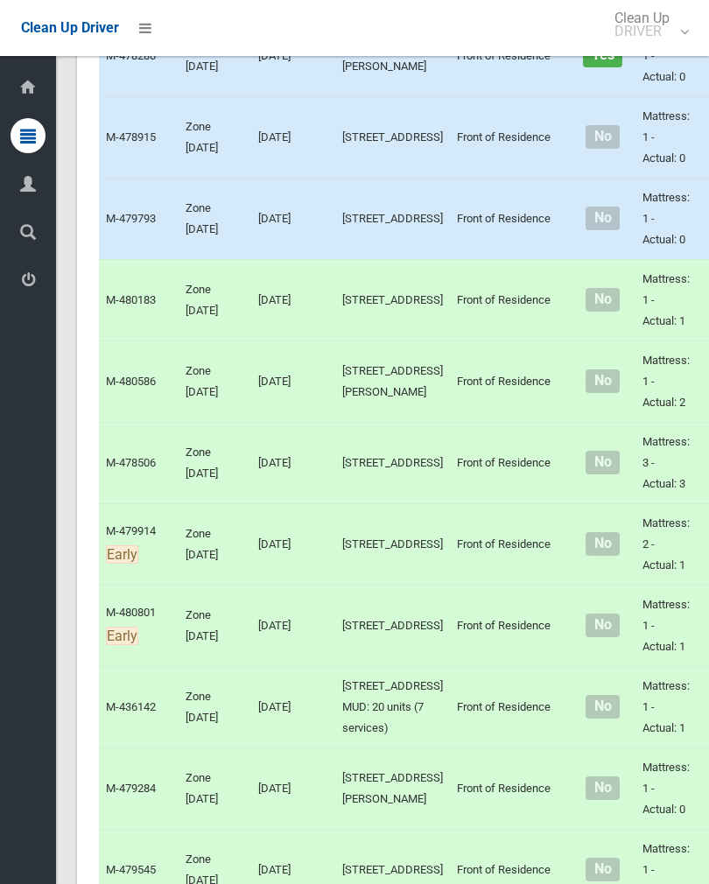
scroll to position [3422, 0]
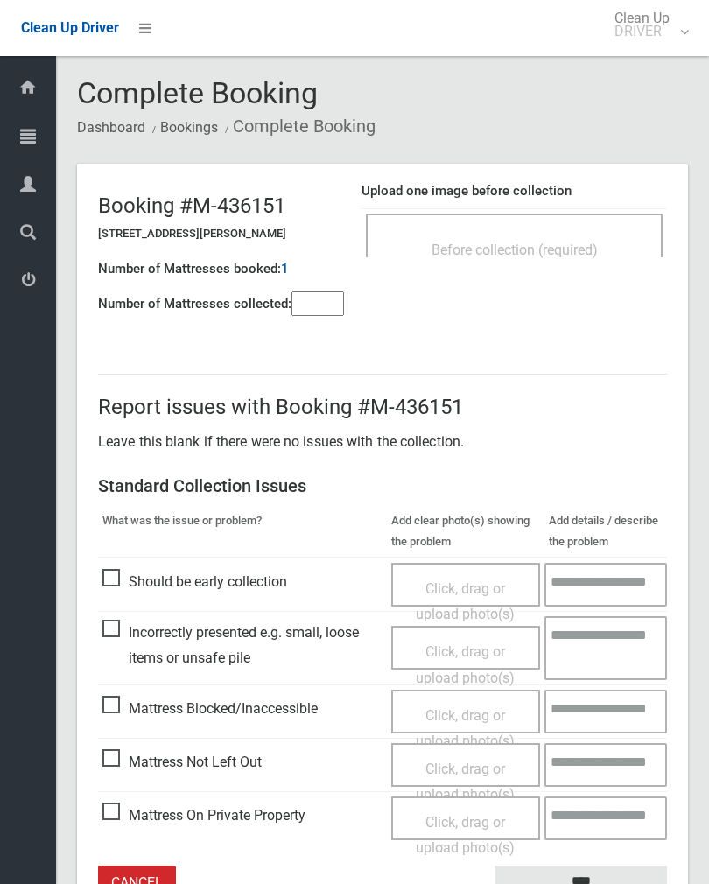
click at [314, 344] on div "Report issues with Booking #M-436151 Leave this blank if there were no issues w…" at bounding box center [382, 638] width 611 height 612
click at [293, 334] on div "Report issues with Booking #M-436151 Leave this blank if there were no issues w…" at bounding box center [382, 638] width 611 height 612
click at [344, 291] on input"] "number" at bounding box center [317, 303] width 52 height 24
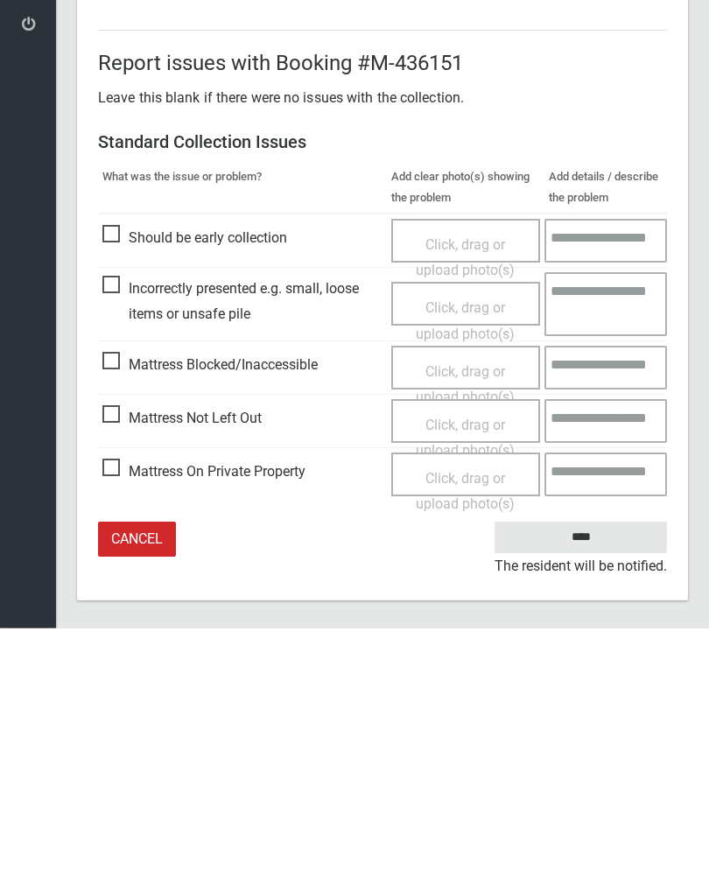
scroll to position [97, 0]
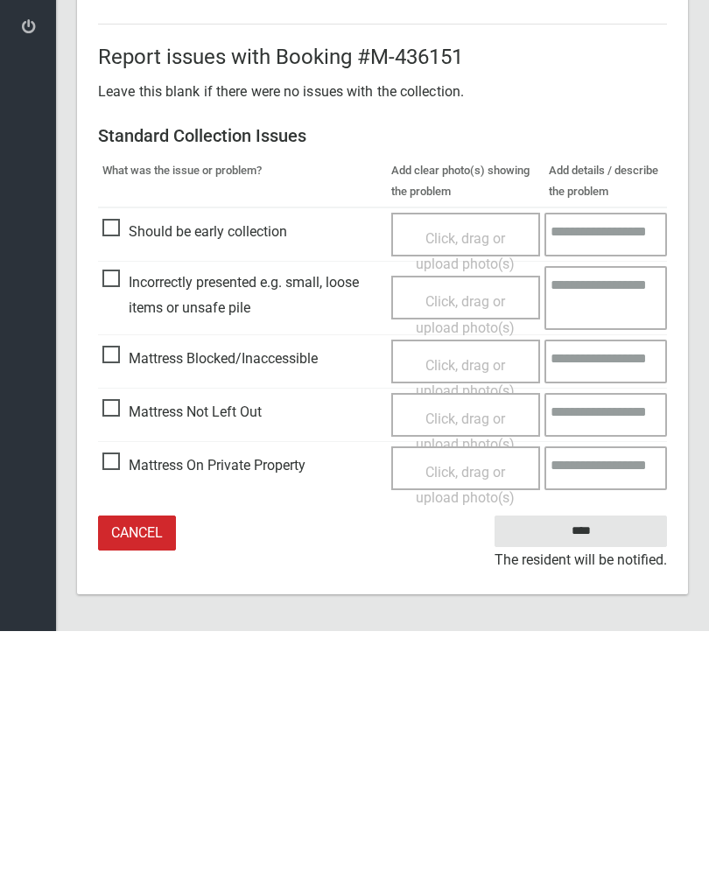
type input"] "*"
click at [124, 652] on span "Mattress Not Left Out" at bounding box center [181, 665] width 159 height 26
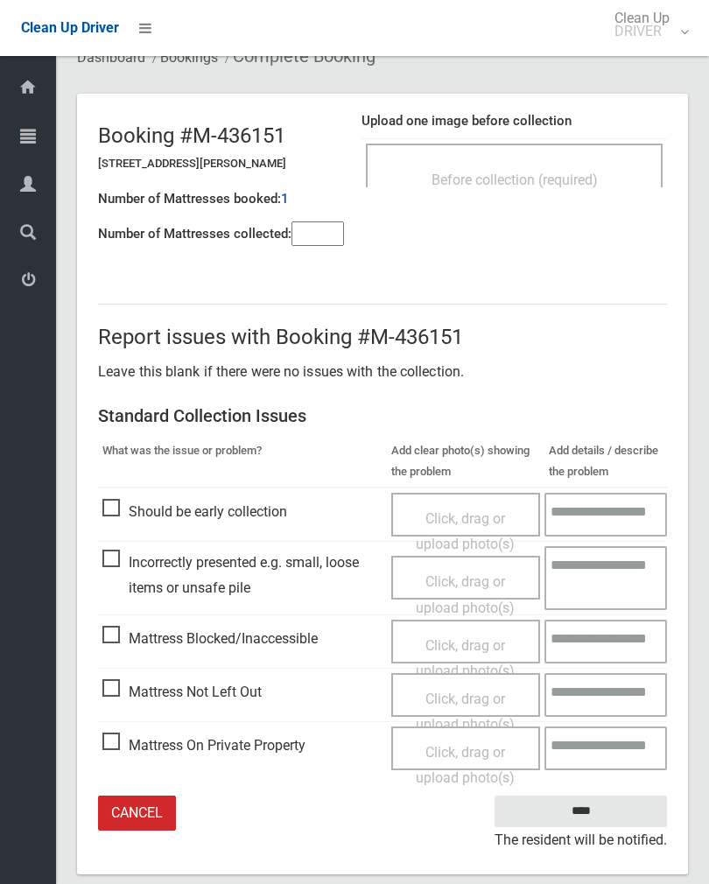
click at [463, 696] on span "Click, drag or upload photo(s)" at bounding box center [465, 711] width 99 height 43
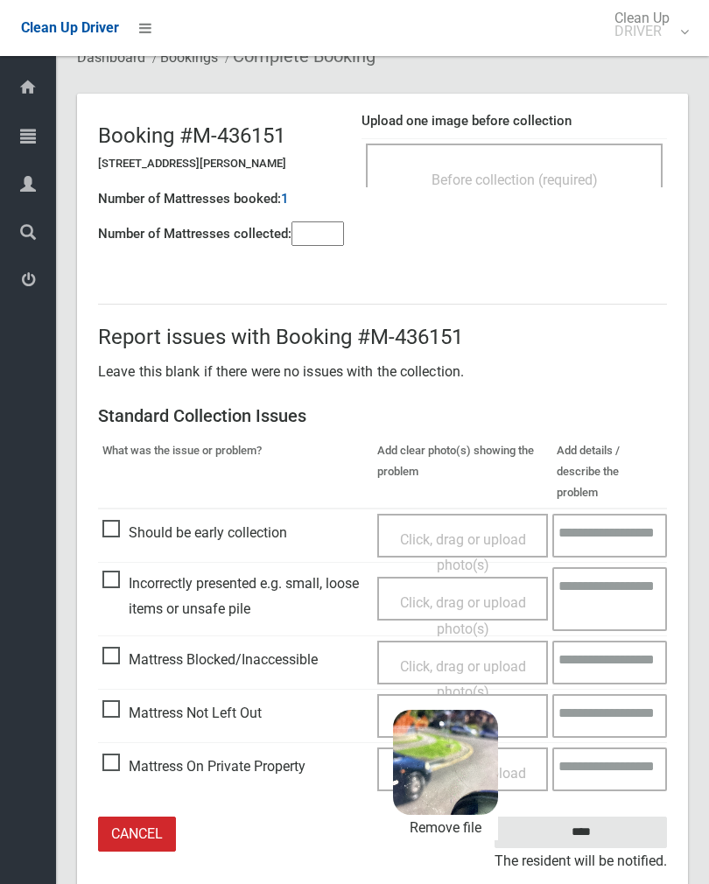
click at [605, 816] on input "****" at bounding box center [580, 832] width 172 height 32
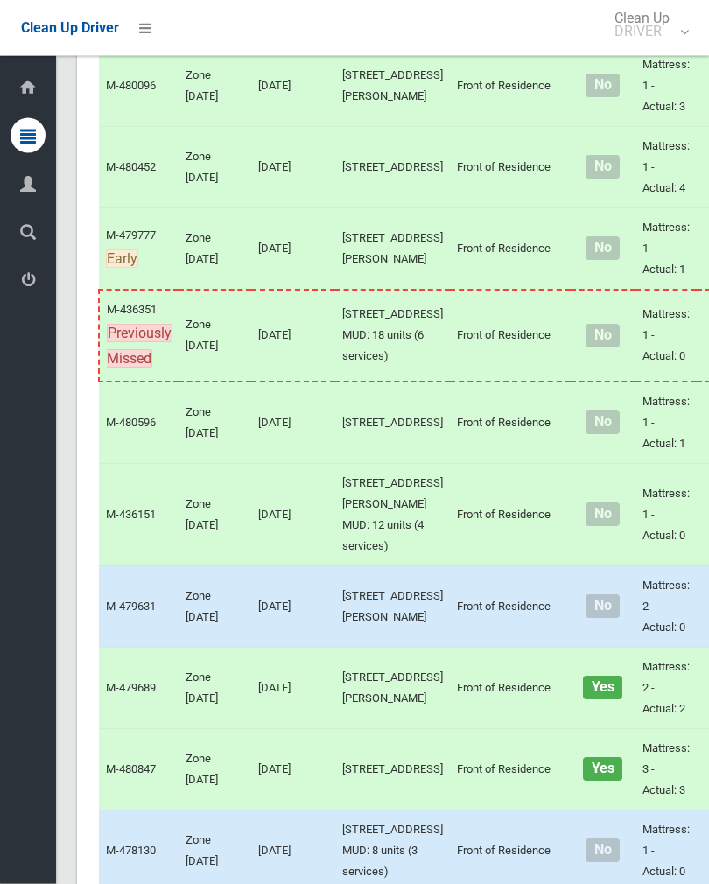
scroll to position [2544, 0]
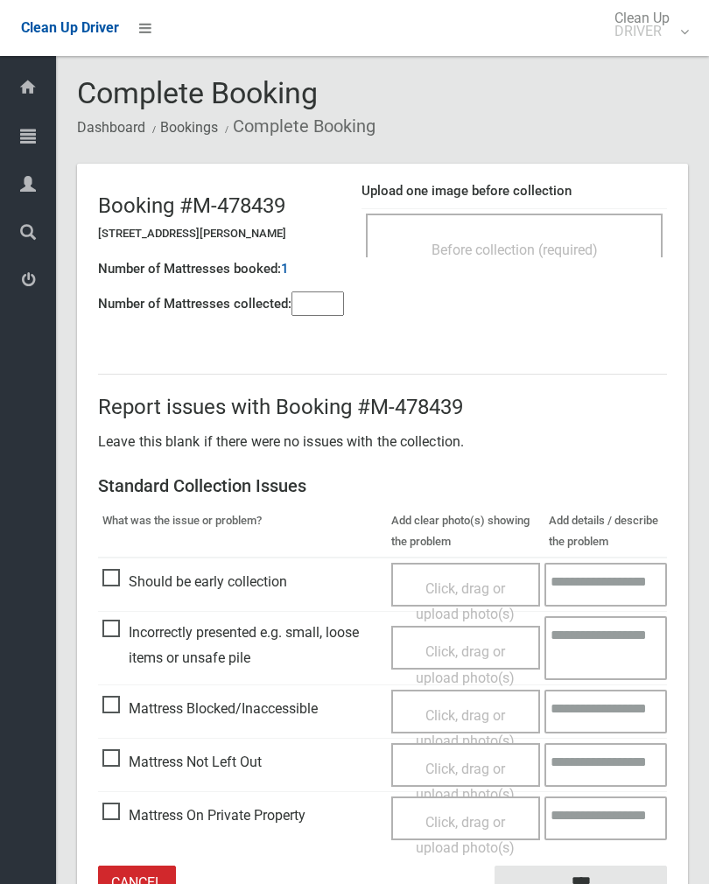
click at [297, 297] on input"] "number" at bounding box center [317, 303] width 52 height 24
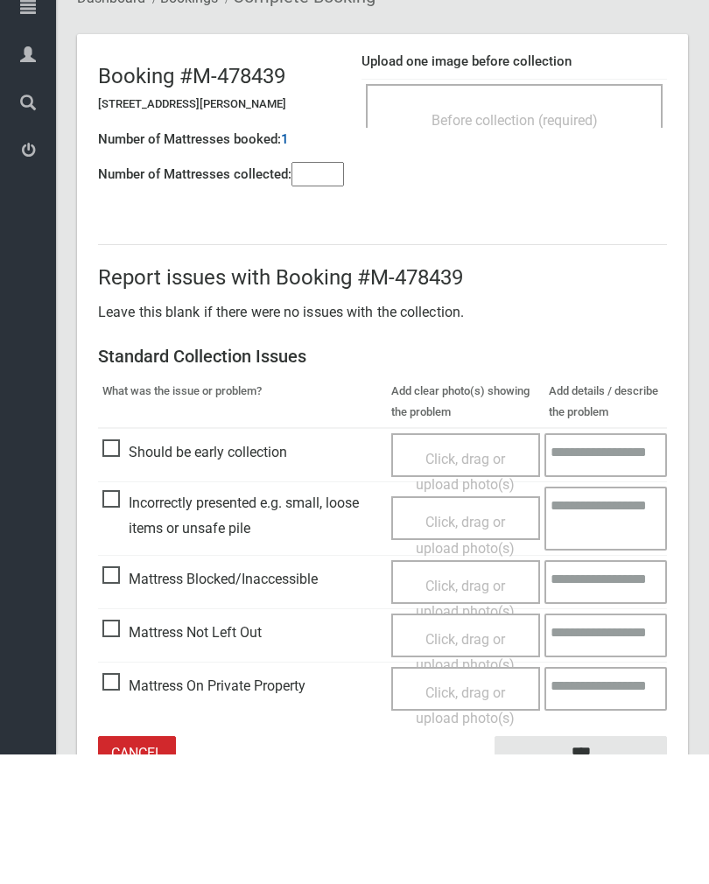
scroll to position [97, 0]
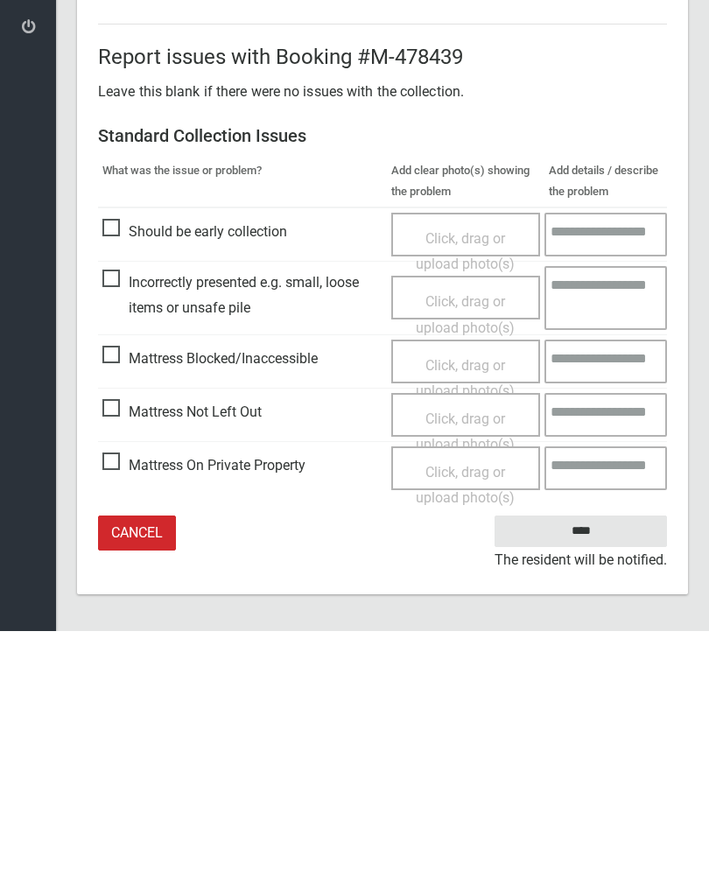
type input"] "*"
click at [111, 652] on span "Mattress Not Left Out" at bounding box center [181, 665] width 159 height 26
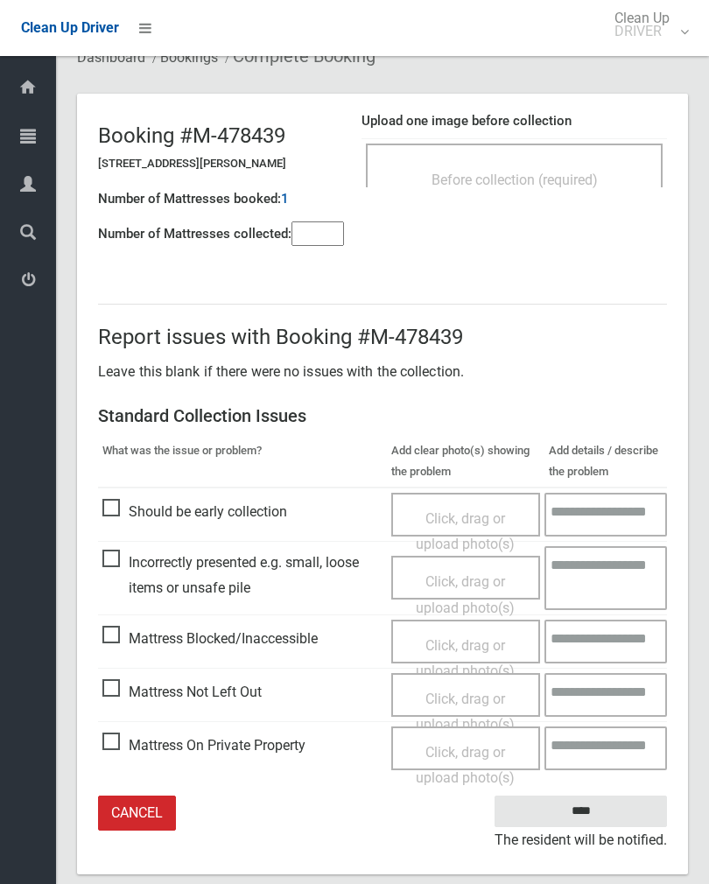
click at [458, 693] on span "Click, drag or upload photo(s)" at bounding box center [465, 711] width 99 height 43
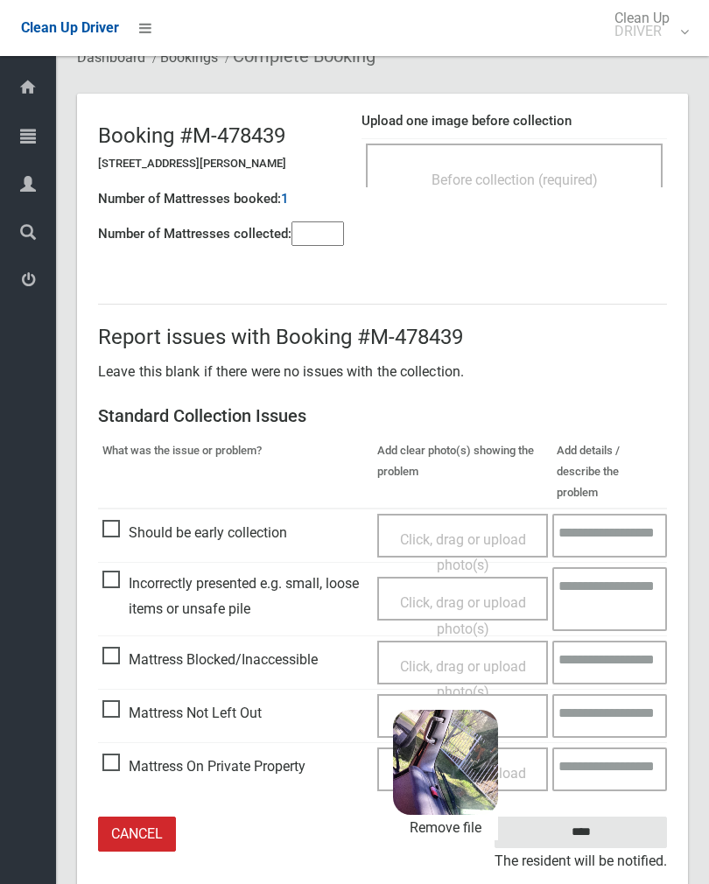
click at [616, 816] on input "****" at bounding box center [580, 832] width 172 height 32
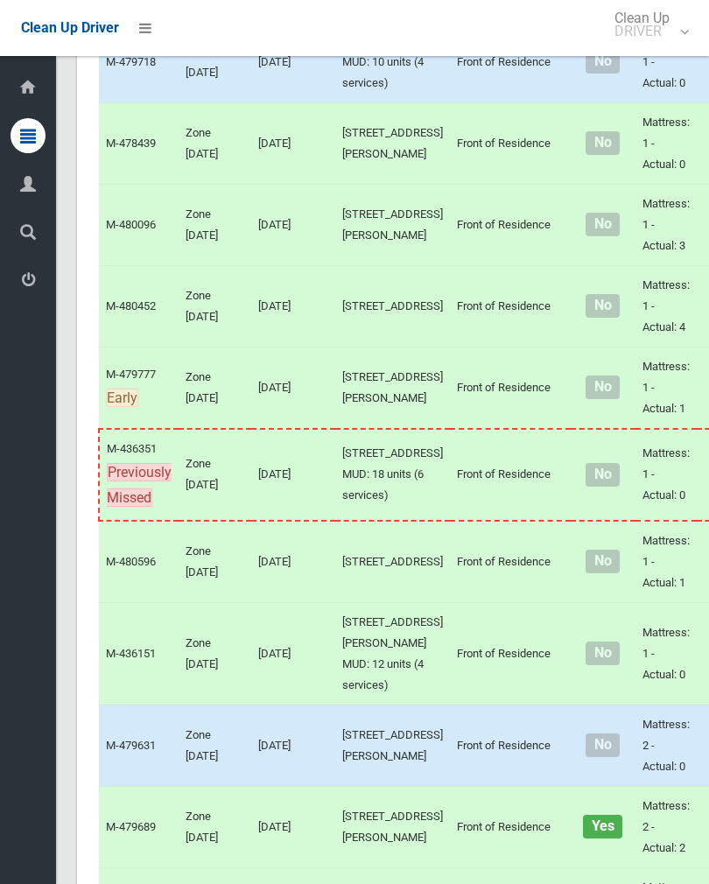
scroll to position [2424, 0]
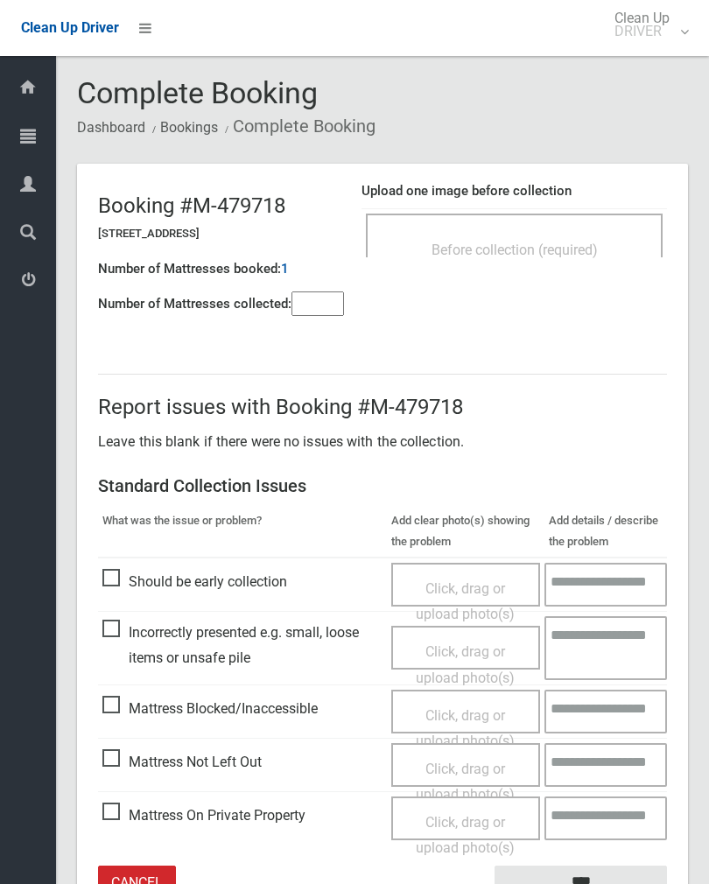
click at [571, 233] on div "Before collection (required)" at bounding box center [514, 249] width 258 height 32
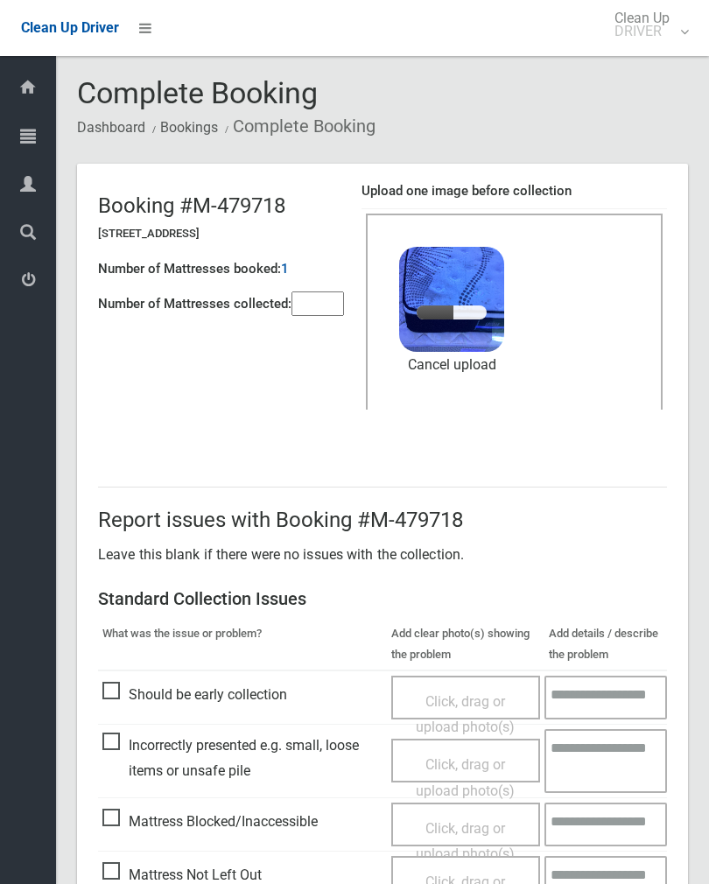
click at [314, 276] on div "Number of Mattresses booked: 1" at bounding box center [221, 269] width 246 height 36
click at [312, 313] on input"] "number" at bounding box center [317, 303] width 52 height 24
type input"] "*"
click at [527, 535] on div "Report issues with Booking #M-479718 Leave this blank if there were no issues w…" at bounding box center [382, 750] width 611 height 612
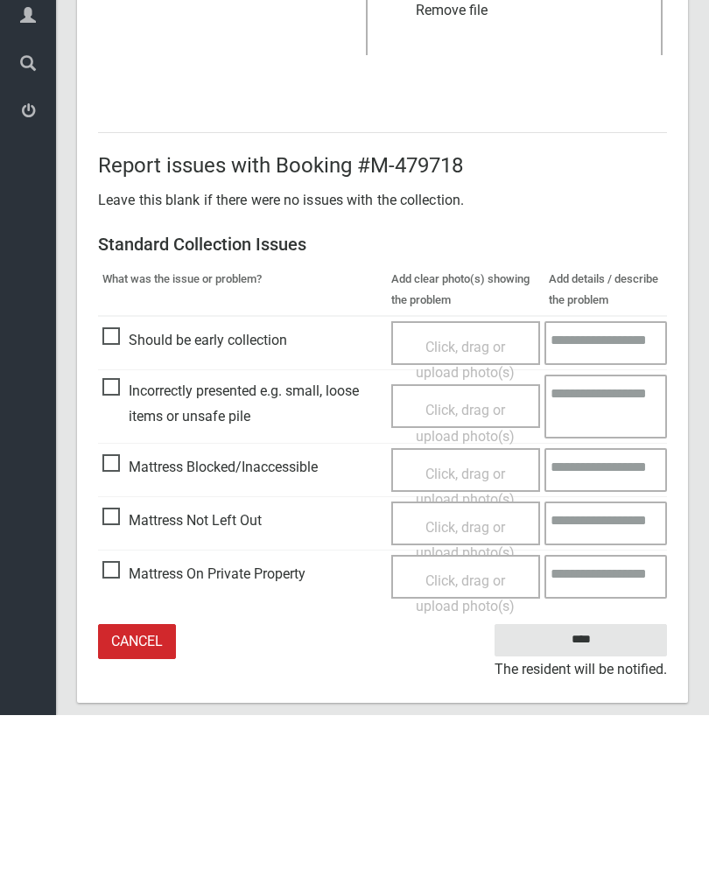
scroll to position [184, 0]
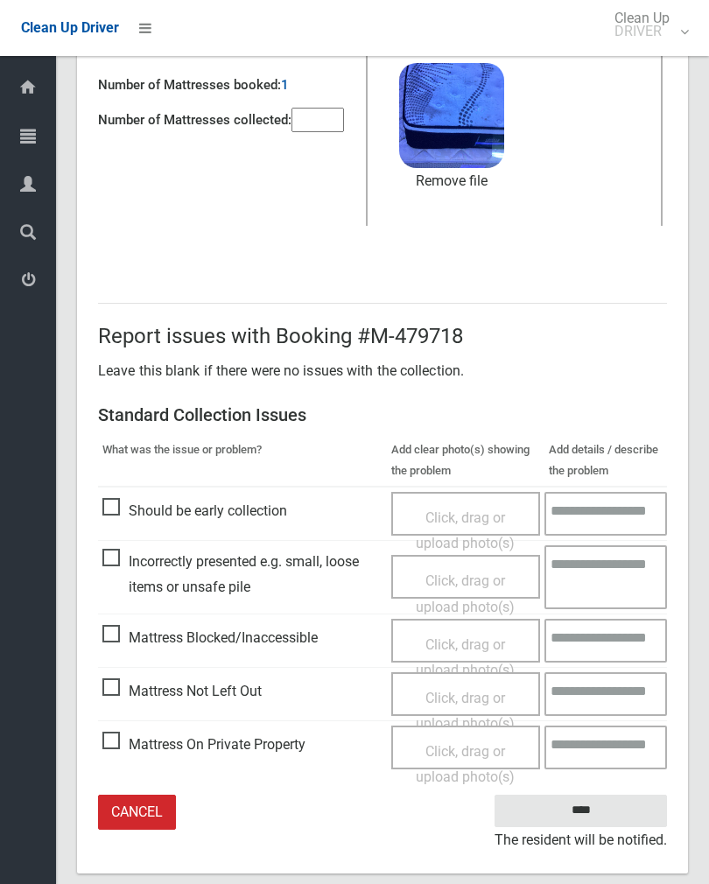
click at [574, 807] on input "****" at bounding box center [580, 810] width 172 height 32
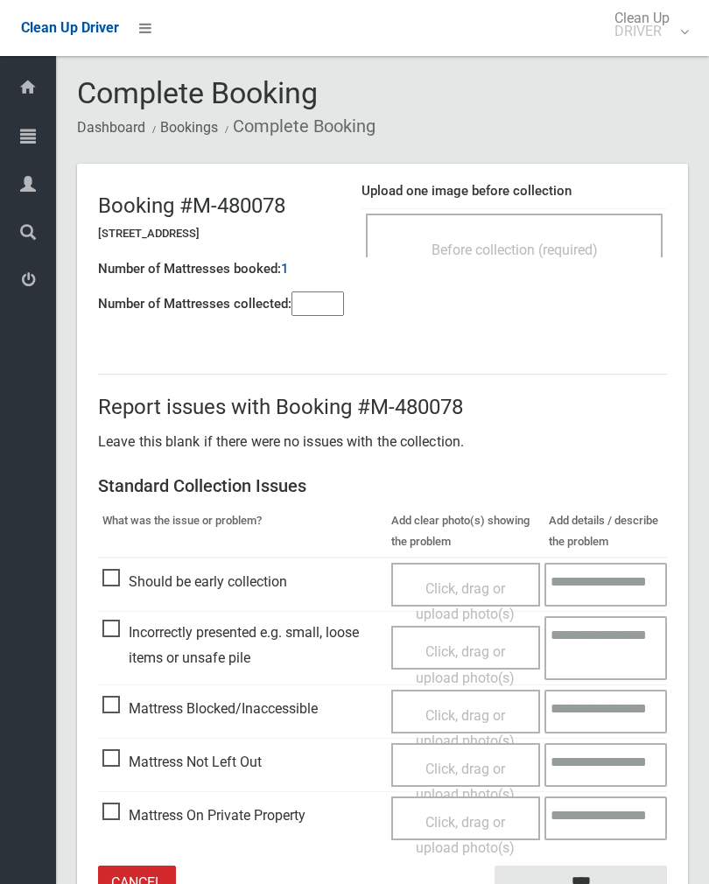
click at [305, 282] on div "Number of Mattresses booked: 1" at bounding box center [221, 269] width 246 height 36
click at [327, 296] on input"] "number" at bounding box center [317, 303] width 52 height 24
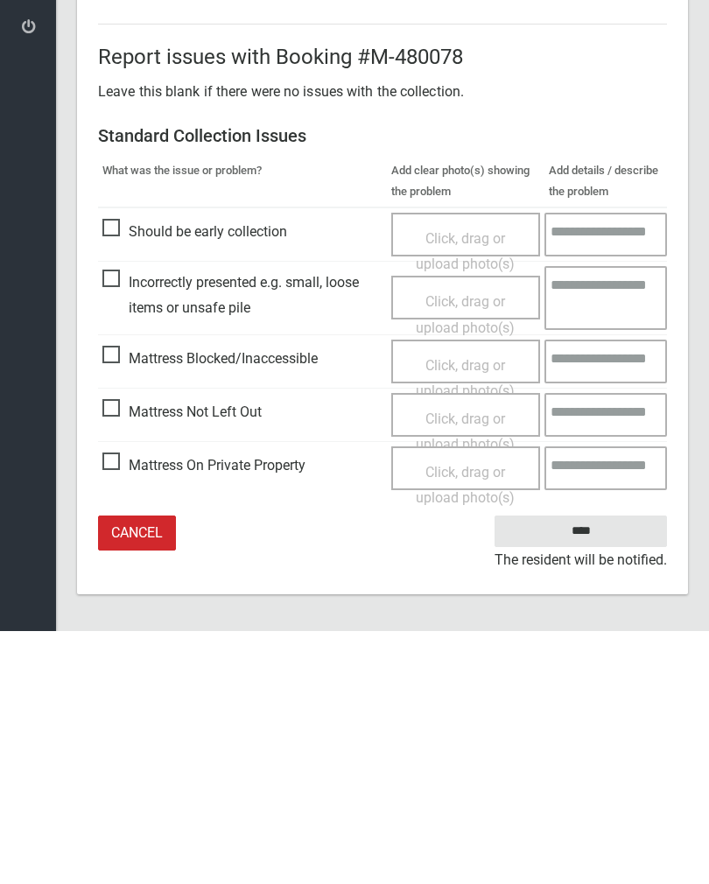
type input"] "*"
click at [118, 652] on span "Mattress Not Left Out" at bounding box center [181, 665] width 159 height 26
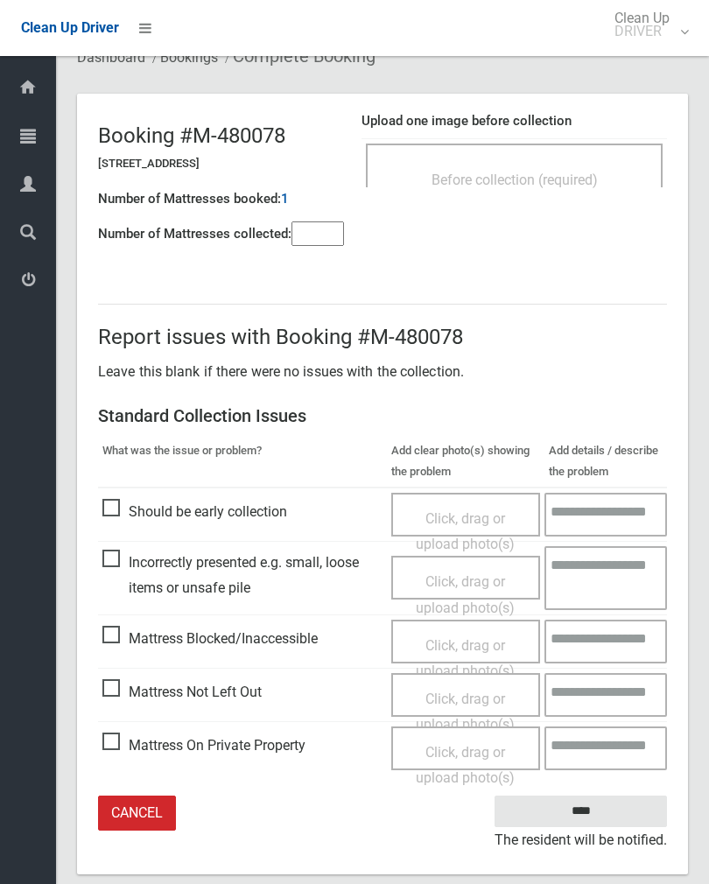
click at [464, 695] on span "Click, drag or upload photo(s)" at bounding box center [465, 711] width 99 height 43
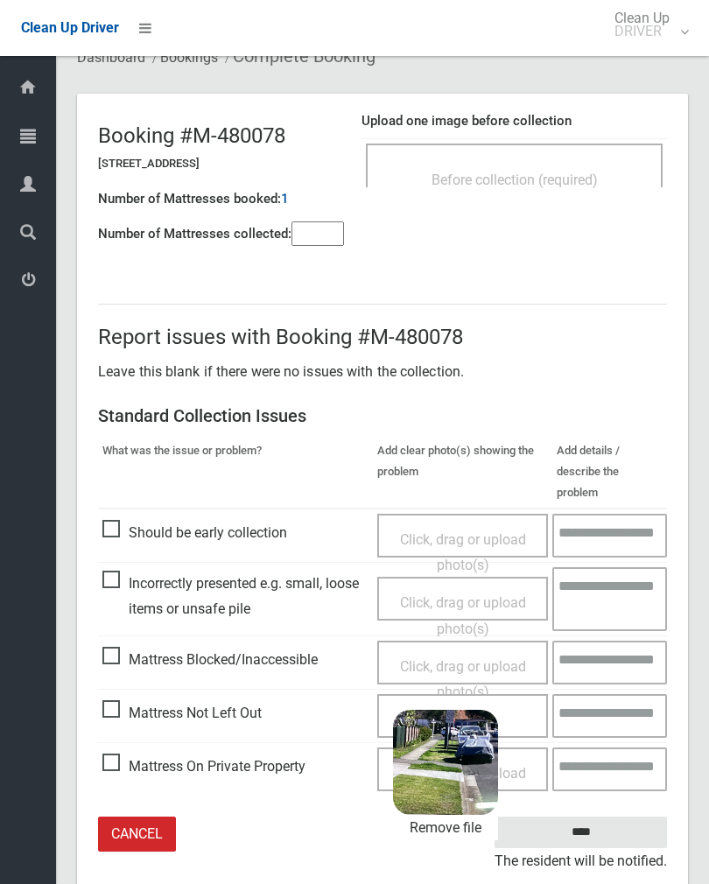
click at [605, 816] on input "****" at bounding box center [580, 832] width 172 height 32
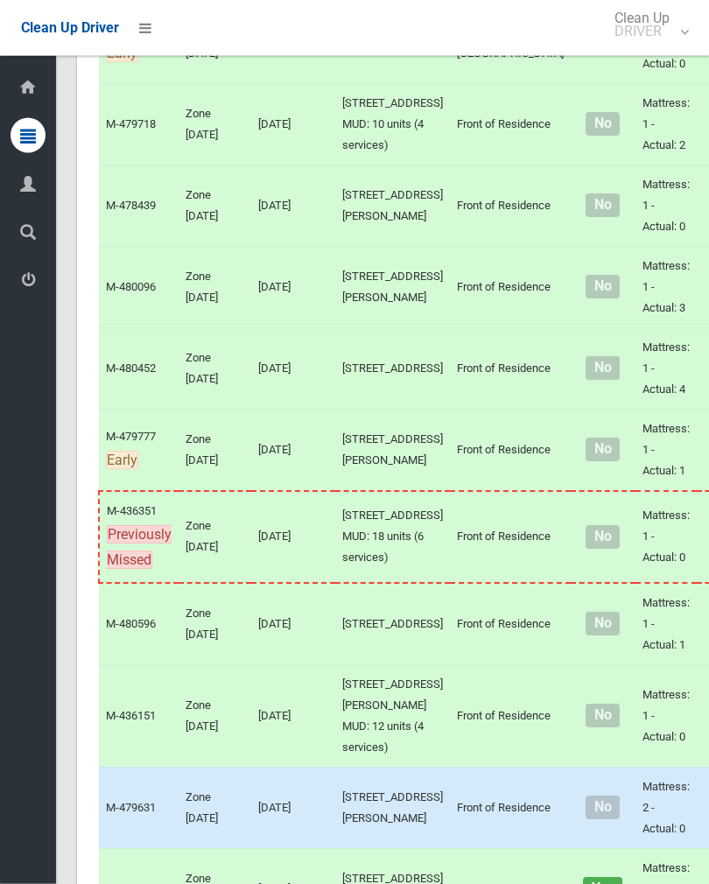
scroll to position [2230, 0]
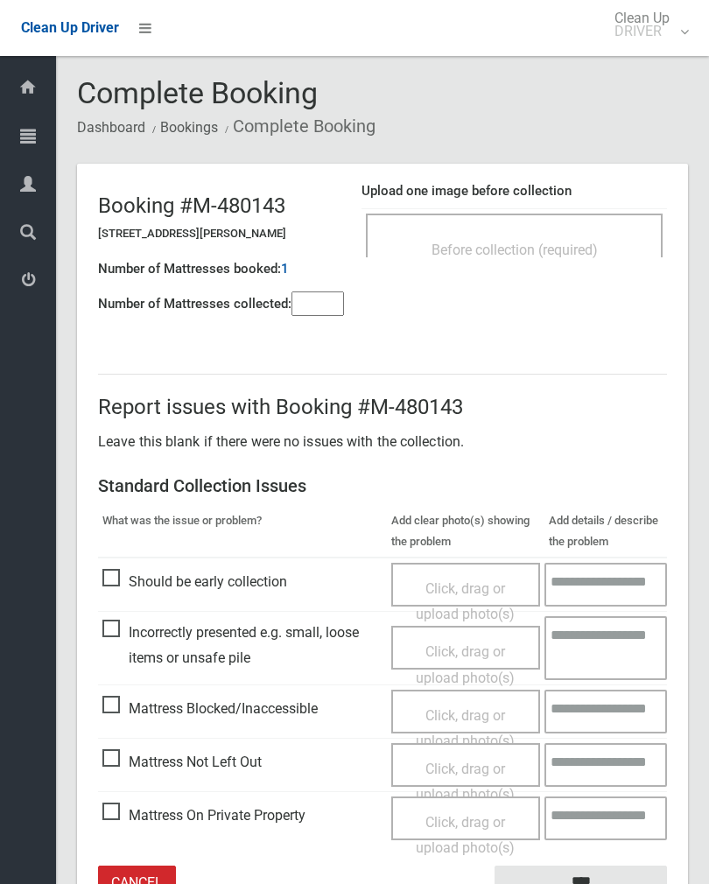
click at [567, 230] on div "Before collection (required)" at bounding box center [514, 235] width 297 height 44
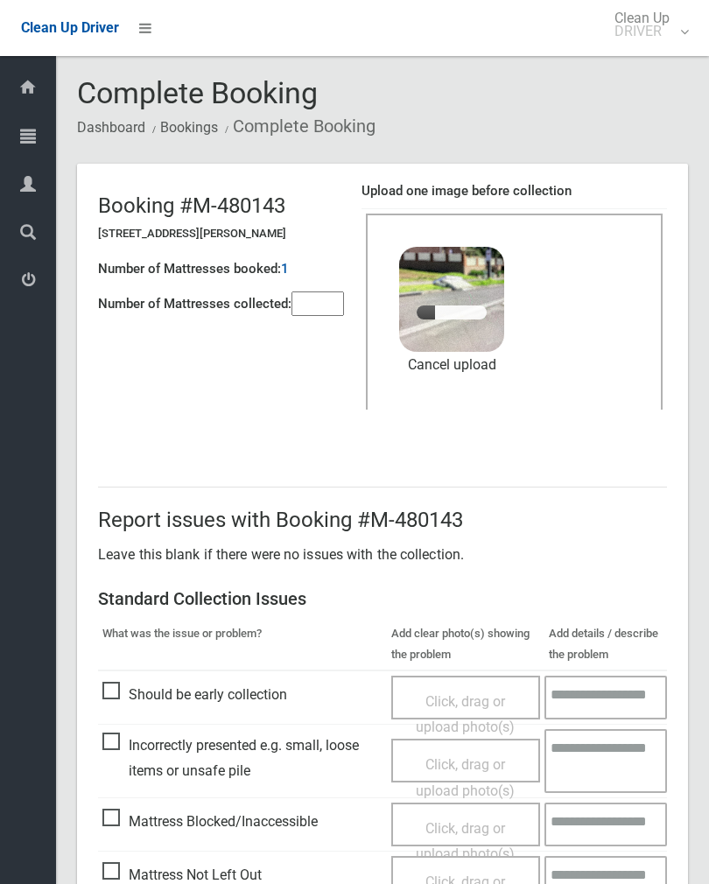
click at [318, 293] on input"] "number" at bounding box center [317, 303] width 52 height 24
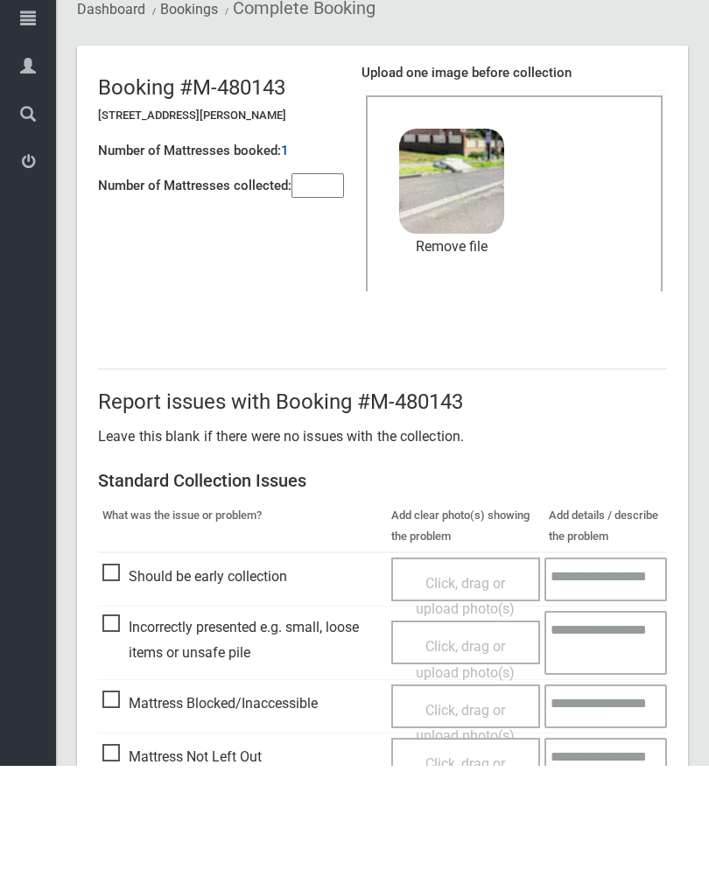
scroll to position [211, 0]
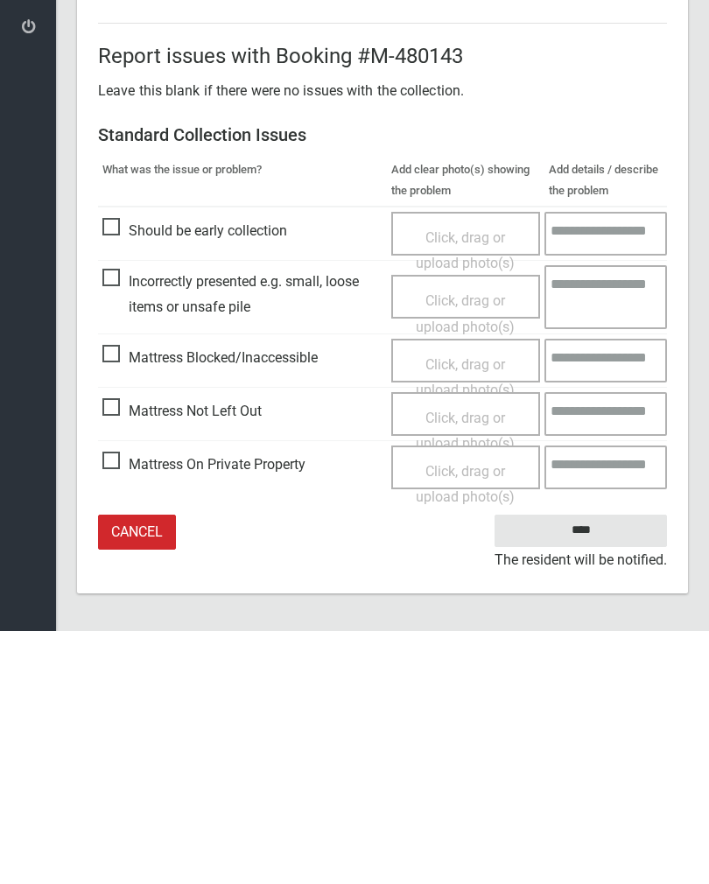
type input"] "*"
click at [595, 767] on input "****" at bounding box center [580, 783] width 172 height 32
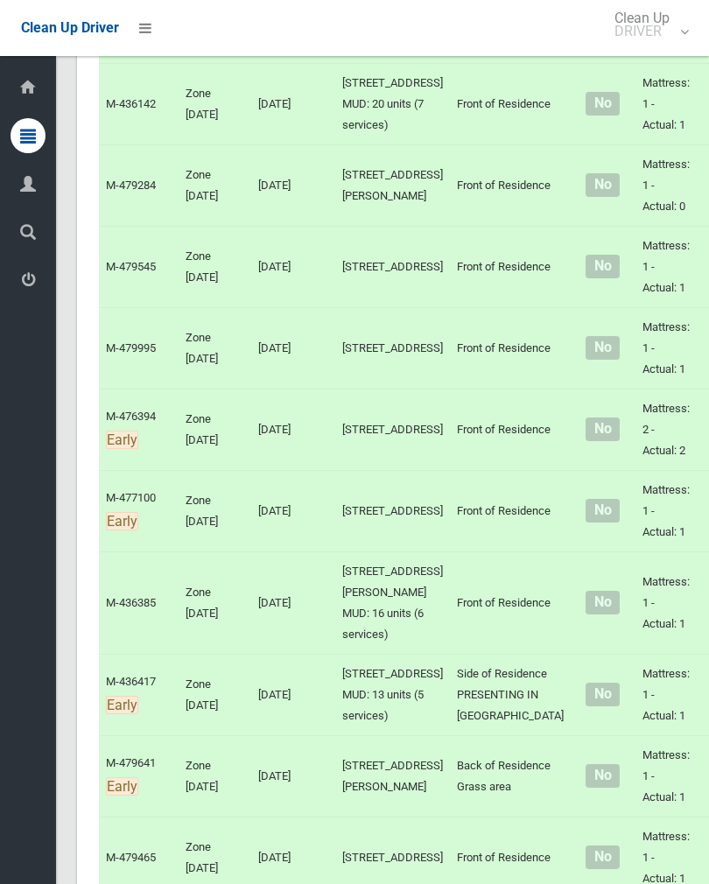
scroll to position [3775, 0]
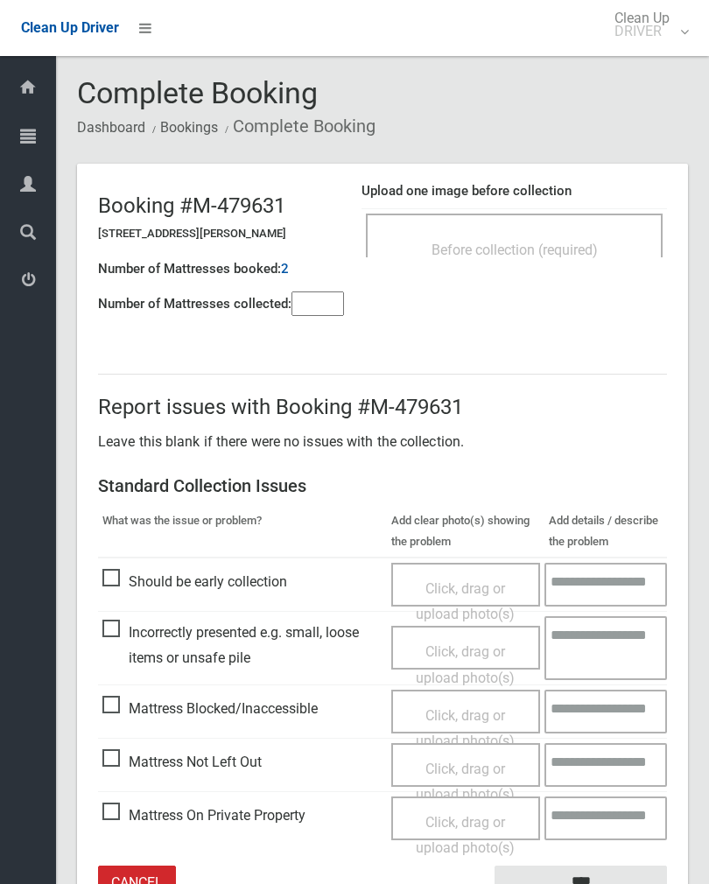
click at [576, 246] on span "Before collection (required)" at bounding box center [514, 249] width 166 height 17
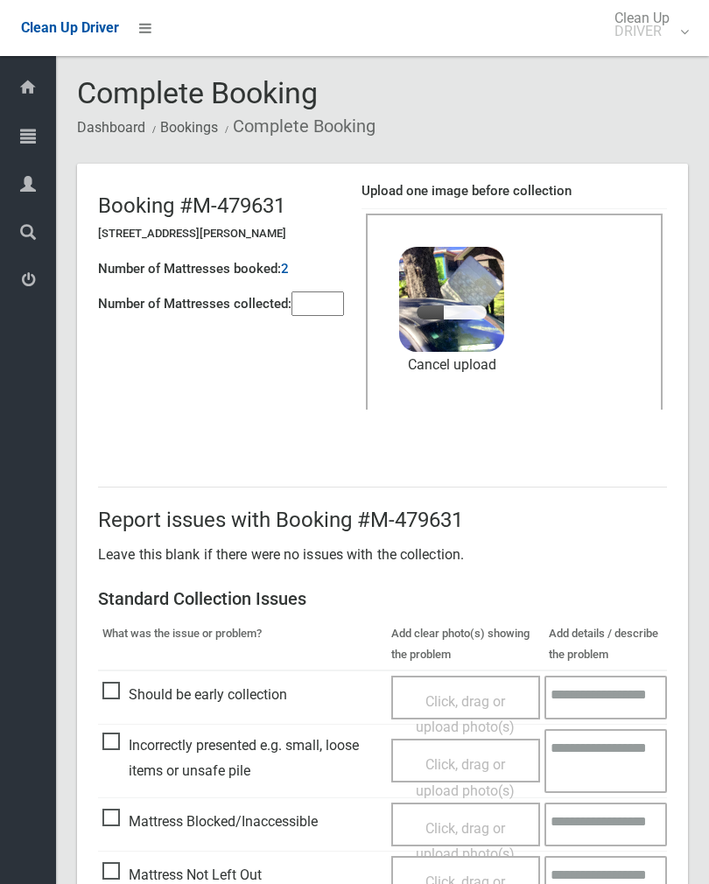
click at [312, 315] on input"] "number" at bounding box center [317, 303] width 52 height 24
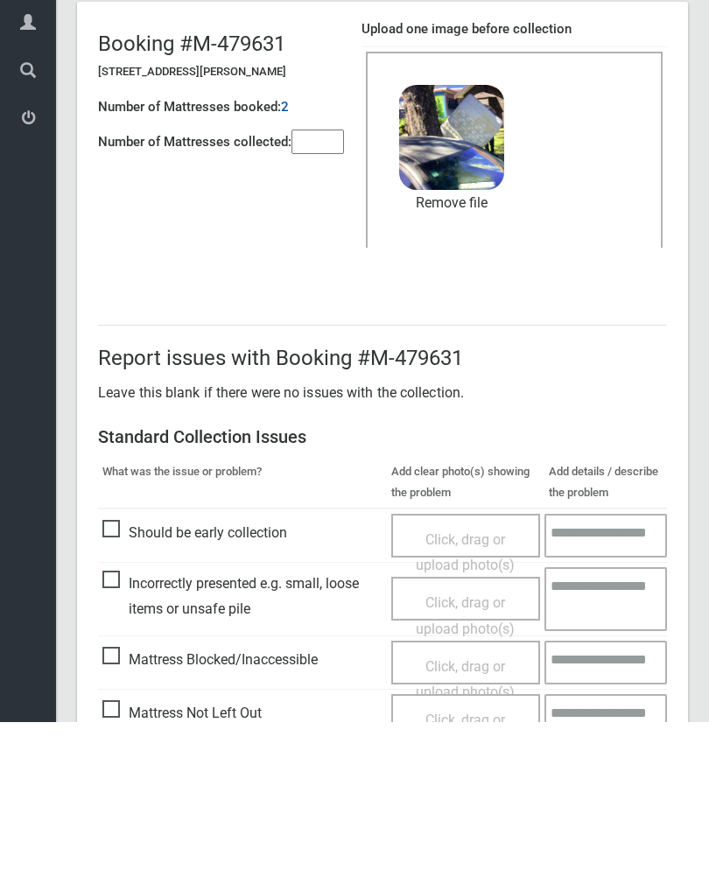
scroll to position [211, 0]
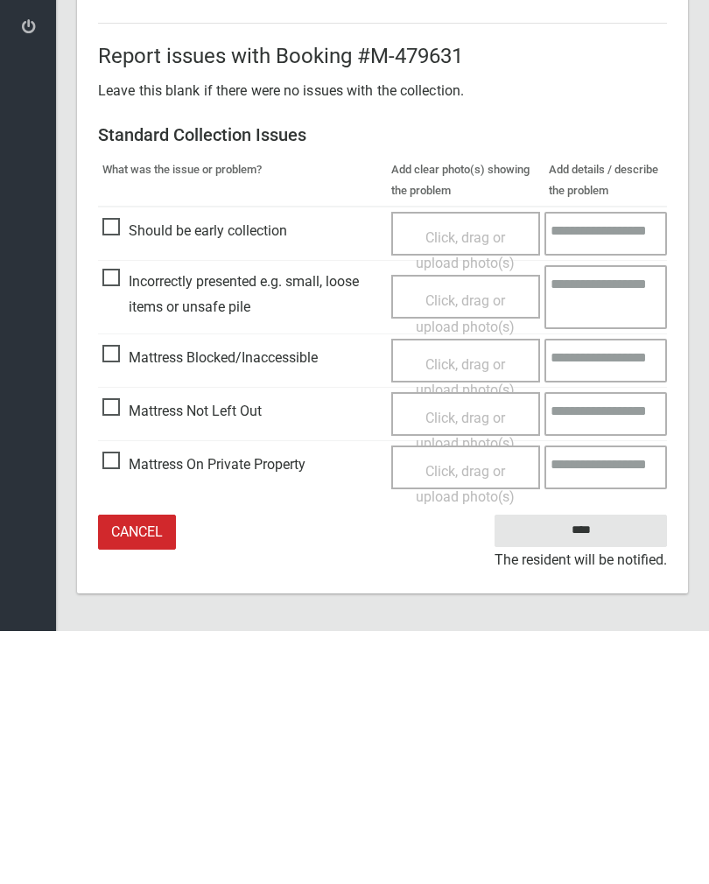
type input"] "*"
click at [576, 767] on input "****" at bounding box center [580, 783] width 172 height 32
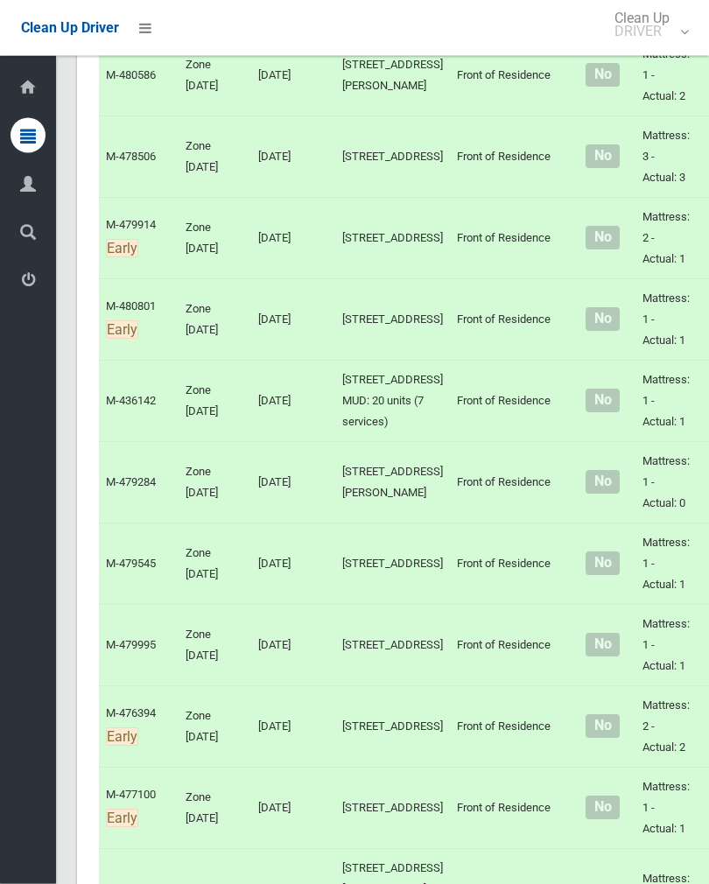
scroll to position [4142, 0]
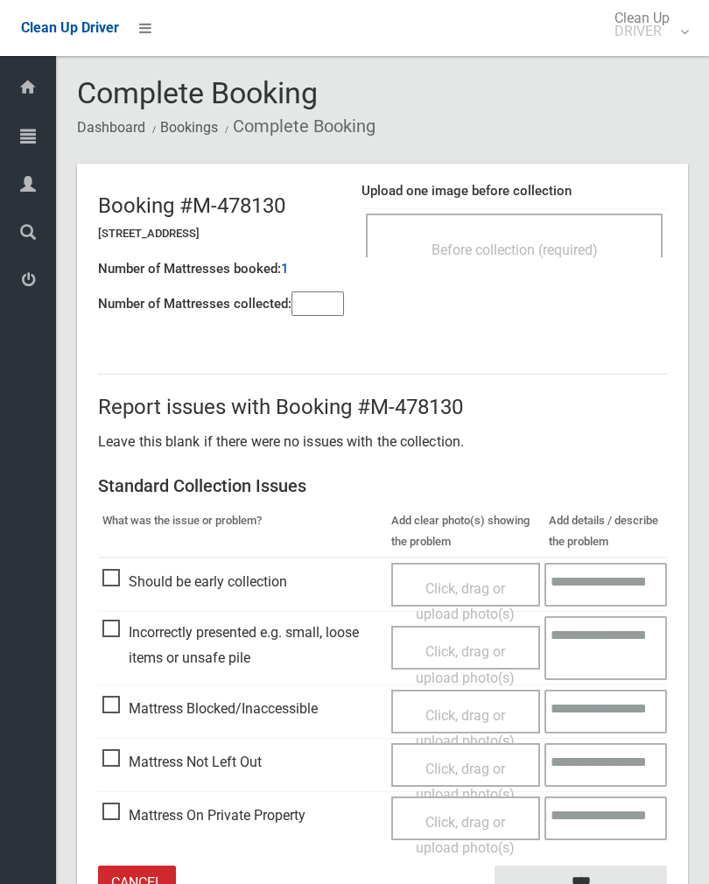
click at [578, 245] on span "Before collection (required)" at bounding box center [514, 249] width 166 height 17
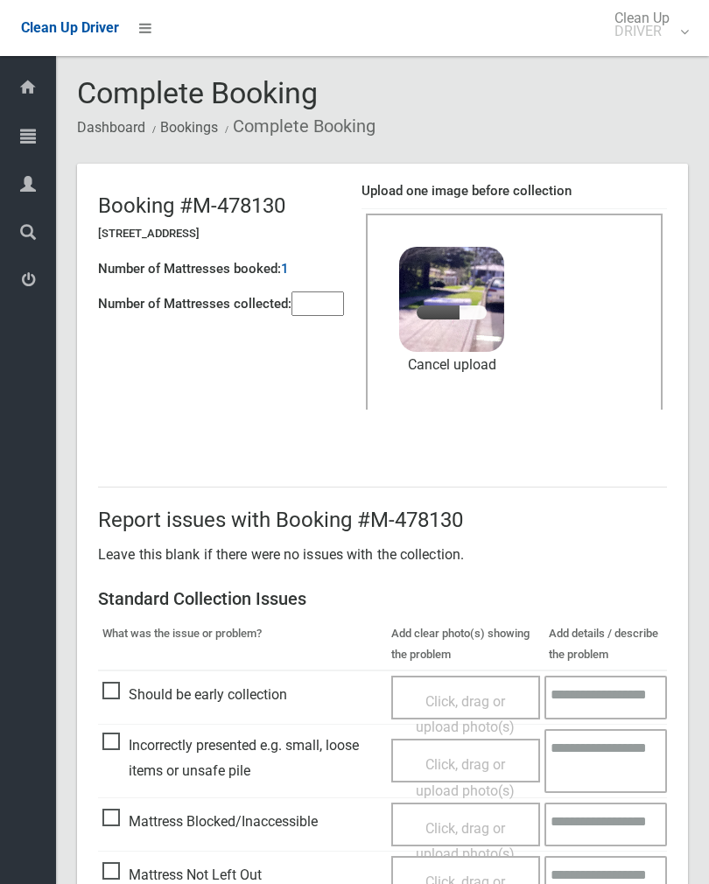
click at [327, 312] on input"] "number" at bounding box center [317, 303] width 52 height 24
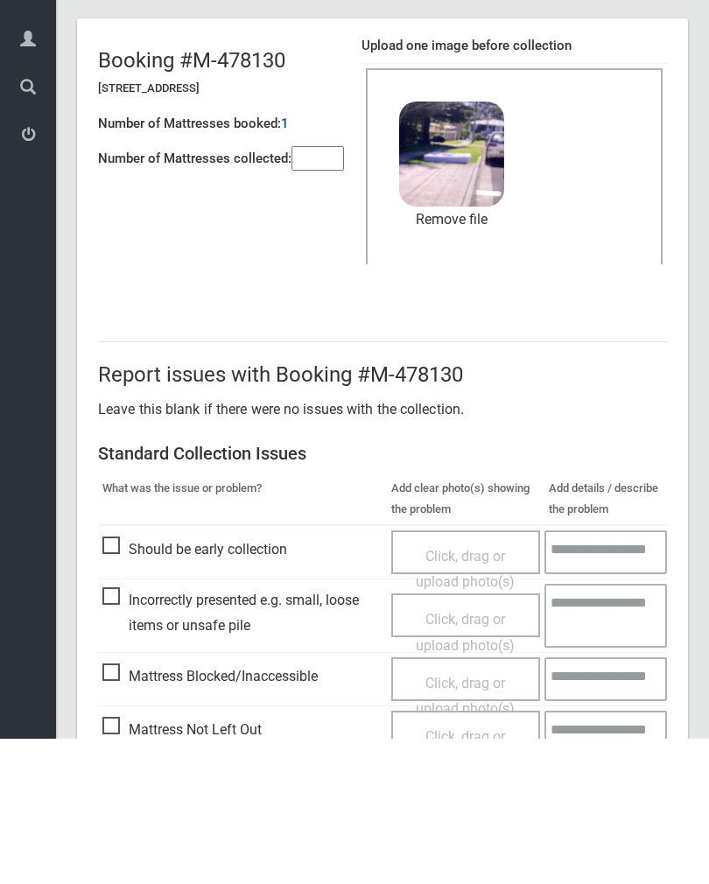
scroll to position [211, 0]
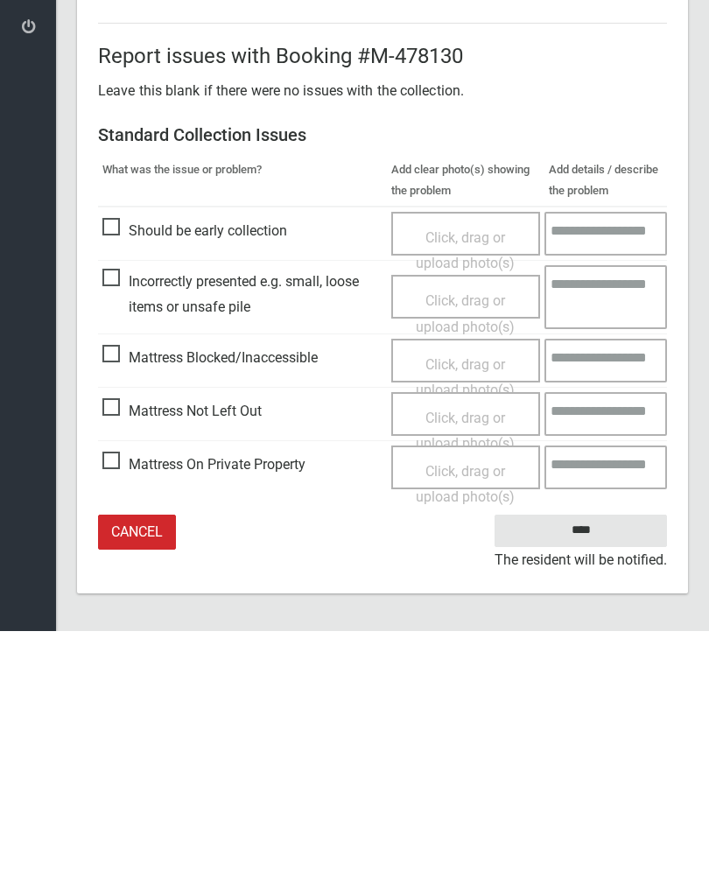
type input"] "*"
click at [592, 767] on input "****" at bounding box center [580, 783] width 172 height 32
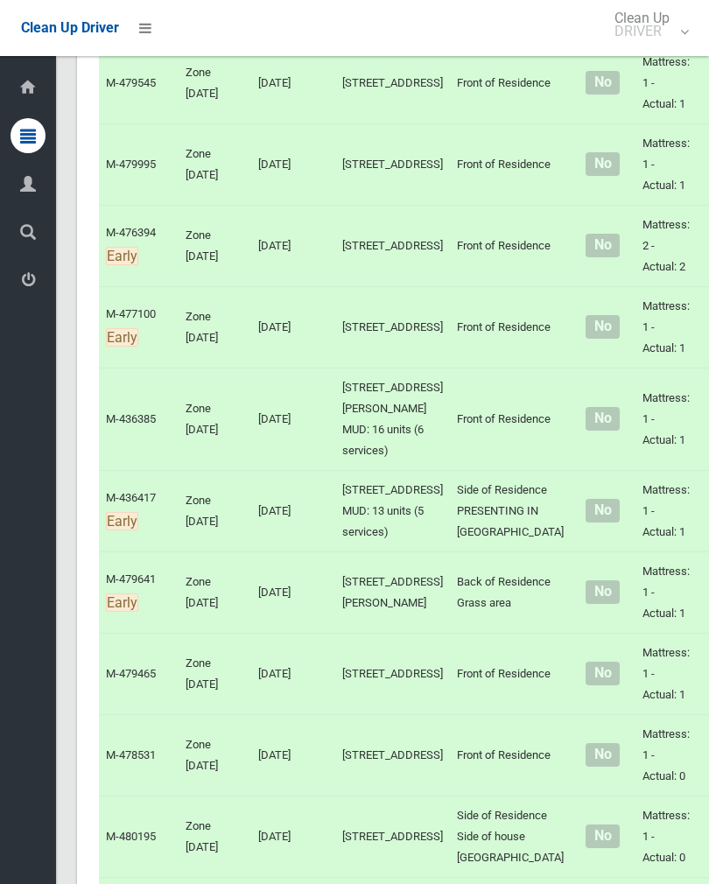
scroll to position [4205, 0]
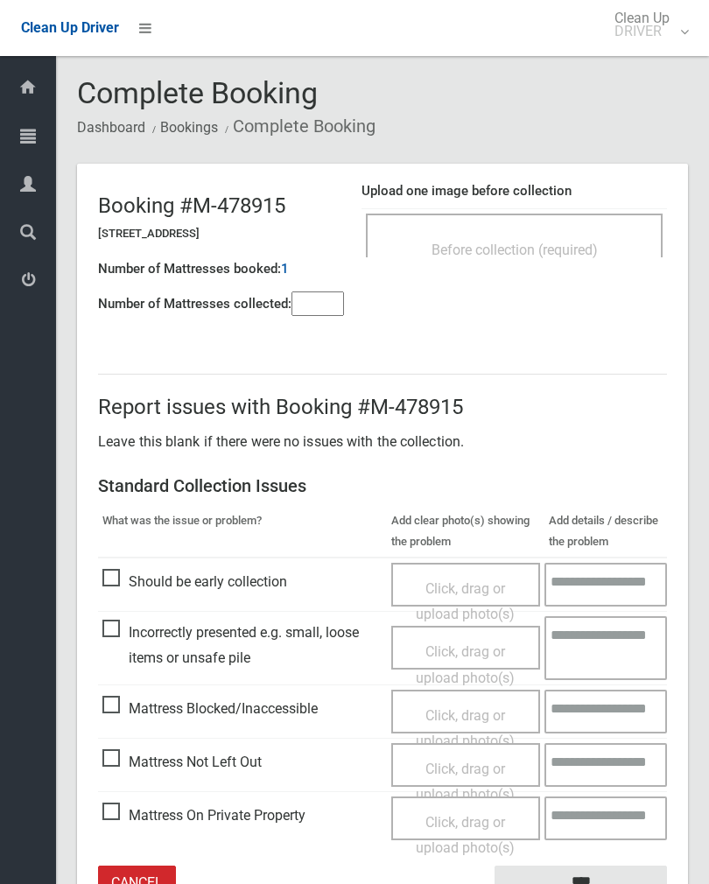
click at [556, 256] on span "Before collection (required)" at bounding box center [514, 249] width 166 height 17
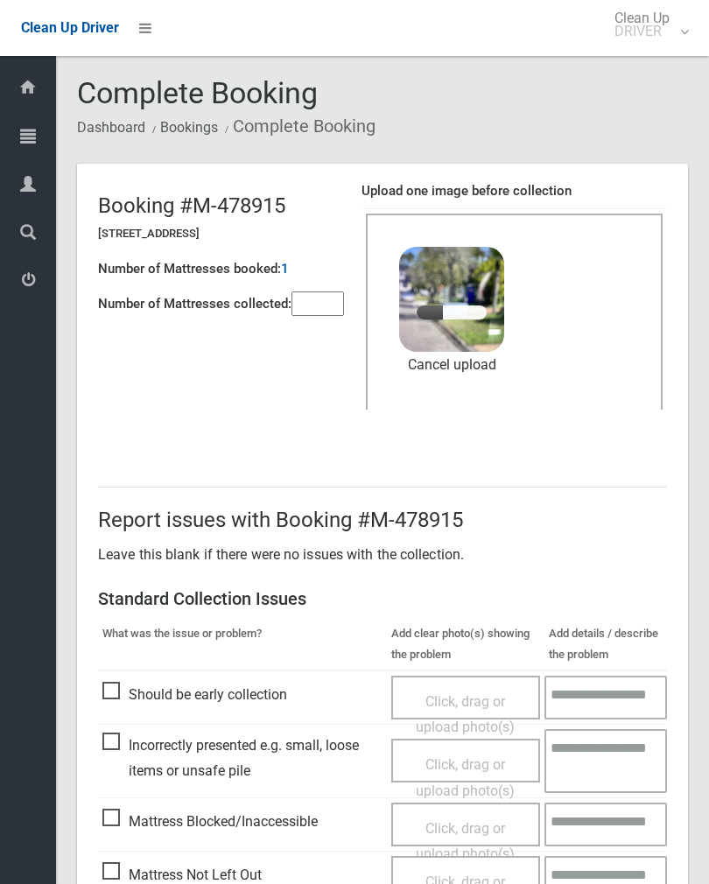
click at [311, 293] on input"] "number" at bounding box center [317, 303] width 52 height 24
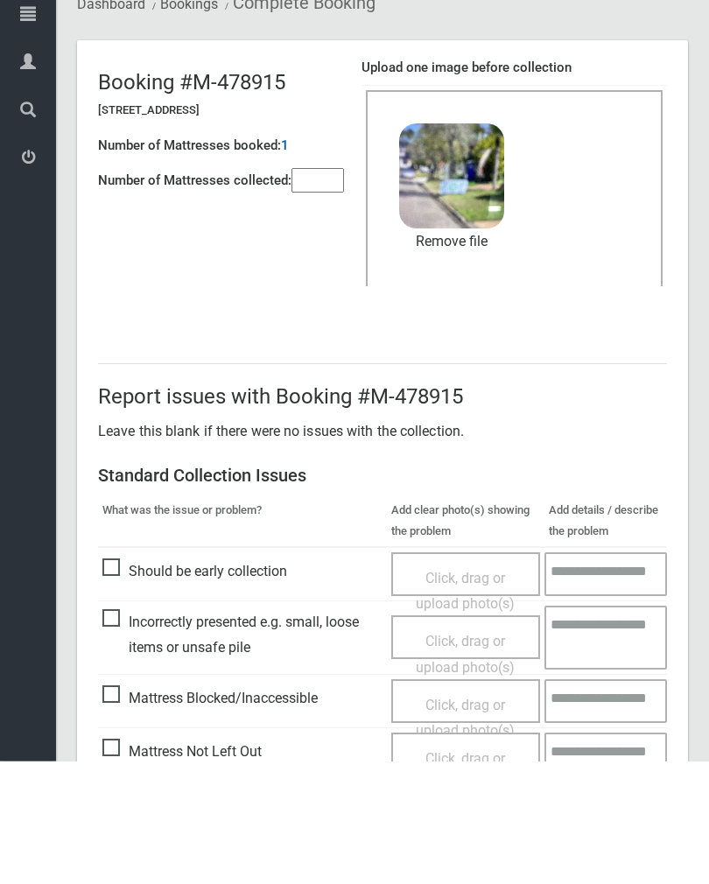
scroll to position [211, 0]
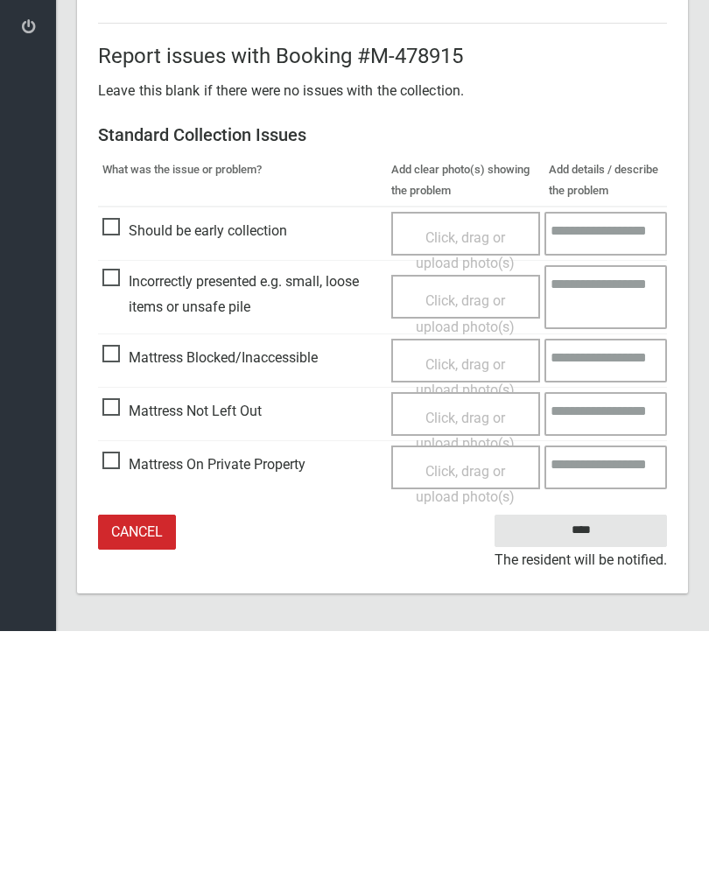
type input"] "*"
click at [591, 767] on input "****" at bounding box center [580, 783] width 172 height 32
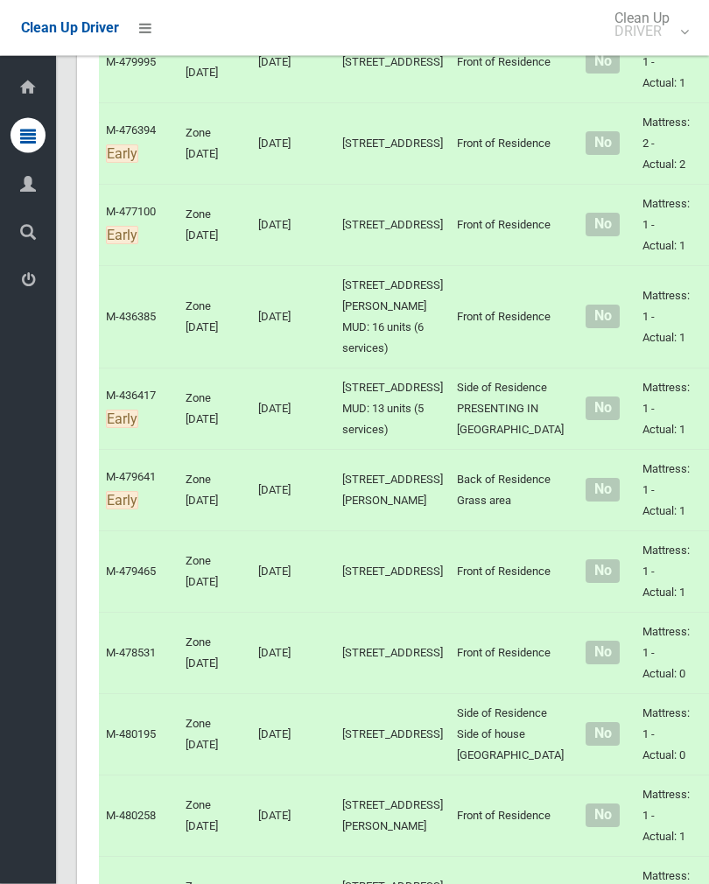
scroll to position [4306, 0]
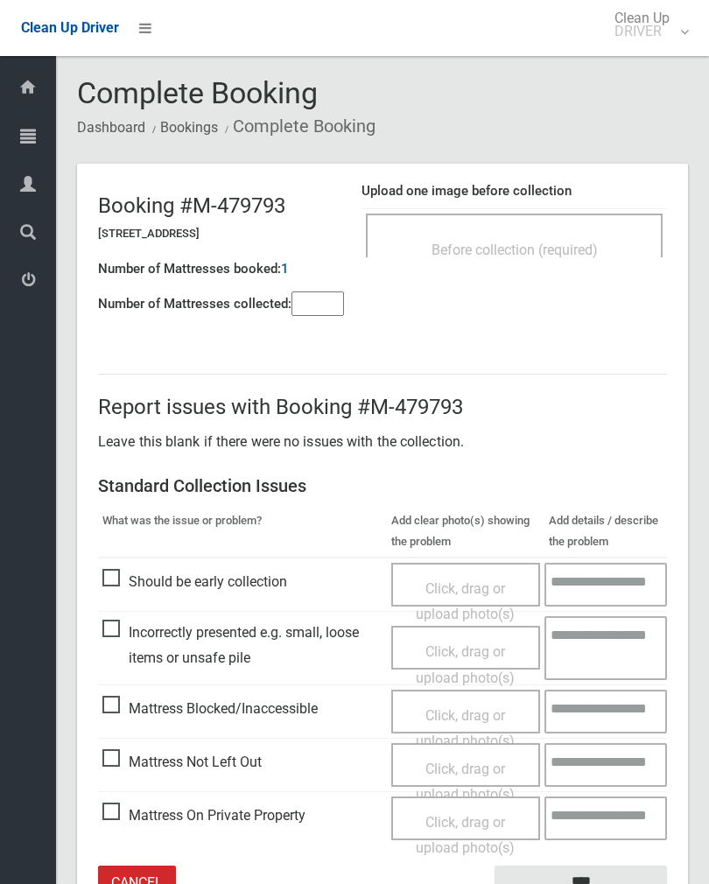
click at [594, 233] on div "Before collection (required)" at bounding box center [514, 249] width 258 height 32
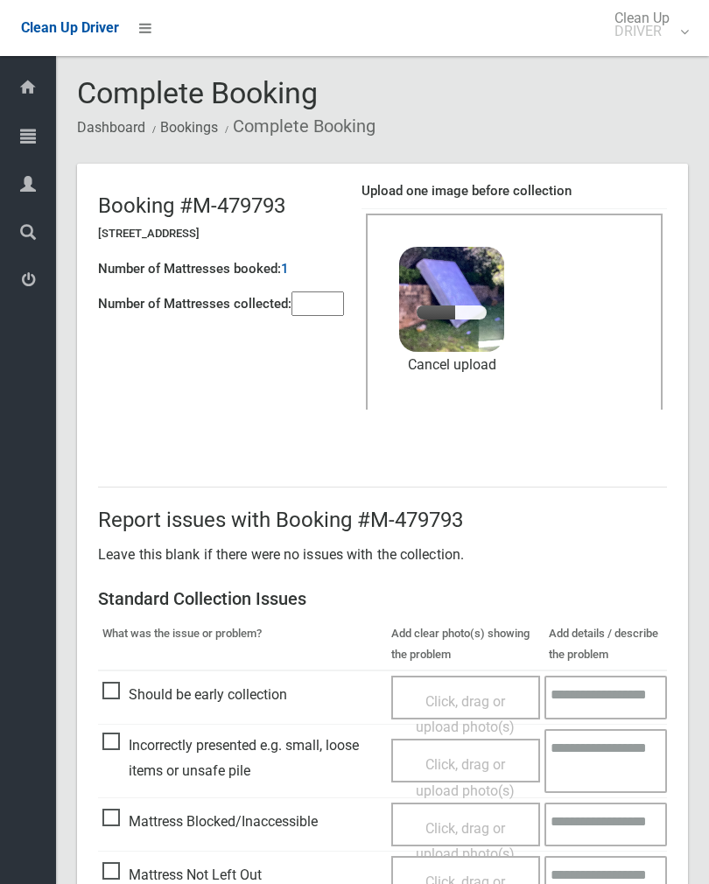
click at [314, 302] on input"] "number" at bounding box center [317, 303] width 52 height 24
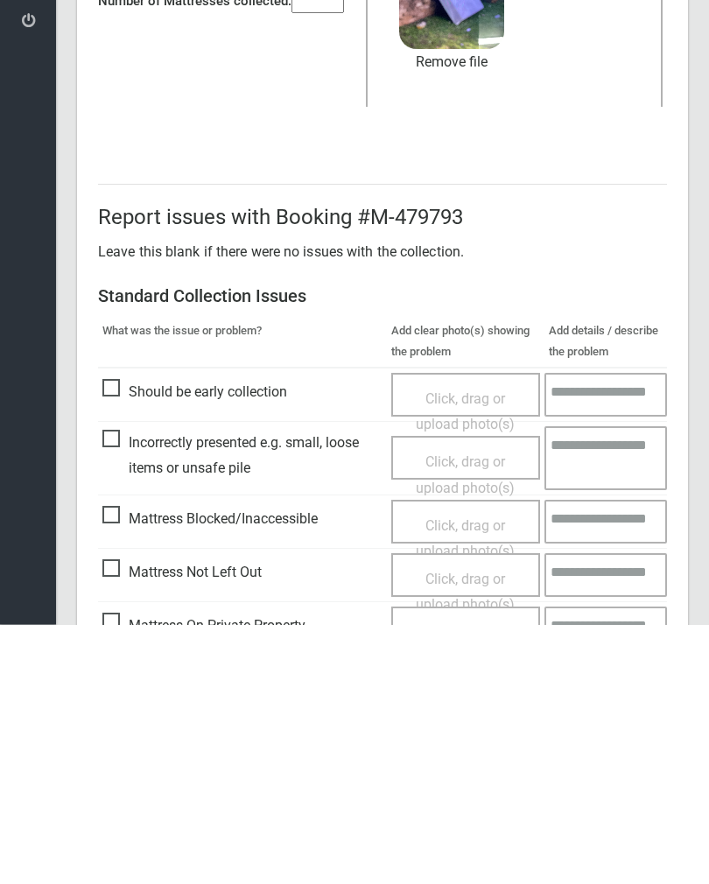
scroll to position [211, 0]
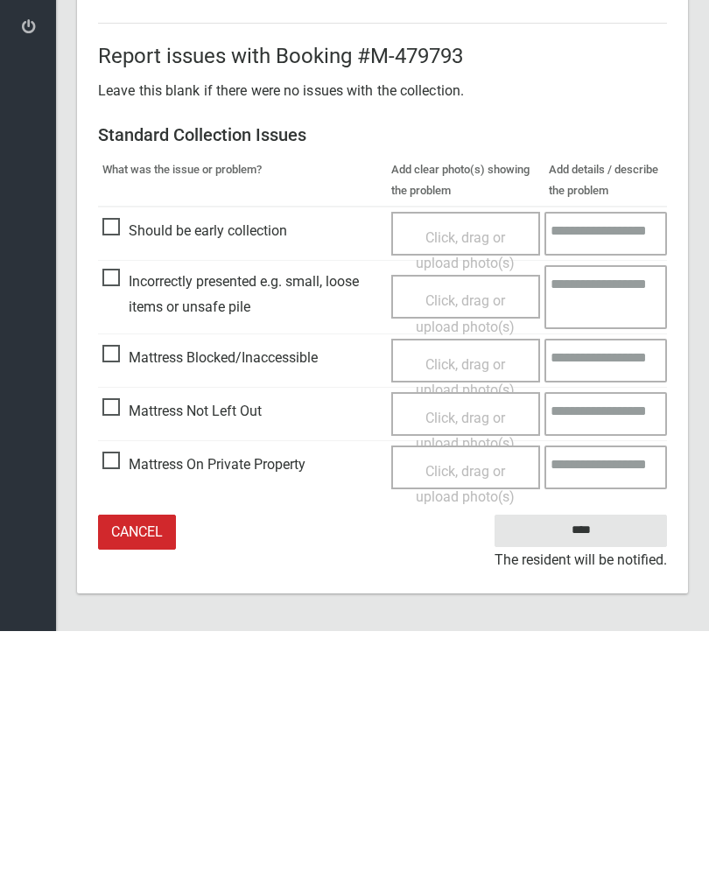
type input"] "*"
click at [595, 767] on input "****" at bounding box center [580, 783] width 172 height 32
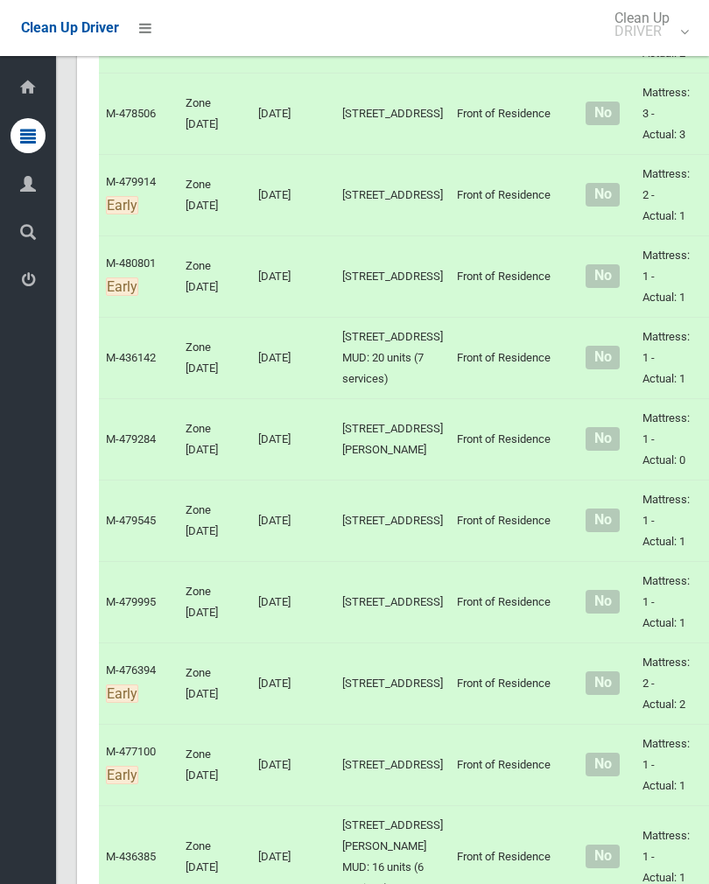
scroll to position [4132, 0]
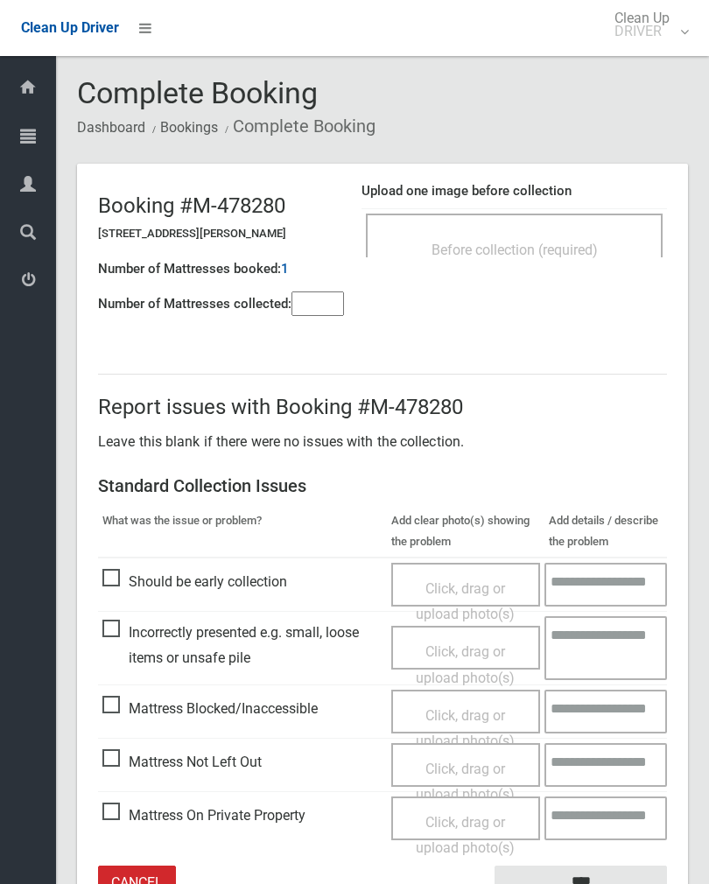
click at [605, 236] on div "Before collection (required)" at bounding box center [514, 249] width 258 height 32
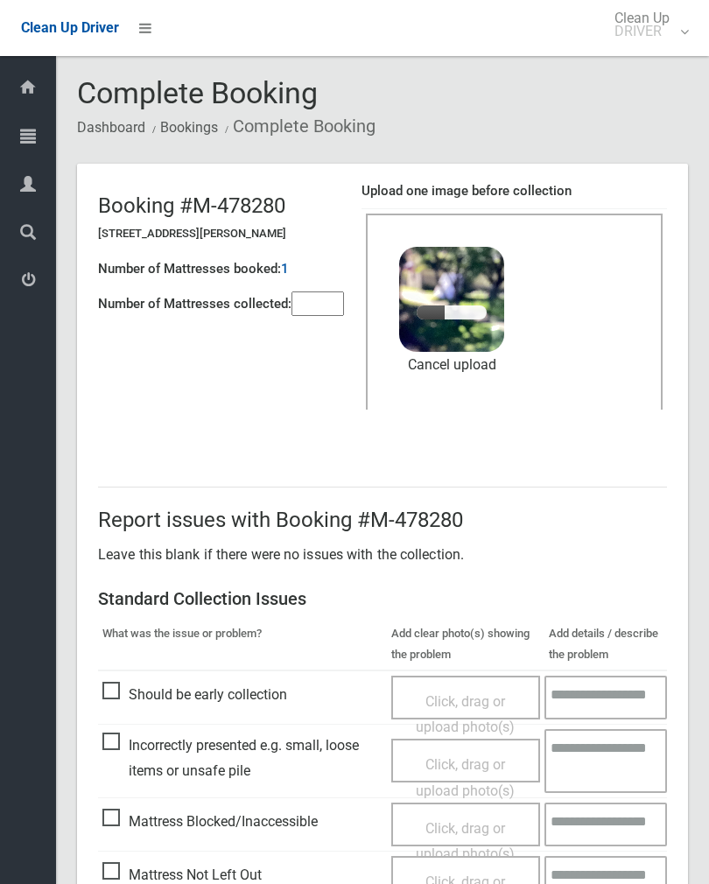
click at [313, 291] on input"] "number" at bounding box center [317, 303] width 52 height 24
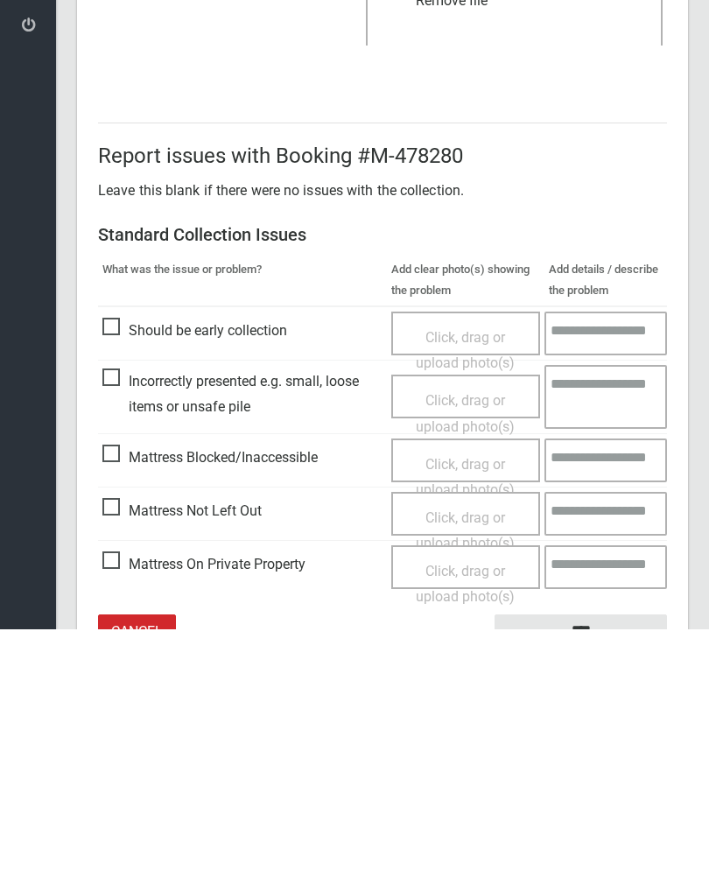
scroll to position [211, 0]
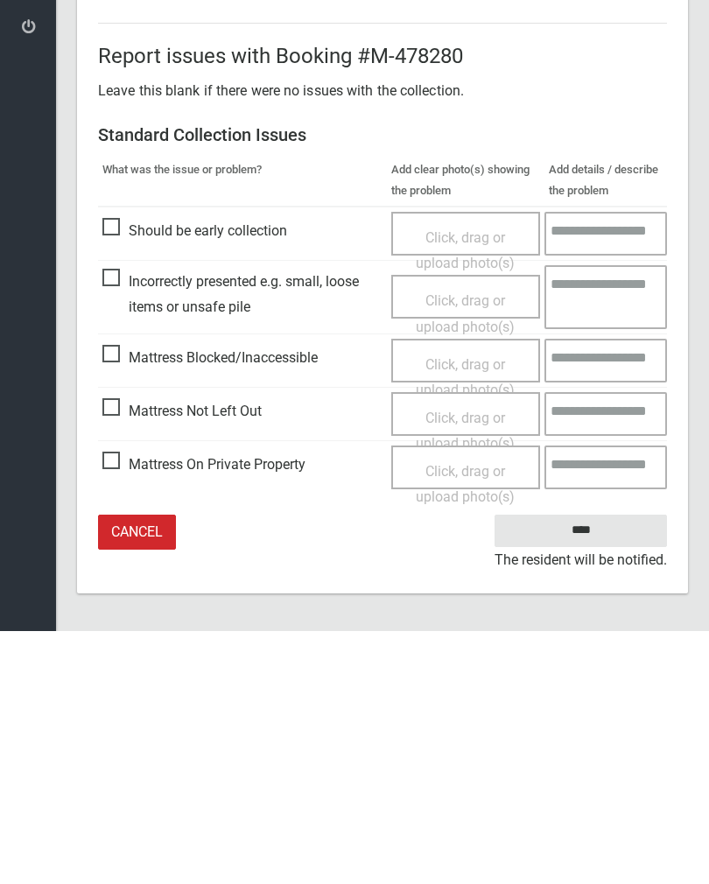
type input"] "*"
click at [581, 767] on input "****" at bounding box center [580, 783] width 172 height 32
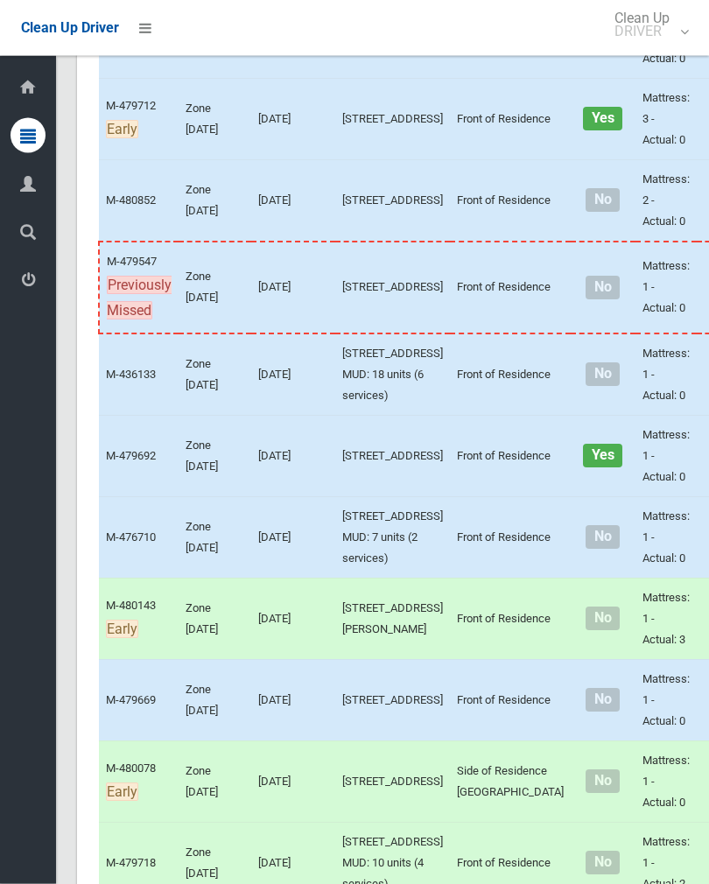
scroll to position [1604, 0]
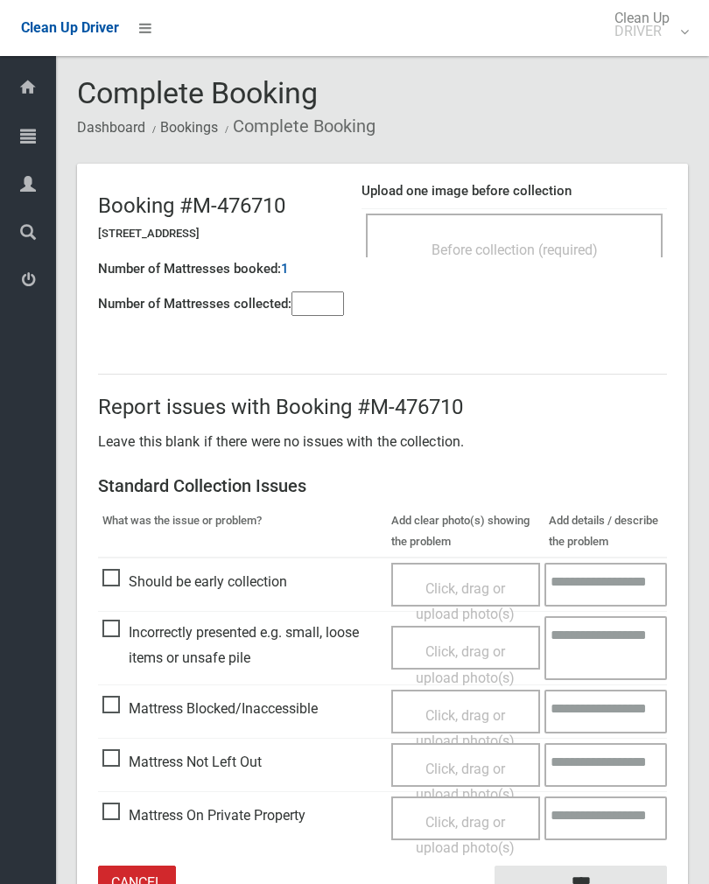
click at [314, 297] on input"] "number" at bounding box center [317, 303] width 52 height 24
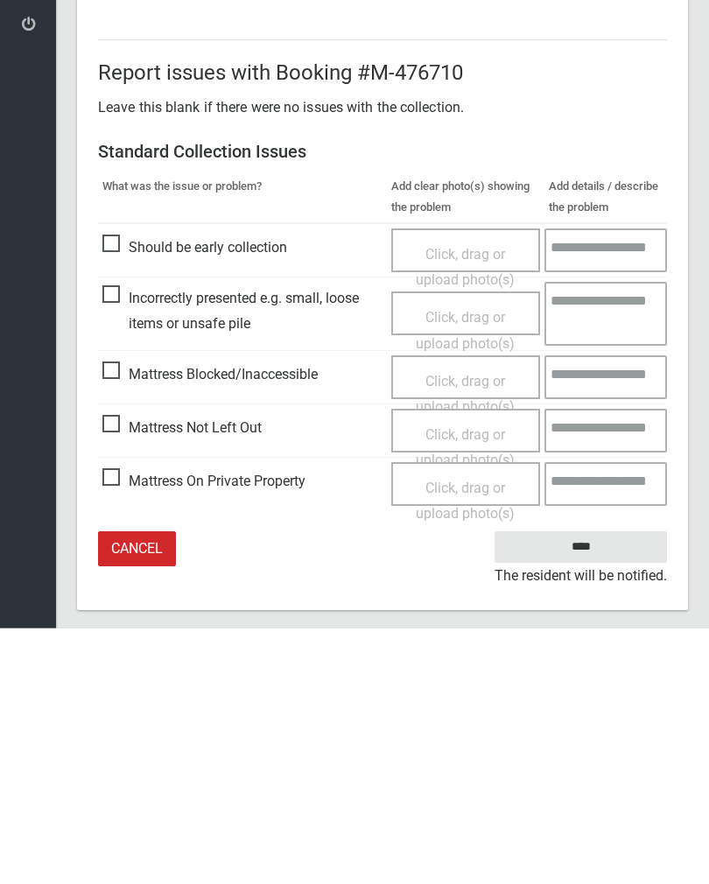
scroll to position [97, 0]
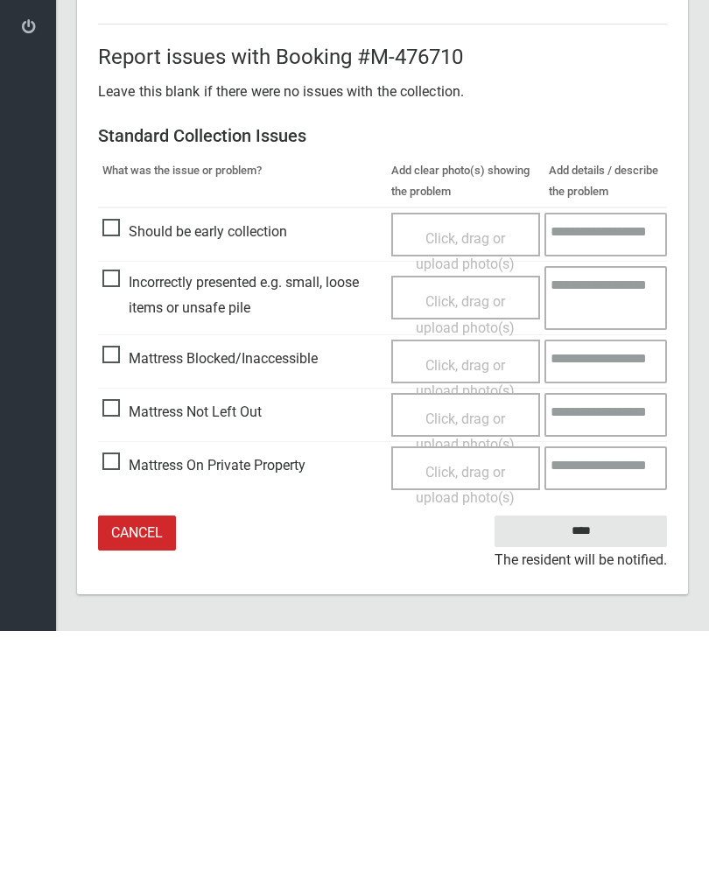
type input"] "*"
click at [122, 652] on span "Mattress Not Left Out" at bounding box center [181, 665] width 159 height 26
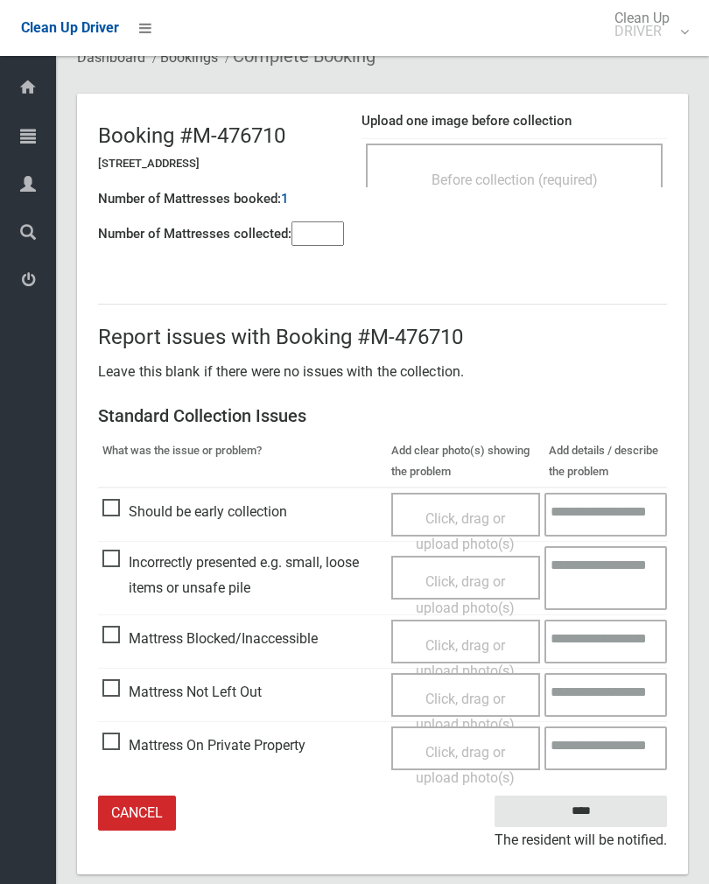
click at [447, 692] on span "Click, drag or upload photo(s)" at bounding box center [465, 711] width 99 height 43
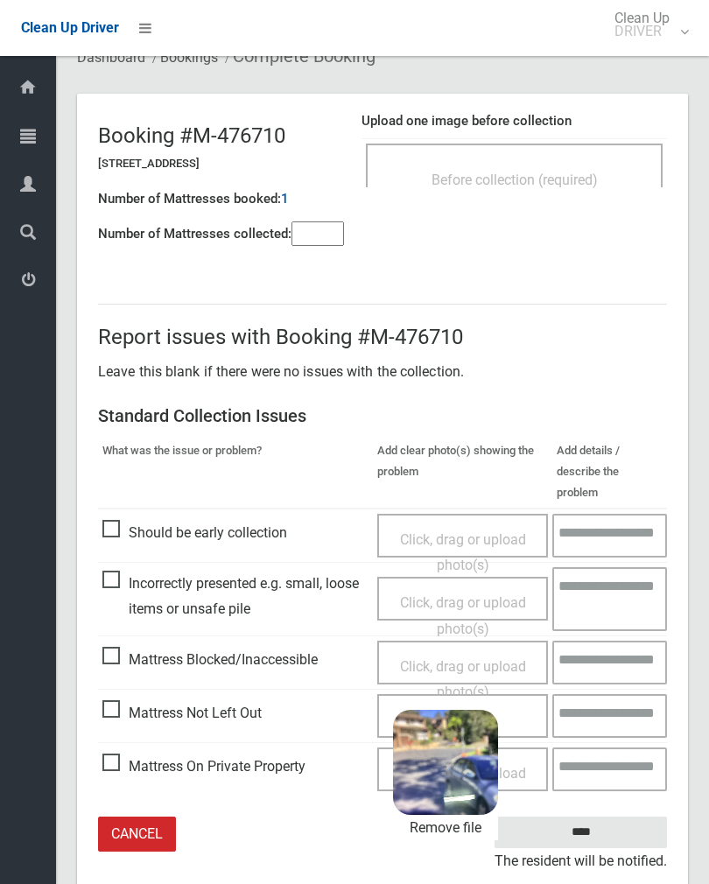
click at [615, 816] on input "****" at bounding box center [580, 832] width 172 height 32
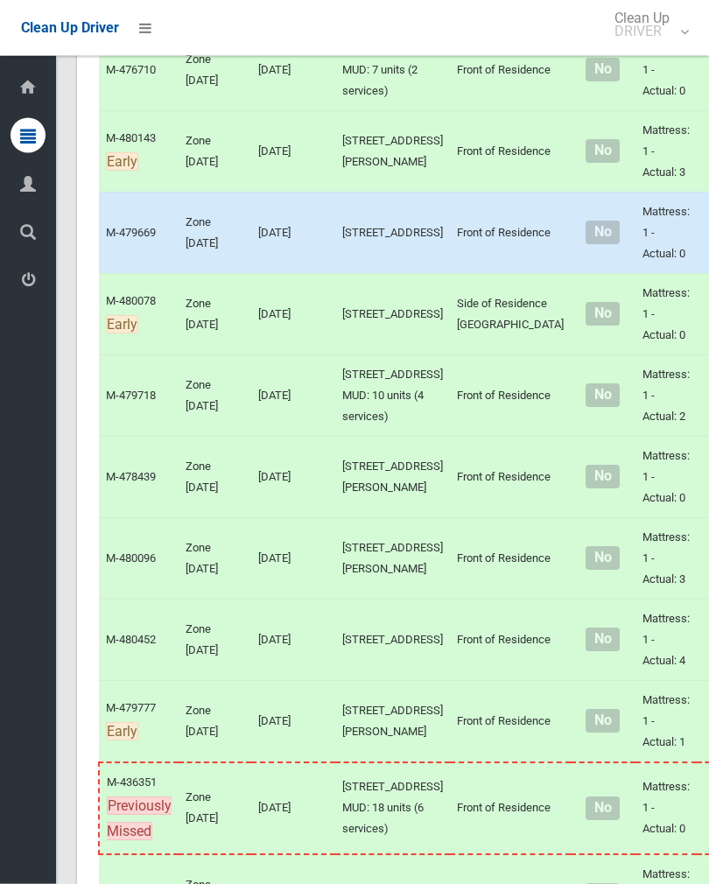
scroll to position [2071, 0]
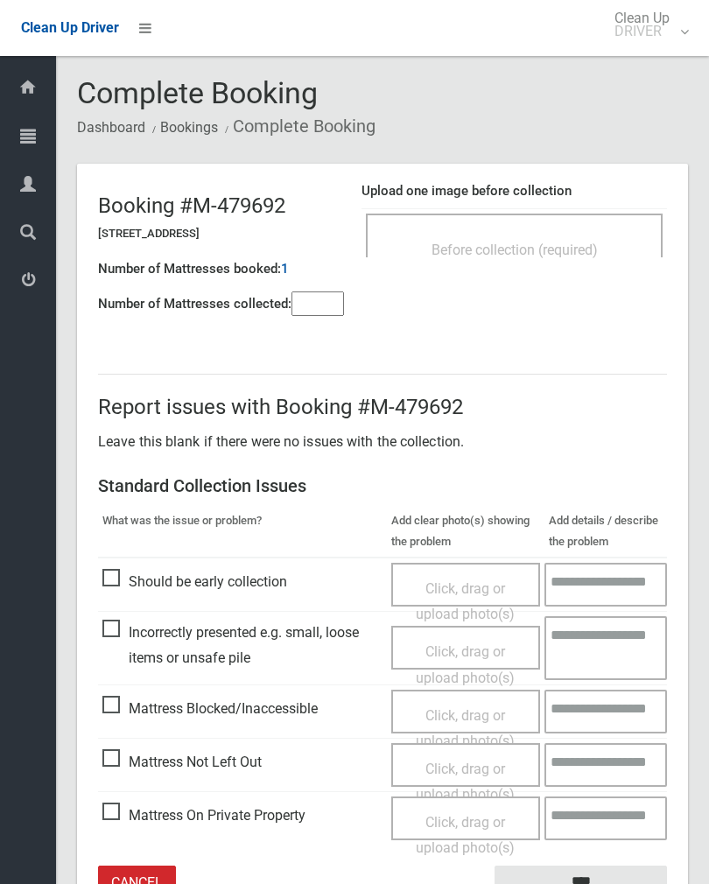
click at [565, 233] on div "Before collection (required)" at bounding box center [514, 249] width 258 height 32
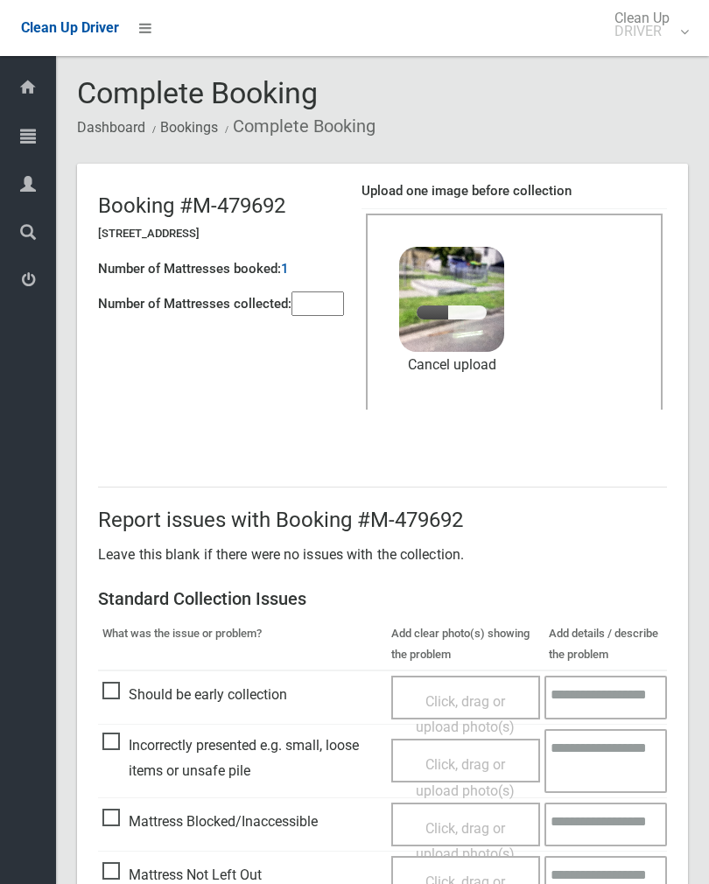
click at [325, 310] on input"] "number" at bounding box center [317, 303] width 52 height 24
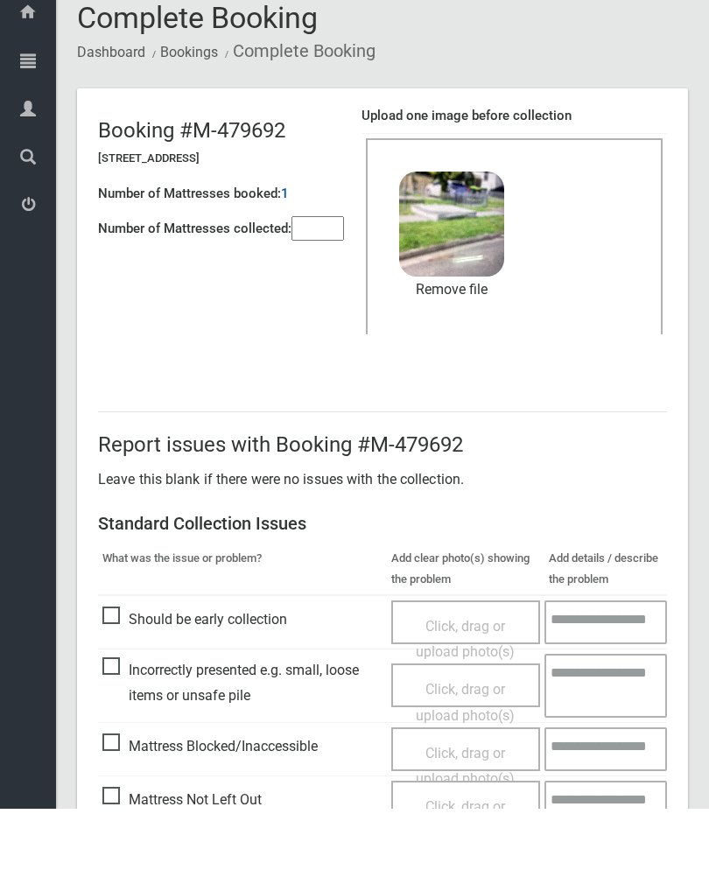
scroll to position [211, 0]
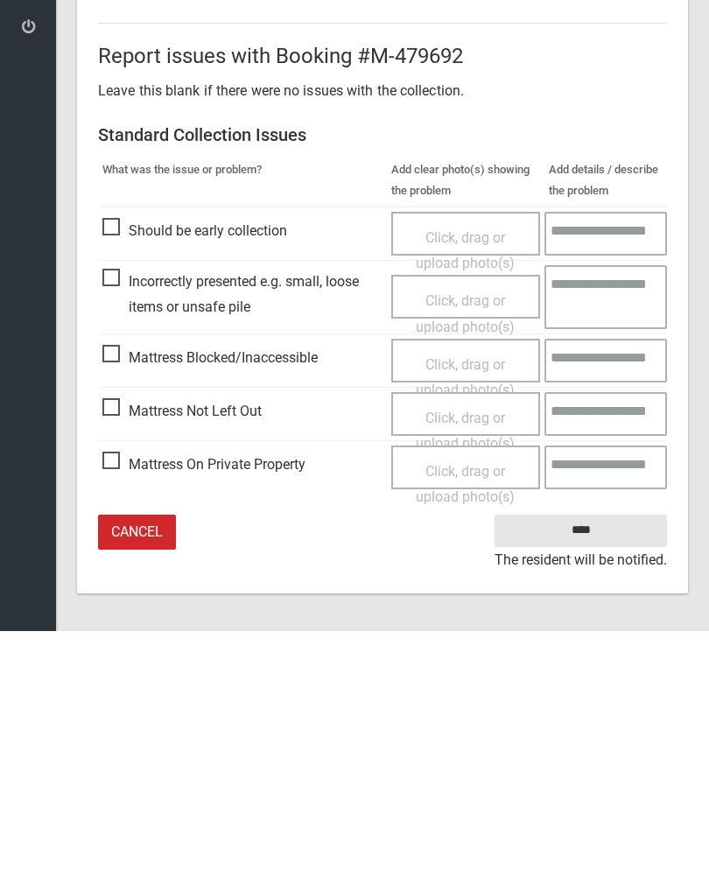
type input"] "*"
click at [592, 767] on input "****" at bounding box center [580, 783] width 172 height 32
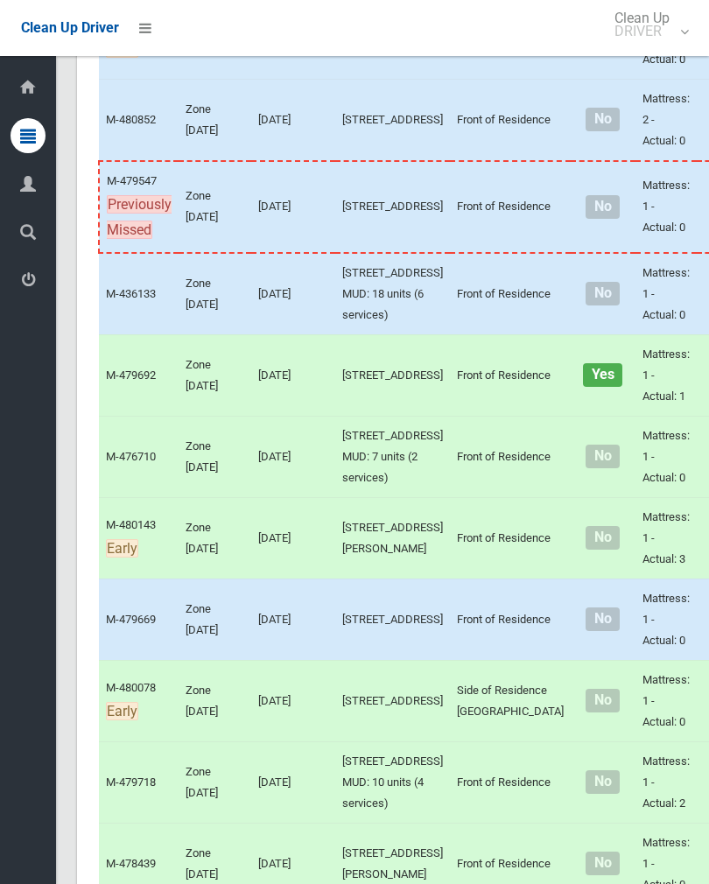
scroll to position [1686, 0]
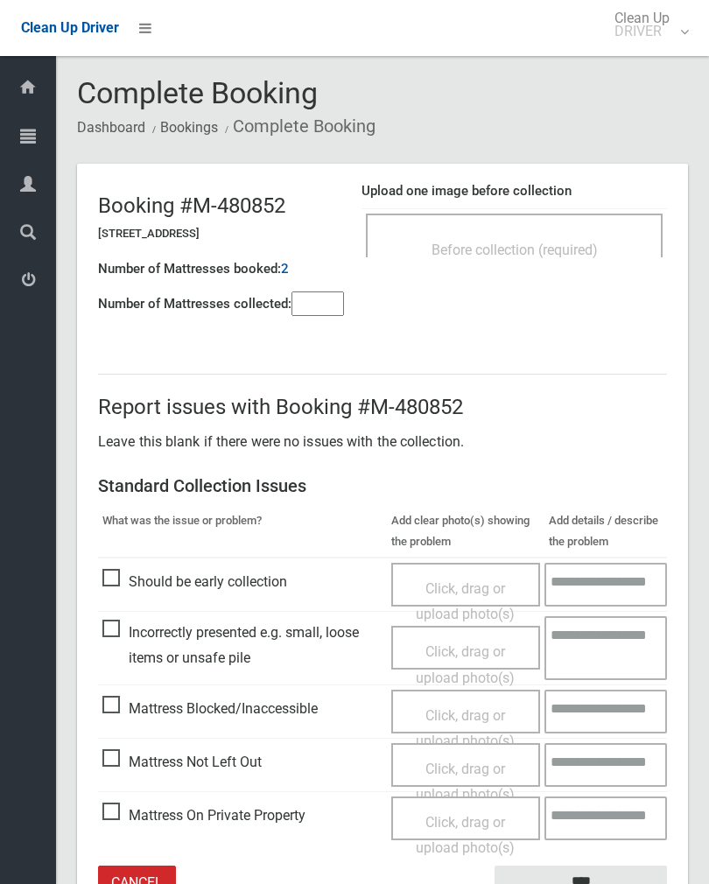
click at [576, 236] on div "Before collection (required)" at bounding box center [514, 249] width 258 height 32
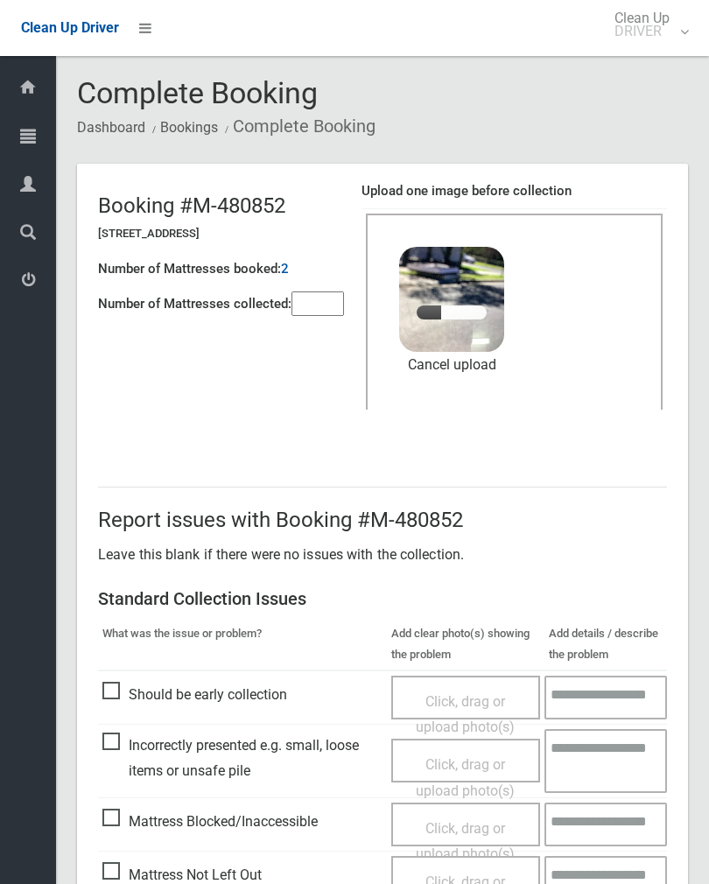
click at [317, 296] on input"] "number" at bounding box center [317, 303] width 52 height 24
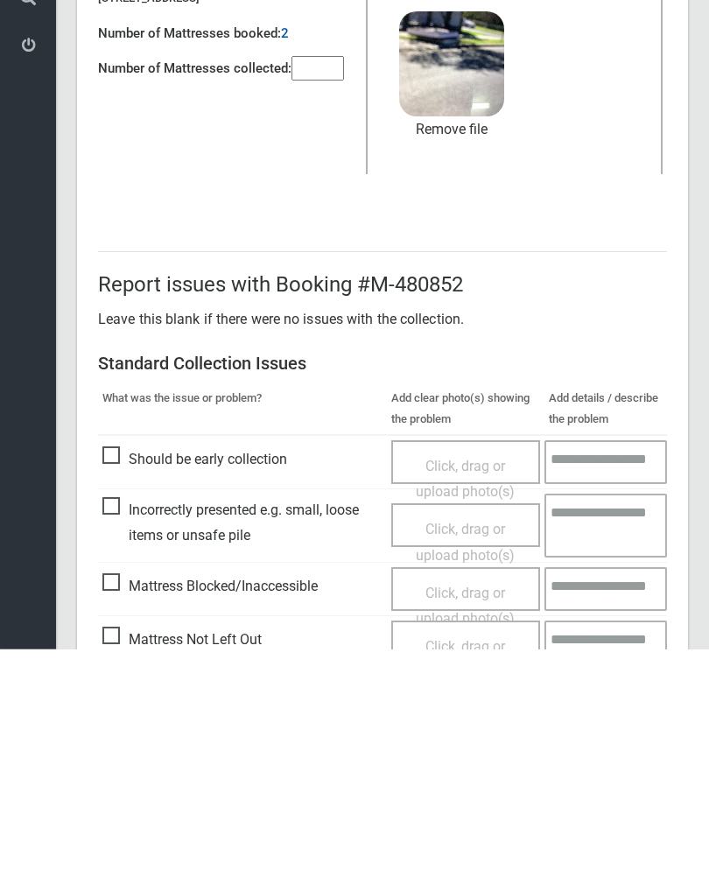
scroll to position [211, 0]
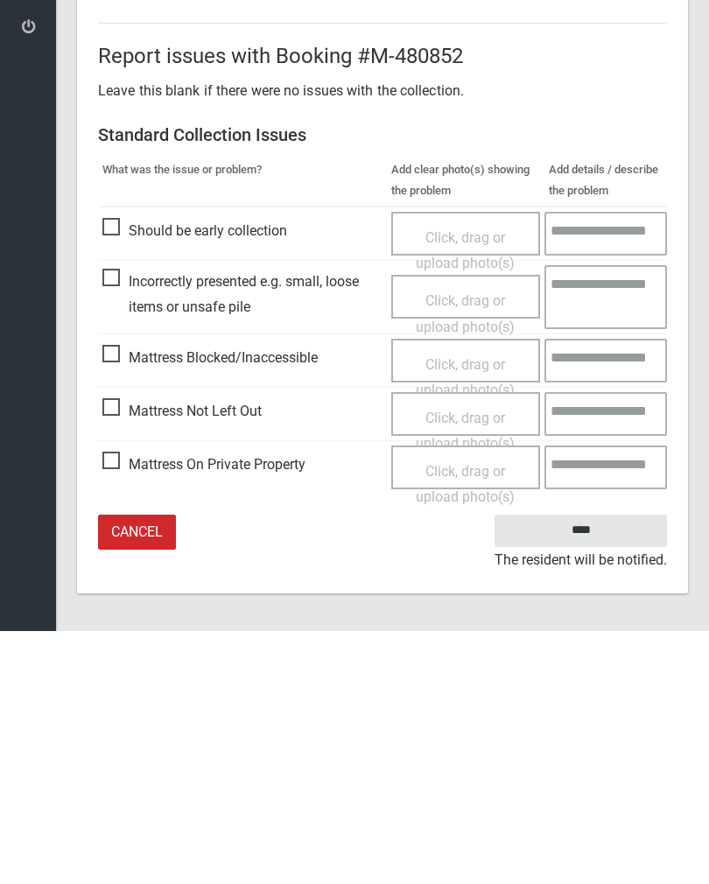
type input"] "*"
click at [593, 767] on input "****" at bounding box center [580, 783] width 172 height 32
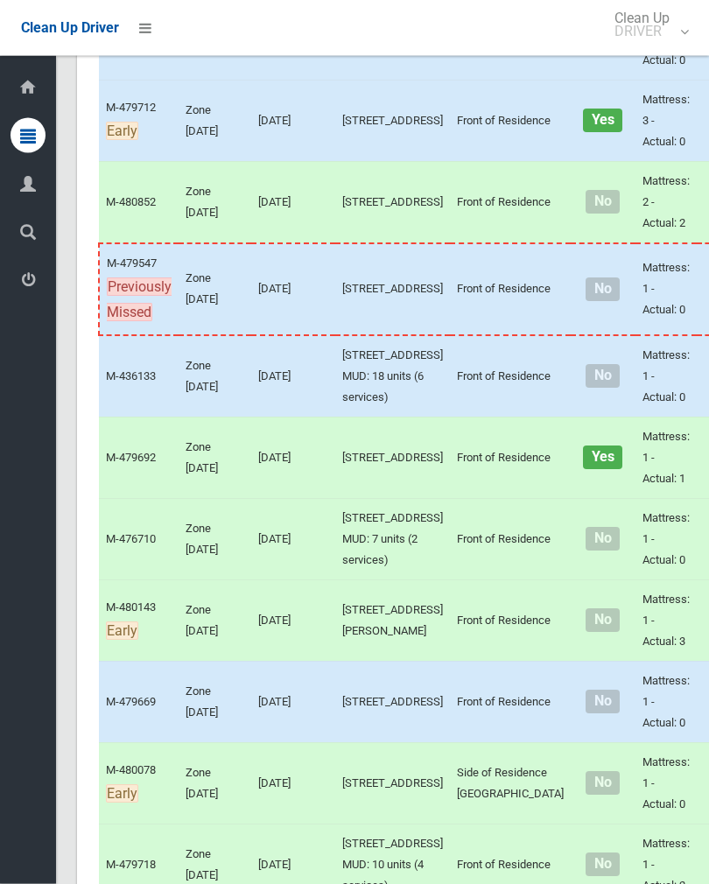
scroll to position [1793, 0]
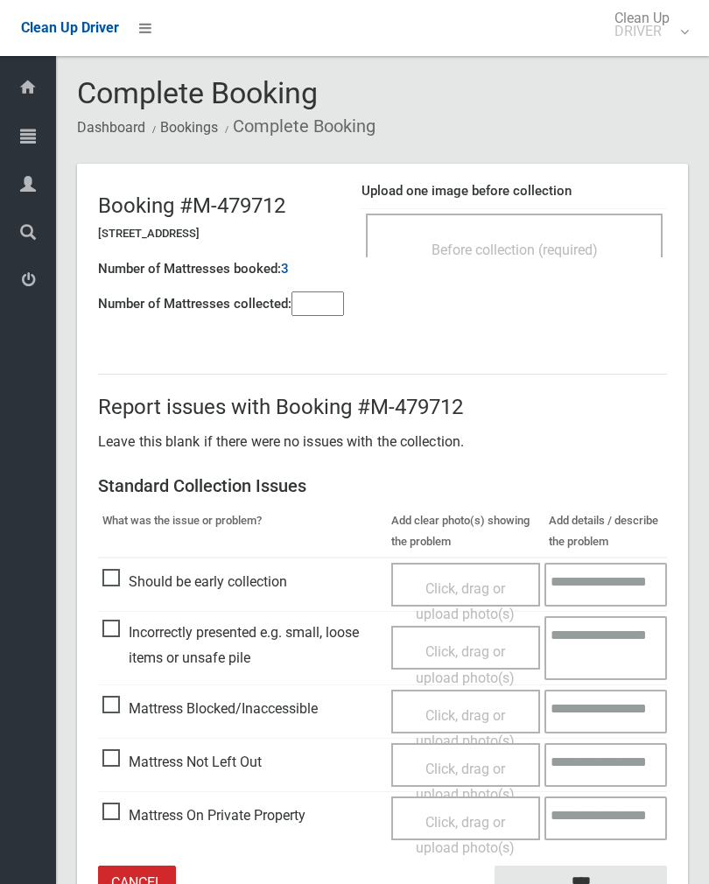
click at [592, 233] on div "Before collection (required)" at bounding box center [514, 249] width 258 height 32
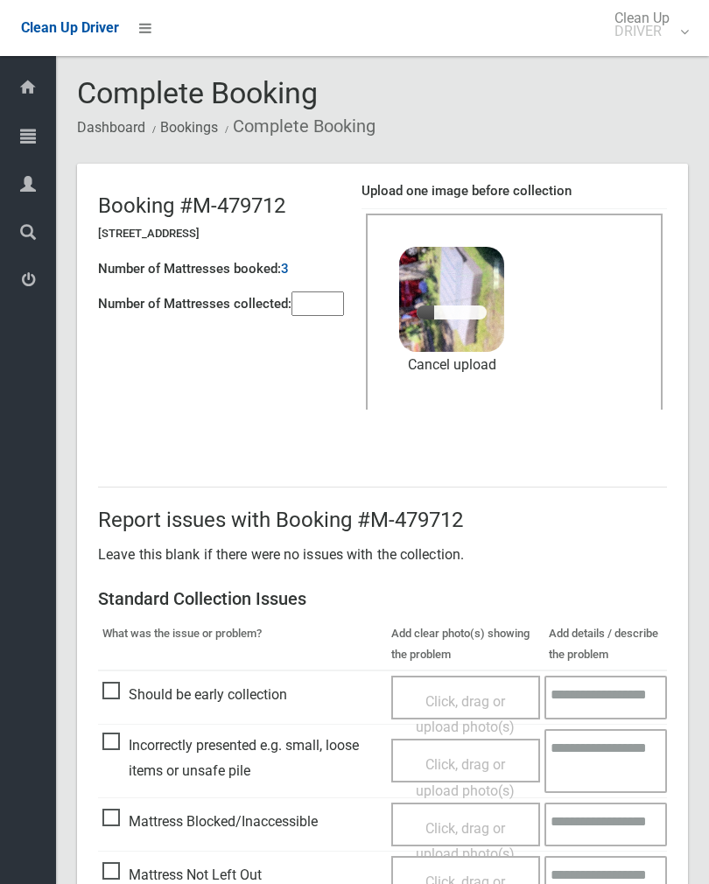
click at [328, 306] on input"] "number" at bounding box center [317, 303] width 52 height 24
type input"] "*"
click at [470, 360] on link "Cancel upload" at bounding box center [451, 365] width 105 height 26
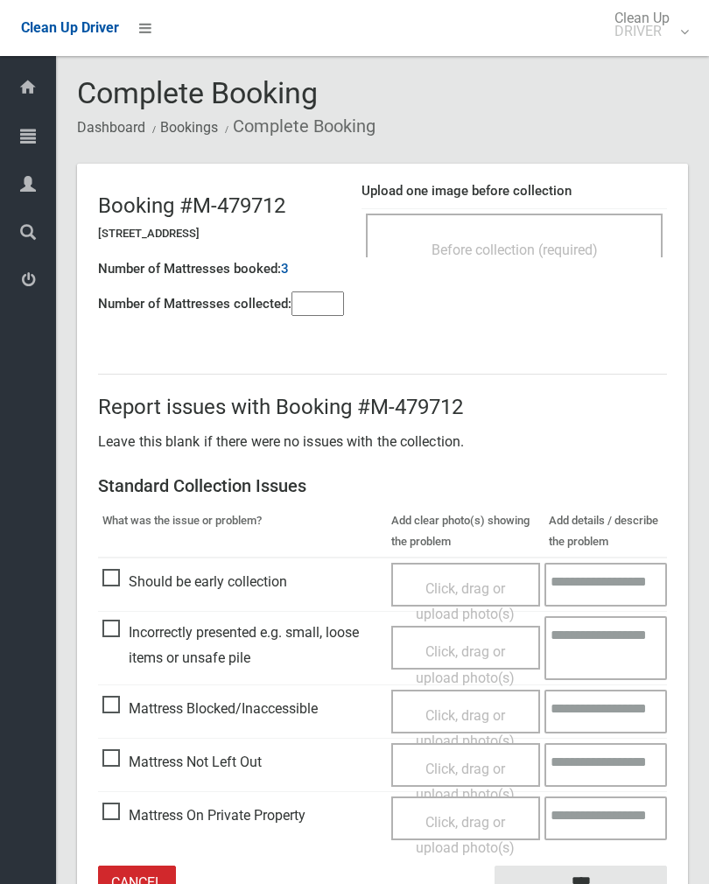
click at [597, 244] on span "Before collection (required)" at bounding box center [514, 249] width 166 height 17
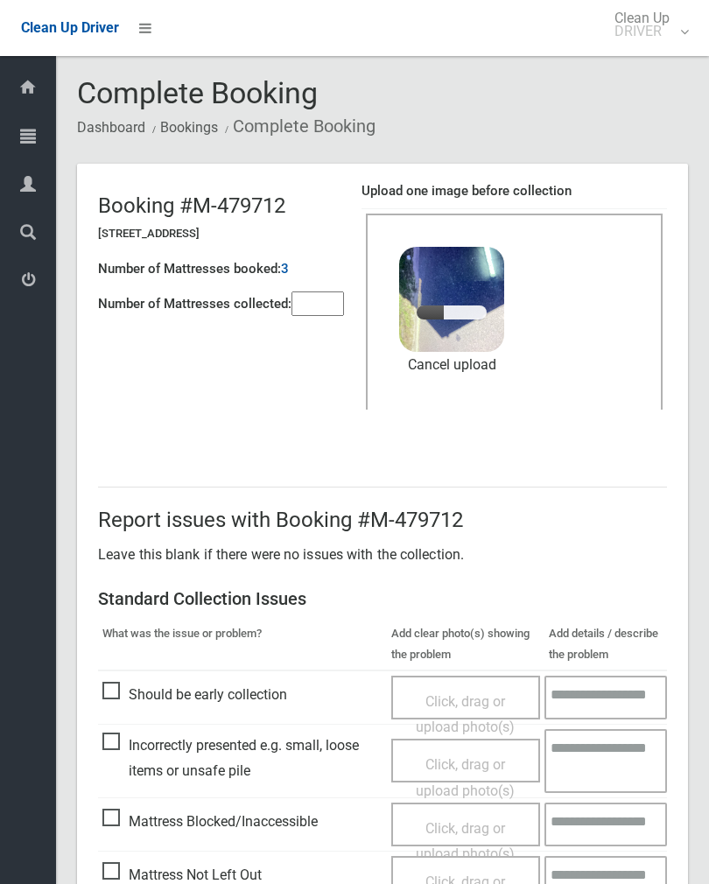
click at [332, 307] on input"] "*" at bounding box center [317, 303] width 52 height 24
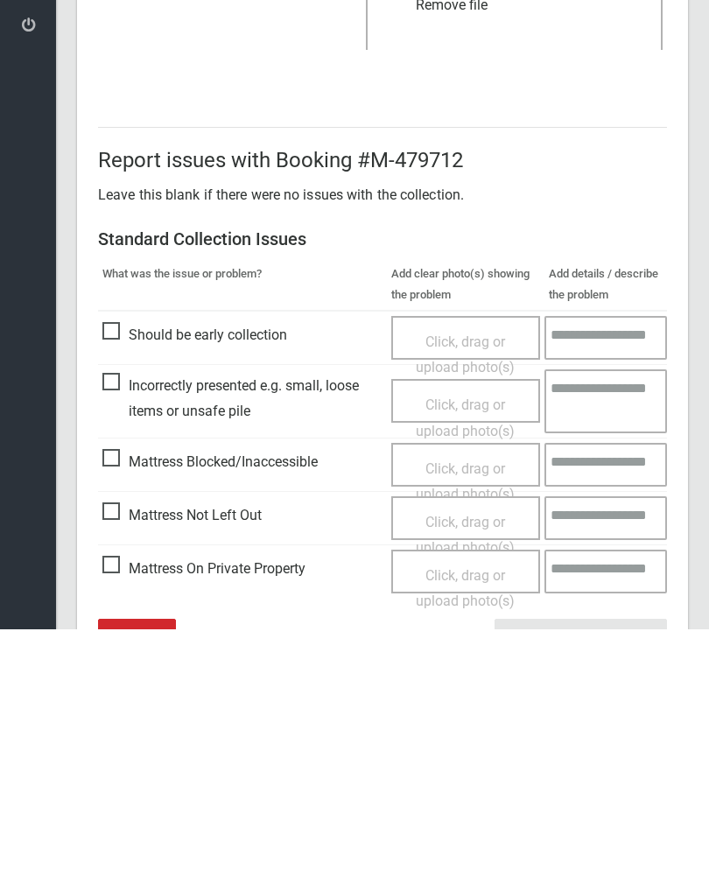
scroll to position [211, 0]
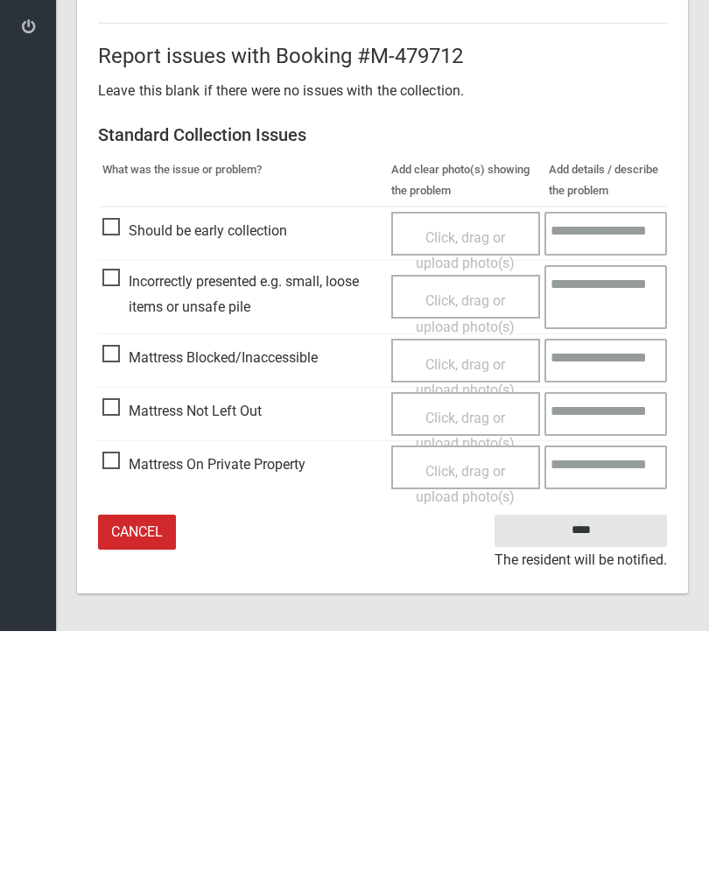
type input"] "*"
click at [600, 767] on input "****" at bounding box center [580, 783] width 172 height 32
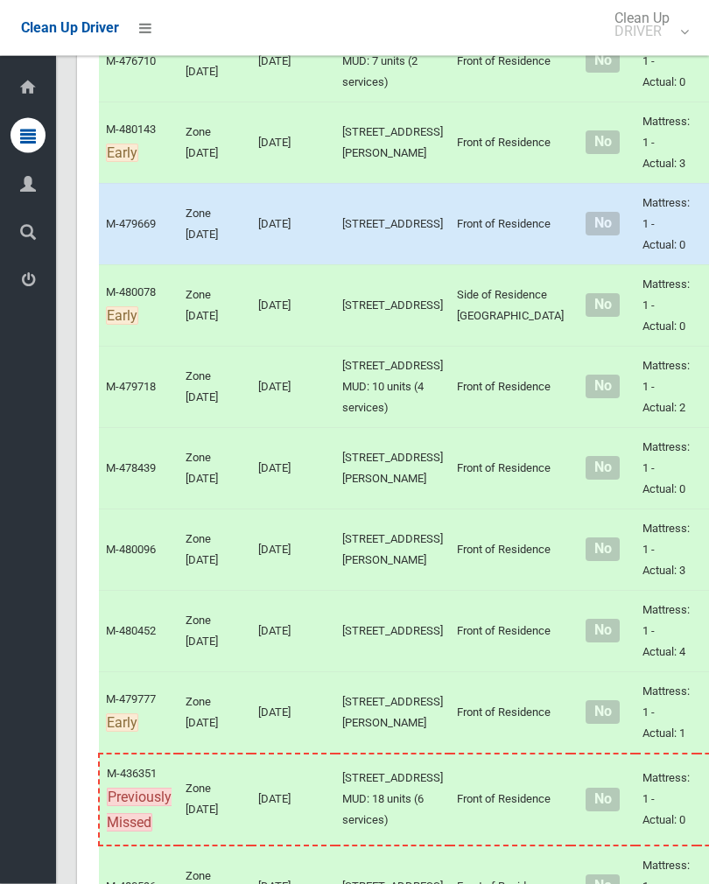
scroll to position [2078, 0]
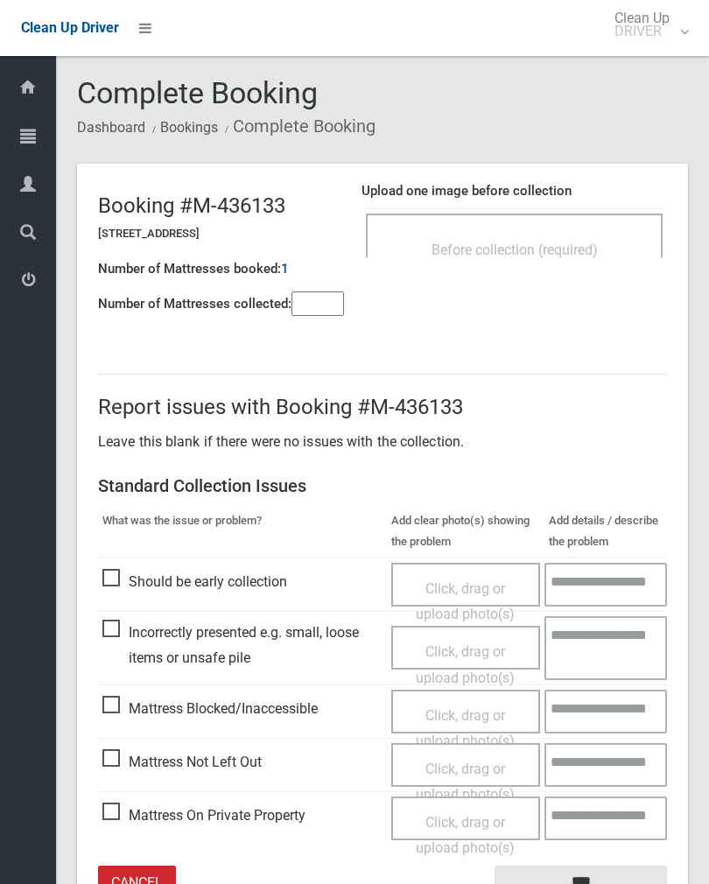
click at [567, 230] on div "Before collection (required)" at bounding box center [514, 235] width 297 height 44
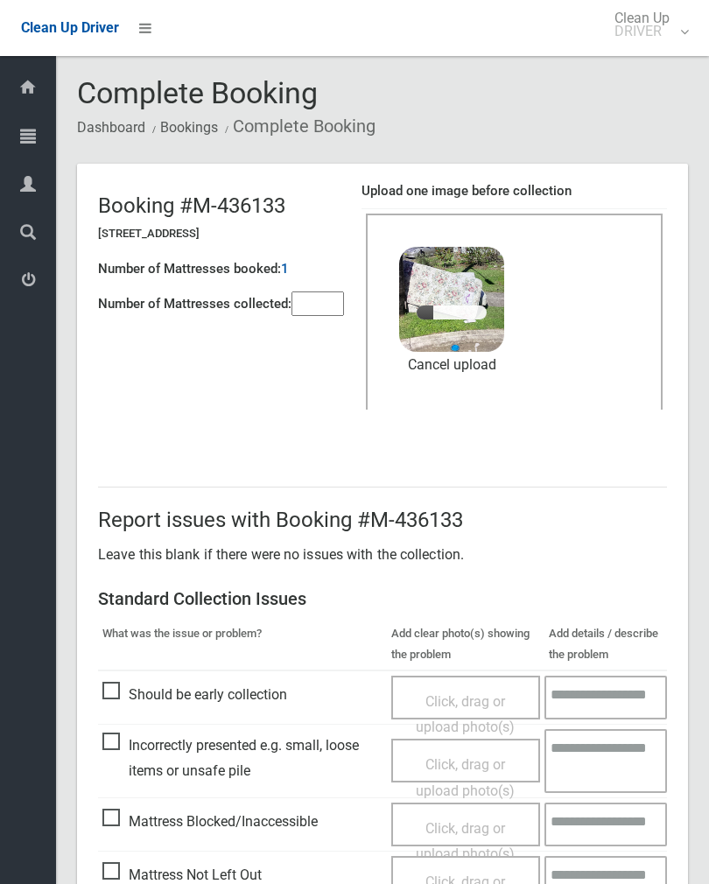
click at [320, 316] on input"] "number" at bounding box center [317, 303] width 52 height 24
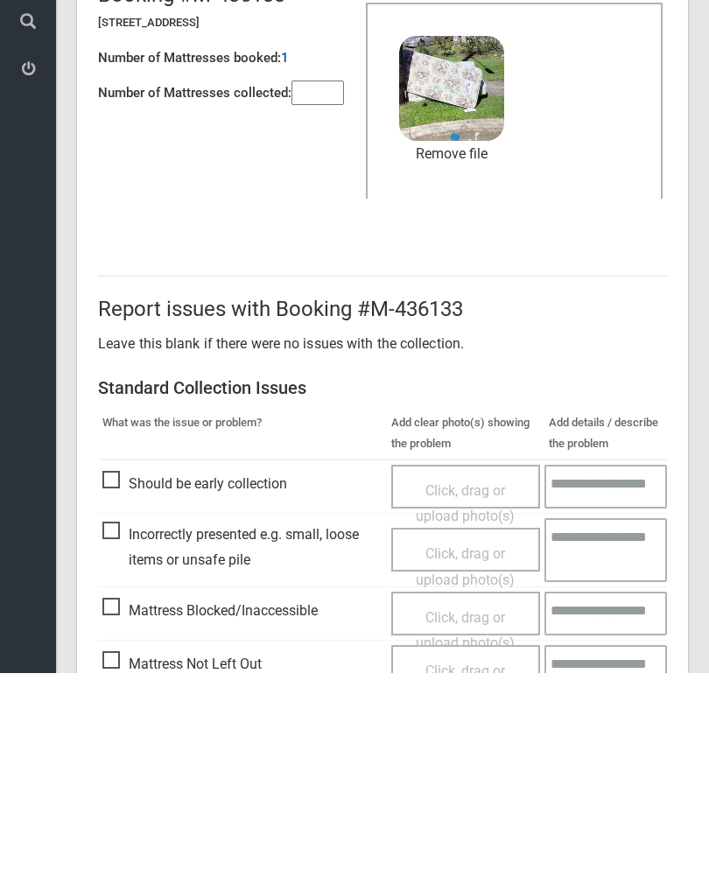
scroll to position [211, 0]
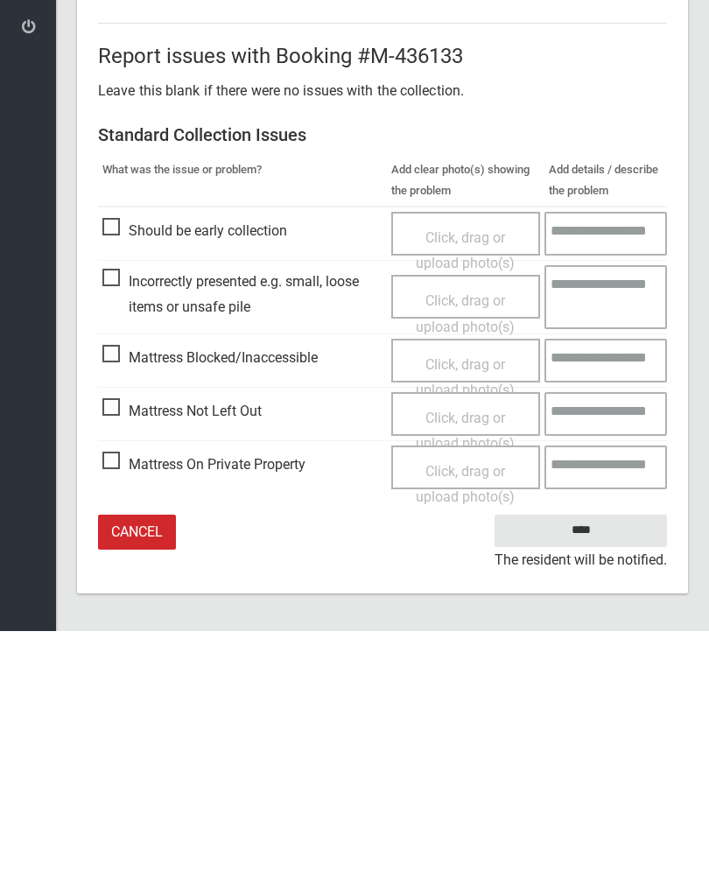
type input"] "*"
click at [596, 767] on input "****" at bounding box center [580, 783] width 172 height 32
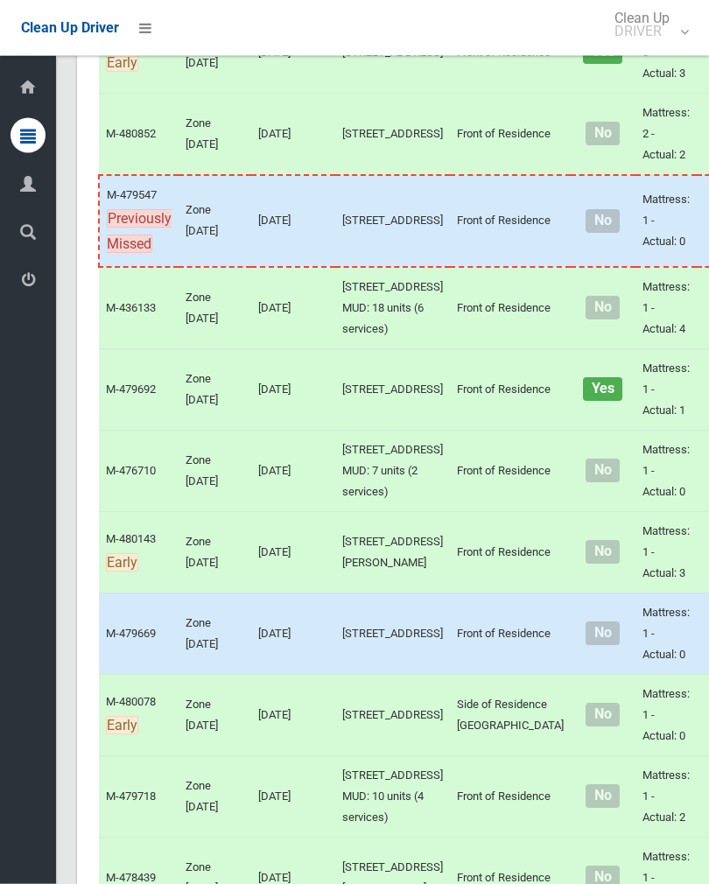
scroll to position [1751, 0]
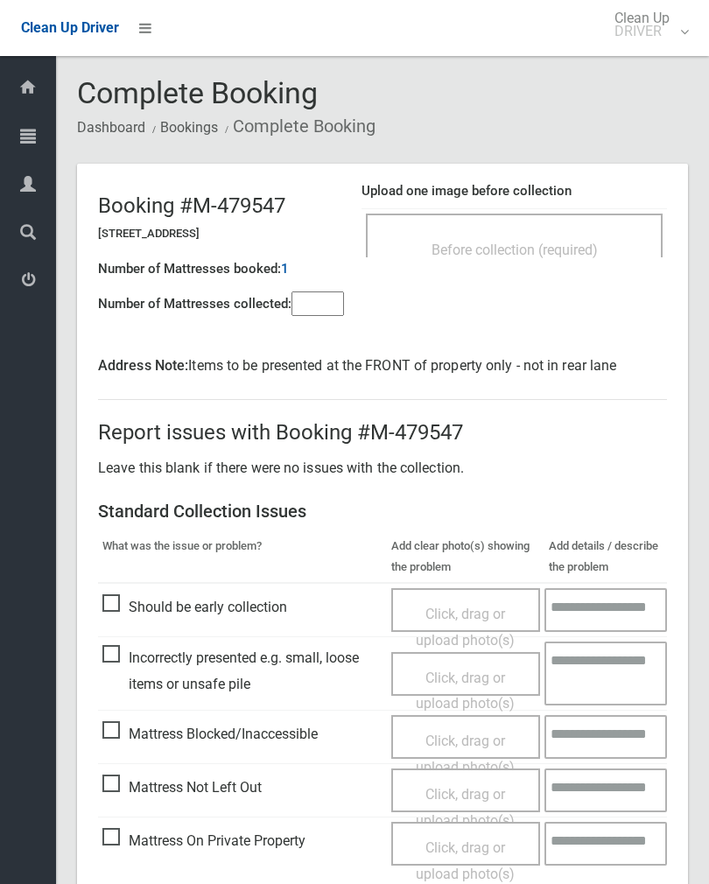
click at [318, 299] on input"] "number" at bounding box center [317, 303] width 52 height 24
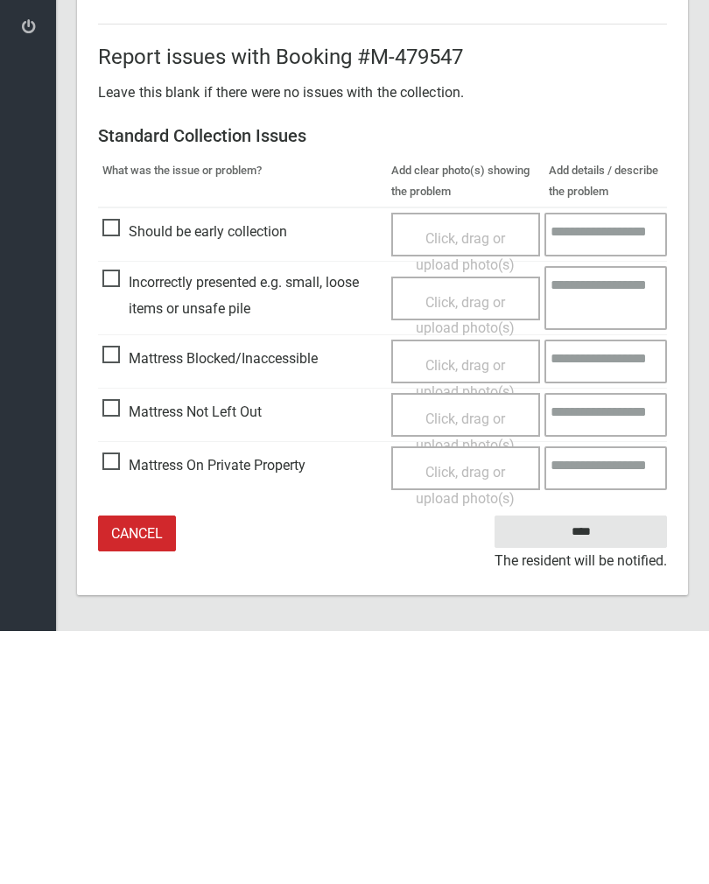
type input"] "*"
click at [111, 652] on span "Mattress Not Left Out" at bounding box center [181, 665] width 159 height 26
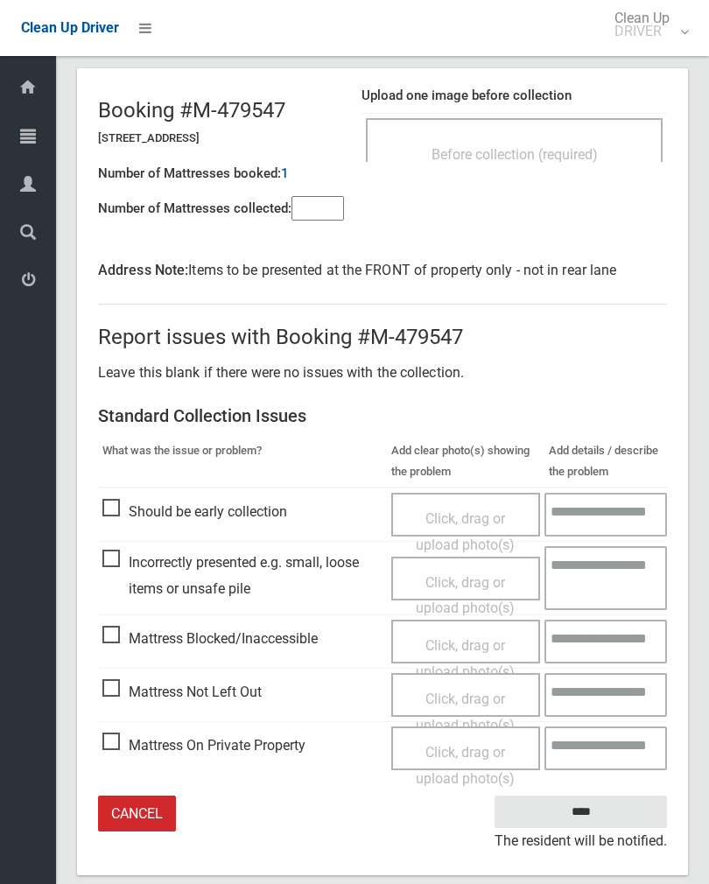
click at [449, 693] on span "Click, drag or upload photo(s)" at bounding box center [465, 711] width 99 height 43
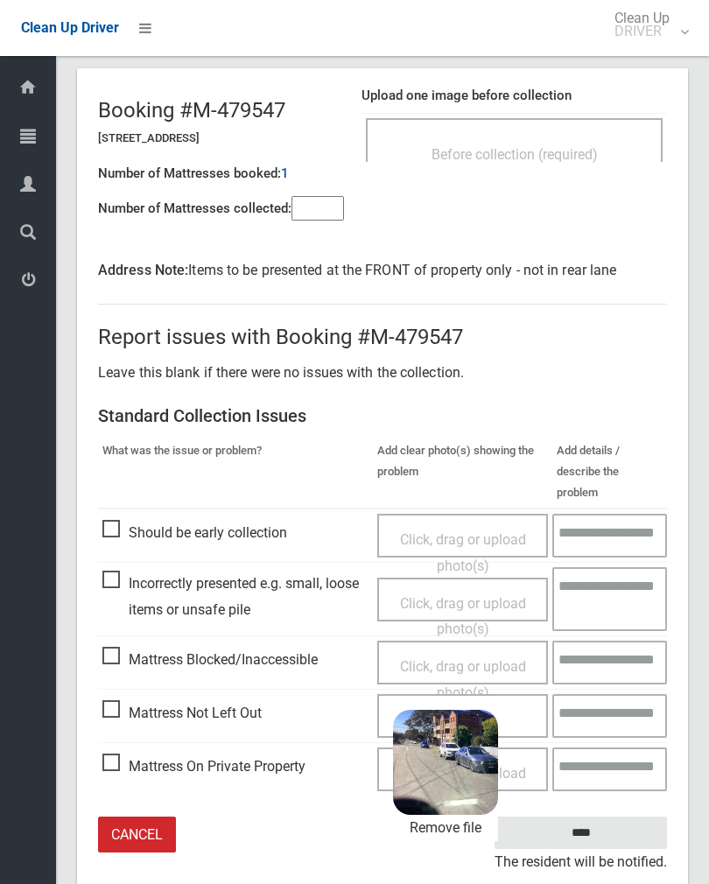
click at [621, 816] on input "****" at bounding box center [580, 832] width 172 height 32
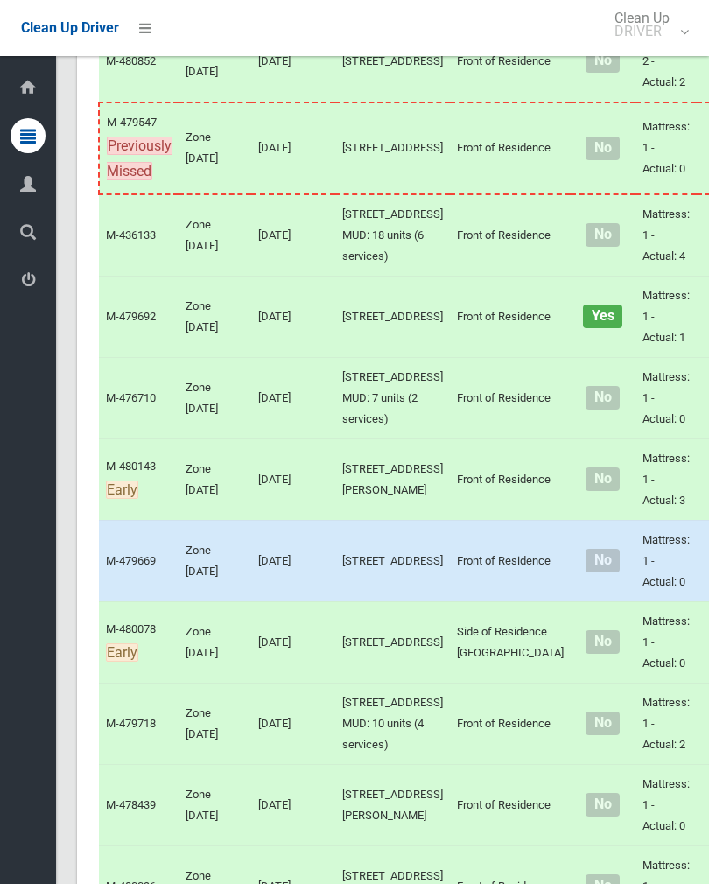
scroll to position [1516, 0]
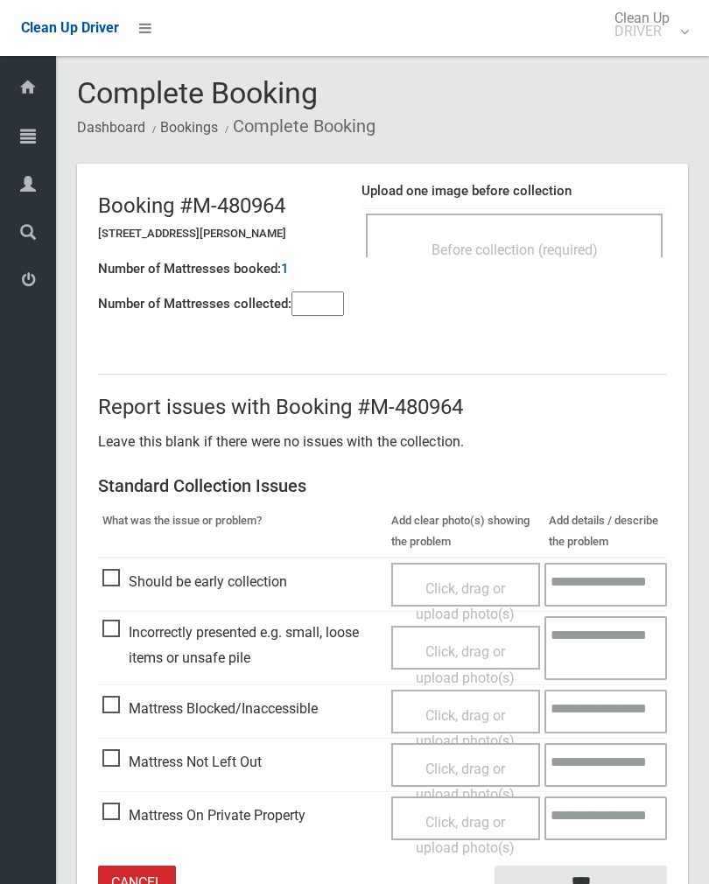
click at [556, 242] on span "Before collection (required)" at bounding box center [514, 249] width 166 height 17
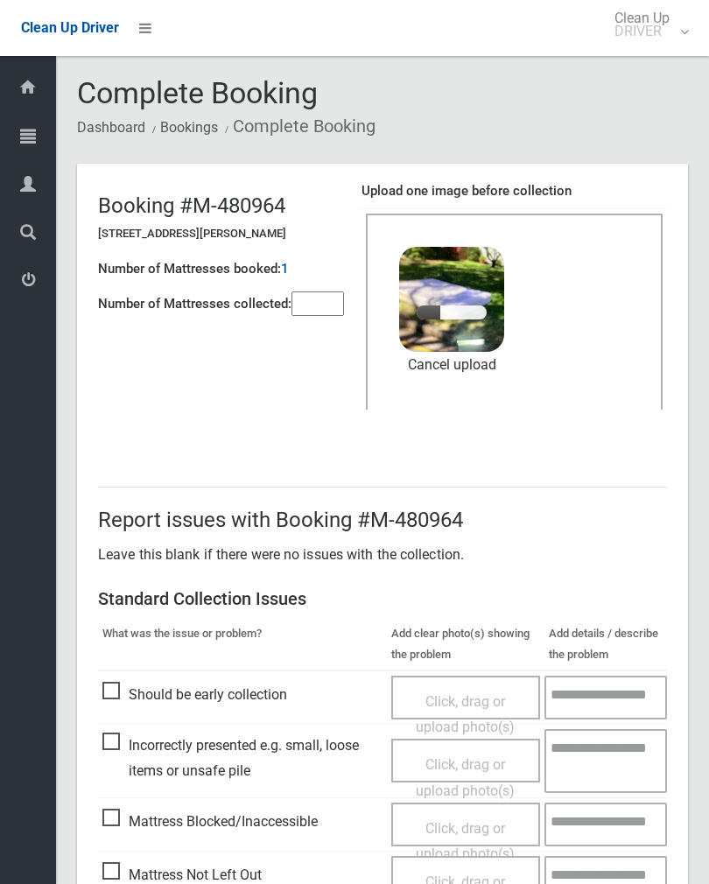
click at [314, 291] on input"] "number" at bounding box center [317, 303] width 52 height 24
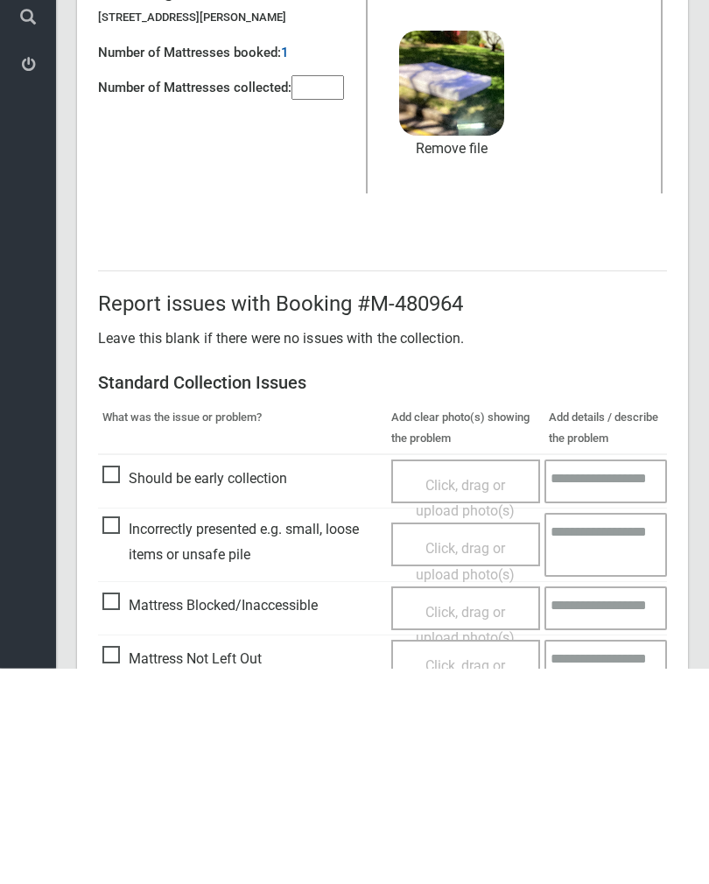
scroll to position [211, 0]
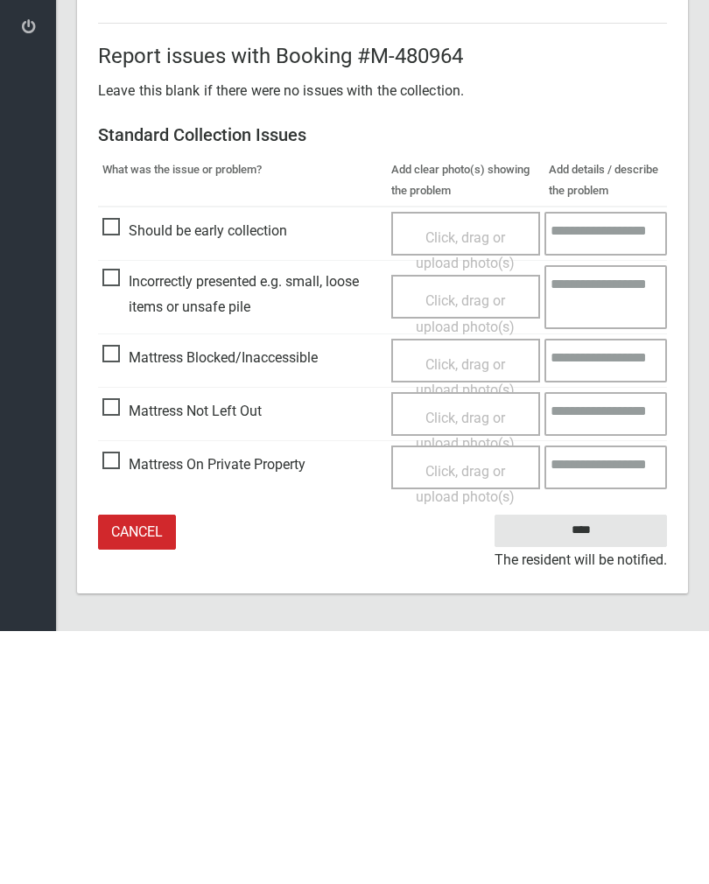
type input"] "*"
click at [576, 767] on input "****" at bounding box center [580, 783] width 172 height 32
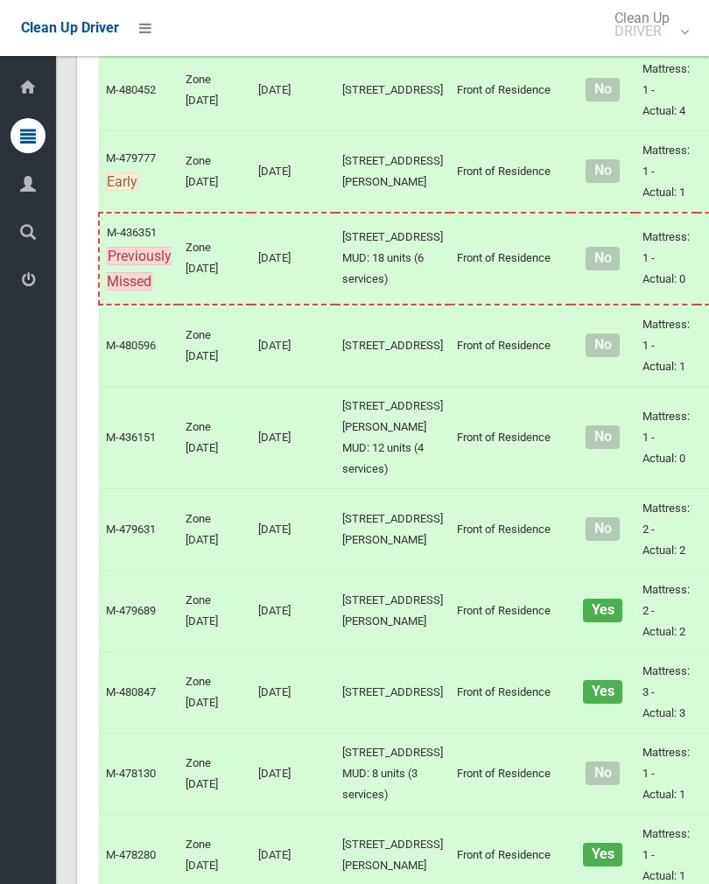
scroll to position [2572, 0]
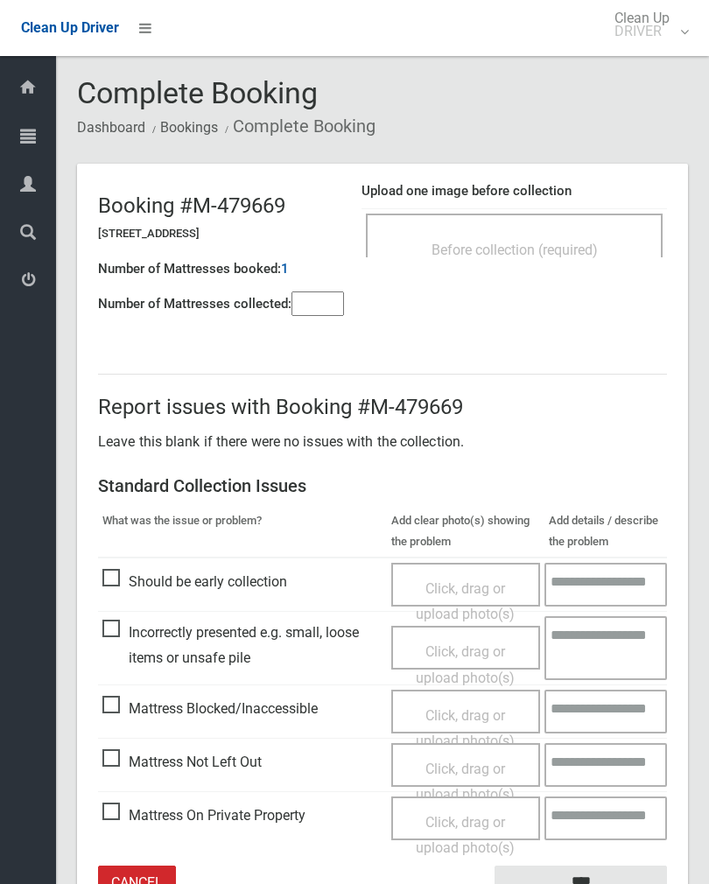
click at [606, 250] on div "Before collection (required)" at bounding box center [514, 249] width 258 height 32
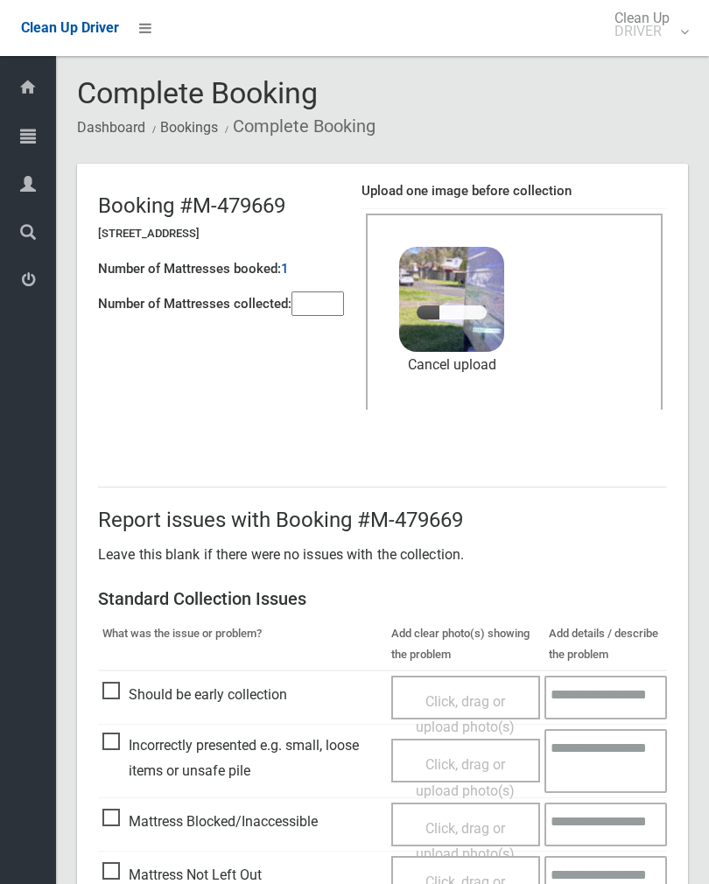
click at [318, 291] on input"] "number" at bounding box center [317, 303] width 52 height 24
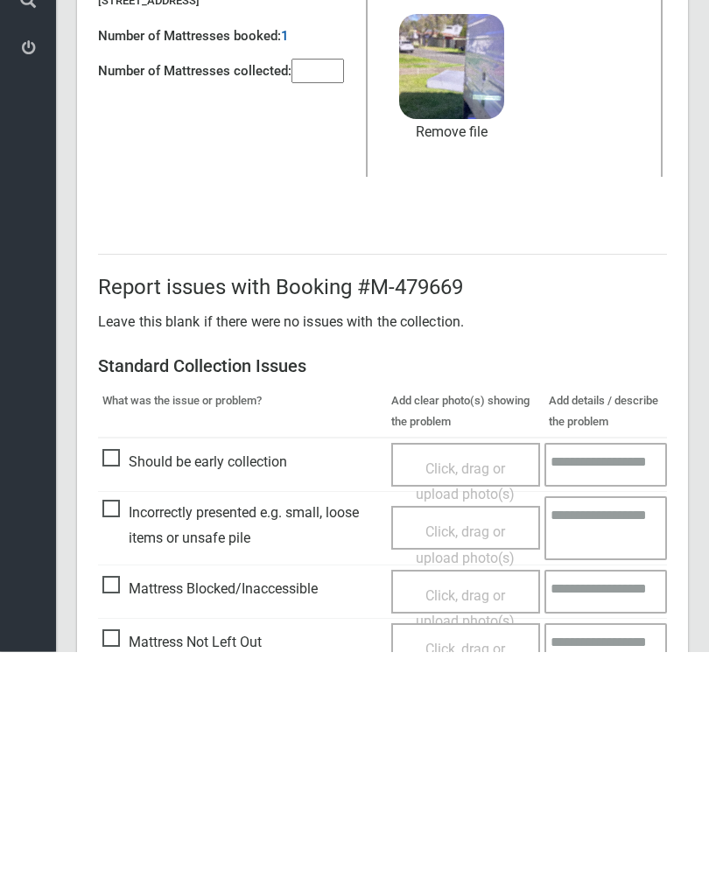
scroll to position [211, 0]
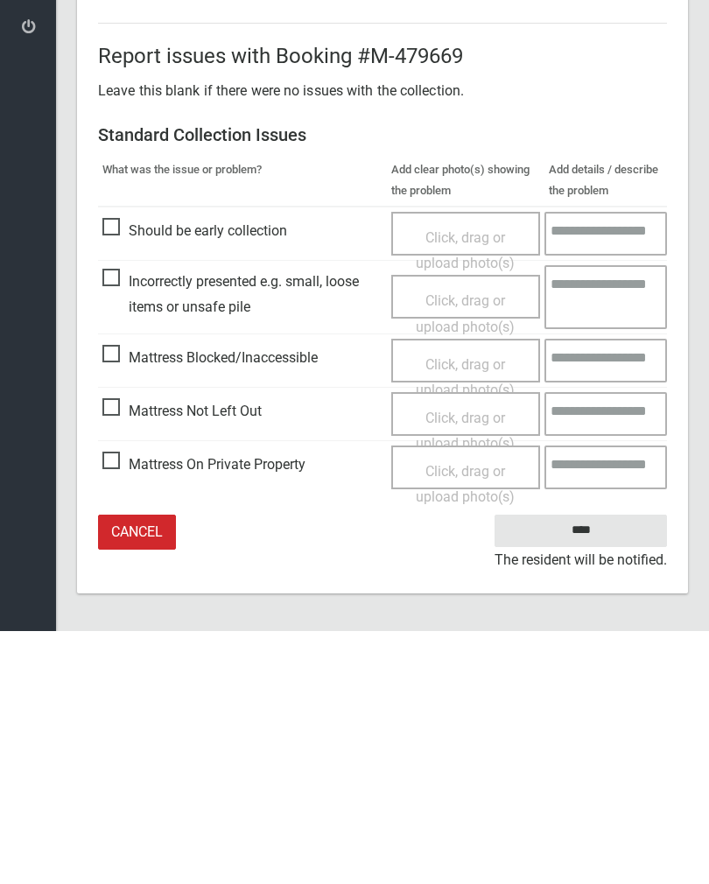
type input"] "*"
click at [590, 767] on input "****" at bounding box center [580, 783] width 172 height 32
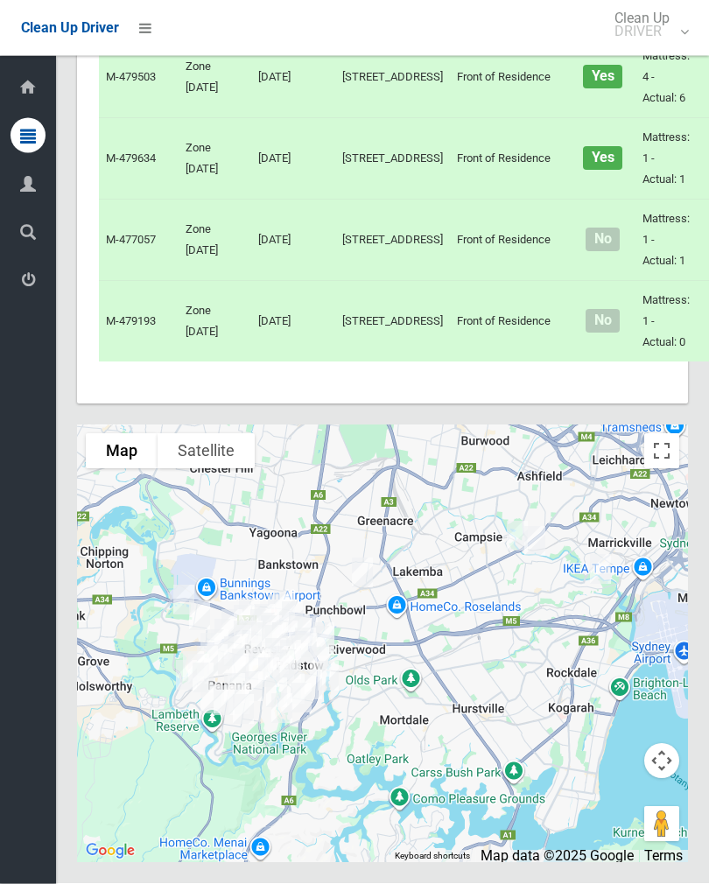
scroll to position [6946, 0]
